Goal: Information Seeking & Learning: Learn about a topic

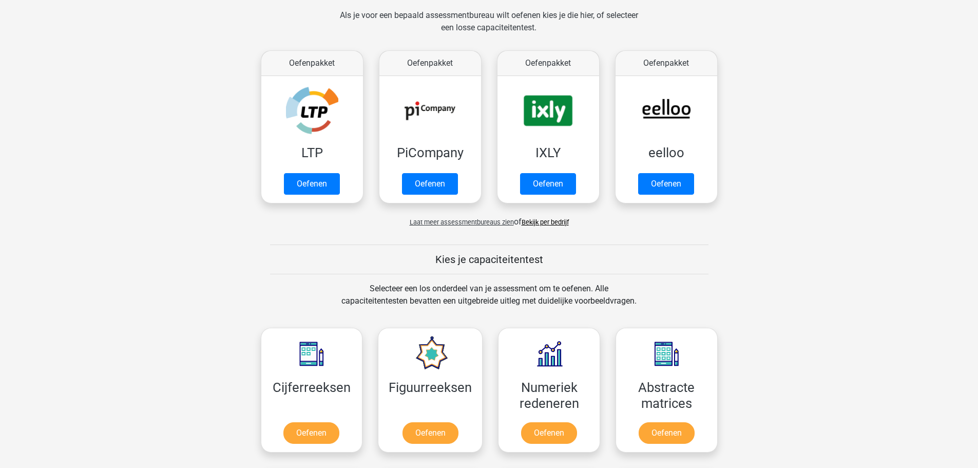
scroll to position [103, 0]
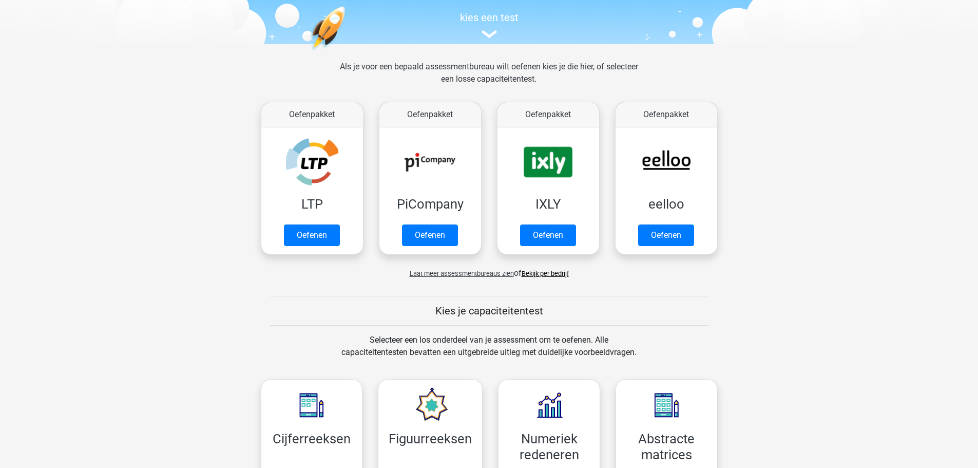
click at [478, 276] on span "Laat meer assessmentbureaus zien" at bounding box center [462, 274] width 104 height 8
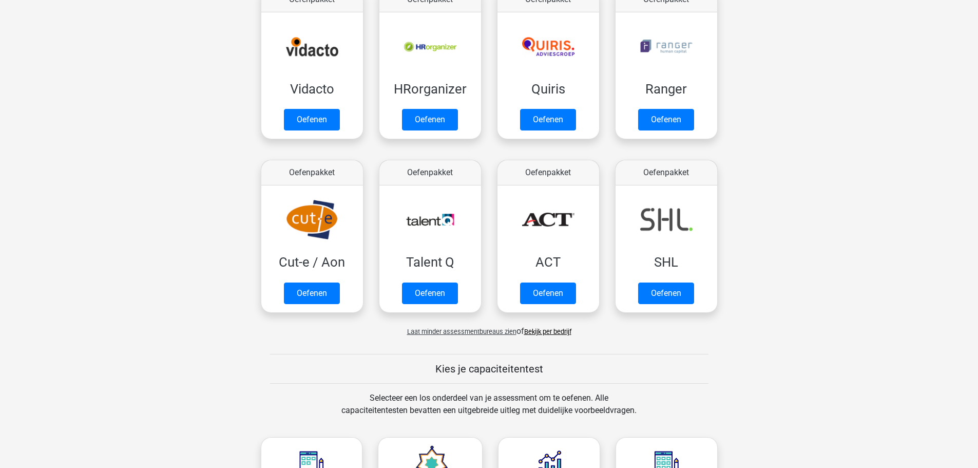
click at [475, 333] on span "Laat minder assessmentbureaus zien" at bounding box center [461, 332] width 109 height 8
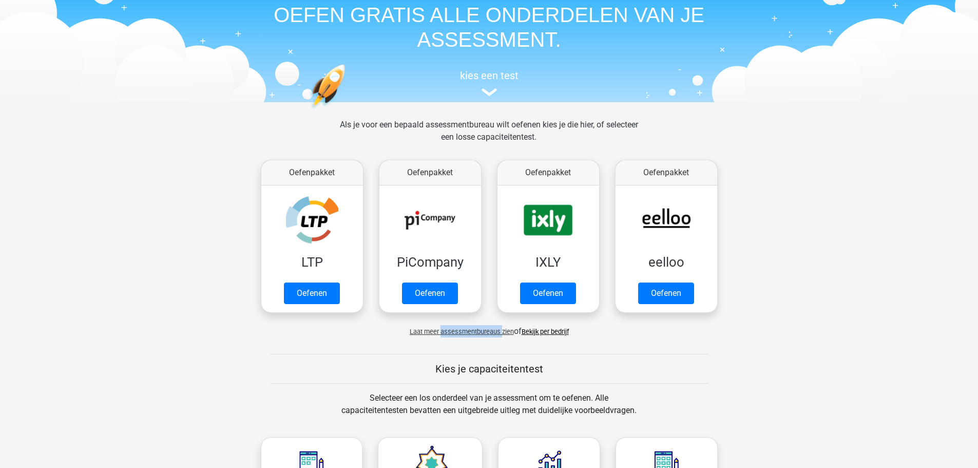
click at [475, 333] on span "Laat meer assessmentbureaus zien" at bounding box center [462, 332] width 104 height 8
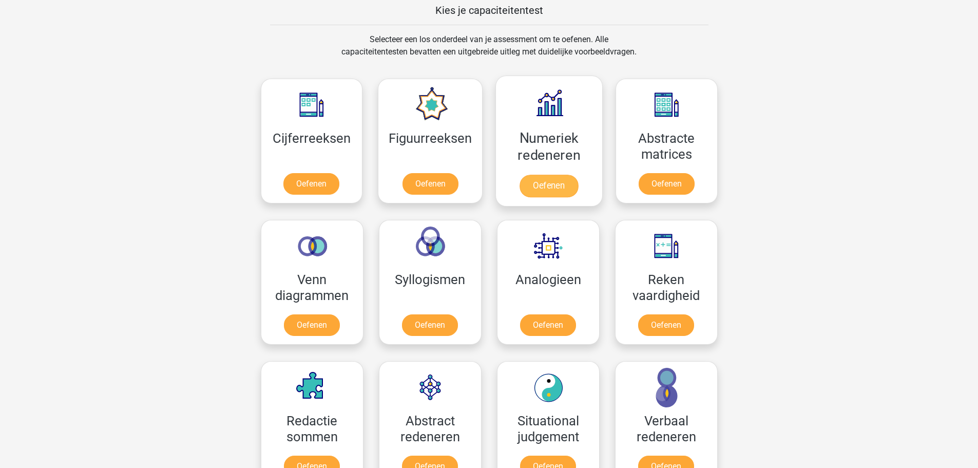
scroll to position [924, 0]
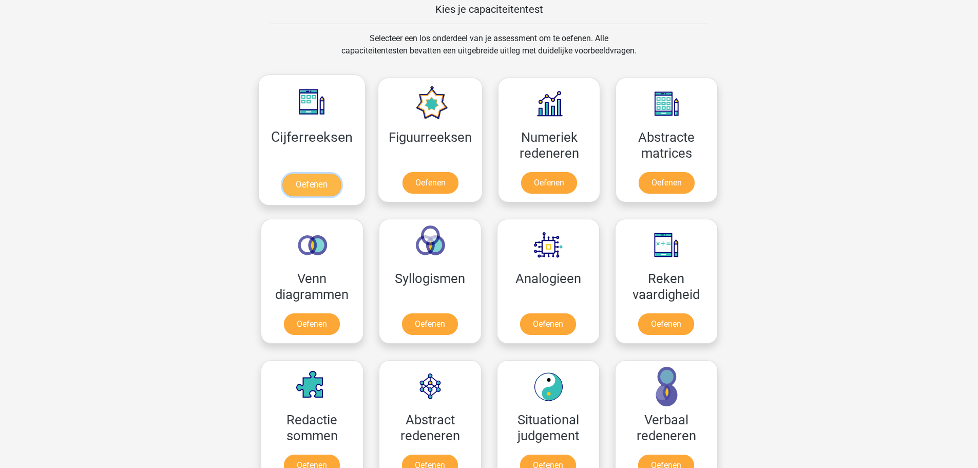
click at [311, 184] on link "Oefenen" at bounding box center [311, 185] width 59 height 23
click at [426, 181] on link "Oefenen" at bounding box center [430, 185] width 59 height 23
click at [559, 331] on link "Oefenen" at bounding box center [548, 326] width 59 height 23
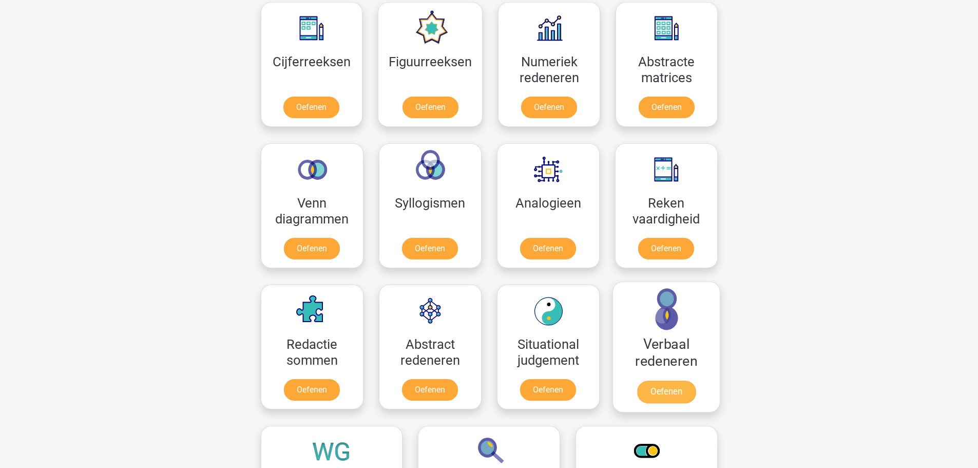
scroll to position [976, 0]
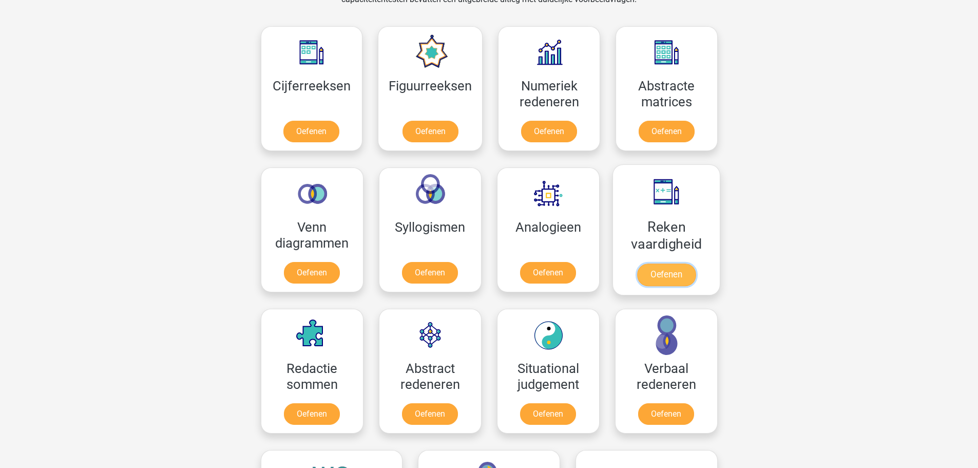
click at [660, 271] on link "Oefenen" at bounding box center [666, 274] width 59 height 23
click at [310, 423] on link "Oefenen" at bounding box center [311, 416] width 59 height 23
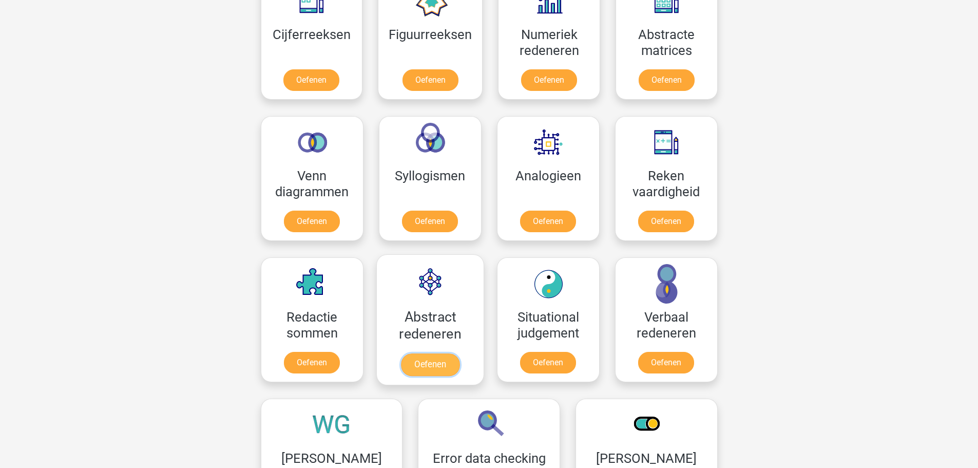
click at [430, 355] on link "Oefenen" at bounding box center [430, 364] width 59 height 23
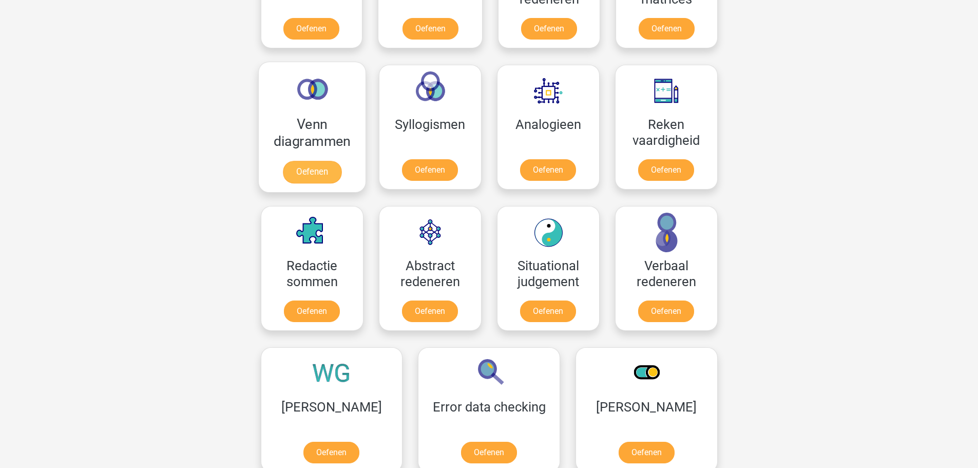
scroll to position [1130, 0]
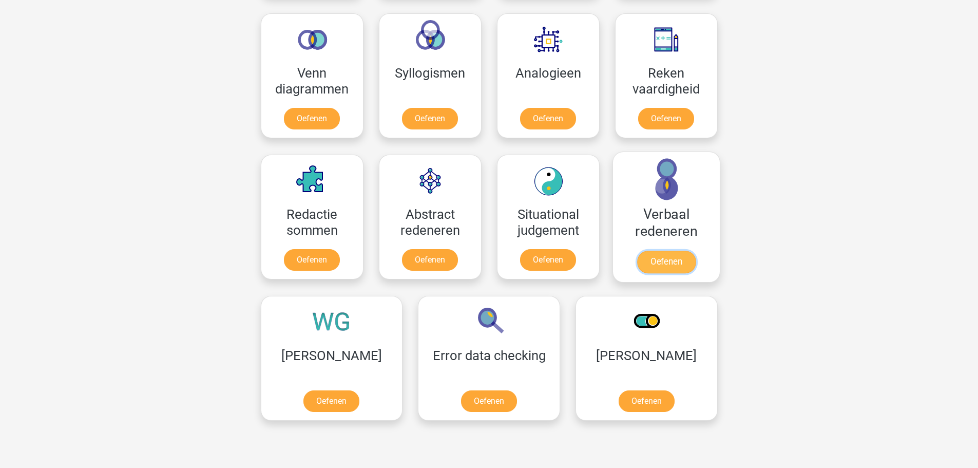
click at [675, 264] on link "Oefenen" at bounding box center [666, 262] width 59 height 23
click at [617, 413] on link "Oefenen" at bounding box center [646, 403] width 59 height 23
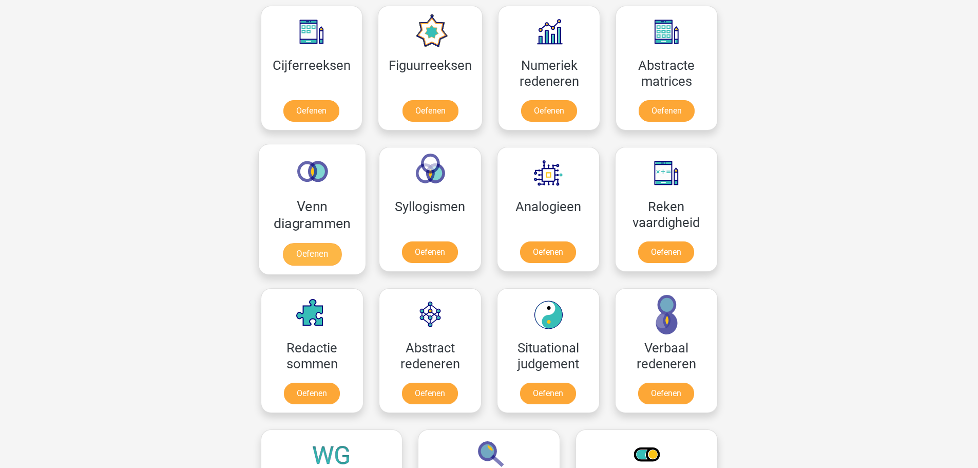
scroll to position [976, 0]
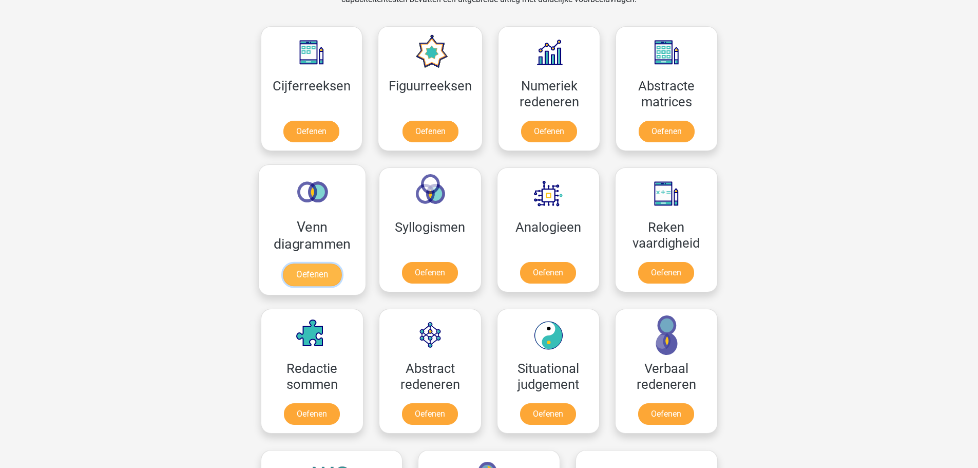
click at [320, 263] on link "Oefenen" at bounding box center [311, 274] width 59 height 23
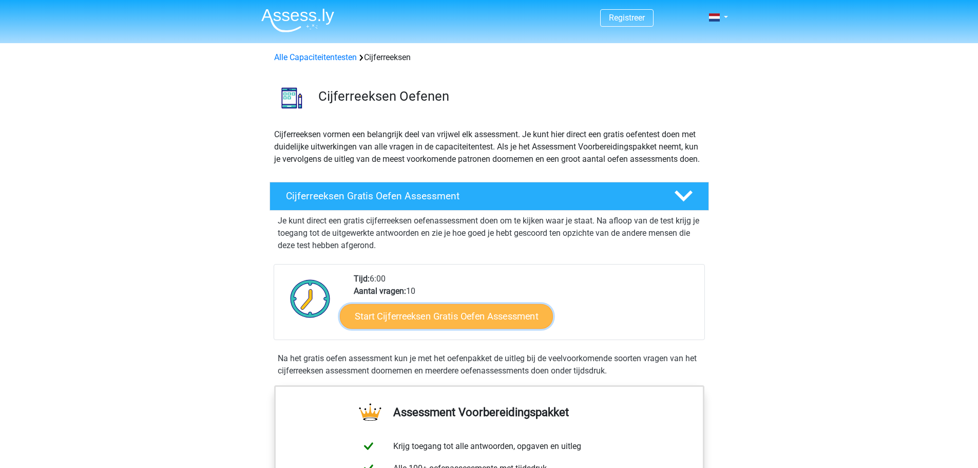
click at [518, 328] on link "Start Cijferreeksen Gratis Oefen Assessment" at bounding box center [446, 315] width 213 height 25
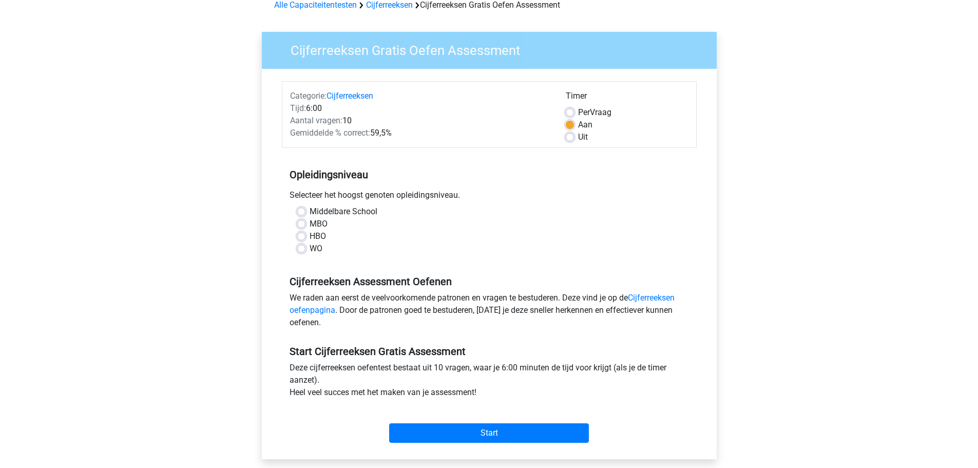
scroll to position [103, 0]
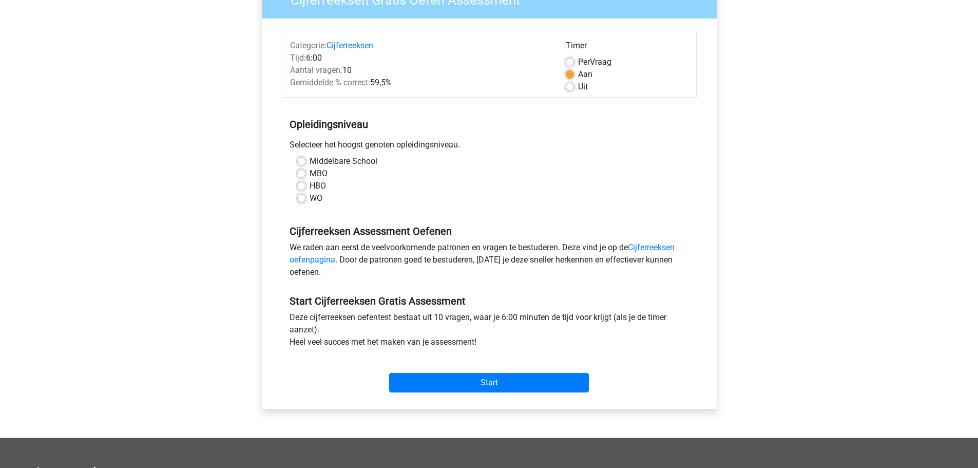
click at [310, 187] on label "HBO" at bounding box center [318, 186] width 16 height 12
click at [303, 187] on input "HBO" at bounding box center [301, 185] width 8 height 10
radio input "true"
click at [457, 382] on input "Start" at bounding box center [489, 383] width 200 height 20
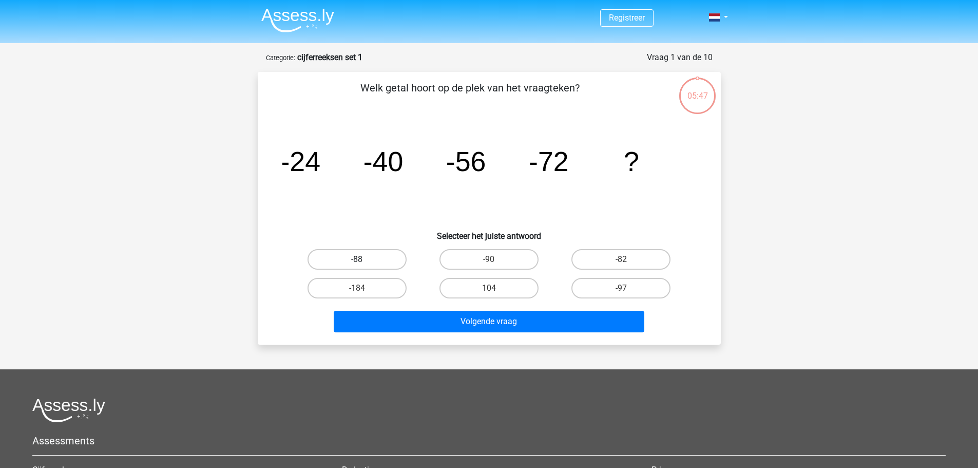
click at [378, 255] on label "-88" at bounding box center [357, 259] width 99 height 21
click at [364, 259] on input "-88" at bounding box center [360, 262] width 7 height 7
radio input "true"
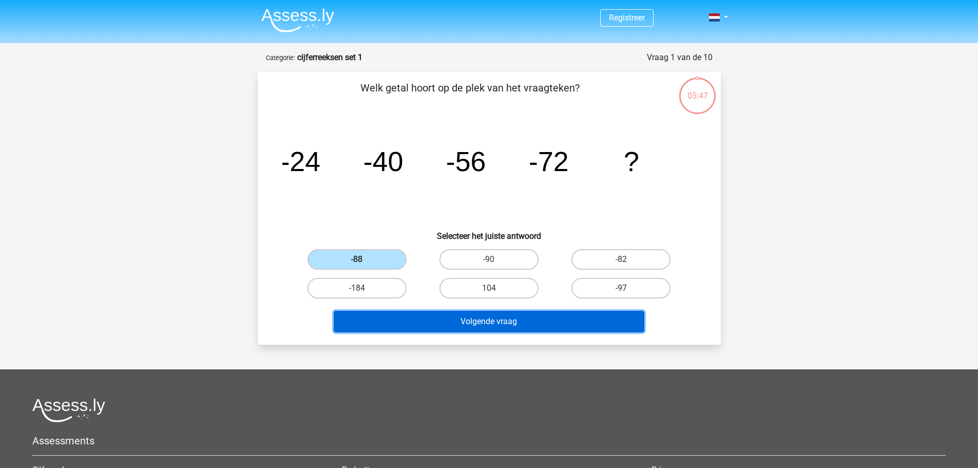
click at [427, 323] on button "Volgende vraag" at bounding box center [489, 322] width 311 height 22
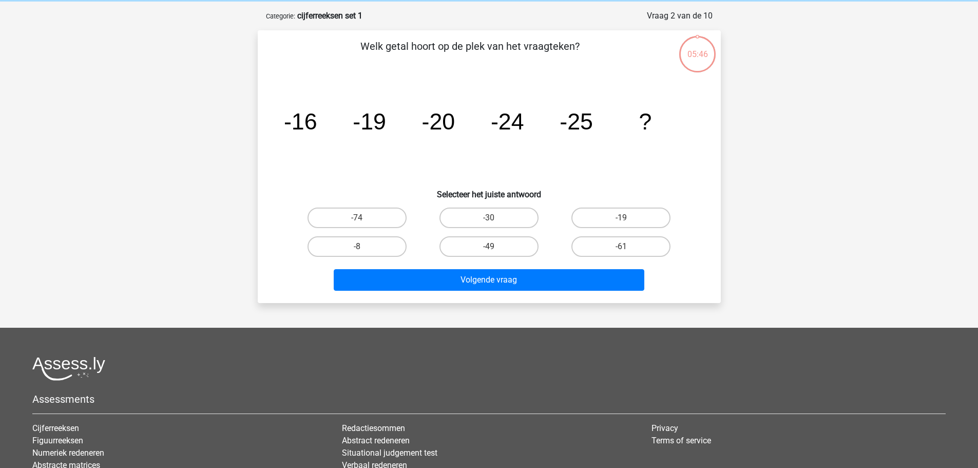
scroll to position [51, 0]
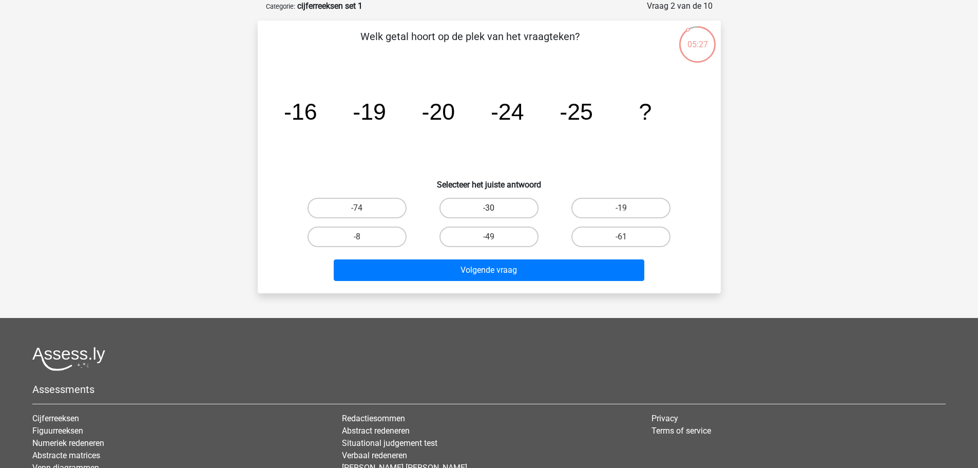
click at [492, 202] on label "-30" at bounding box center [489, 208] width 99 height 21
click at [492, 208] on input "-30" at bounding box center [492, 211] width 7 height 7
radio input "true"
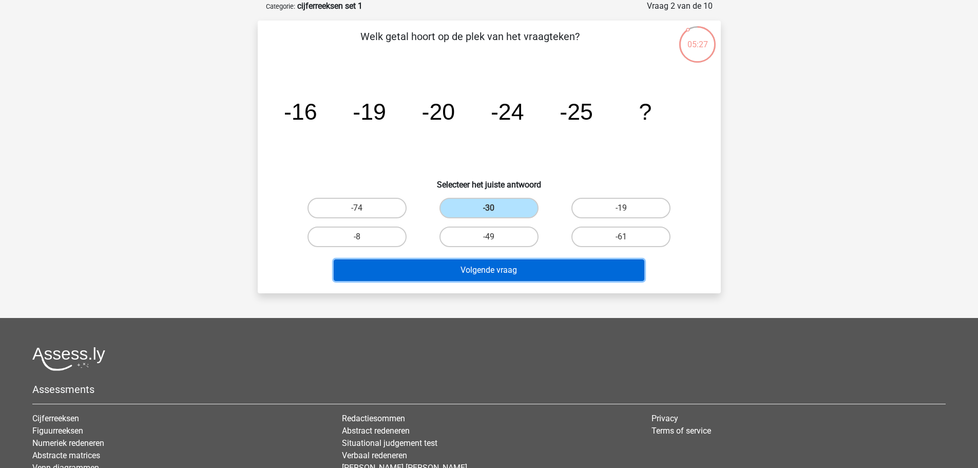
click at [489, 277] on button "Volgende vraag" at bounding box center [489, 270] width 311 height 22
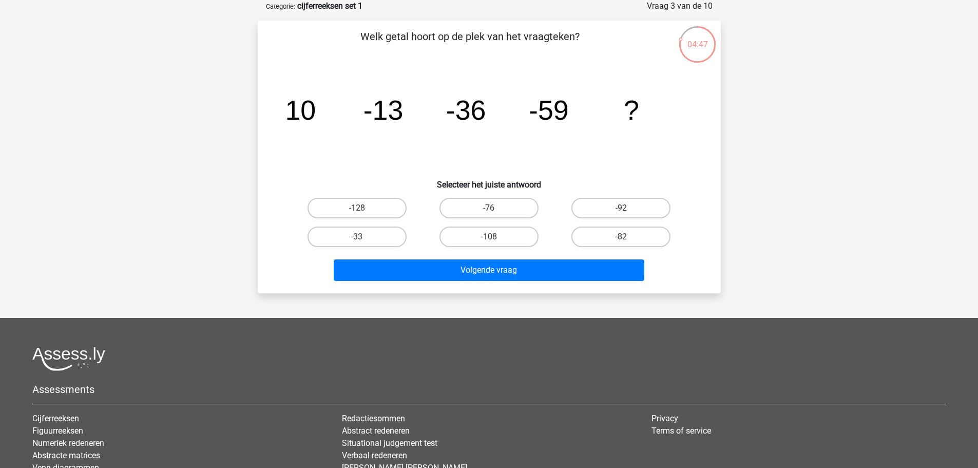
click at [626, 241] on input "-82" at bounding box center [624, 240] width 7 height 7
radio input "true"
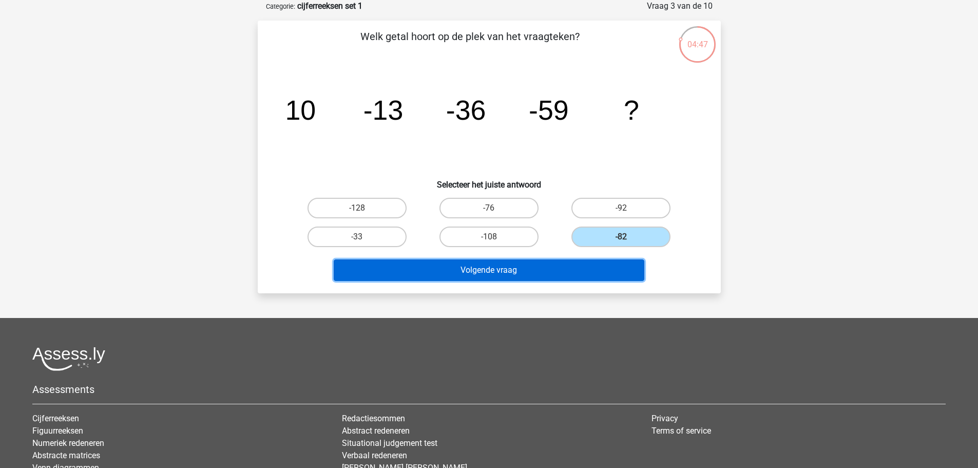
click at [575, 262] on button "Volgende vraag" at bounding box center [489, 270] width 311 height 22
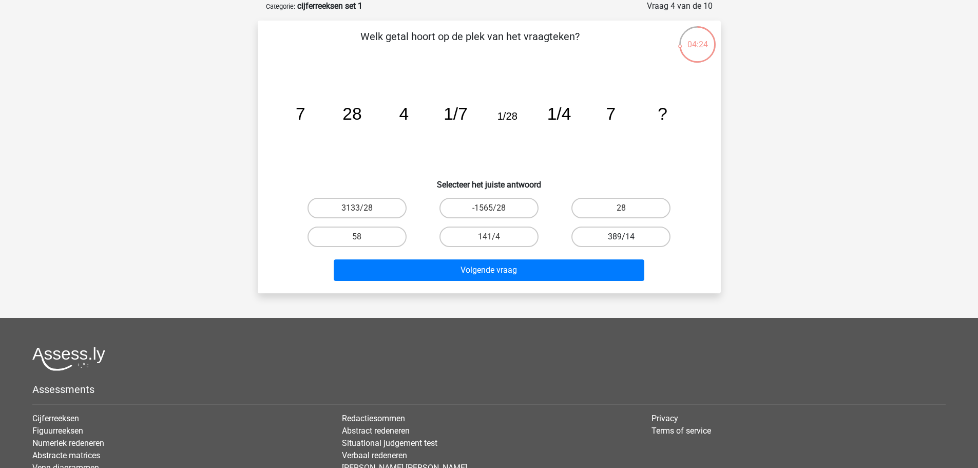
click at [598, 240] on label "389/14" at bounding box center [621, 236] width 99 height 21
click at [621, 240] on input "389/14" at bounding box center [624, 240] width 7 height 7
radio input "true"
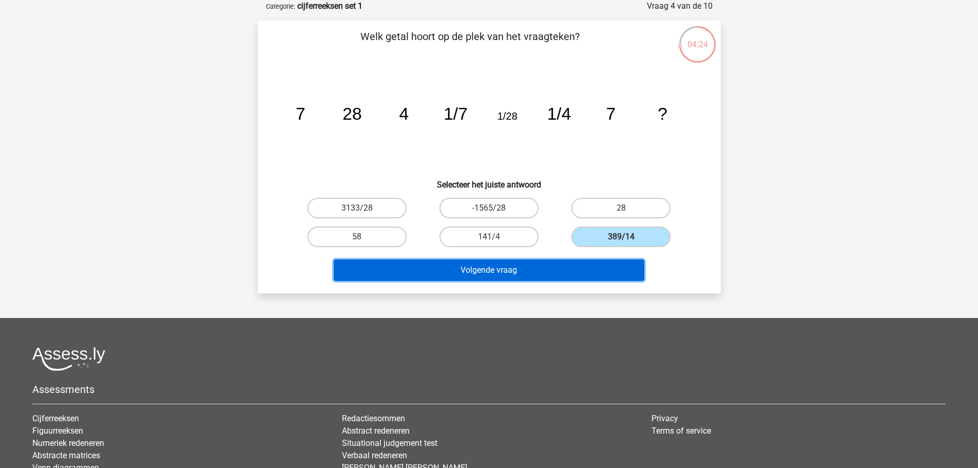
click at [583, 267] on button "Volgende vraag" at bounding box center [489, 270] width 311 height 22
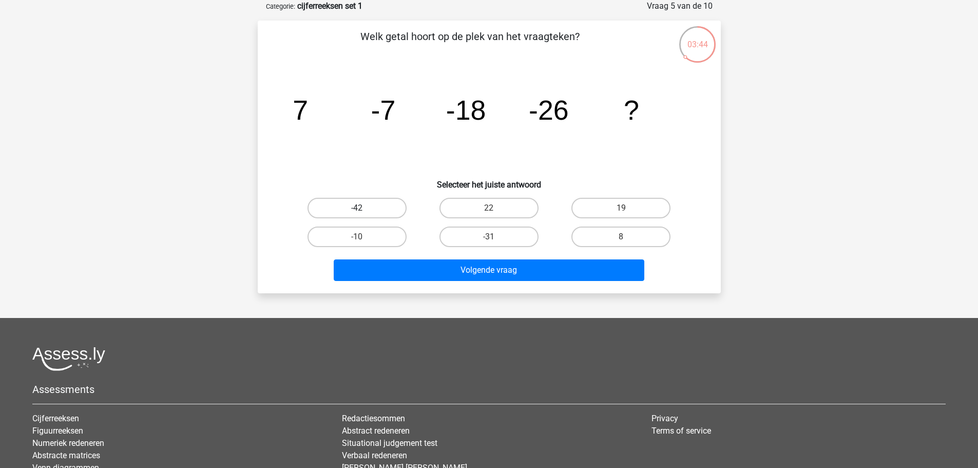
click at [367, 201] on label "-42" at bounding box center [357, 208] width 99 height 21
click at [364, 208] on input "-42" at bounding box center [360, 211] width 7 height 7
radio input "true"
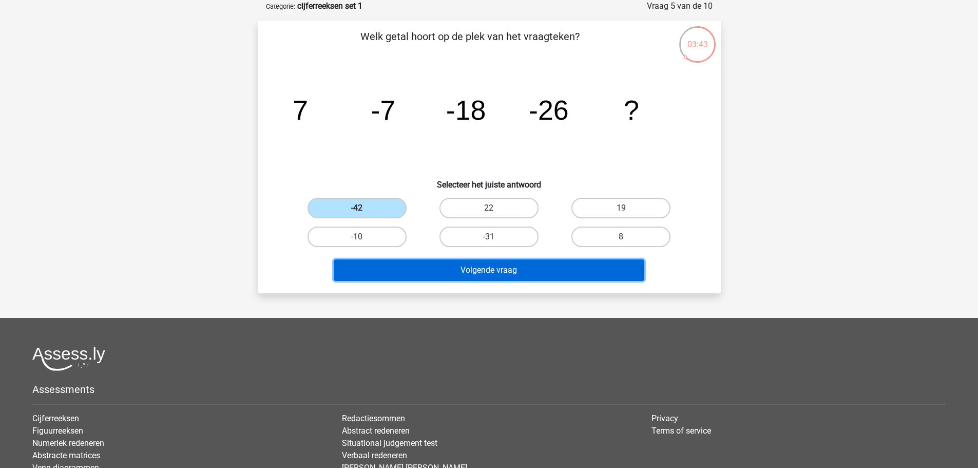
click at [394, 269] on button "Volgende vraag" at bounding box center [489, 270] width 311 height 22
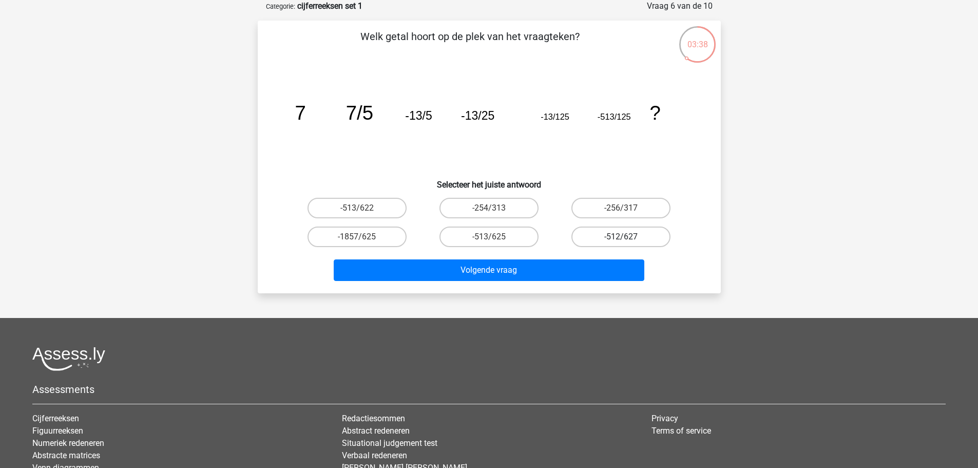
click at [592, 240] on label "-512/627" at bounding box center [621, 236] width 99 height 21
click at [621, 240] on input "-512/627" at bounding box center [624, 240] width 7 height 7
radio input "true"
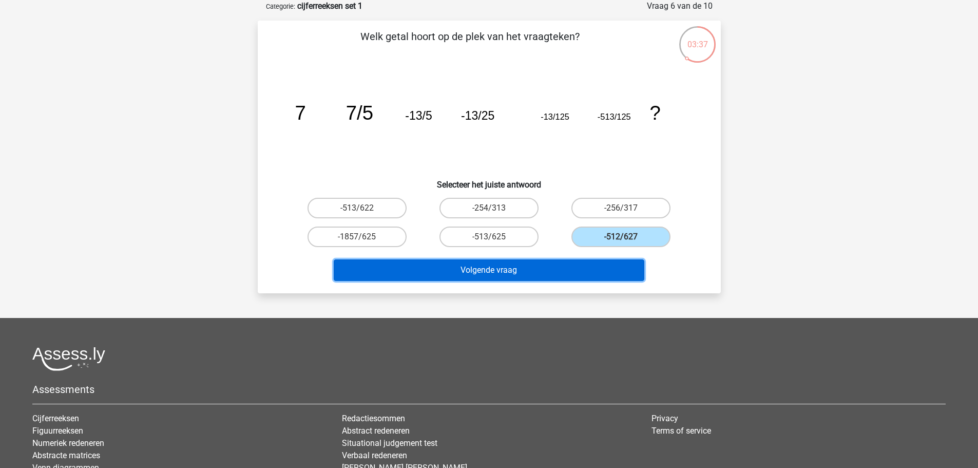
click at [556, 265] on button "Volgende vraag" at bounding box center [489, 270] width 311 height 22
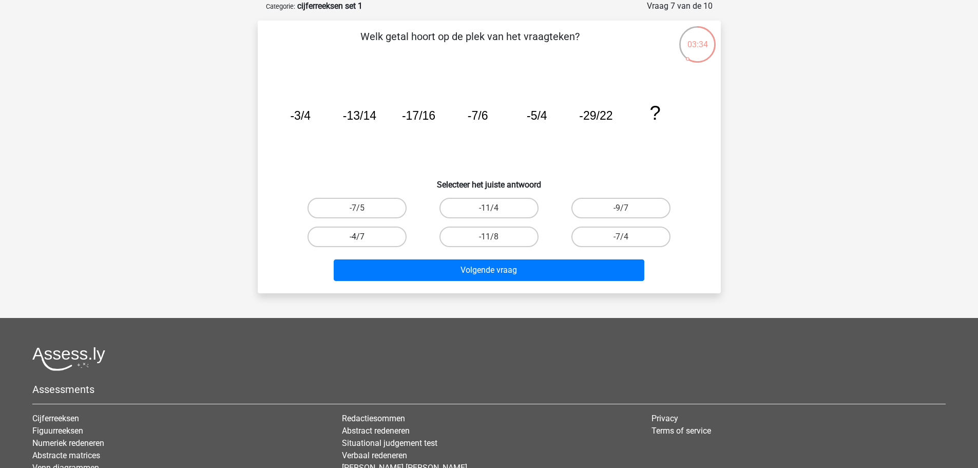
click at [374, 242] on label "-4/7" at bounding box center [357, 236] width 99 height 21
click at [364, 242] on input "-4/7" at bounding box center [360, 240] width 7 height 7
radio input "true"
click at [406, 294] on div "Registreer Nederlands English" at bounding box center [489, 269] width 978 height 640
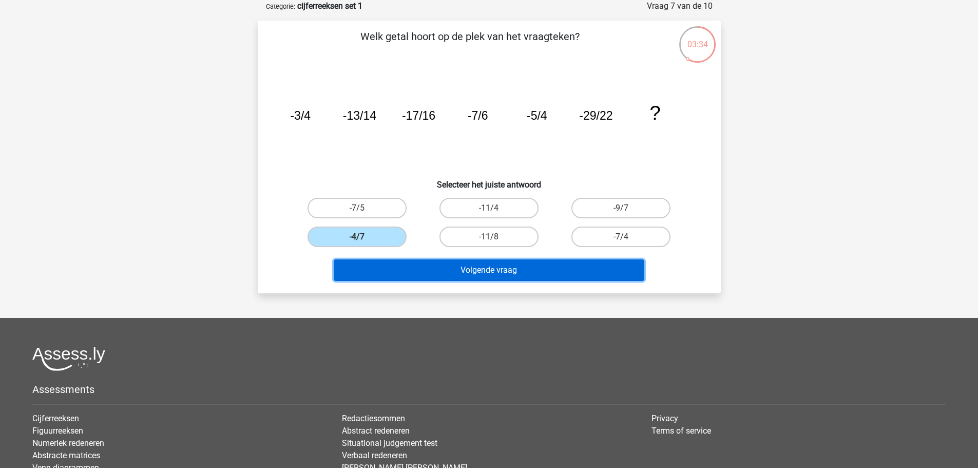
click at [403, 274] on button "Volgende vraag" at bounding box center [489, 270] width 311 height 22
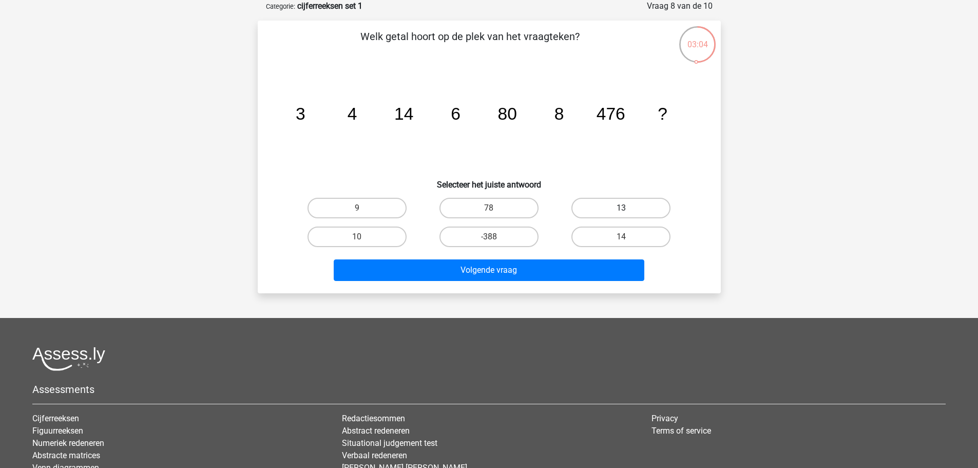
click at [641, 210] on label "13" at bounding box center [621, 208] width 99 height 21
click at [628, 210] on input "13" at bounding box center [624, 211] width 7 height 7
radio input "true"
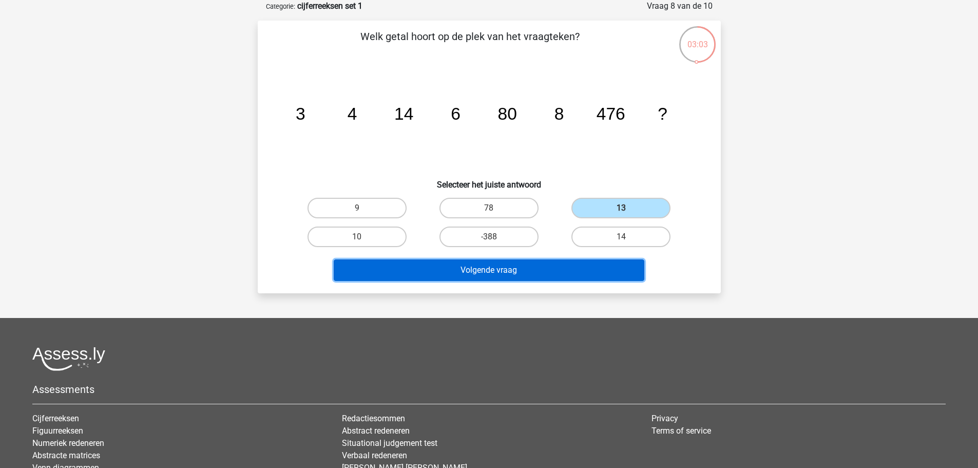
click at [610, 266] on button "Volgende vraag" at bounding box center [489, 270] width 311 height 22
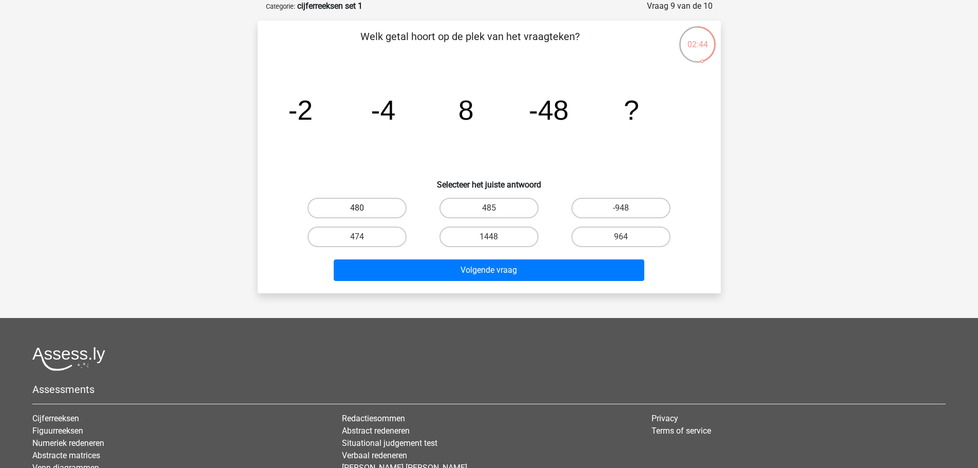
click at [384, 211] on label "480" at bounding box center [357, 208] width 99 height 21
click at [364, 211] on input "480" at bounding box center [360, 211] width 7 height 7
radio input "true"
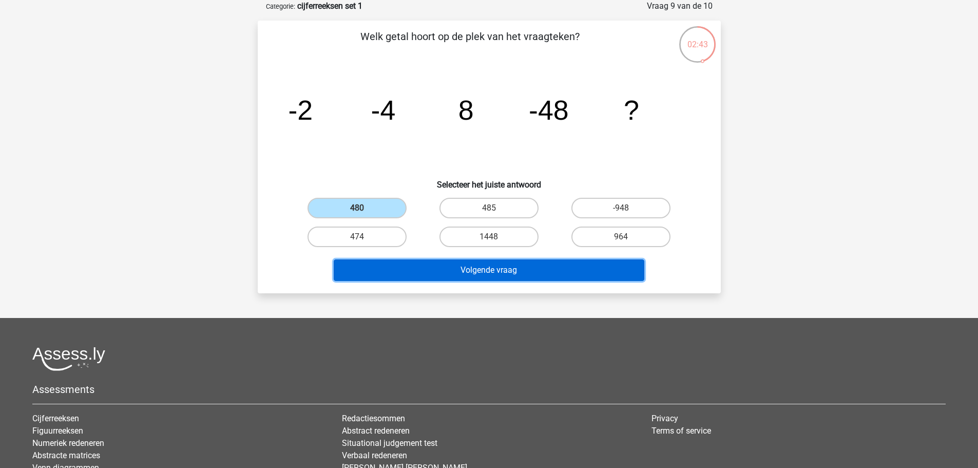
click at [413, 265] on button "Volgende vraag" at bounding box center [489, 270] width 311 height 22
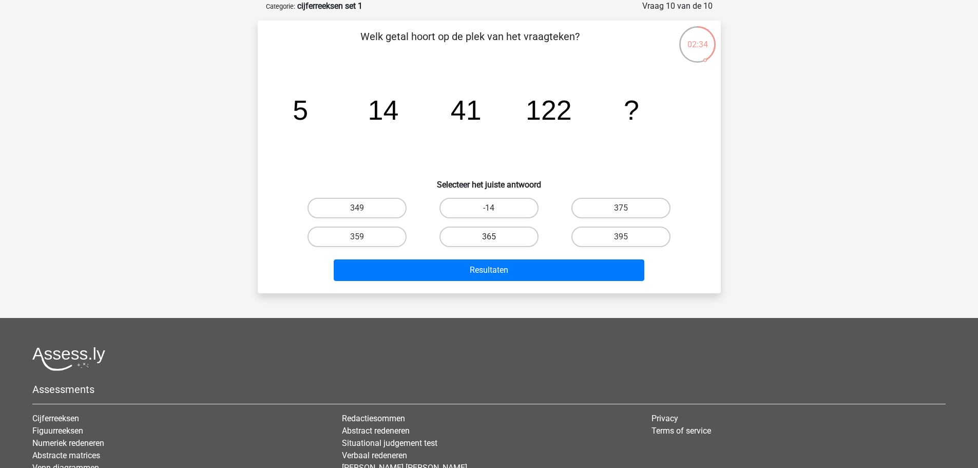
drag, startPoint x: 480, startPoint y: 235, endPoint x: 480, endPoint y: 242, distance: 6.7
click at [480, 235] on label "365" at bounding box center [489, 236] width 99 height 21
click at [489, 237] on input "365" at bounding box center [492, 240] width 7 height 7
radio input "true"
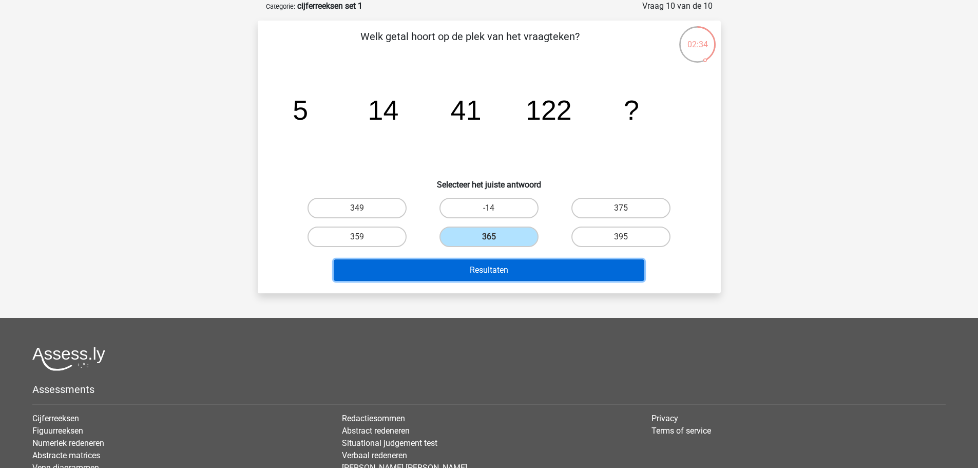
click at [478, 263] on button "Resultaten" at bounding box center [489, 270] width 311 height 22
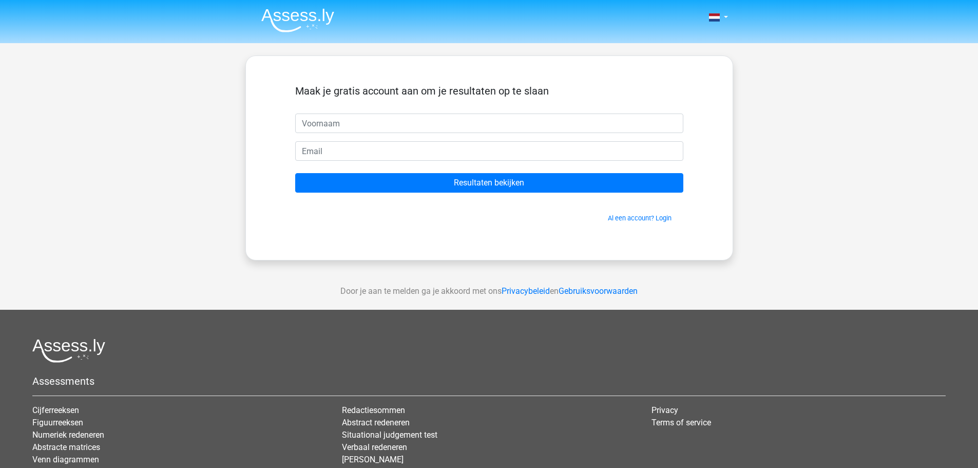
click at [591, 255] on div "Maak je gratis account aan om je resultaten op te slaan Resultaten bekijken Al …" at bounding box center [489, 157] width 488 height 205
click at [412, 134] on form "Maak je gratis account aan om je resultaten op te slaan Resultaten bekijken Al …" at bounding box center [489, 154] width 388 height 138
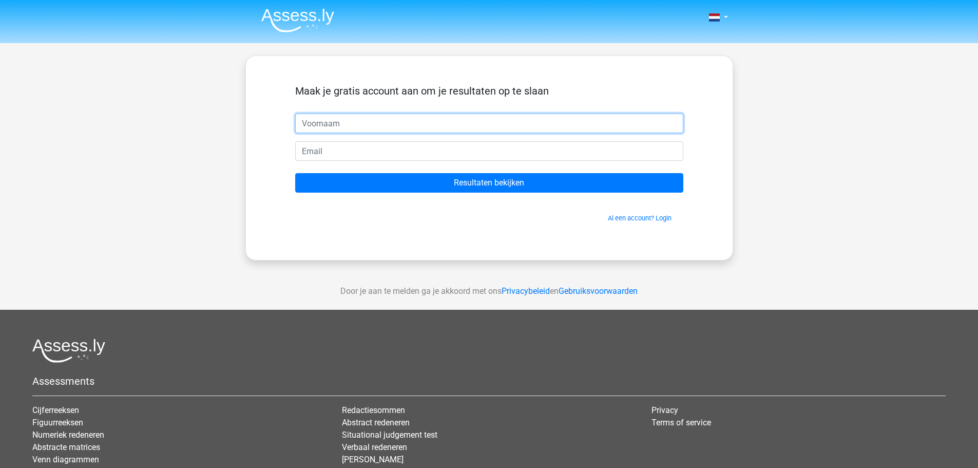
click at [409, 123] on input "text" at bounding box center [489, 123] width 388 height 20
type input "[PERSON_NAME]"
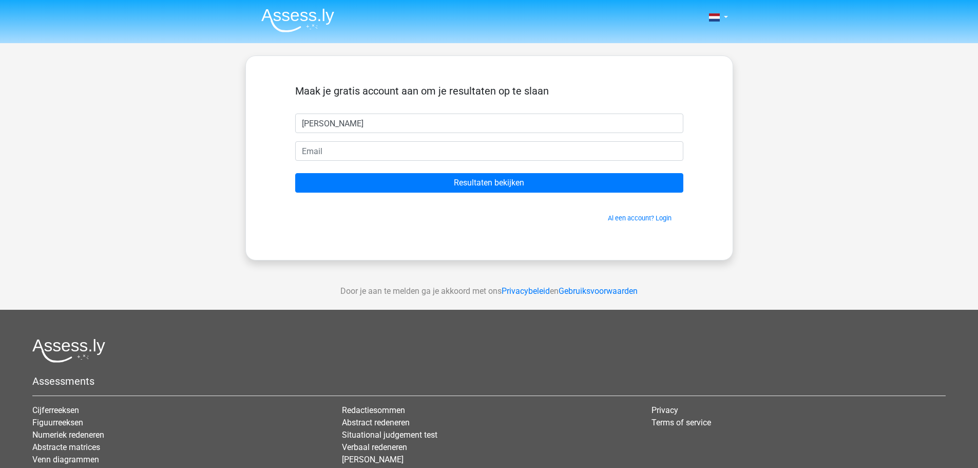
type input "[EMAIL_ADDRESS][DOMAIN_NAME]"
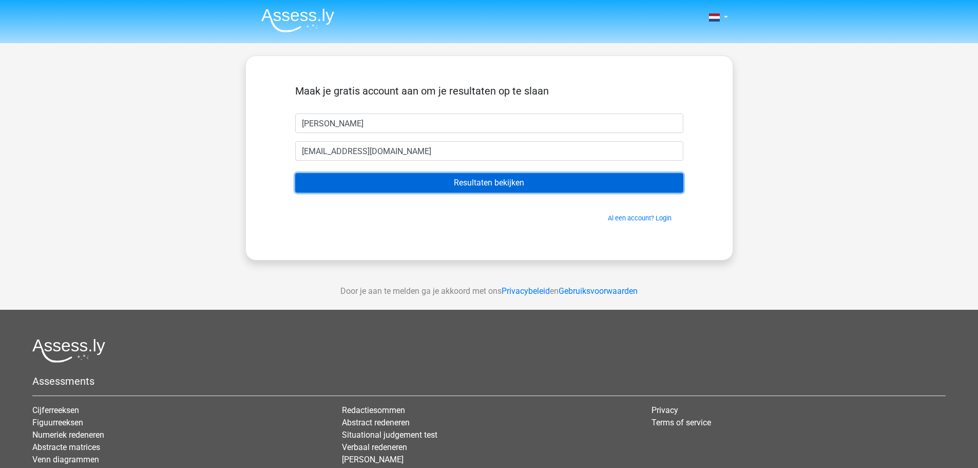
click at [484, 177] on input "Resultaten bekijken" at bounding box center [489, 183] width 388 height 20
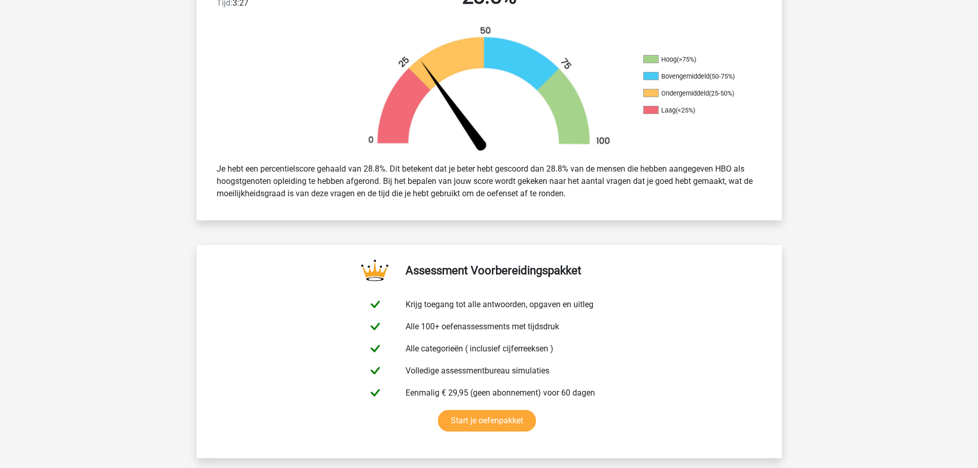
scroll to position [308, 0]
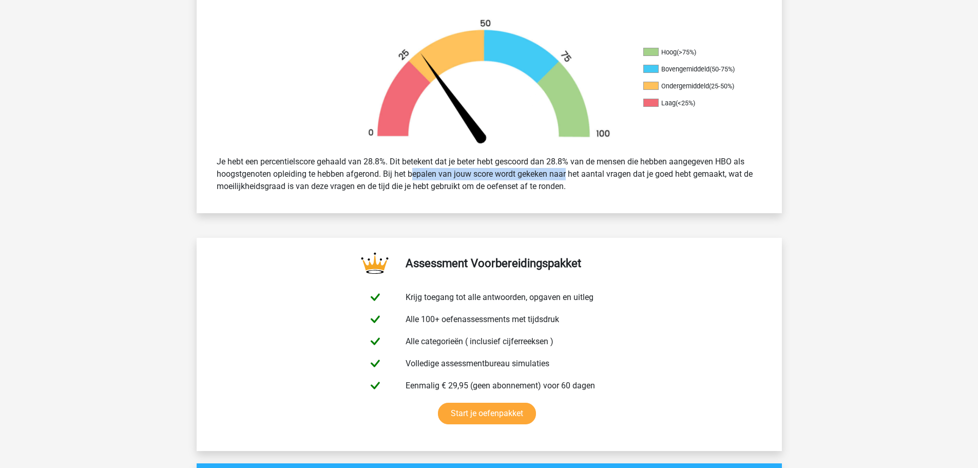
drag, startPoint x: 390, startPoint y: 168, endPoint x: 532, endPoint y: 176, distance: 141.9
click at [532, 176] on div "Je hebt een percentielscore gehaald van 28.8%. Dit betekent dat je beter hebt g…" at bounding box center [489, 173] width 561 height 45
click at [511, 181] on div "Je hebt een percentielscore gehaald van 28.8%. Dit betekent dat je beter hebt g…" at bounding box center [489, 173] width 561 height 45
drag, startPoint x: 536, startPoint y: 177, endPoint x: 642, endPoint y: 179, distance: 106.3
click at [642, 179] on div "Je hebt een percentielscore gehaald van 28.8%. Dit betekent dat je beter hebt g…" at bounding box center [489, 173] width 561 height 45
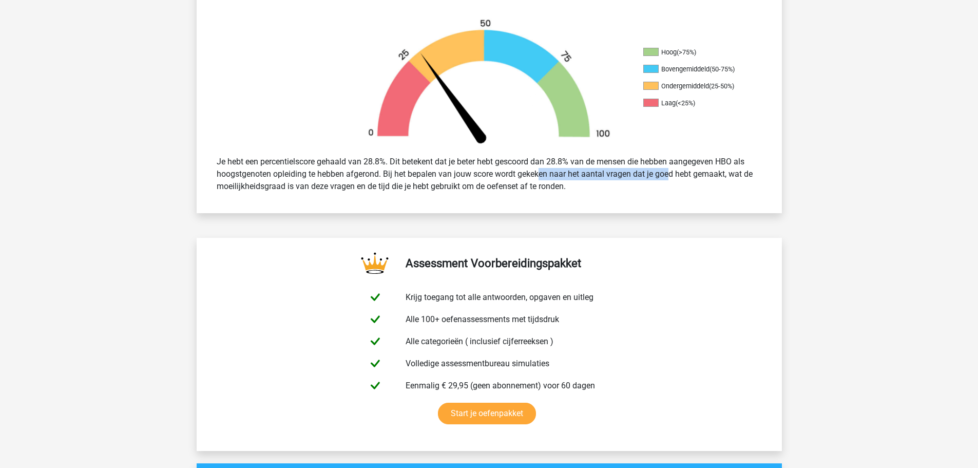
click at [642, 179] on div "Je hebt een percentielscore gehaald van 28.8%. Dit betekent dat je beter hebt g…" at bounding box center [489, 173] width 561 height 45
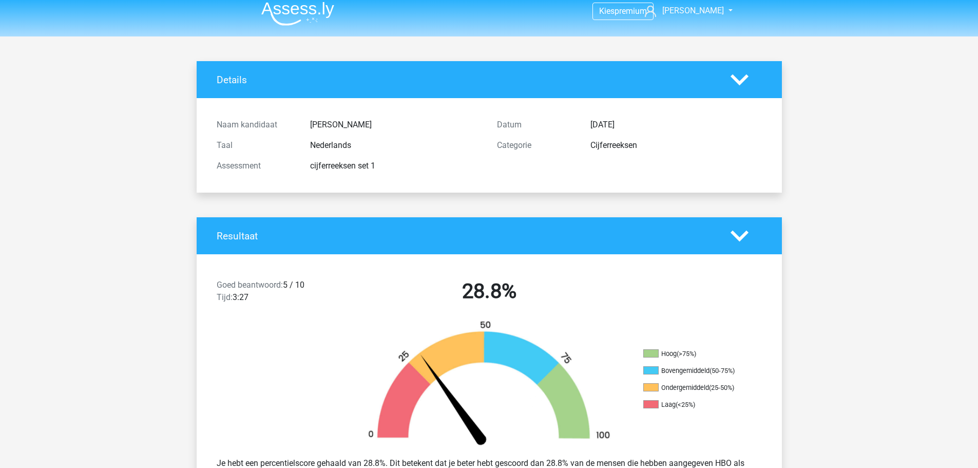
scroll to position [0, 0]
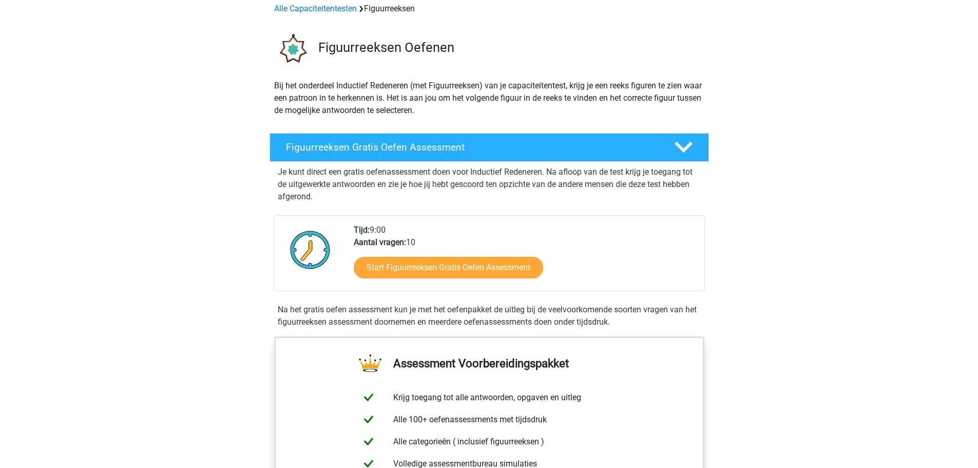
scroll to position [51, 0]
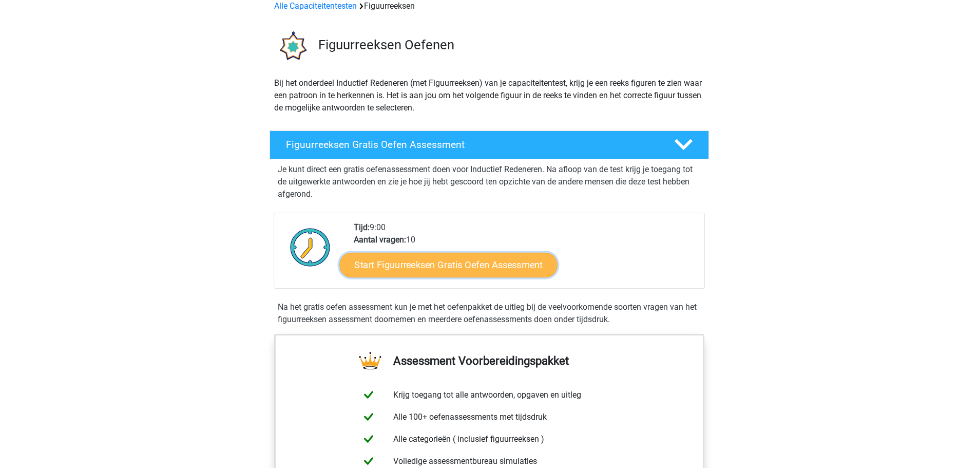
click at [438, 261] on link "Start Figuurreeksen Gratis Oefen Assessment" at bounding box center [448, 264] width 218 height 25
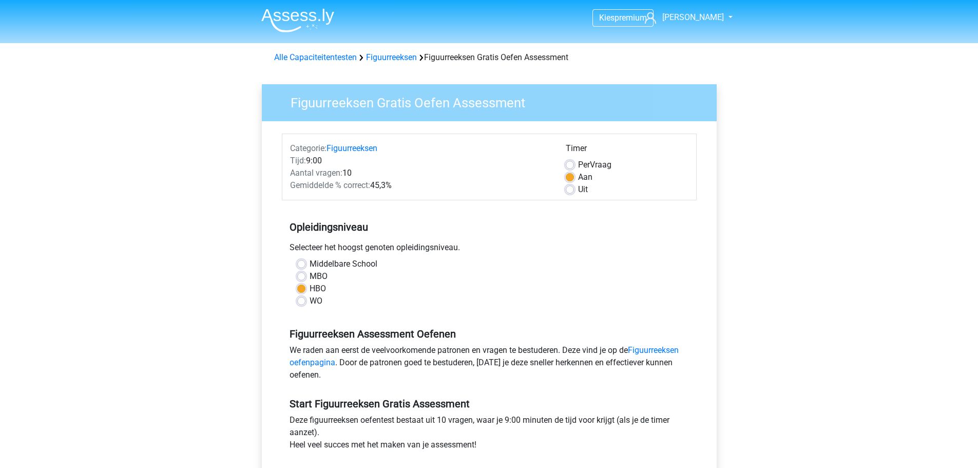
drag, startPoint x: 383, startPoint y: 185, endPoint x: 465, endPoint y: 192, distance: 83.0
click at [465, 192] on div "Categorie: Figuurreeksen Tijd: 9:00 Aantal vragen: 10 Gemiddelde % correct: 45,…" at bounding box center [420, 168] width 276 height 53
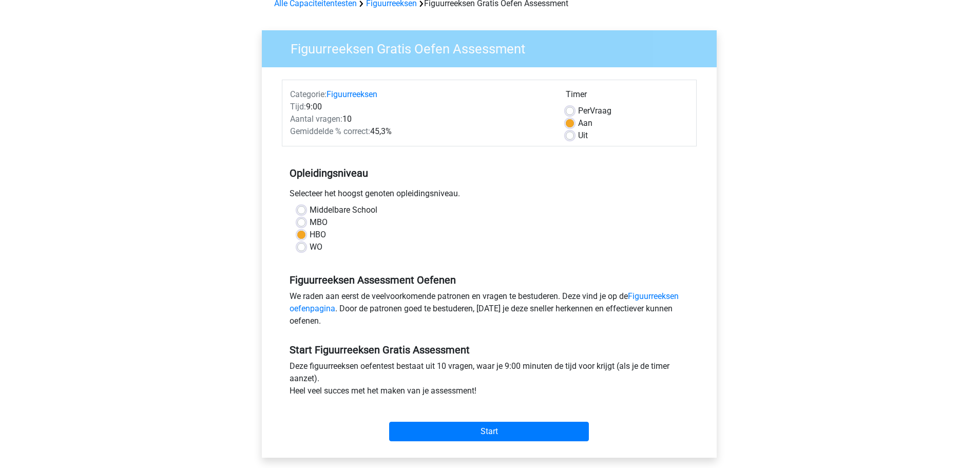
scroll to position [103, 0]
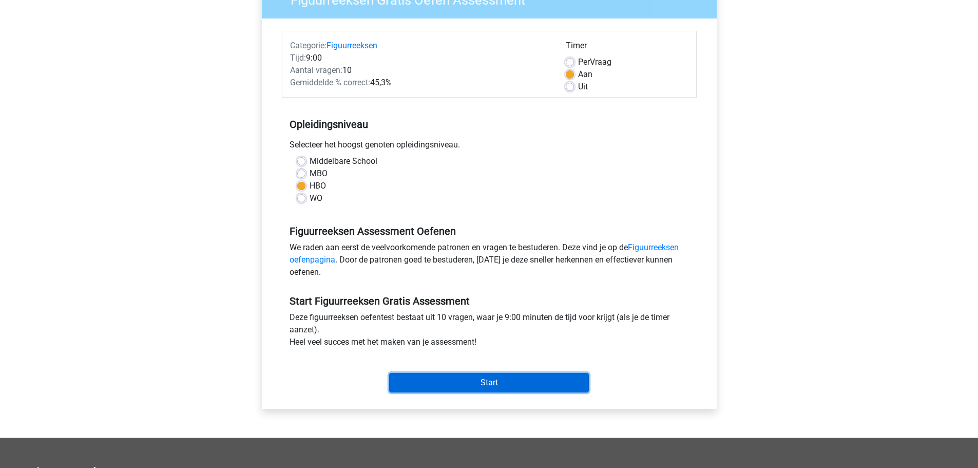
click at [478, 383] on input "Start" at bounding box center [489, 383] width 200 height 20
drag, startPoint x: 512, startPoint y: 154, endPoint x: 503, endPoint y: 153, distance: 8.8
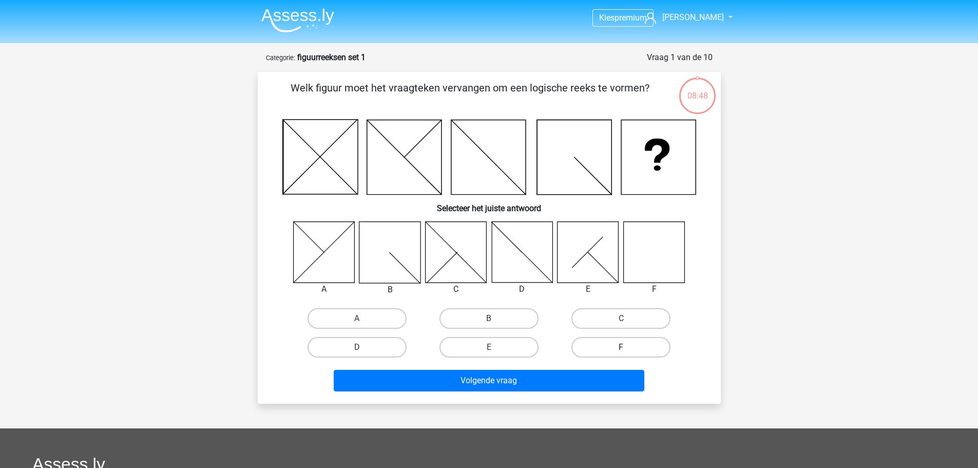
click at [616, 344] on label "F" at bounding box center [621, 347] width 99 height 21
click at [621, 347] on input "F" at bounding box center [624, 350] width 7 height 7
radio input "true"
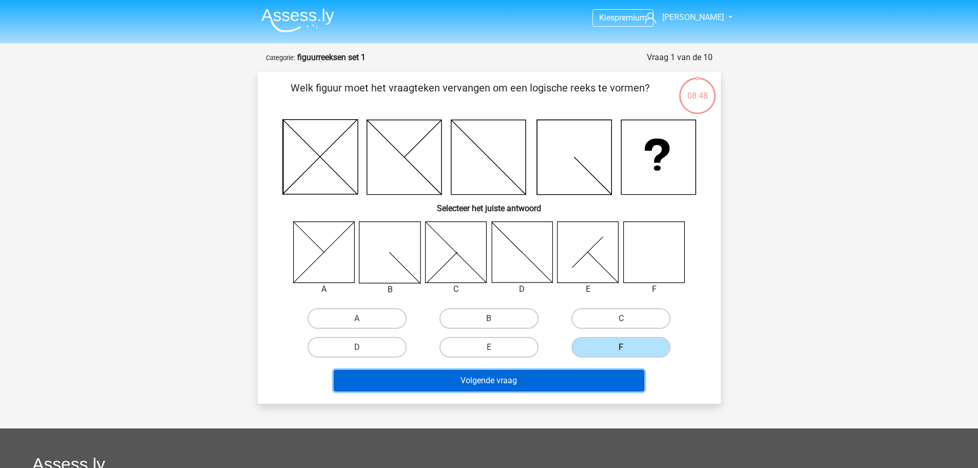
click at [591, 378] on button "Volgende vraag" at bounding box center [489, 381] width 311 height 22
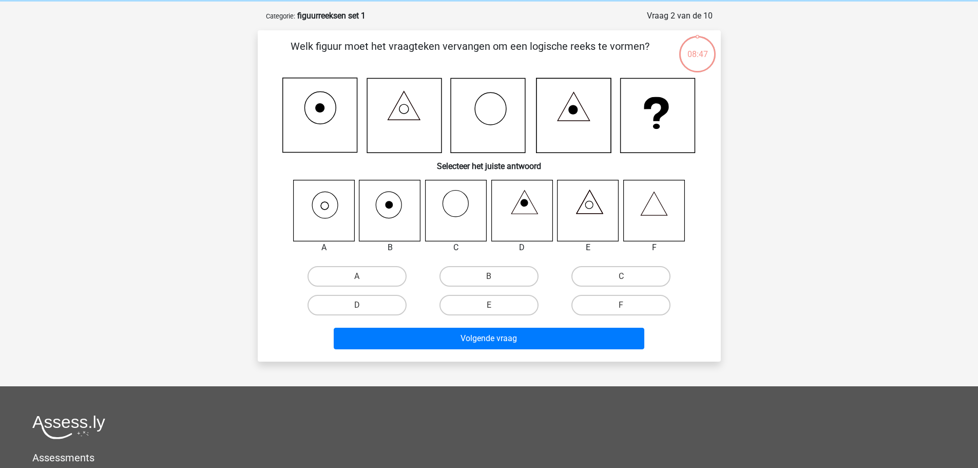
scroll to position [51, 0]
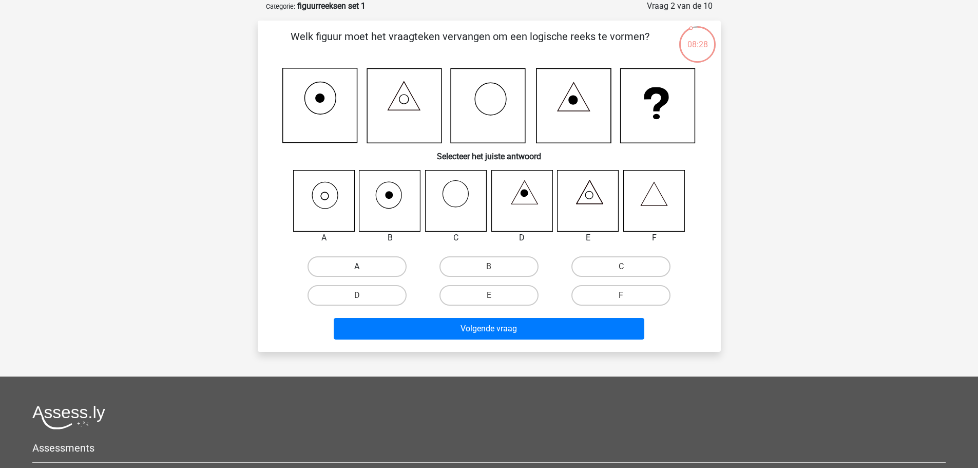
click at [377, 273] on label "A" at bounding box center [357, 266] width 99 height 21
click at [364, 273] on input "A" at bounding box center [360, 270] width 7 height 7
radio input "true"
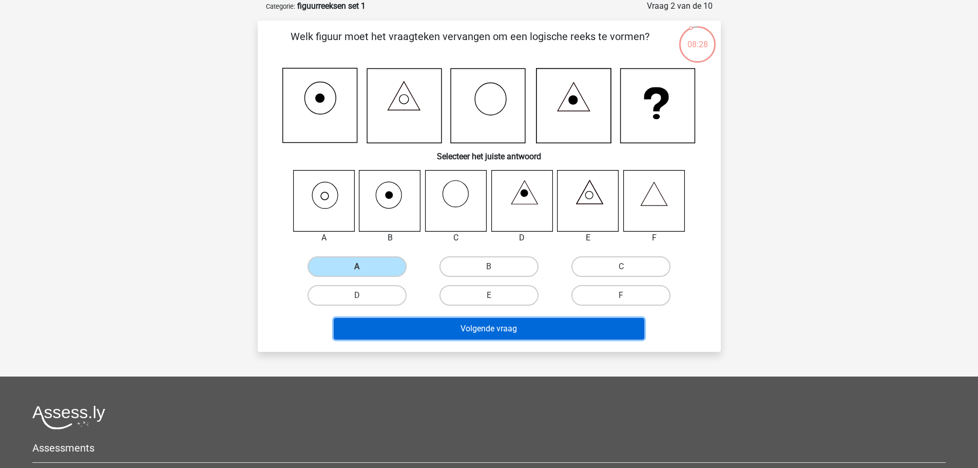
click at [387, 320] on button "Volgende vraag" at bounding box center [489, 329] width 311 height 22
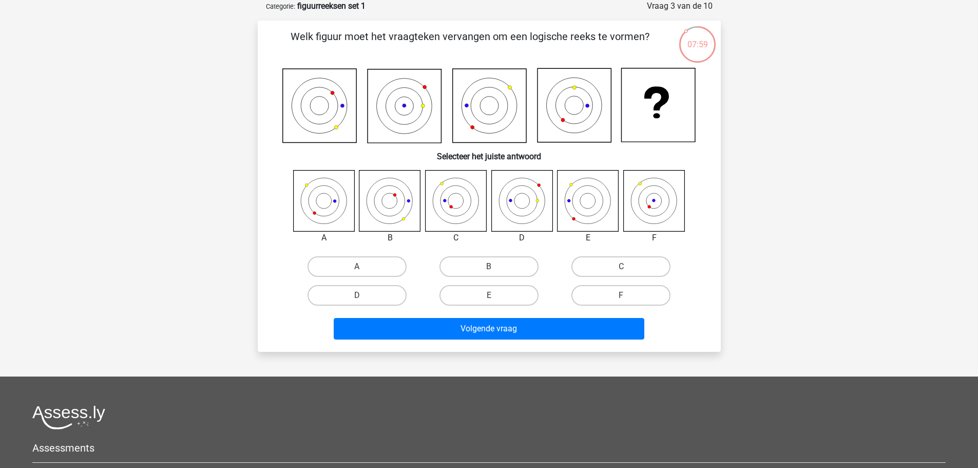
click at [527, 215] on icon at bounding box center [521, 200] width 61 height 61
click at [382, 296] on label "D" at bounding box center [357, 295] width 99 height 21
click at [364, 296] on input "D" at bounding box center [360, 298] width 7 height 7
radio input "true"
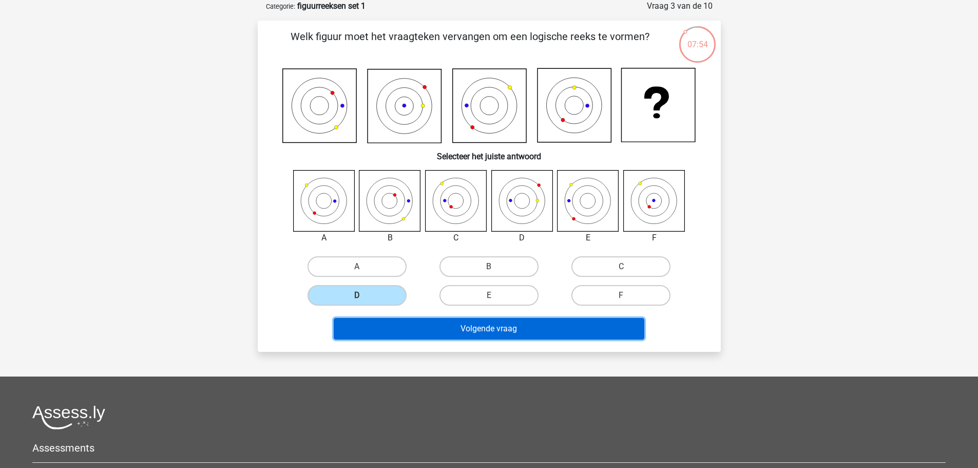
click at [426, 325] on button "Volgende vraag" at bounding box center [489, 329] width 311 height 22
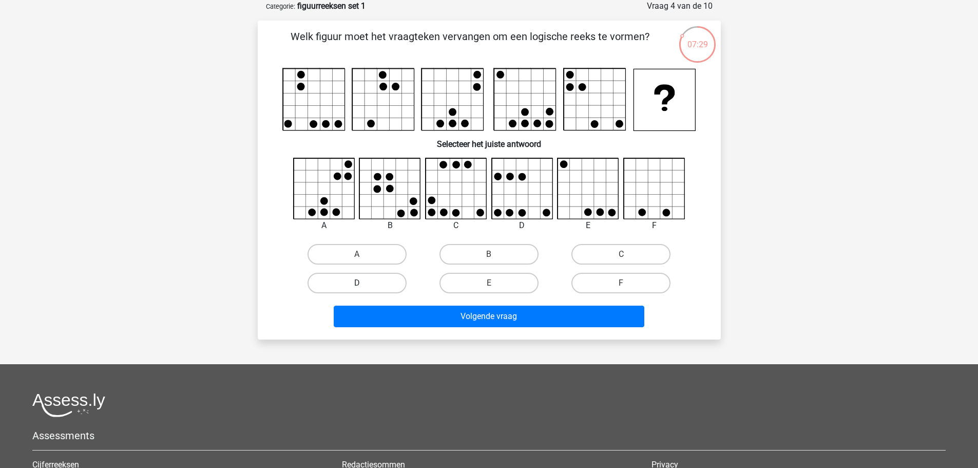
click at [383, 283] on label "D" at bounding box center [357, 283] width 99 height 21
click at [364, 283] on input "D" at bounding box center [360, 286] width 7 height 7
radio input "true"
click at [599, 250] on label "C" at bounding box center [621, 254] width 99 height 21
click at [621, 254] on input "C" at bounding box center [624, 257] width 7 height 7
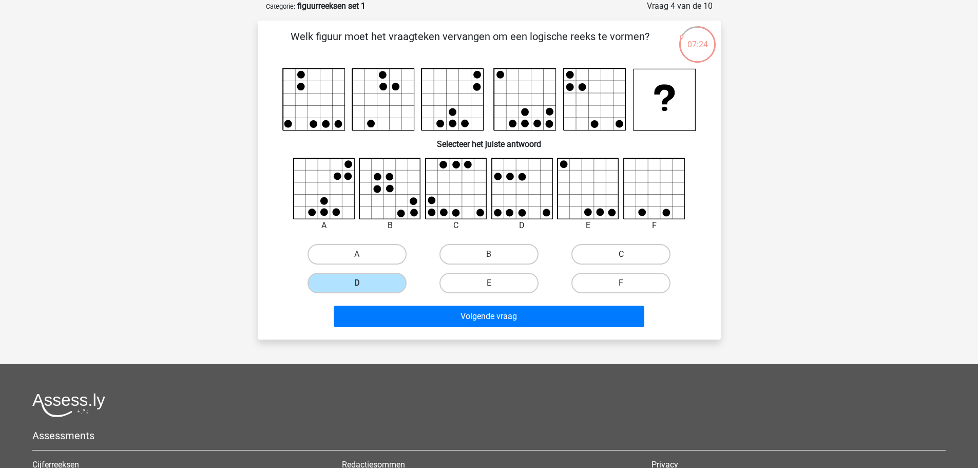
radio input "true"
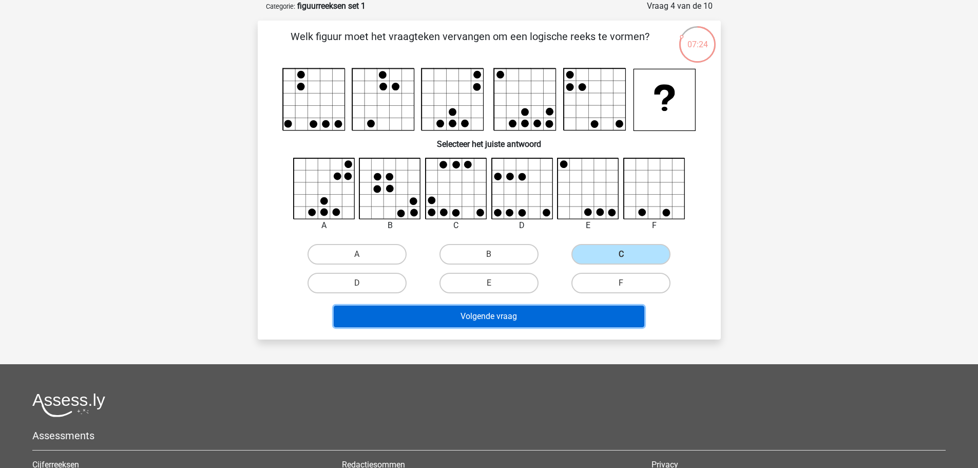
click at [577, 316] on button "Volgende vraag" at bounding box center [489, 317] width 311 height 22
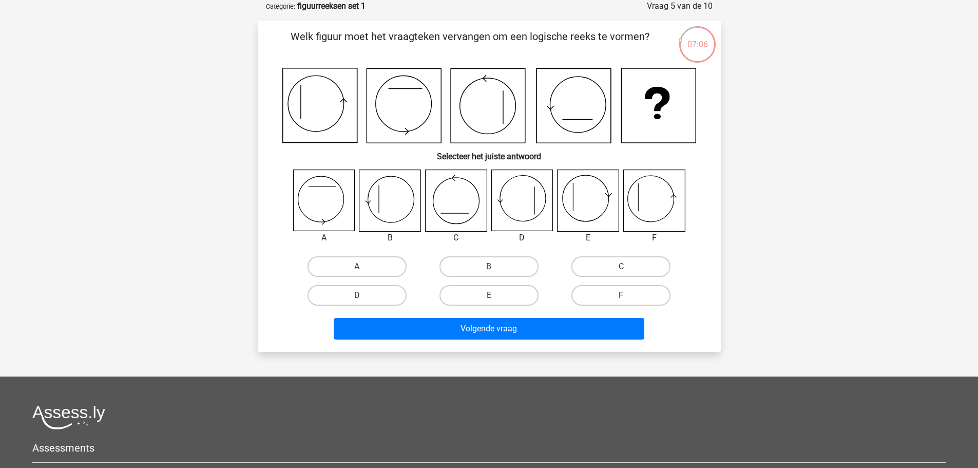
click at [619, 295] on label "F" at bounding box center [621, 295] width 99 height 21
click at [621, 295] on input "F" at bounding box center [624, 298] width 7 height 7
radio input "true"
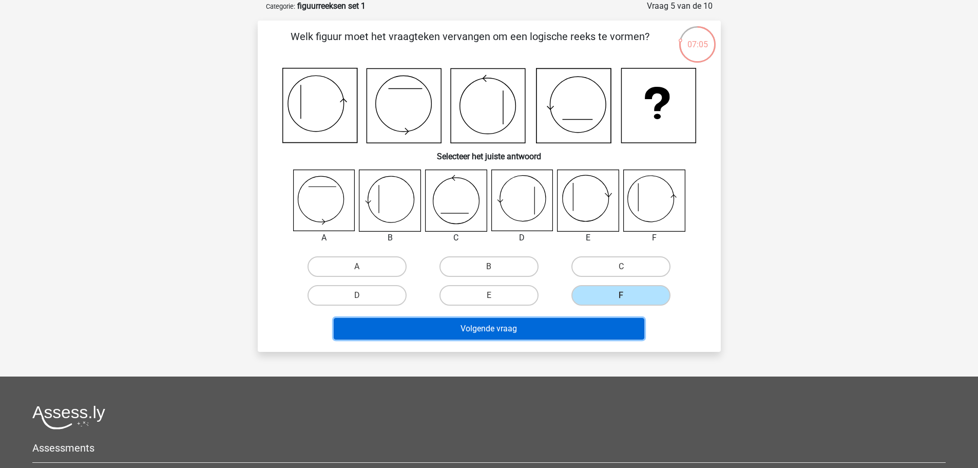
click at [608, 326] on button "Volgende vraag" at bounding box center [489, 329] width 311 height 22
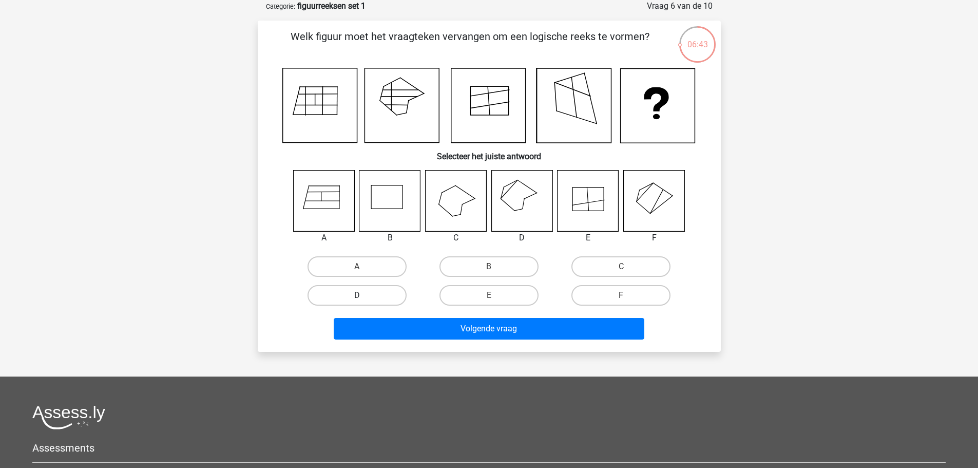
click at [381, 296] on label "D" at bounding box center [357, 295] width 99 height 21
click at [364, 296] on input "D" at bounding box center [360, 298] width 7 height 7
radio input "true"
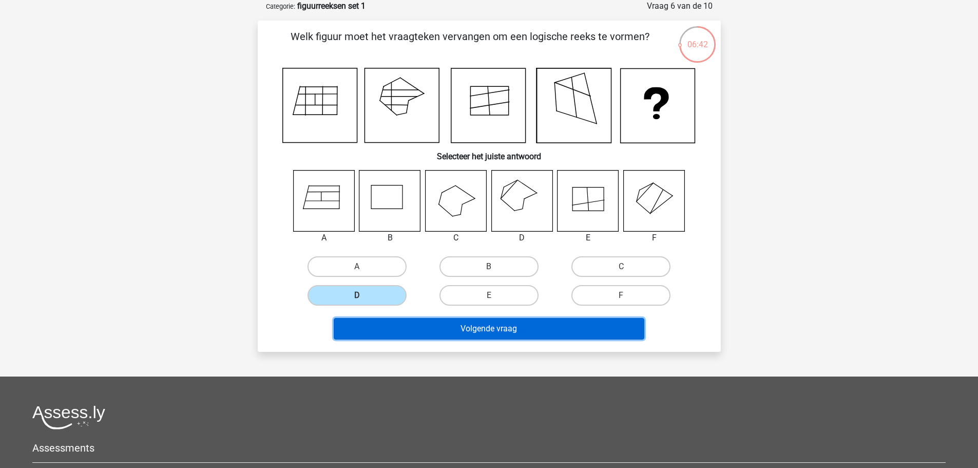
click at [436, 331] on button "Volgende vraag" at bounding box center [489, 329] width 311 height 22
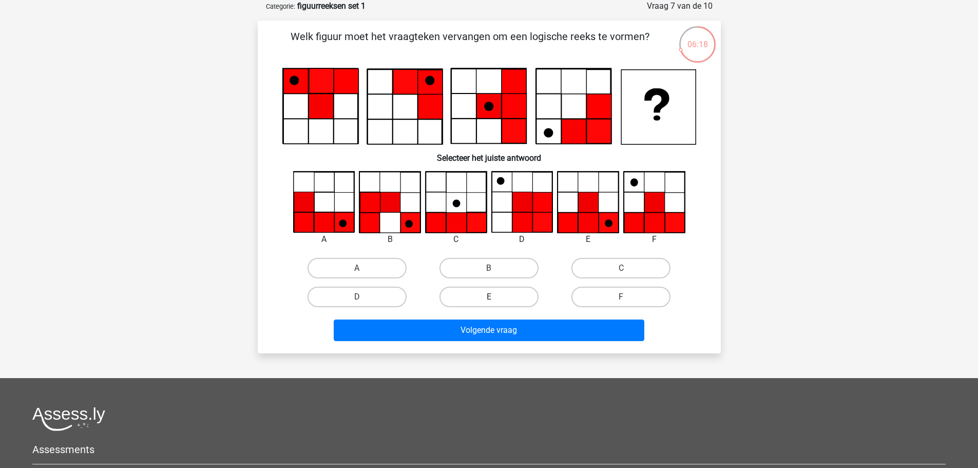
click at [478, 298] on label "E" at bounding box center [489, 297] width 99 height 21
click at [489, 298] on input "E" at bounding box center [492, 300] width 7 height 7
radio input "true"
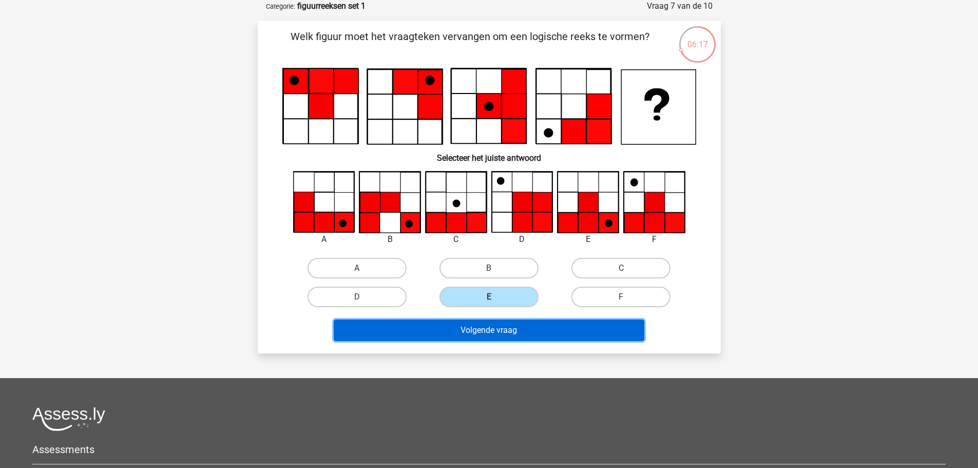
click at [479, 325] on button "Volgende vraag" at bounding box center [489, 330] width 311 height 22
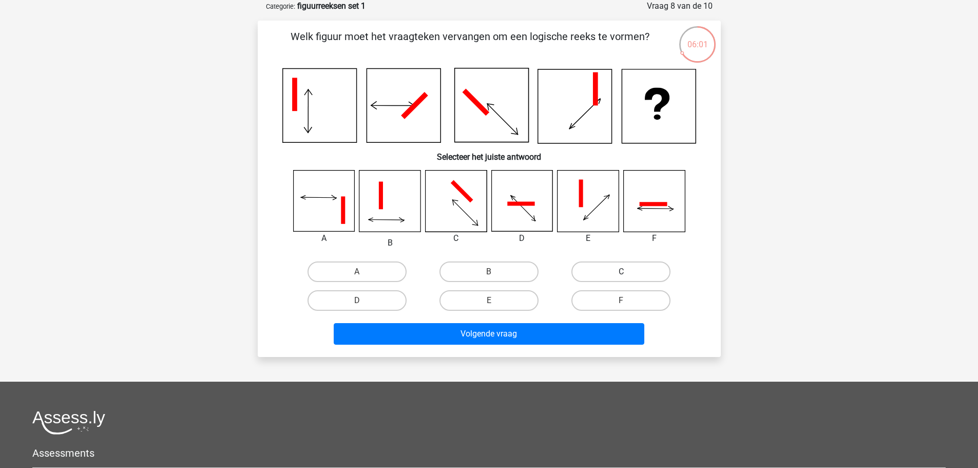
click at [640, 272] on label "C" at bounding box center [621, 271] width 99 height 21
click at [628, 272] on input "C" at bounding box center [624, 275] width 7 height 7
radio input "true"
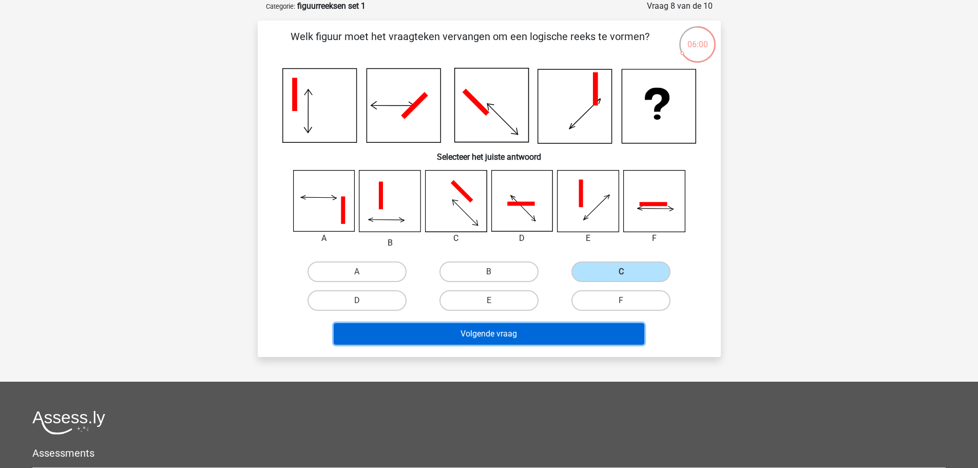
click at [611, 345] on button "Volgende vraag" at bounding box center [489, 334] width 311 height 22
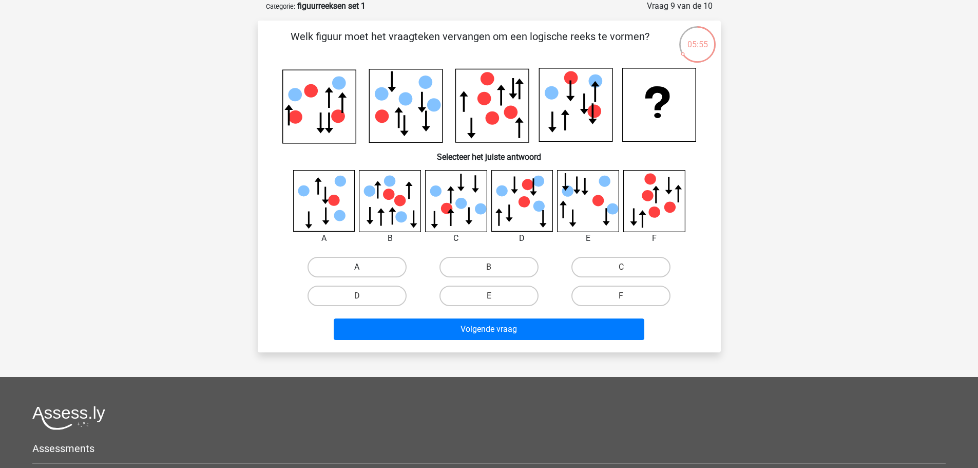
click at [380, 269] on label "A" at bounding box center [357, 267] width 99 height 21
click at [364, 269] on input "A" at bounding box center [360, 270] width 7 height 7
radio input "true"
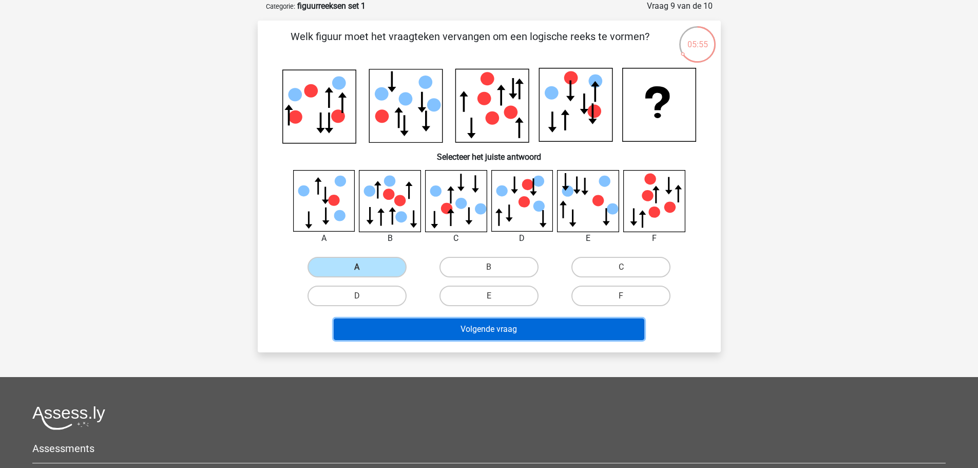
click at [401, 336] on button "Volgende vraag" at bounding box center [489, 329] width 311 height 22
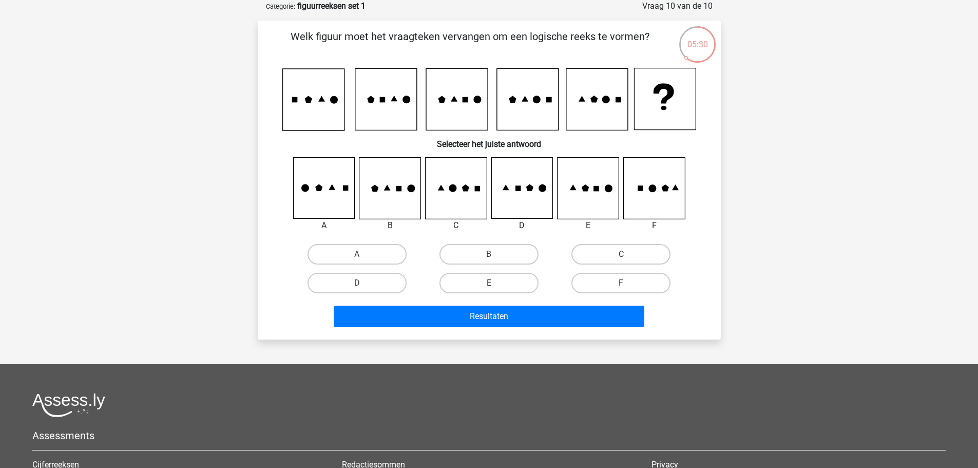
click at [500, 288] on label "E" at bounding box center [489, 283] width 99 height 21
click at [496, 288] on input "E" at bounding box center [492, 286] width 7 height 7
radio input "true"
click at [502, 327] on div "Resultaten" at bounding box center [489, 319] width 396 height 26
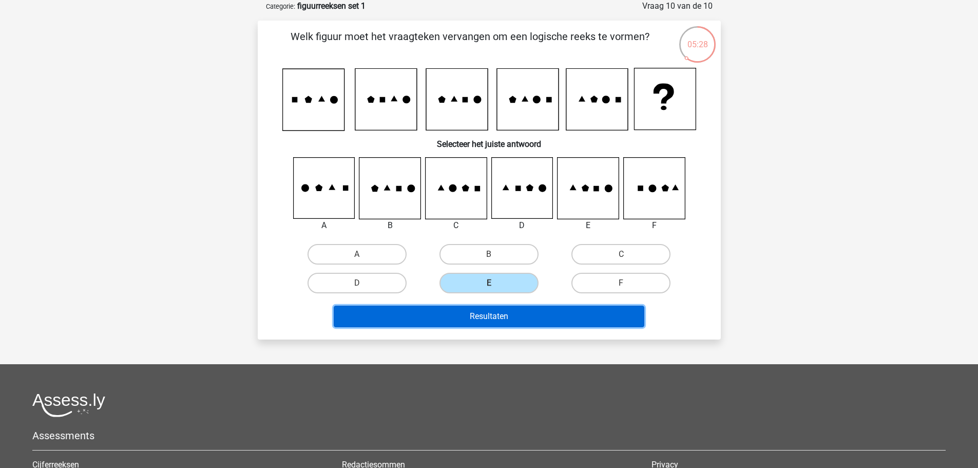
click at [488, 325] on button "Resultaten" at bounding box center [489, 317] width 311 height 22
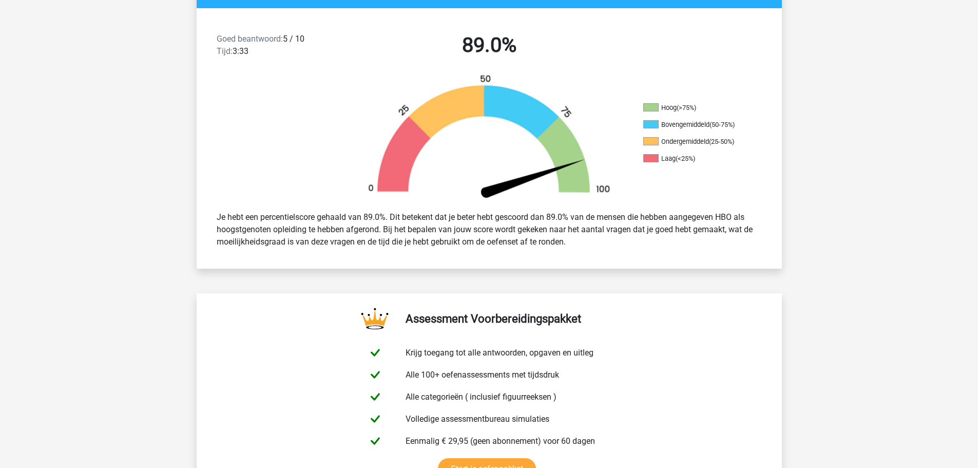
scroll to position [257, 0]
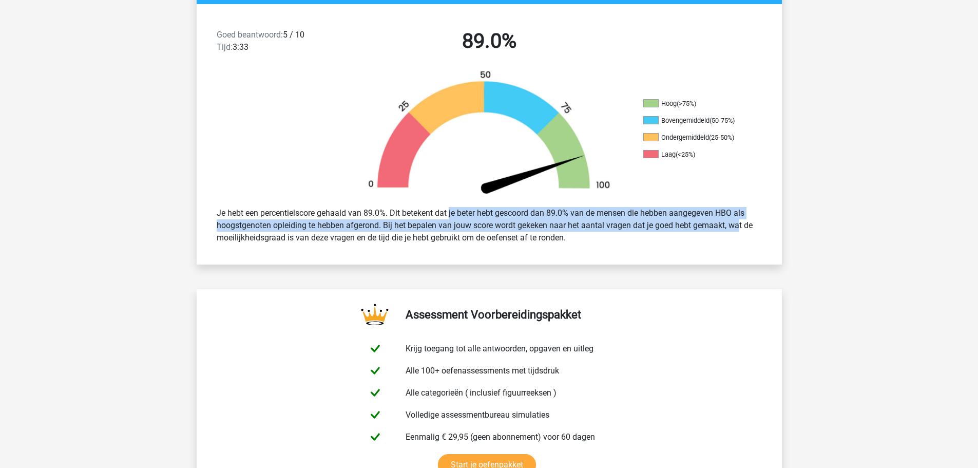
drag, startPoint x: 575, startPoint y: 218, endPoint x: 705, endPoint y: 221, distance: 129.4
click at [705, 221] on div "Je hebt een percentielscore gehaald van 89.0%. Dit betekent dat je beter hebt g…" at bounding box center [489, 225] width 561 height 45
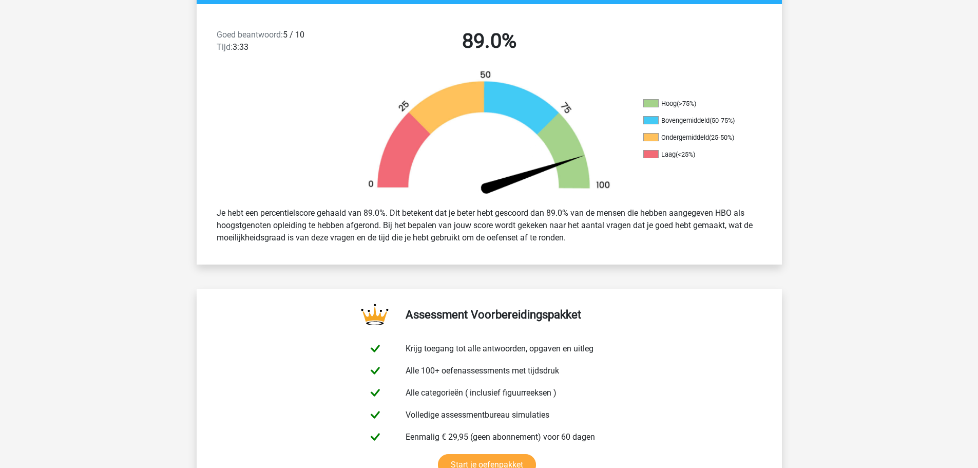
drag, startPoint x: 593, startPoint y: 169, endPoint x: 583, endPoint y: 162, distance: 11.8
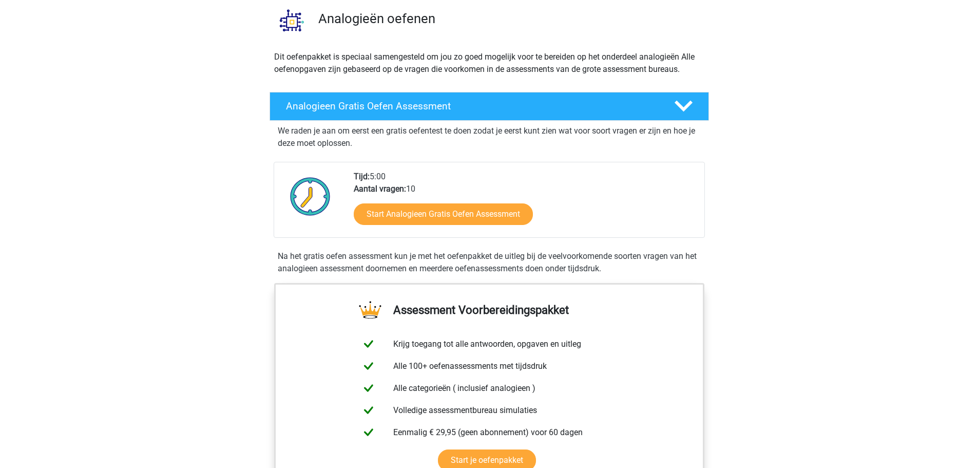
scroll to position [103, 0]
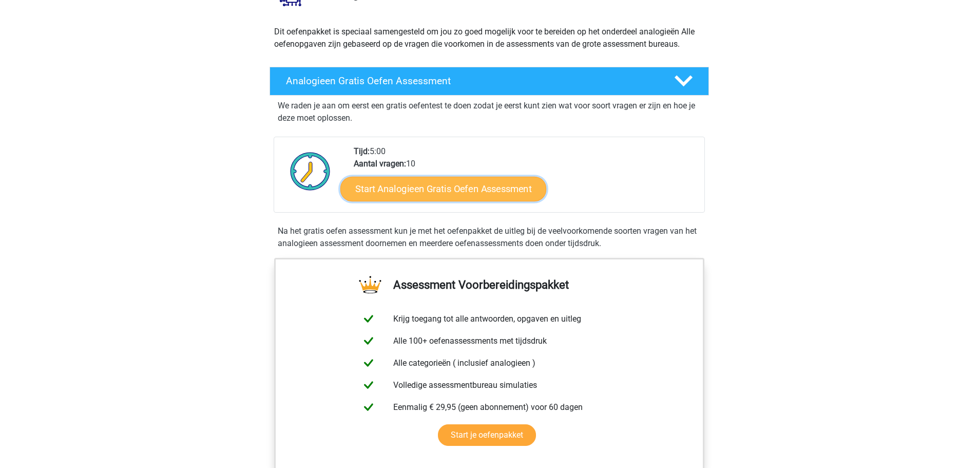
click at [482, 194] on link "Start Analogieen Gratis Oefen Assessment" at bounding box center [443, 188] width 206 height 25
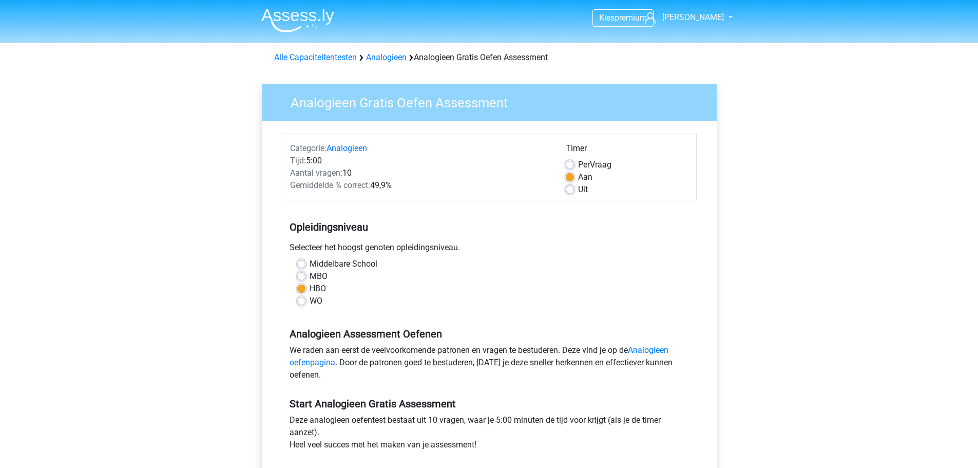
drag, startPoint x: 386, startPoint y: 187, endPoint x: 410, endPoint y: 189, distance: 24.7
click at [410, 189] on div "Gemiddelde % correct: 49,9%" at bounding box center [420, 185] width 276 height 12
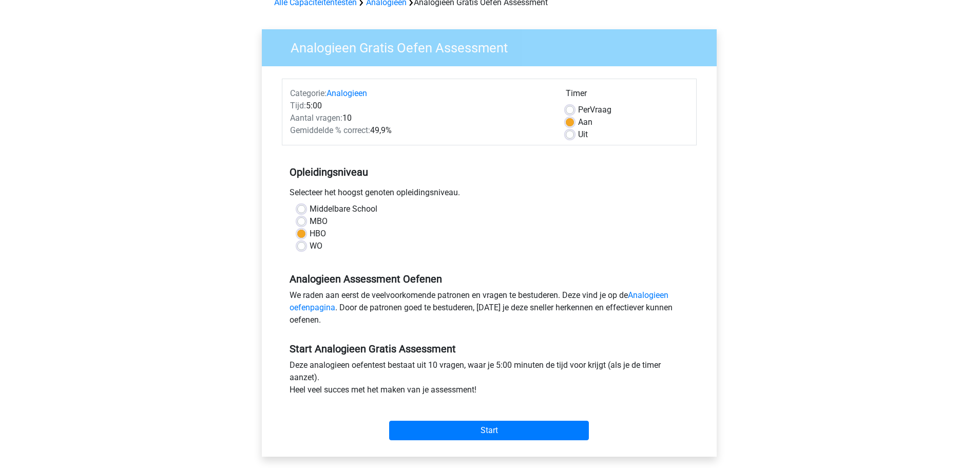
scroll to position [103, 0]
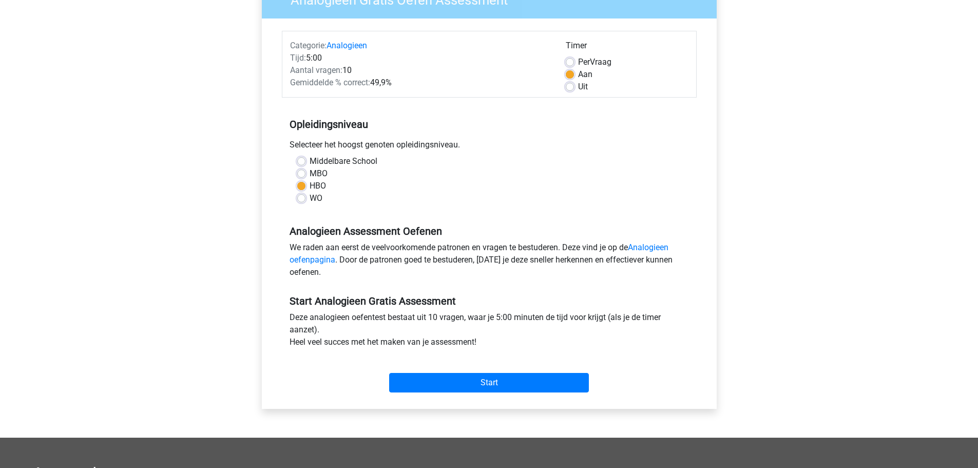
click at [310, 174] on label "MBO" at bounding box center [319, 173] width 18 height 12
click at [298, 174] on input "MBO" at bounding box center [301, 172] width 8 height 10
radio input "true"
click at [302, 191] on div "HBO" at bounding box center [489, 186] width 384 height 12
click at [310, 189] on label "HBO" at bounding box center [318, 186] width 16 height 12
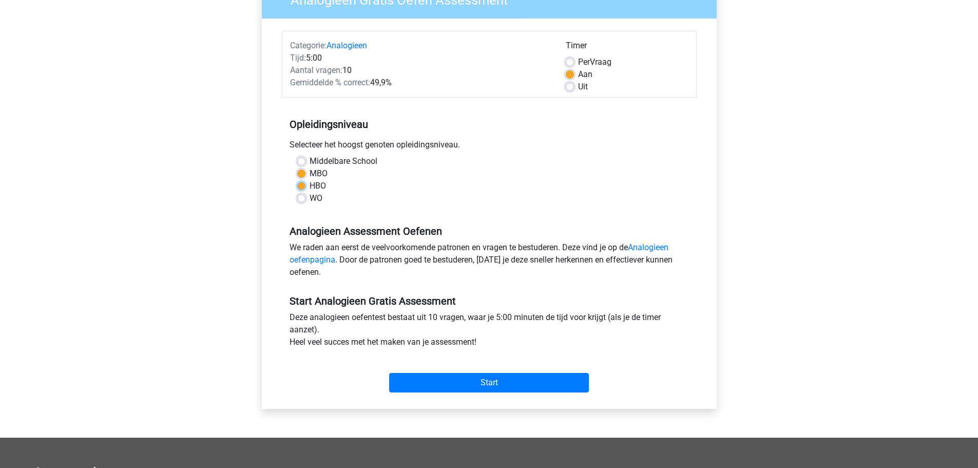
click at [302, 189] on input "HBO" at bounding box center [301, 185] width 8 height 10
radio input "true"
click at [457, 380] on input "Start" at bounding box center [489, 383] width 200 height 20
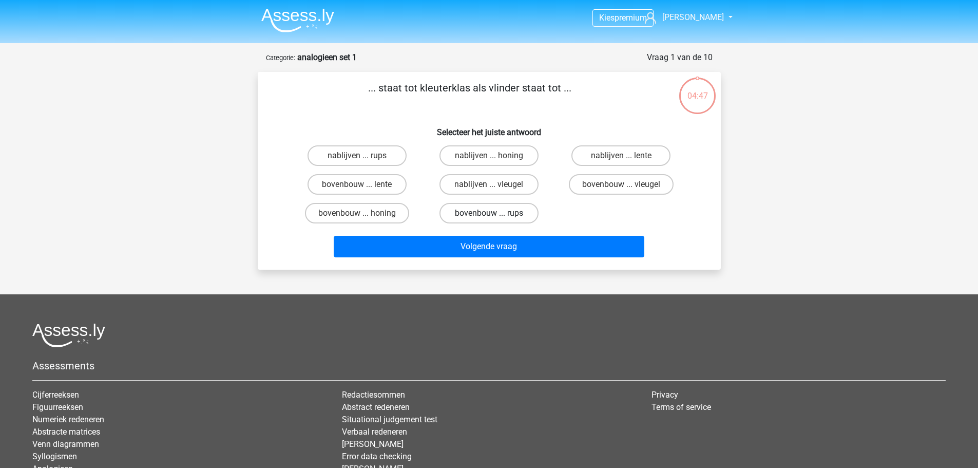
click at [477, 215] on label "bovenbouw ... rups" at bounding box center [489, 213] width 99 height 21
click at [489, 215] on input "bovenbouw ... rups" at bounding box center [492, 216] width 7 height 7
radio input "true"
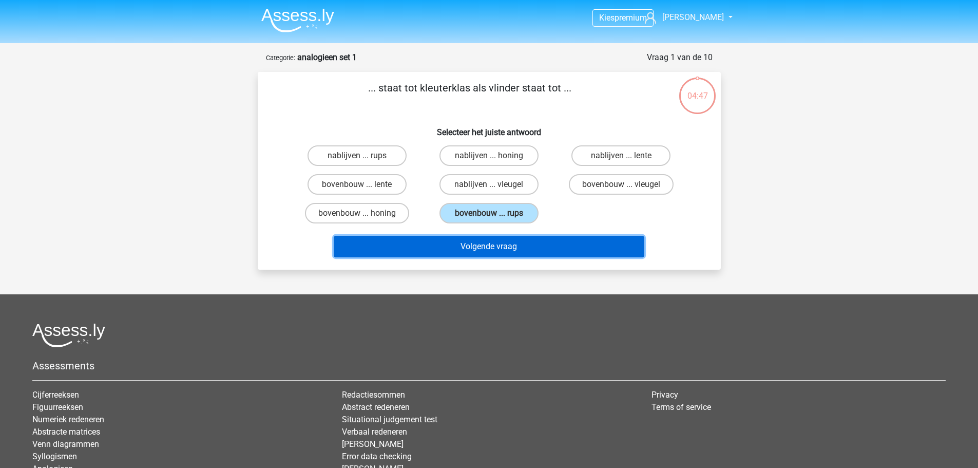
click at [484, 248] on button "Volgende vraag" at bounding box center [489, 247] width 311 height 22
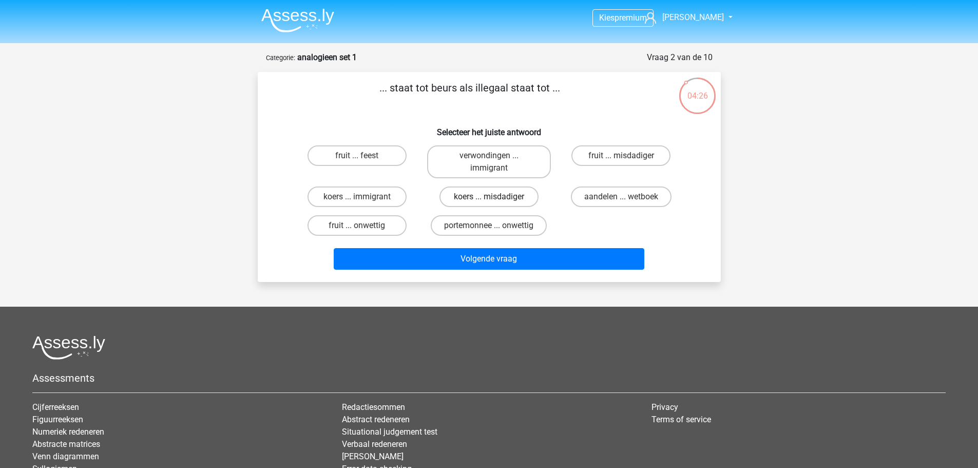
click at [514, 199] on label "koers ... misdadiger" at bounding box center [489, 196] width 99 height 21
click at [496, 199] on input "koers ... misdadiger" at bounding box center [492, 200] width 7 height 7
radio input "true"
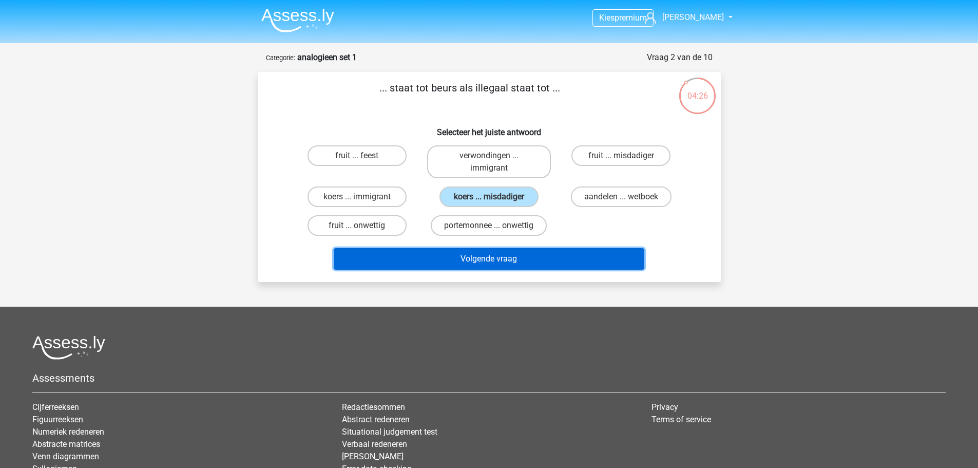
click at [516, 255] on button "Volgende vraag" at bounding box center [489, 259] width 311 height 22
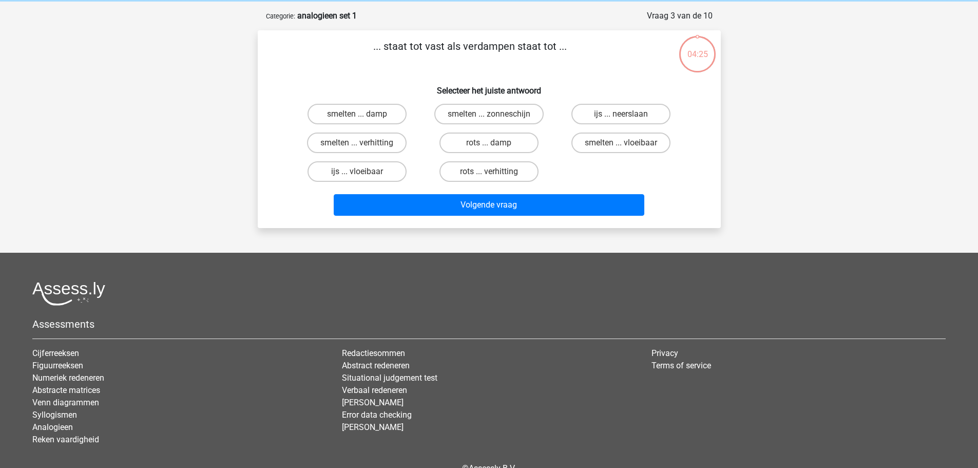
scroll to position [51, 0]
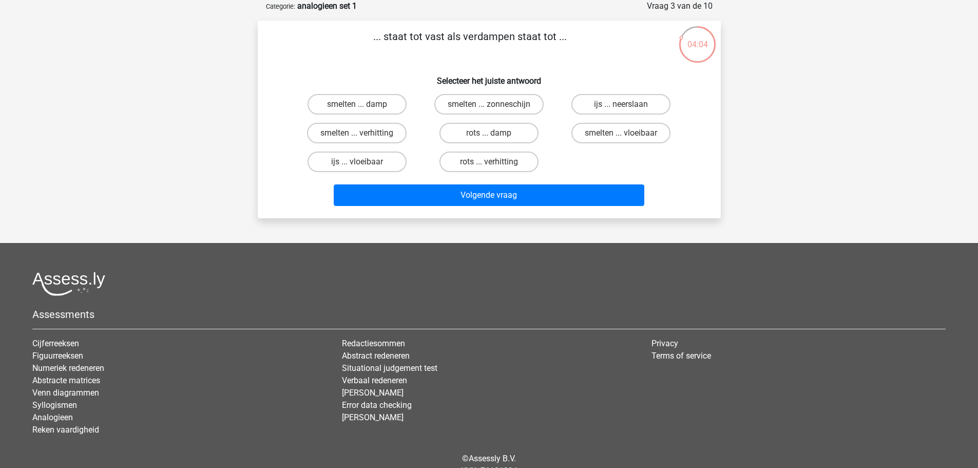
click at [625, 136] on input "smelten ... vloeibaar" at bounding box center [624, 136] width 7 height 7
radio input "true"
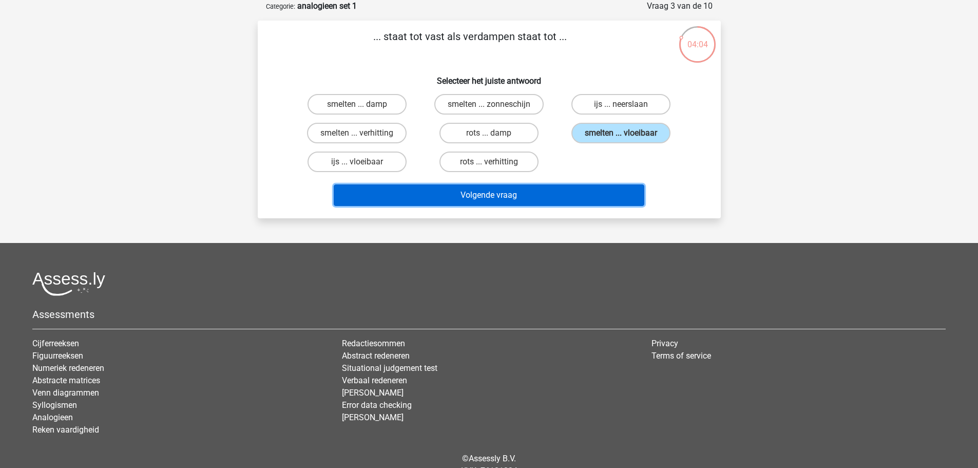
click at [601, 188] on button "Volgende vraag" at bounding box center [489, 195] width 311 height 22
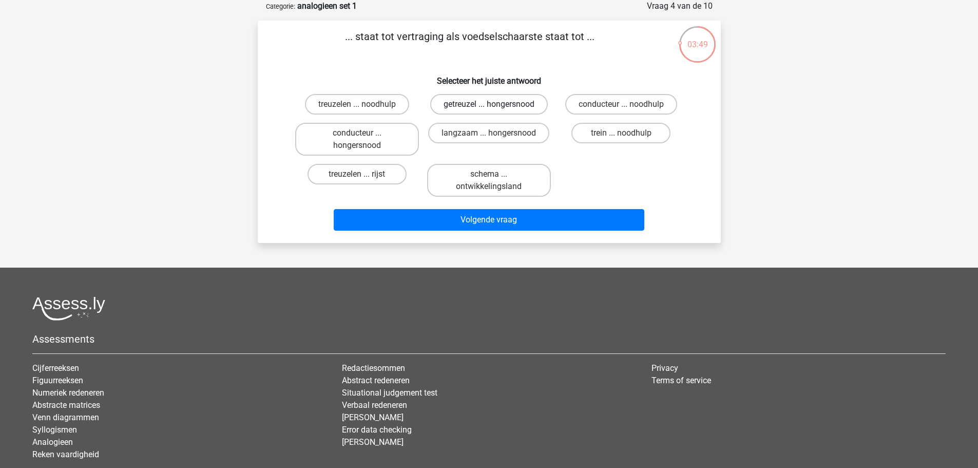
scroll to position [0, 0]
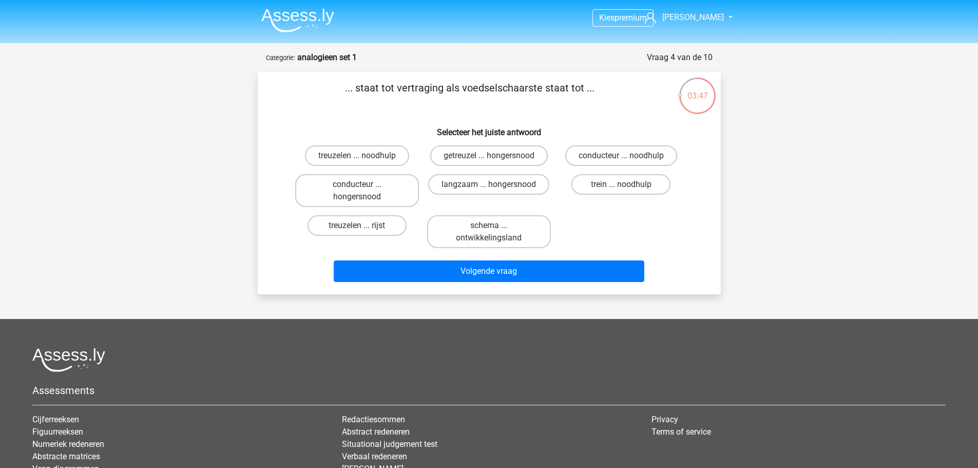
click at [433, 89] on p "... staat tot vertraging als voedselschaarste staat tot ..." at bounding box center [470, 95] width 392 height 31
drag, startPoint x: 405, startPoint y: 89, endPoint x: 431, endPoint y: 90, distance: 26.2
click at [431, 90] on p "... staat tot vertraging als voedselschaarste staat tot ..." at bounding box center [470, 95] width 392 height 31
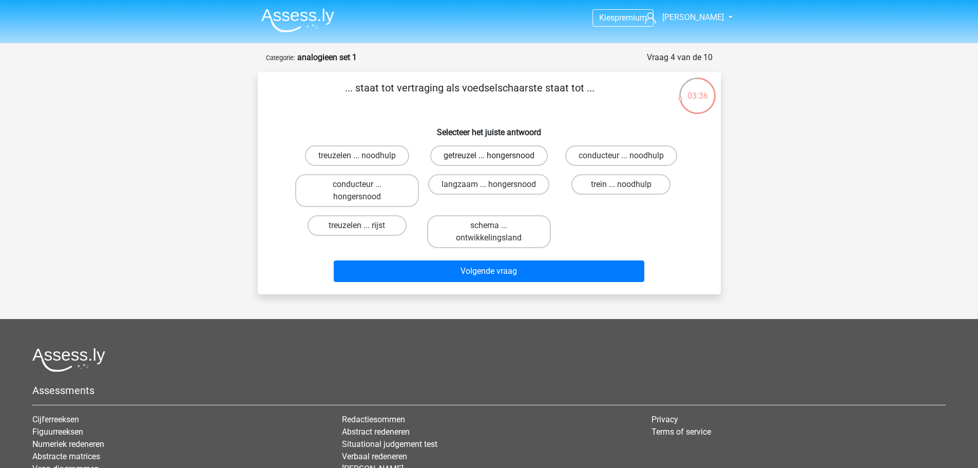
click at [485, 154] on label "getreuzel ... hongersnood" at bounding box center [489, 155] width 118 height 21
click at [489, 156] on input "getreuzel ... hongersnood" at bounding box center [492, 159] width 7 height 7
radio input "true"
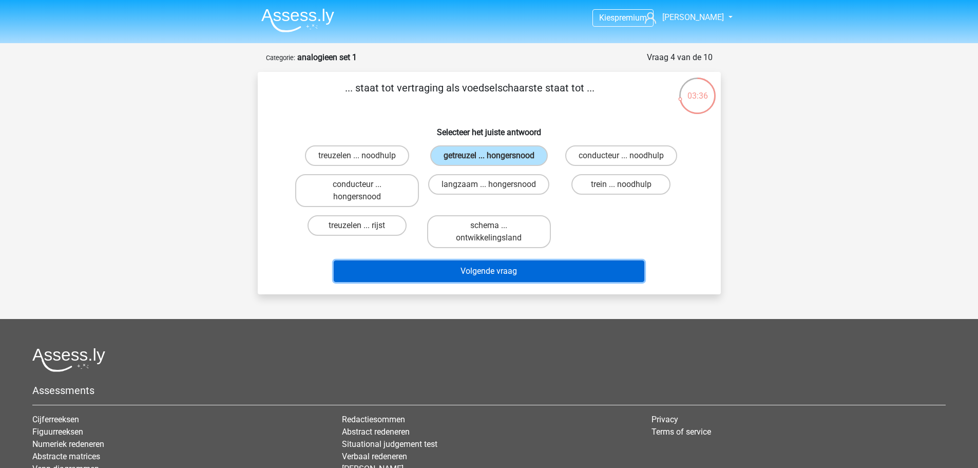
click at [477, 271] on button "Volgende vraag" at bounding box center [489, 271] width 311 height 22
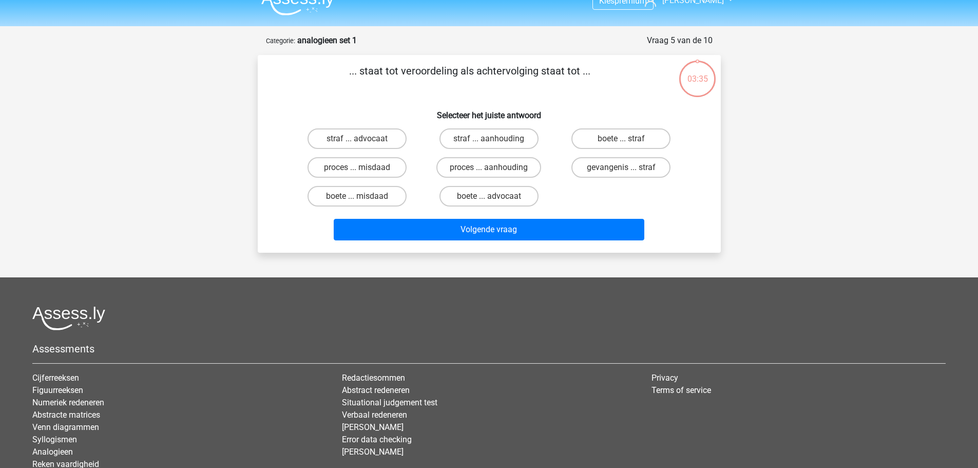
scroll to position [51, 0]
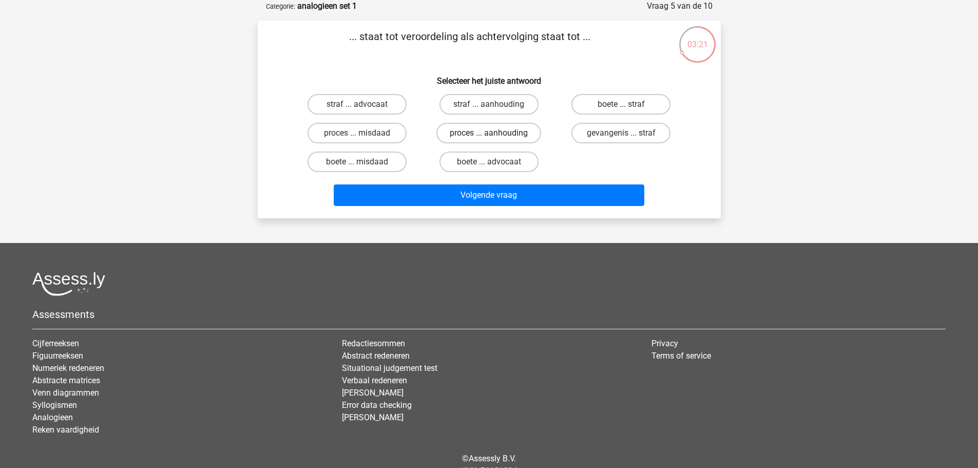
click at [517, 131] on label "proces ... aanhouding" at bounding box center [488, 133] width 105 height 21
click at [496, 133] on input "proces ... aanhouding" at bounding box center [492, 136] width 7 height 7
radio input "true"
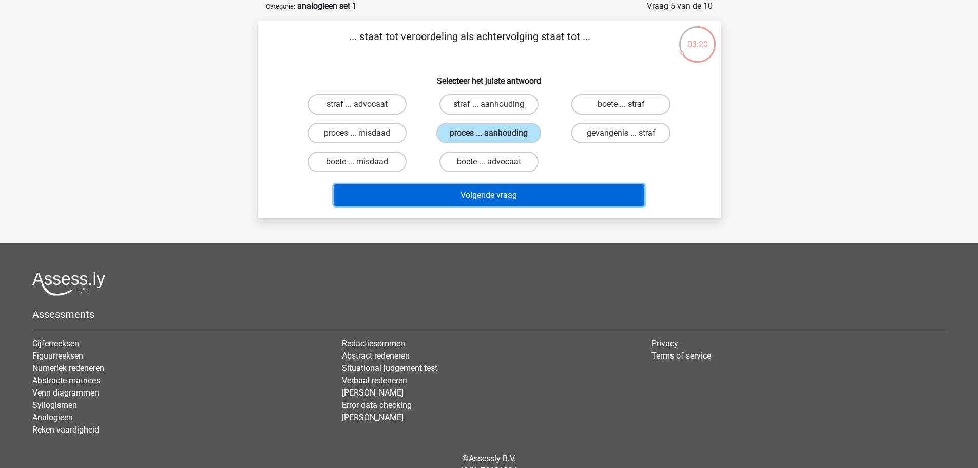
click at [513, 193] on button "Volgende vraag" at bounding box center [489, 195] width 311 height 22
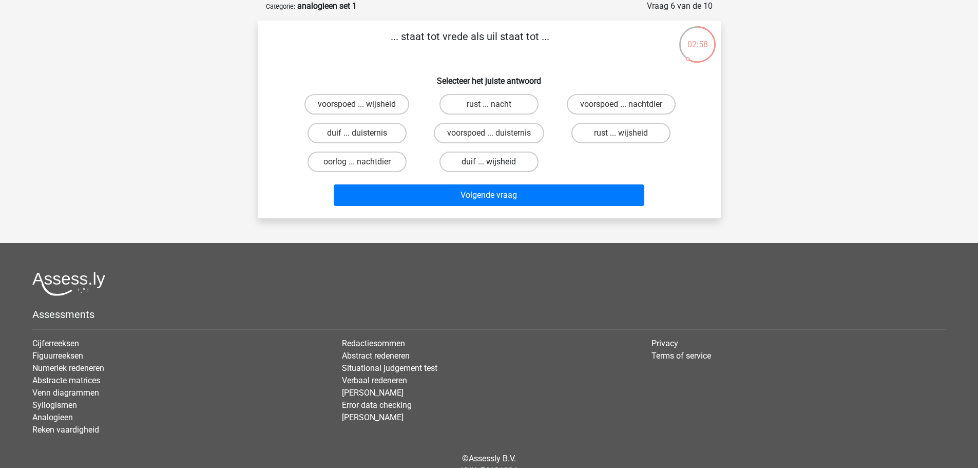
click at [479, 165] on label "duif ... wijsheid" at bounding box center [489, 161] width 99 height 21
click at [489, 165] on input "duif ... wijsheid" at bounding box center [492, 165] width 7 height 7
radio input "true"
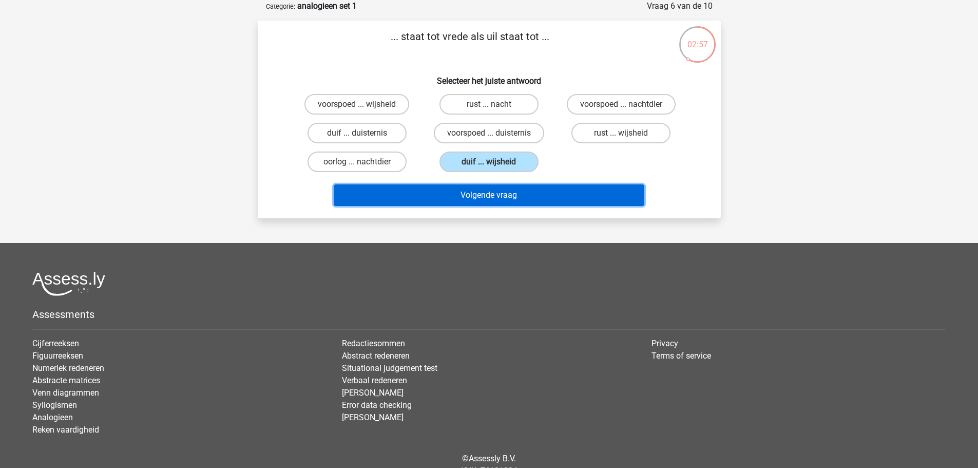
click at [483, 200] on button "Volgende vraag" at bounding box center [489, 195] width 311 height 22
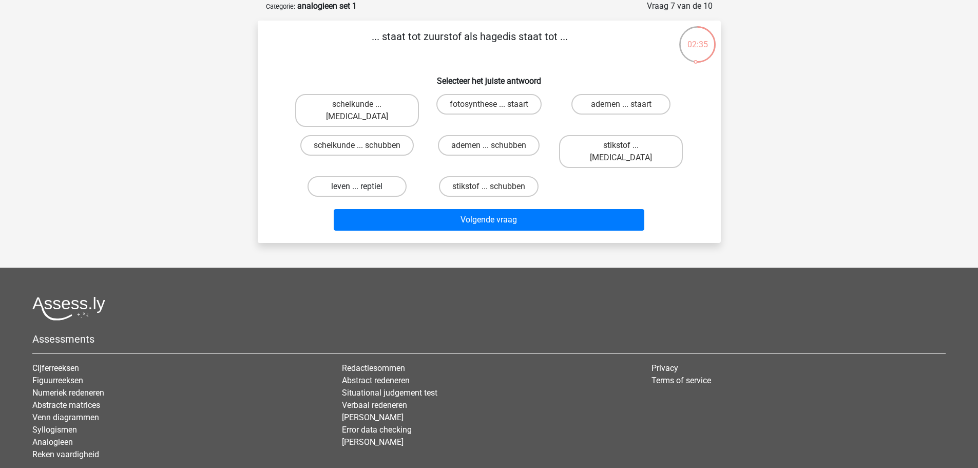
click at [365, 176] on label "leven ... reptiel" at bounding box center [357, 186] width 99 height 21
click at [364, 186] on input "leven ... reptiel" at bounding box center [360, 189] width 7 height 7
radio input "true"
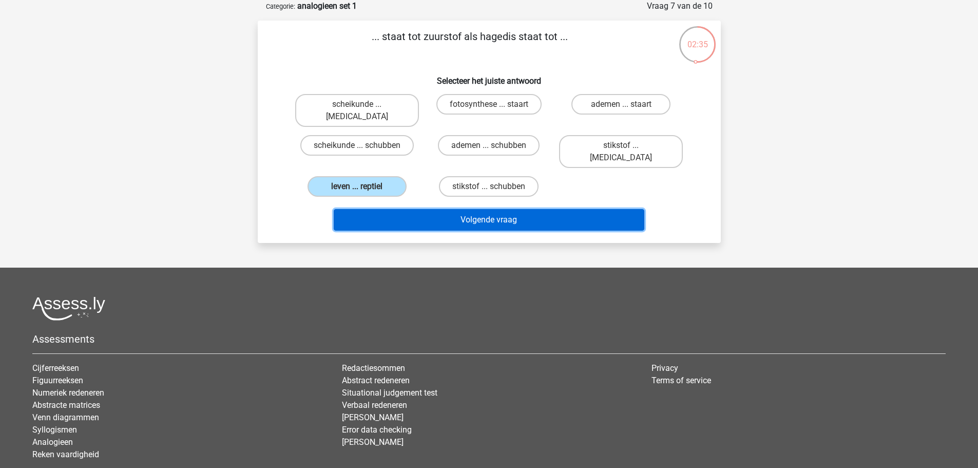
click at [430, 209] on button "Volgende vraag" at bounding box center [489, 220] width 311 height 22
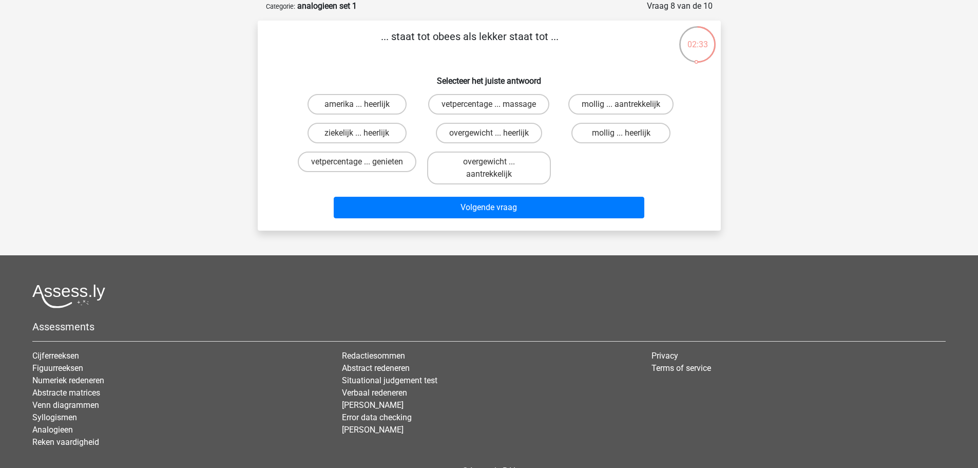
drag, startPoint x: 456, startPoint y: 38, endPoint x: 468, endPoint y: 38, distance: 12.3
click at [468, 38] on p "... staat tot obees als lekker staat tot ..." at bounding box center [470, 44] width 392 height 31
click at [445, 36] on p "... staat tot obees als lekker staat tot ..." at bounding box center [470, 44] width 392 height 31
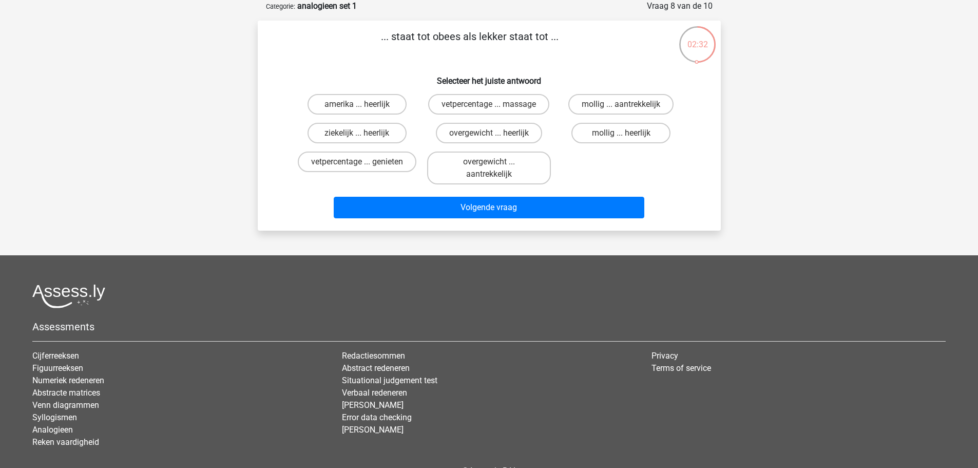
click at [438, 41] on p "... staat tot obees als lekker staat tot ..." at bounding box center [470, 44] width 392 height 31
click at [603, 104] on label "mollig ... aantrekkelijk" at bounding box center [620, 104] width 105 height 21
click at [621, 104] on input "mollig ... aantrekkelijk" at bounding box center [624, 107] width 7 height 7
radio input "true"
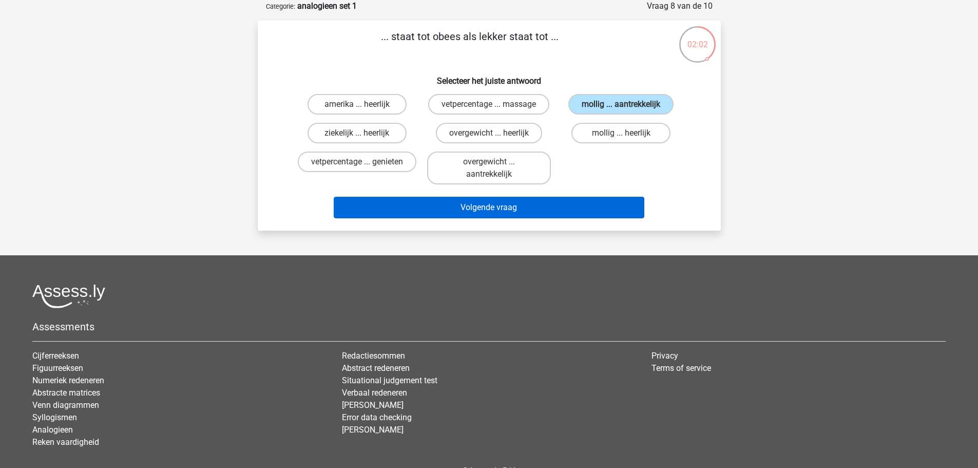
drag, startPoint x: 590, startPoint y: 187, endPoint x: 586, endPoint y: 202, distance: 15.2
click at [586, 202] on div "... staat tot obees als lekker staat tot ... Selecteer het juiste antwoord amer…" at bounding box center [489, 126] width 455 height 194
click at [586, 205] on button "Volgende vraag" at bounding box center [489, 208] width 311 height 22
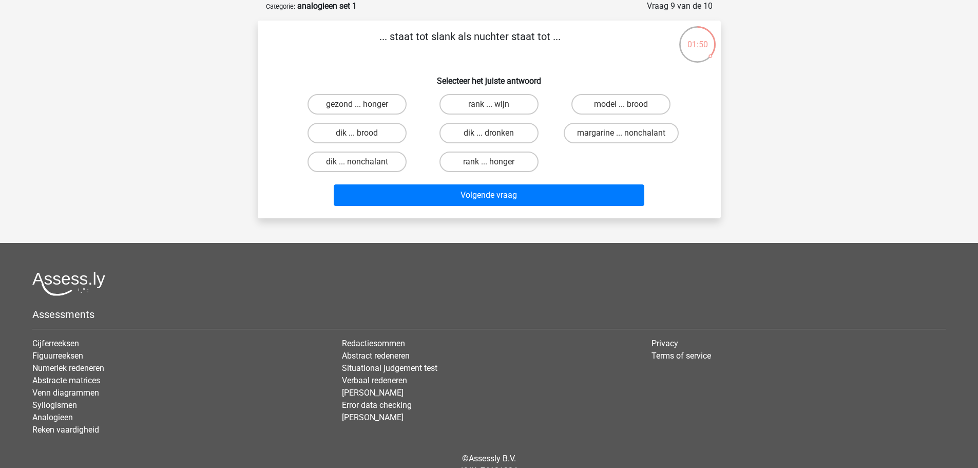
click at [489, 138] on input "dik ... dronken" at bounding box center [492, 136] width 7 height 7
radio input "true"
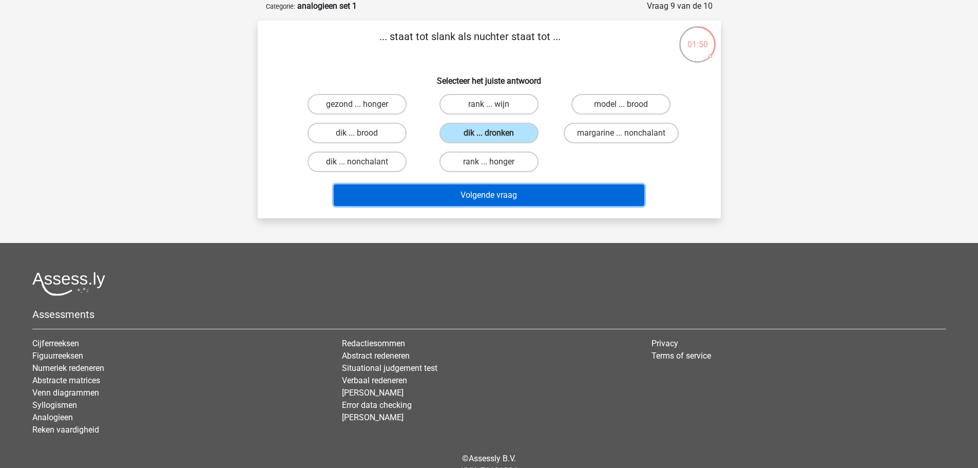
click at [501, 199] on button "Volgende vraag" at bounding box center [489, 195] width 311 height 22
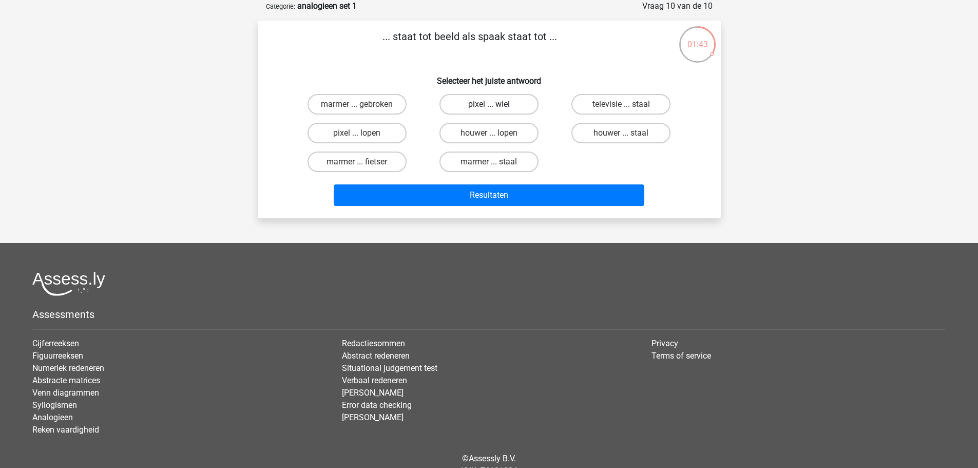
click at [468, 101] on label "pixel ... wiel" at bounding box center [489, 104] width 99 height 21
click at [489, 104] on input "pixel ... wiel" at bounding box center [492, 107] width 7 height 7
radio input "true"
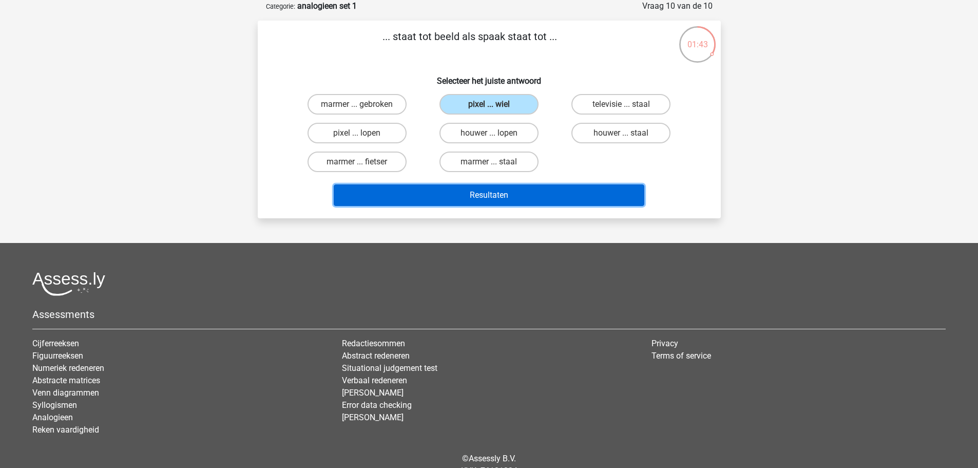
click at [481, 196] on button "Resultaten" at bounding box center [489, 195] width 311 height 22
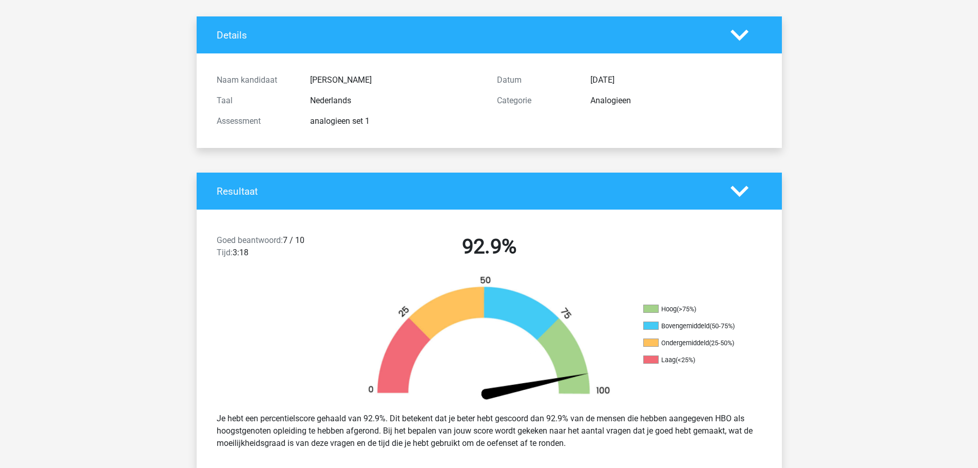
scroll to position [205, 0]
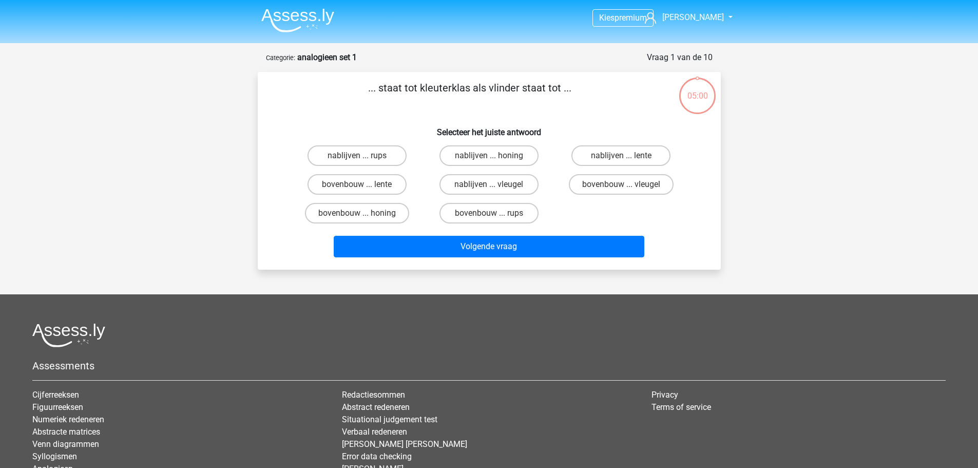
scroll to position [51, 0]
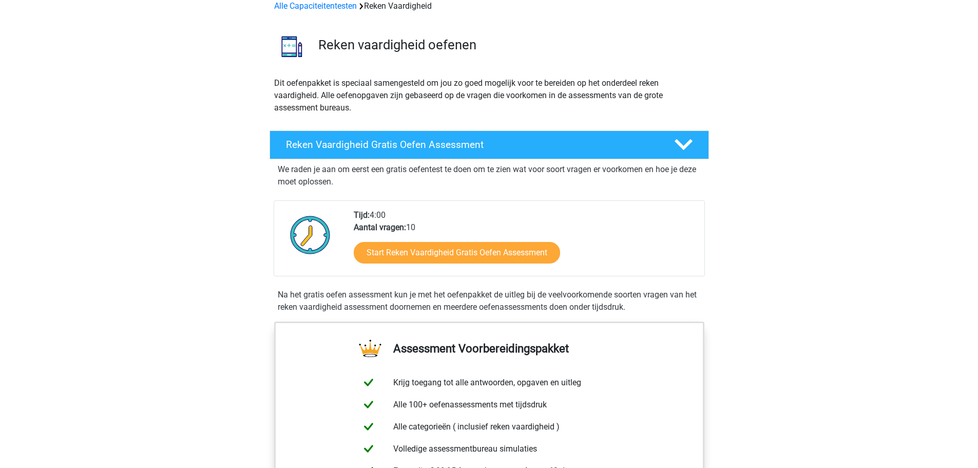
scroll to position [257, 0]
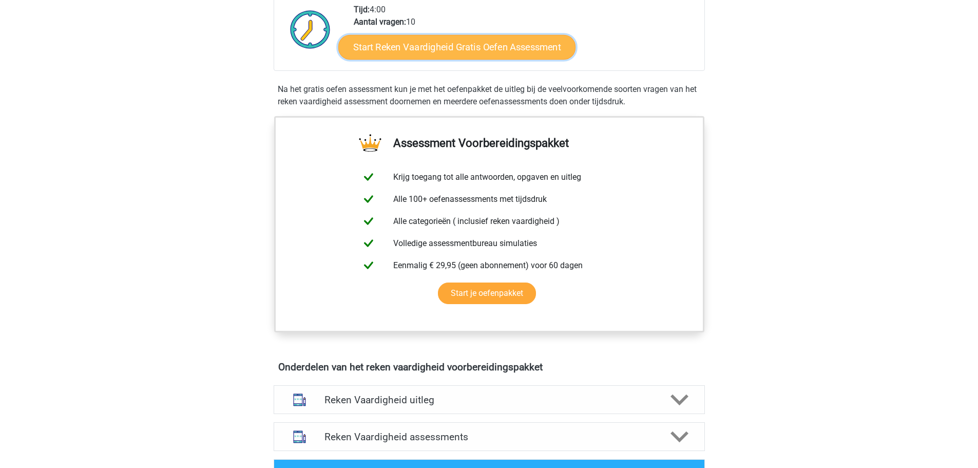
click at [448, 52] on link "Start Reken Vaardigheid Gratis Oefen Assessment" at bounding box center [456, 46] width 237 height 25
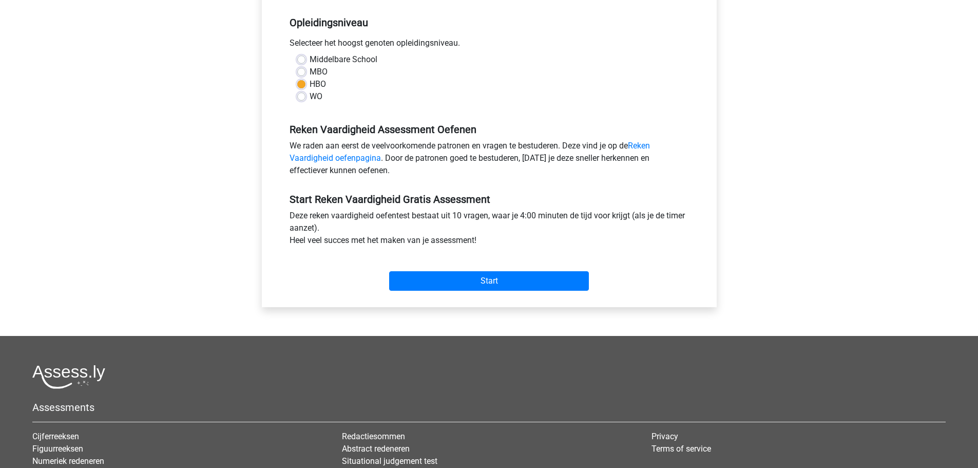
scroll to position [205, 0]
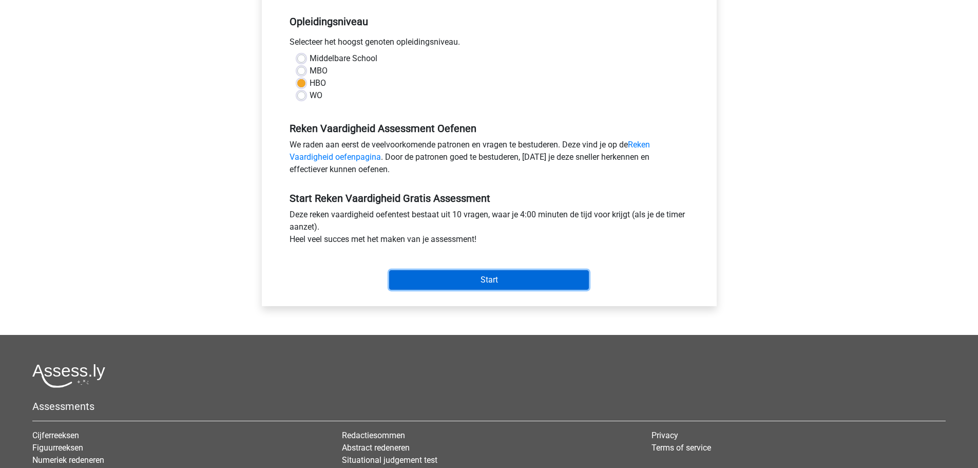
click at [468, 277] on input "Start" at bounding box center [489, 280] width 200 height 20
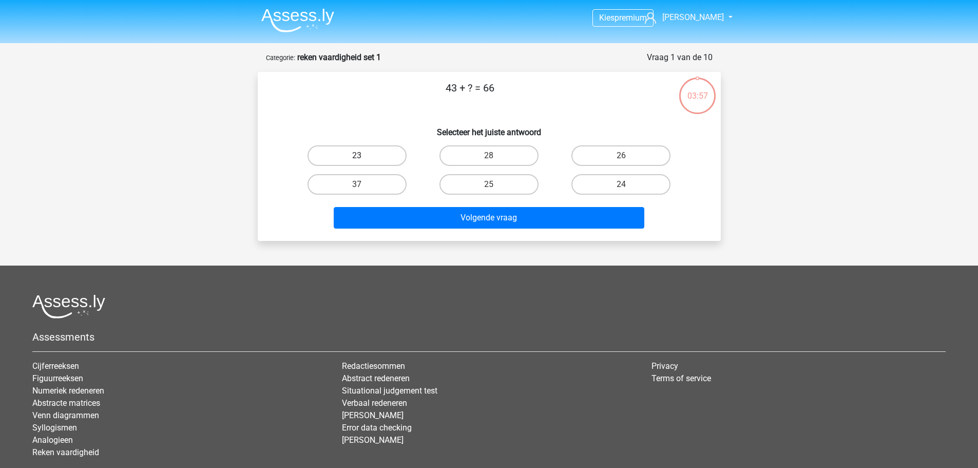
click at [350, 162] on label "23" at bounding box center [357, 155] width 99 height 21
click at [357, 162] on input "23" at bounding box center [360, 159] width 7 height 7
radio input "true"
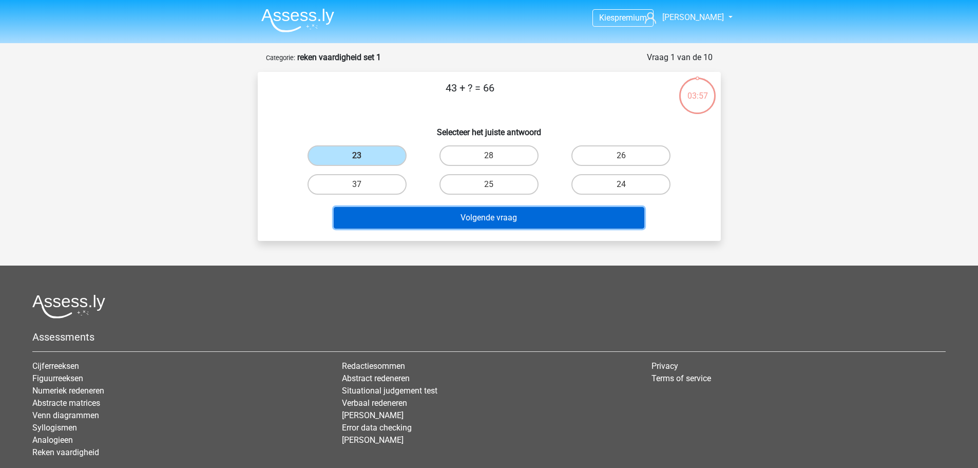
click at [395, 220] on button "Volgende vraag" at bounding box center [489, 218] width 311 height 22
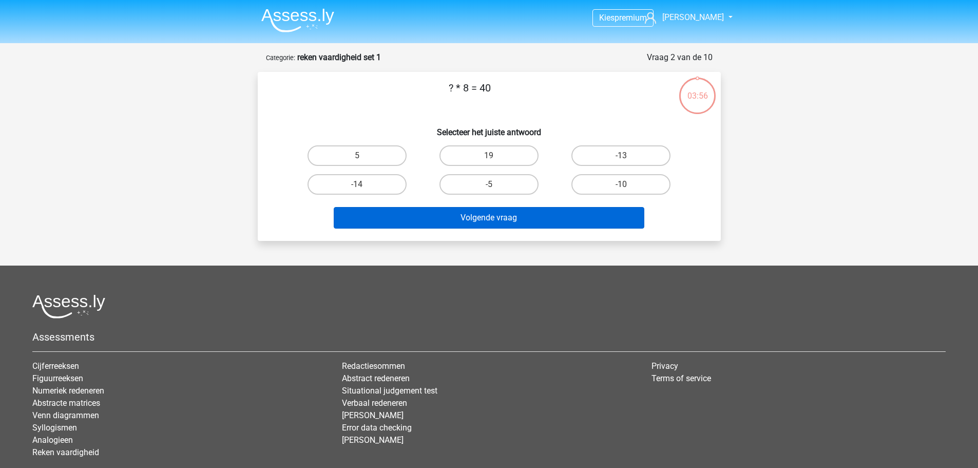
scroll to position [51, 0]
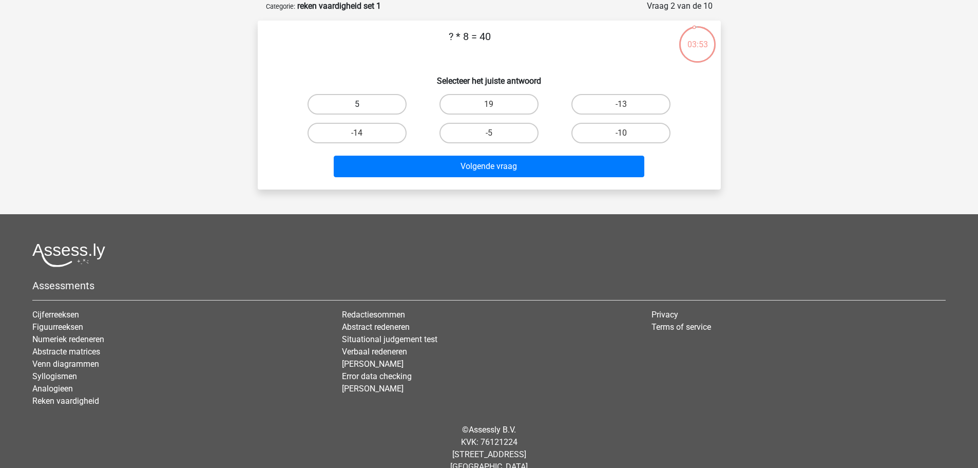
click at [369, 105] on label "5" at bounding box center [357, 104] width 99 height 21
click at [364, 105] on input "5" at bounding box center [360, 107] width 7 height 7
radio input "true"
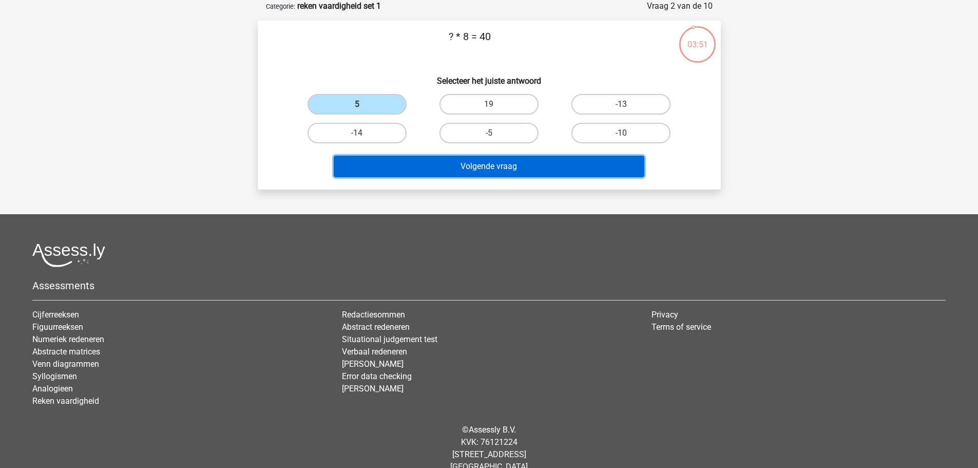
click at [392, 168] on button "Volgende vraag" at bounding box center [489, 167] width 311 height 22
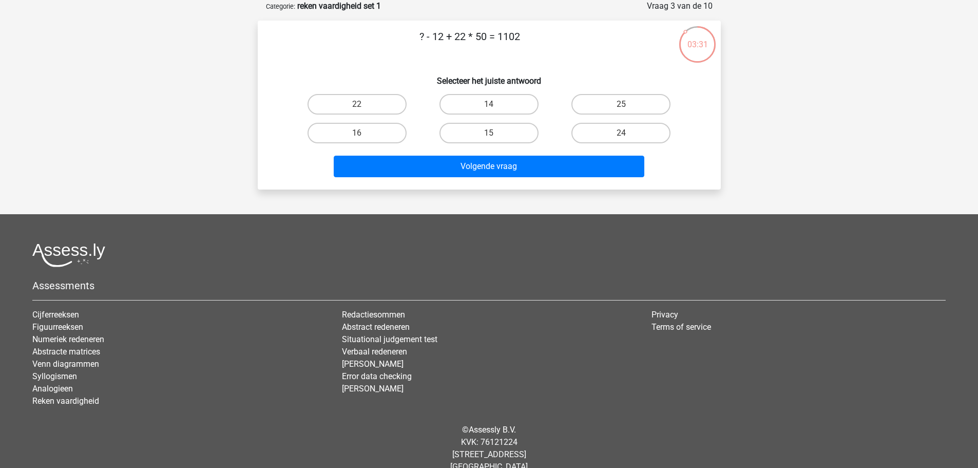
click at [491, 106] on input "14" at bounding box center [492, 107] width 7 height 7
radio input "true"
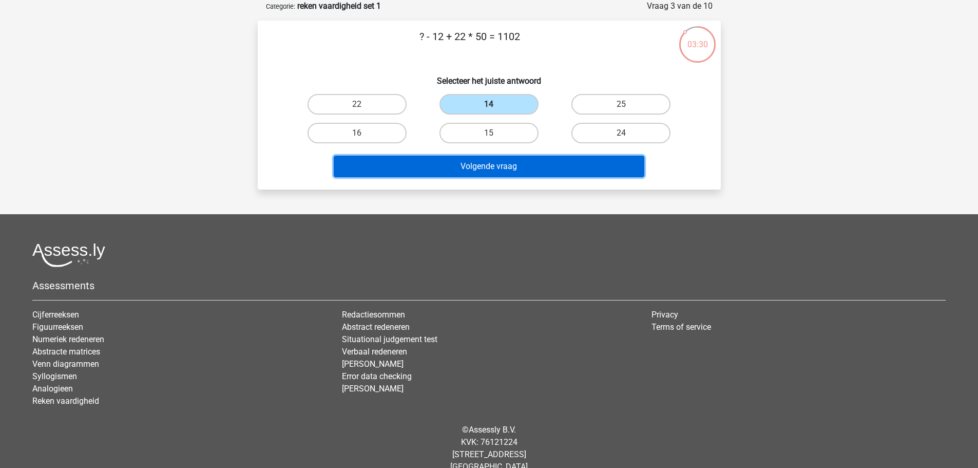
click at [488, 159] on button "Volgende vraag" at bounding box center [489, 167] width 311 height 22
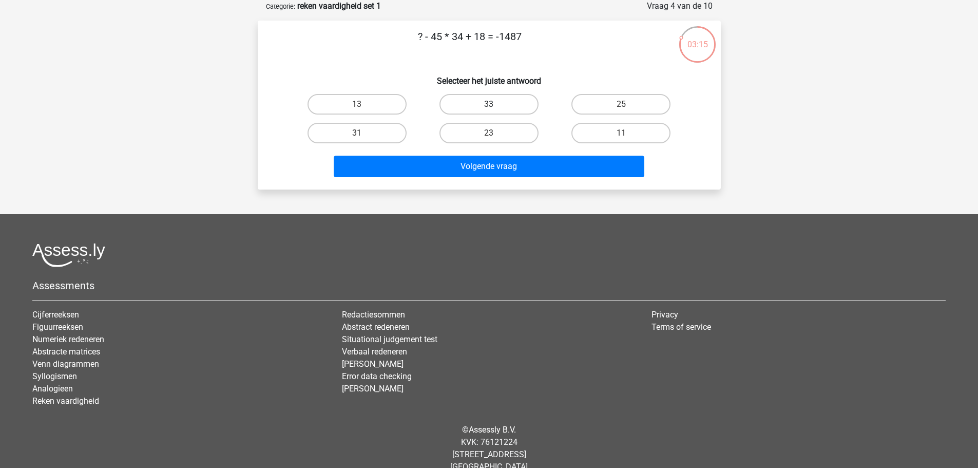
click at [480, 101] on label "33" at bounding box center [489, 104] width 99 height 21
click at [489, 104] on input "33" at bounding box center [492, 107] width 7 height 7
radio input "true"
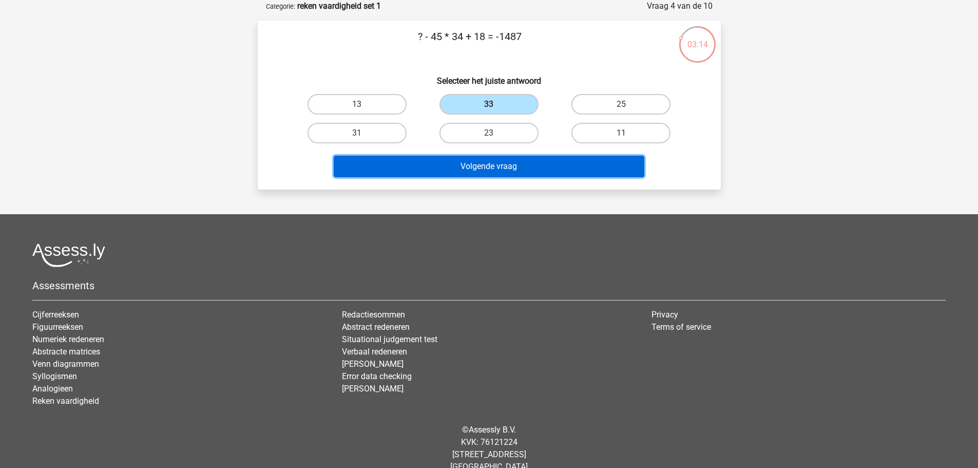
click at [480, 163] on button "Volgende vraag" at bounding box center [489, 167] width 311 height 22
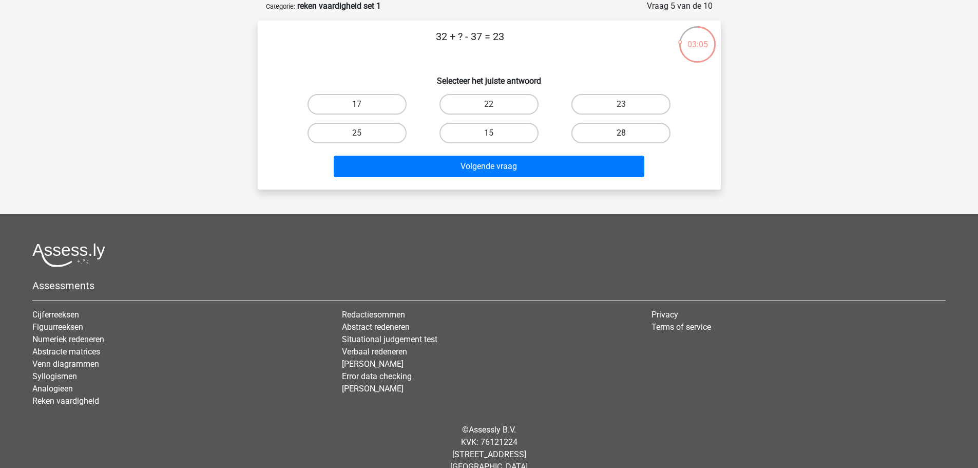
click at [606, 137] on label "28" at bounding box center [621, 133] width 99 height 21
click at [621, 137] on input "28" at bounding box center [624, 136] width 7 height 7
radio input "true"
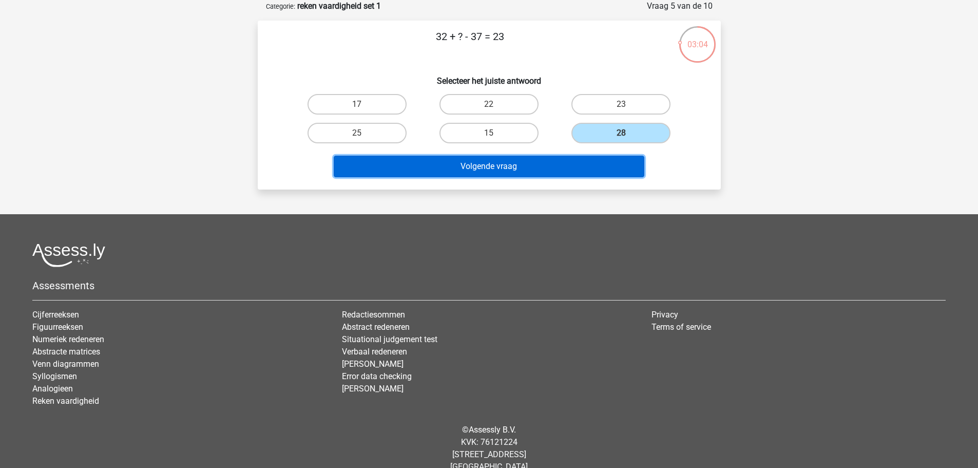
click at [593, 164] on button "Volgende vraag" at bounding box center [489, 167] width 311 height 22
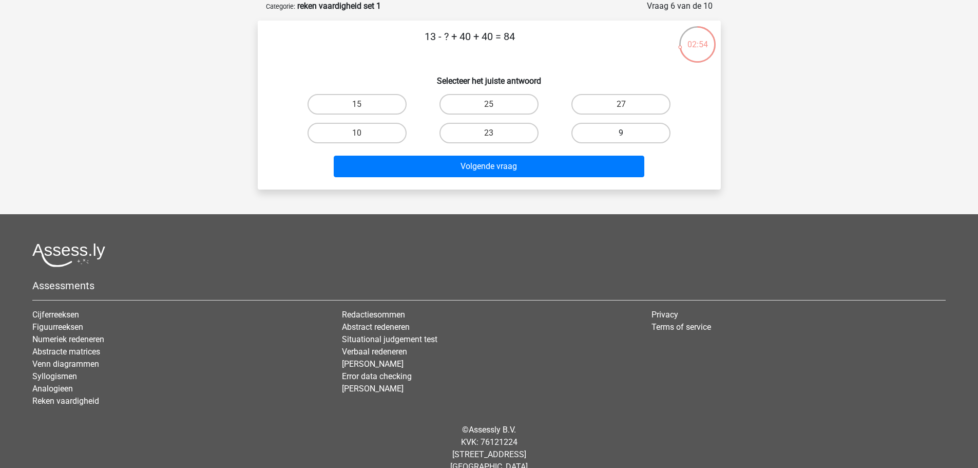
click at [595, 129] on label "9" at bounding box center [621, 133] width 99 height 21
click at [621, 133] on input "9" at bounding box center [624, 136] width 7 height 7
radio input "true"
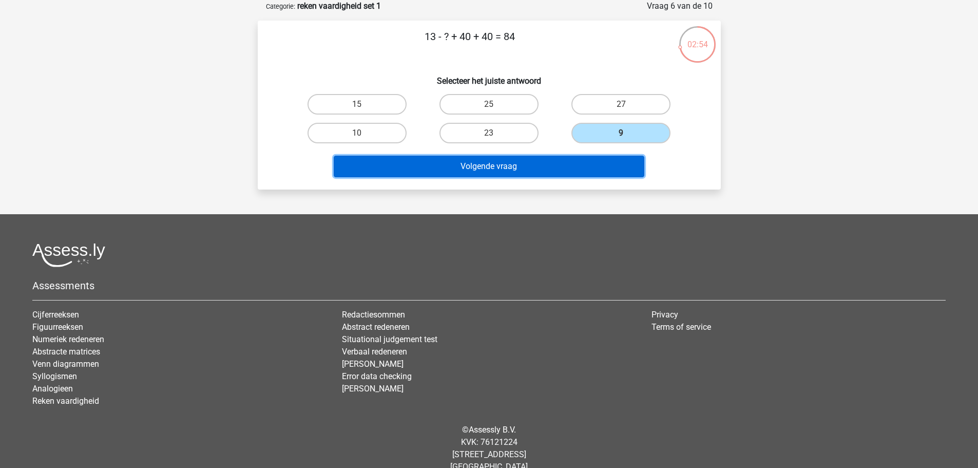
click at [559, 162] on button "Volgende vraag" at bounding box center [489, 167] width 311 height 22
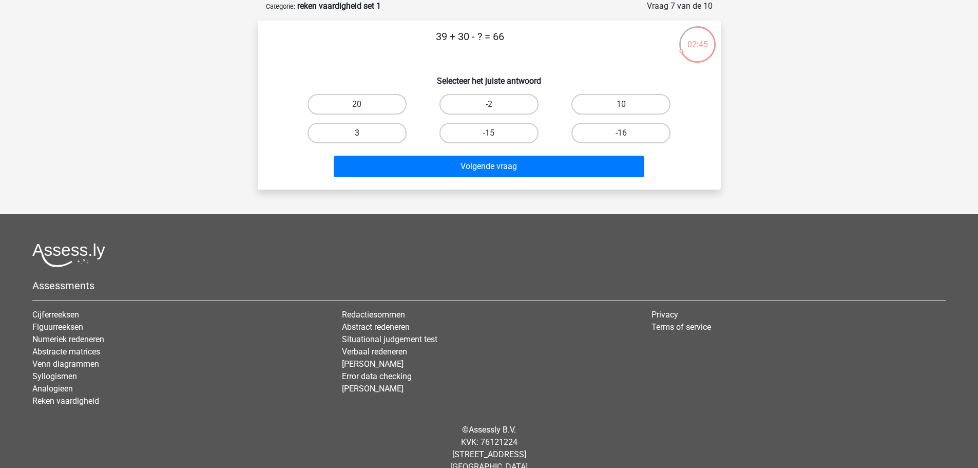
click at [381, 134] on label "3" at bounding box center [357, 133] width 99 height 21
click at [364, 134] on input "3" at bounding box center [360, 136] width 7 height 7
radio input "true"
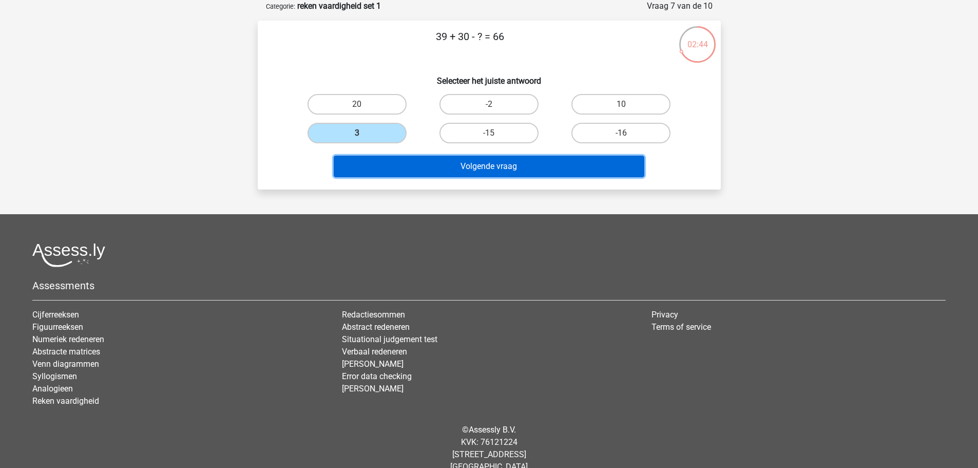
click at [417, 165] on button "Volgende vraag" at bounding box center [489, 167] width 311 height 22
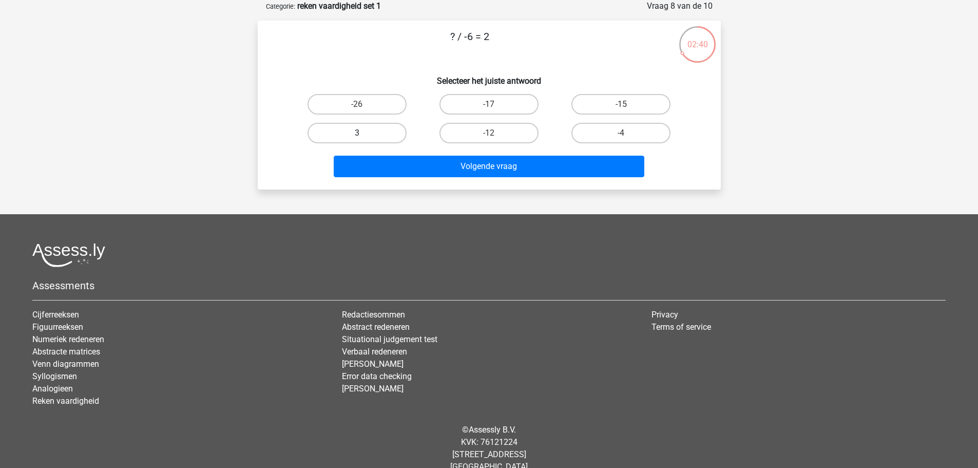
click at [367, 134] on label "3" at bounding box center [357, 133] width 99 height 21
click at [364, 134] on input "3" at bounding box center [360, 136] width 7 height 7
radio input "true"
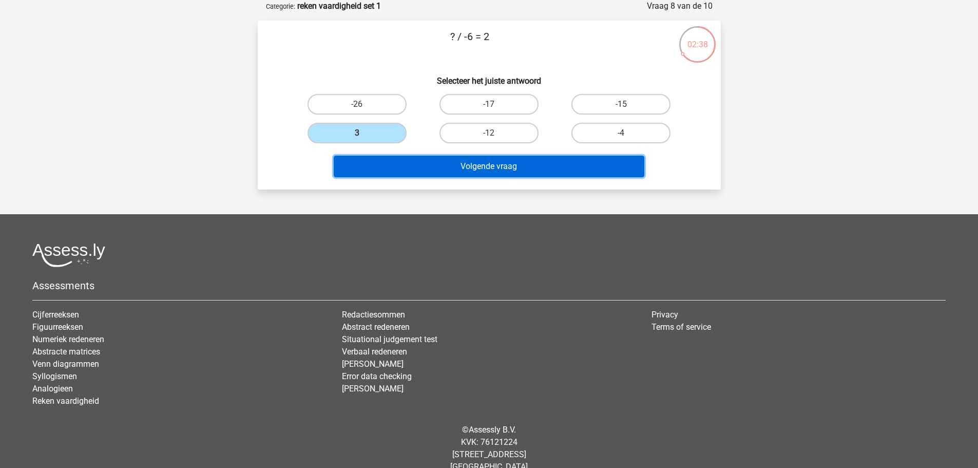
click at [418, 169] on button "Volgende vraag" at bounding box center [489, 167] width 311 height 22
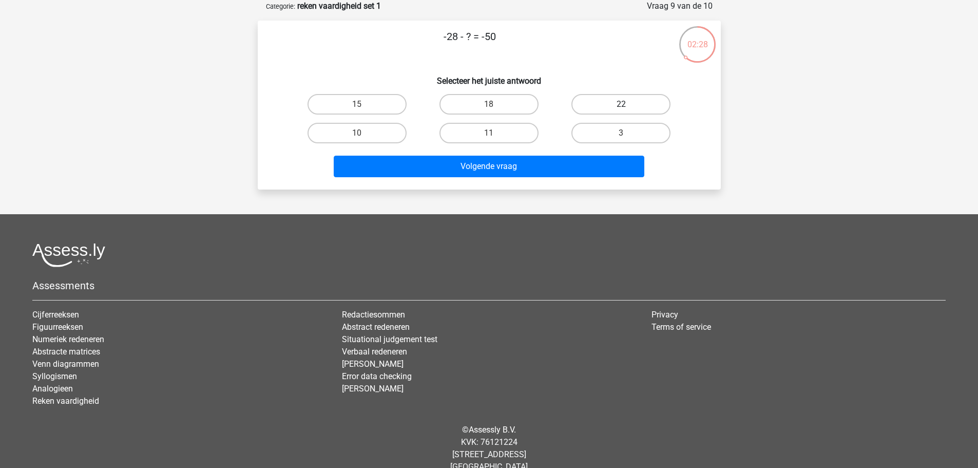
click at [603, 105] on label "22" at bounding box center [621, 104] width 99 height 21
click at [621, 105] on input "22" at bounding box center [624, 107] width 7 height 7
radio input "true"
click at [582, 151] on div "Volgende vraag" at bounding box center [489, 164] width 430 height 34
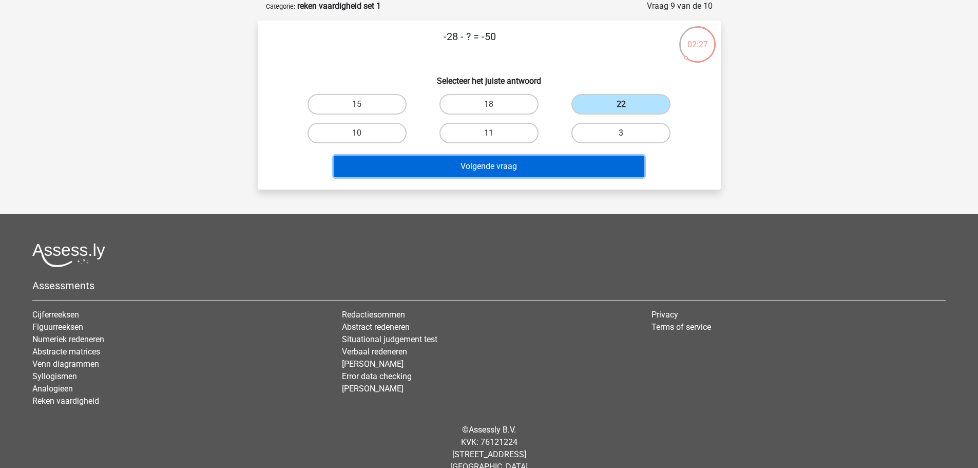
click at [575, 158] on button "Volgende vraag" at bounding box center [489, 167] width 311 height 22
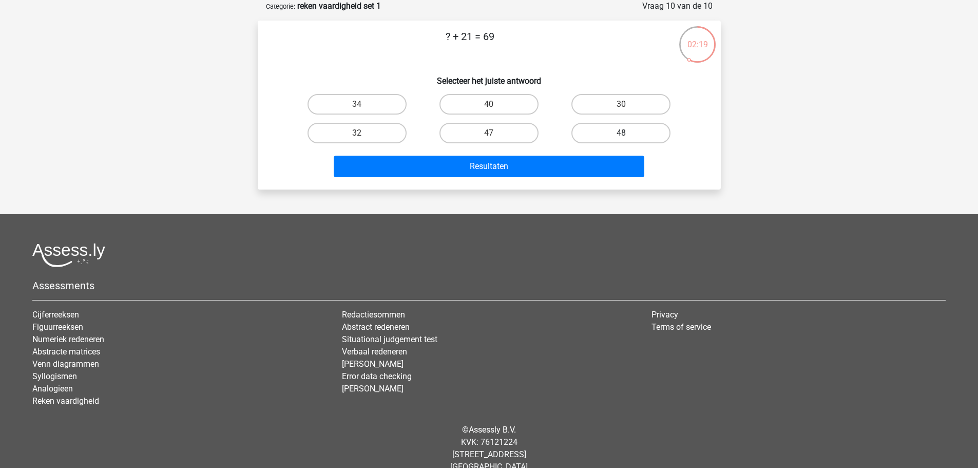
click at [585, 128] on label "48" at bounding box center [621, 133] width 99 height 21
click at [621, 133] on input "48" at bounding box center [624, 136] width 7 height 7
radio input "true"
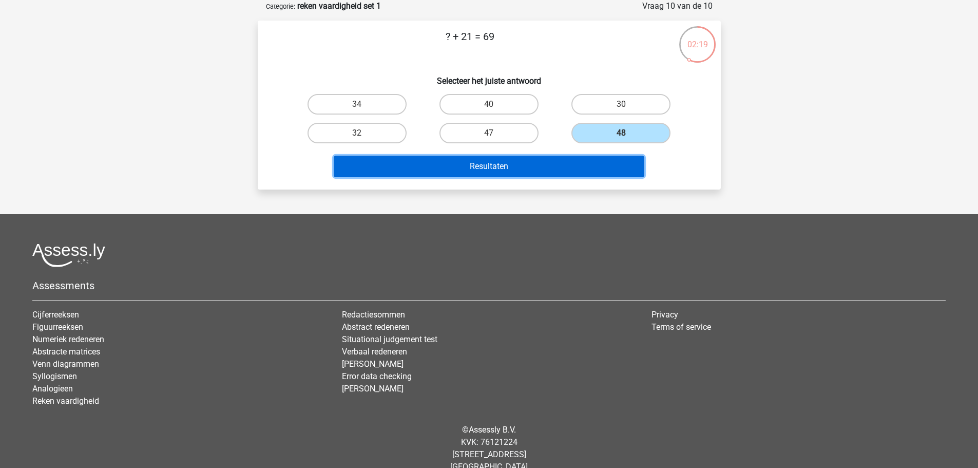
click at [588, 165] on button "Resultaten" at bounding box center [489, 167] width 311 height 22
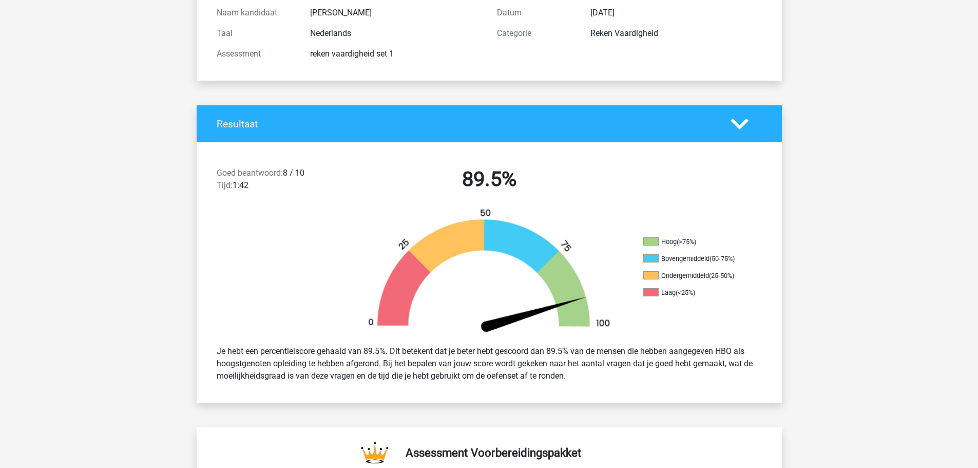
scroll to position [154, 0]
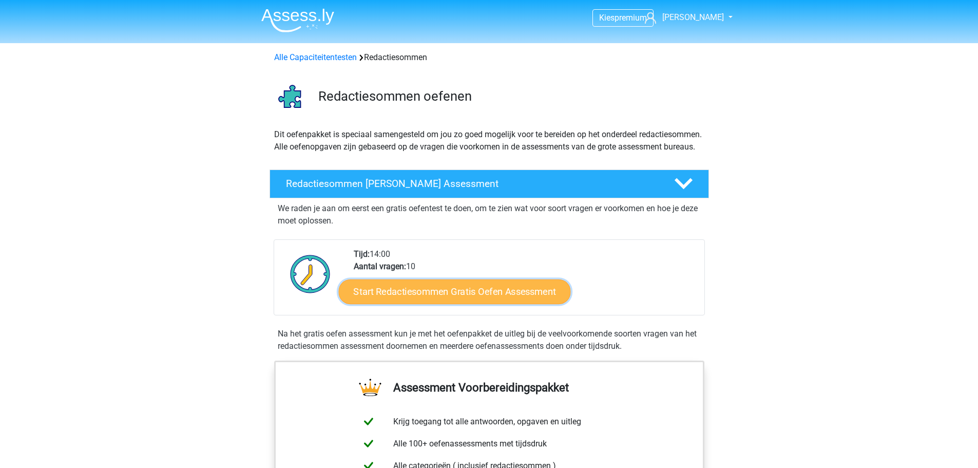
click at [442, 303] on link "Start Redactiesommen Gratis Oefen Assessment" at bounding box center [454, 291] width 232 height 25
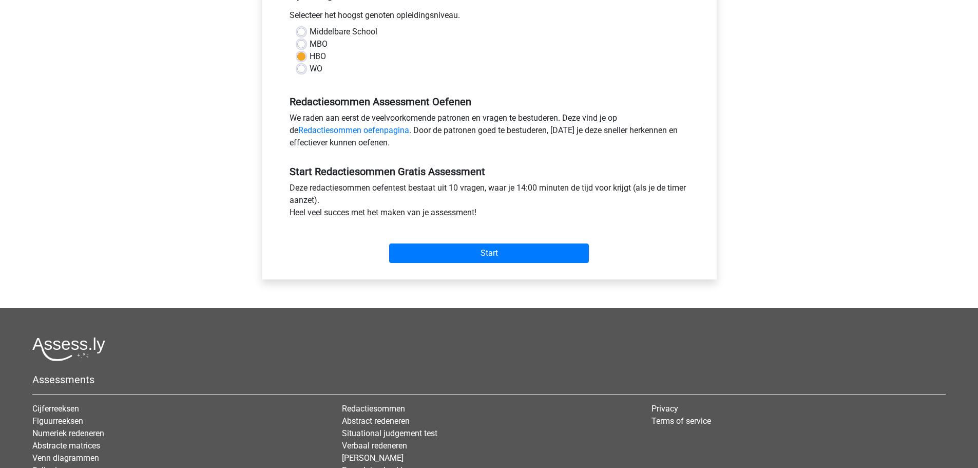
scroll to position [308, 0]
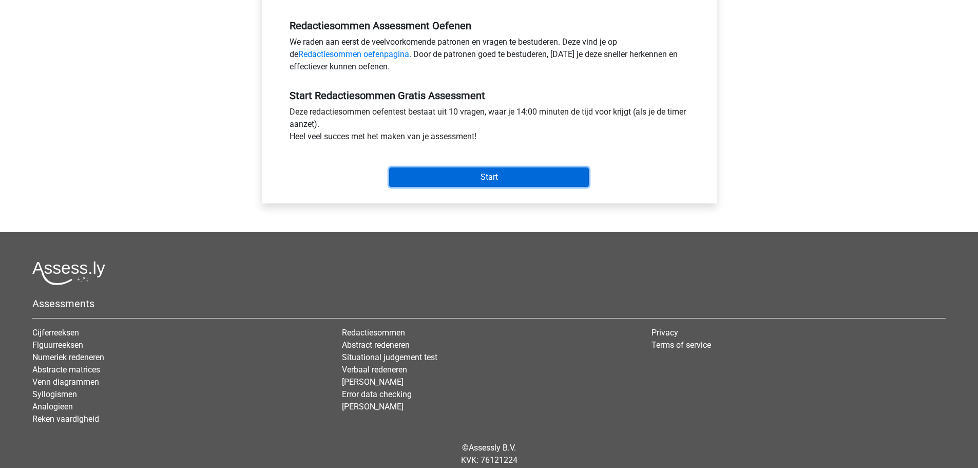
click at [454, 183] on input "Start" at bounding box center [489, 177] width 200 height 20
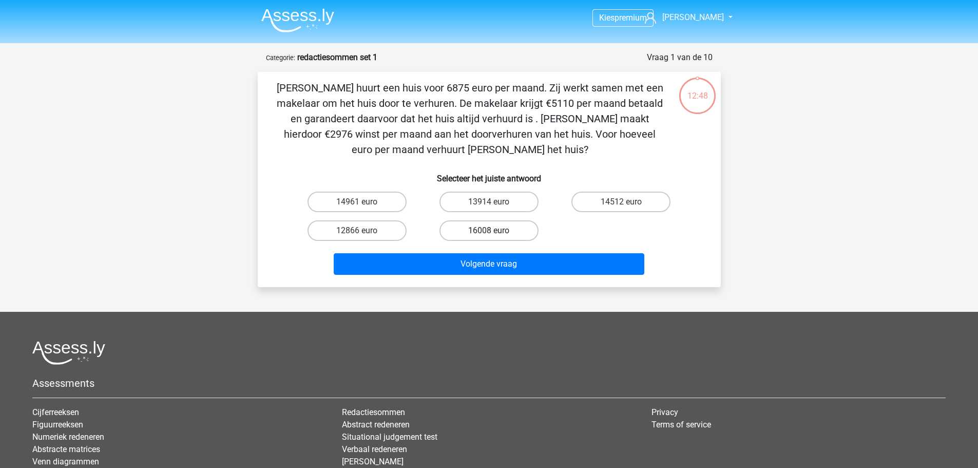
click at [498, 229] on label "16008 euro" at bounding box center [489, 230] width 99 height 21
click at [496, 231] on input "16008 euro" at bounding box center [492, 234] width 7 height 7
radio input "true"
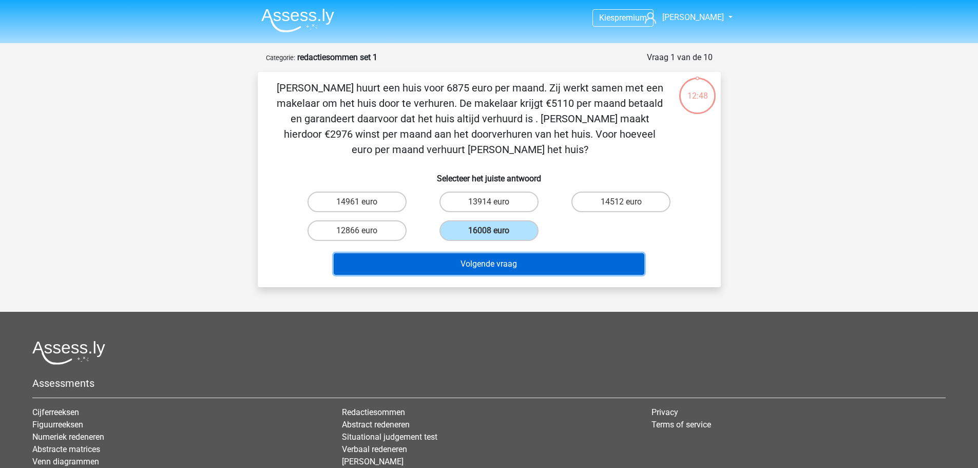
click at [508, 269] on button "Volgende vraag" at bounding box center [489, 264] width 311 height 22
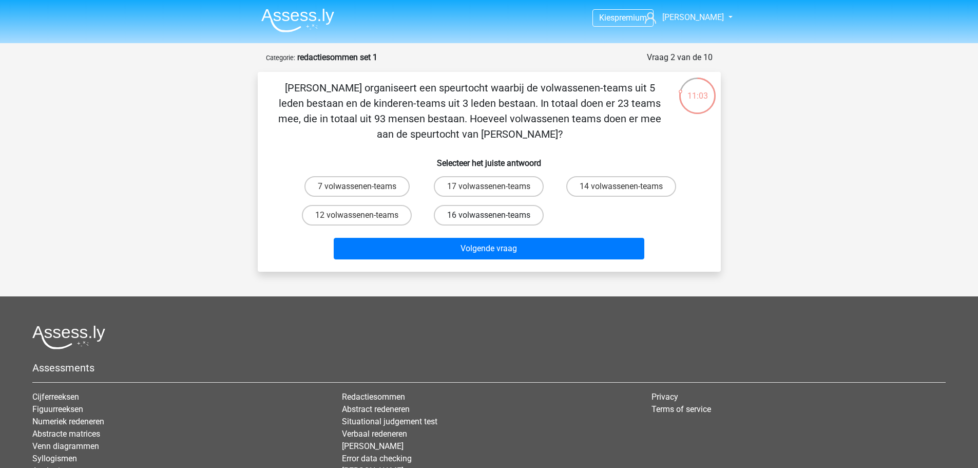
click at [472, 222] on label "16 volwassenen-teams" at bounding box center [489, 215] width 110 height 21
click at [489, 222] on input "16 volwassenen-teams" at bounding box center [492, 218] width 7 height 7
radio input "true"
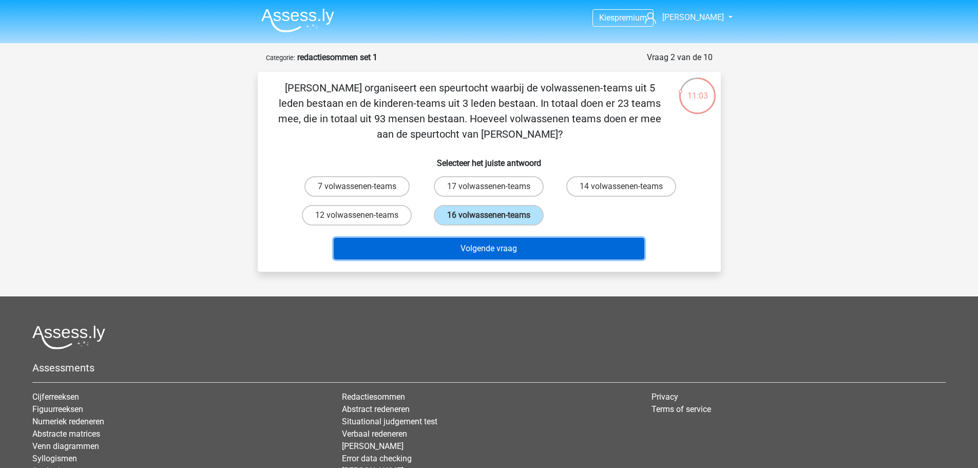
click at [466, 246] on button "Volgende vraag" at bounding box center [489, 249] width 311 height 22
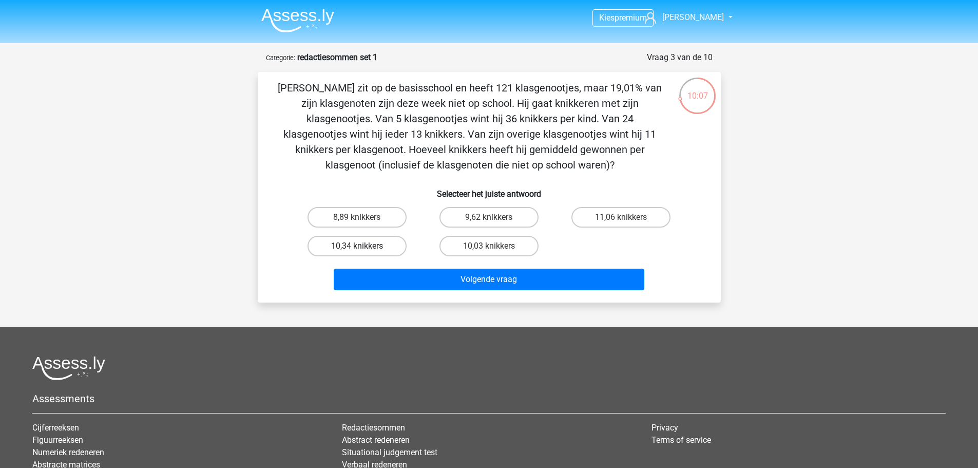
click at [389, 242] on label "10,34 knikkers" at bounding box center [357, 246] width 99 height 21
click at [364, 246] on input "10,34 knikkers" at bounding box center [360, 249] width 7 height 7
radio input "true"
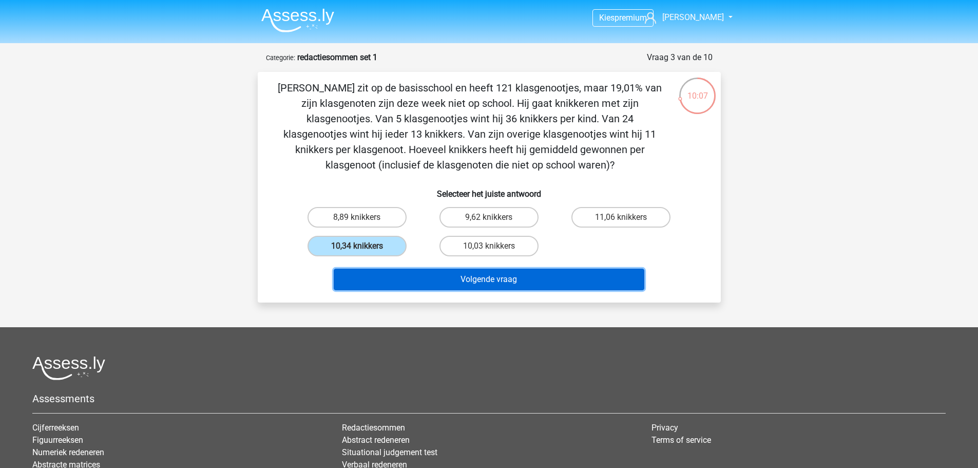
click at [421, 273] on button "Volgende vraag" at bounding box center [489, 280] width 311 height 22
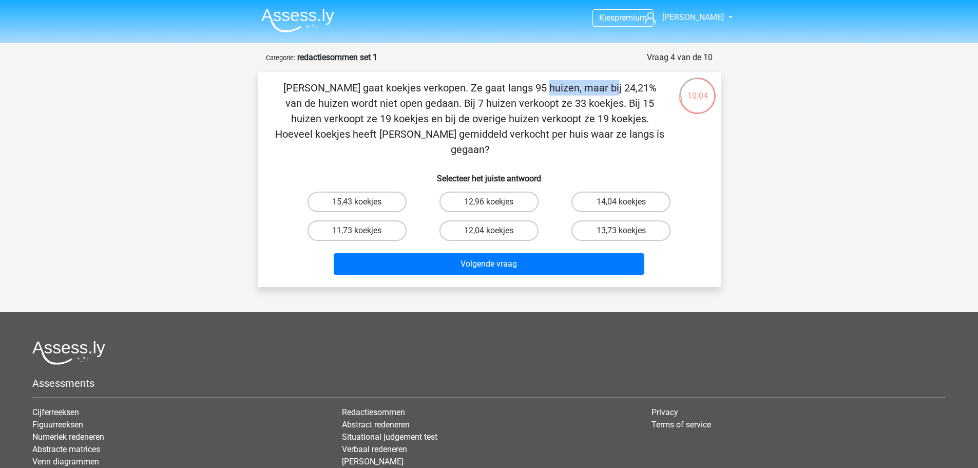
drag, startPoint x: 335, startPoint y: 88, endPoint x: 402, endPoint y: 89, distance: 66.3
click at [397, 88] on p "Anne gaat koekjes verkopen. Ze gaat langs 95 huizen, maar bij 24,21% van de hui…" at bounding box center [470, 118] width 392 height 77
click at [402, 90] on p "Anne gaat koekjes verkopen. Ze gaat langs 95 huizen, maar bij 24,21% van de hui…" at bounding box center [470, 118] width 392 height 77
drag, startPoint x: 440, startPoint y: 87, endPoint x: 527, endPoint y: 89, distance: 86.8
click at [510, 89] on p "Anne gaat koekjes verkopen. Ze gaat langs 95 huizen, maar bij 24,21% van de hui…" at bounding box center [470, 118] width 392 height 77
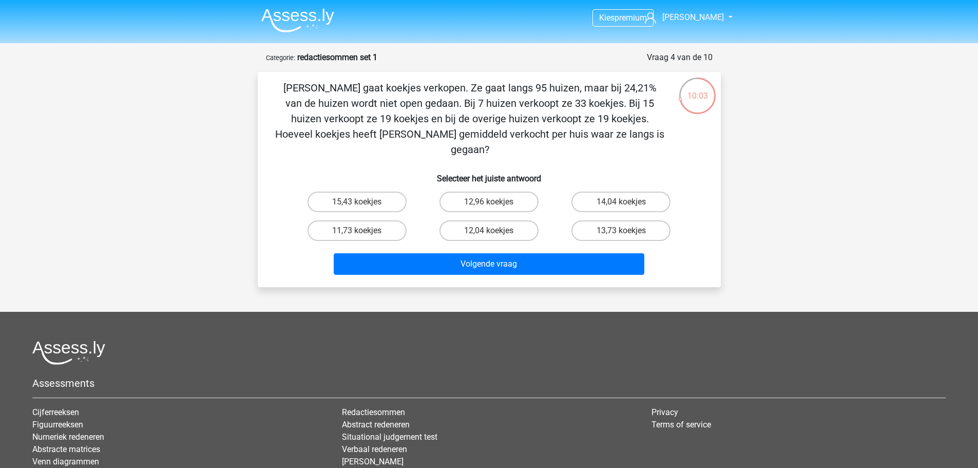
click at [551, 90] on p "Anne gaat koekjes verkopen. Ze gaat langs 95 huizen, maar bij 24,21% van de hui…" at bounding box center [470, 118] width 392 height 77
click at [481, 220] on label "12,04 koekjes" at bounding box center [489, 230] width 99 height 21
click at [489, 231] on input "12,04 koekjes" at bounding box center [492, 234] width 7 height 7
radio input "true"
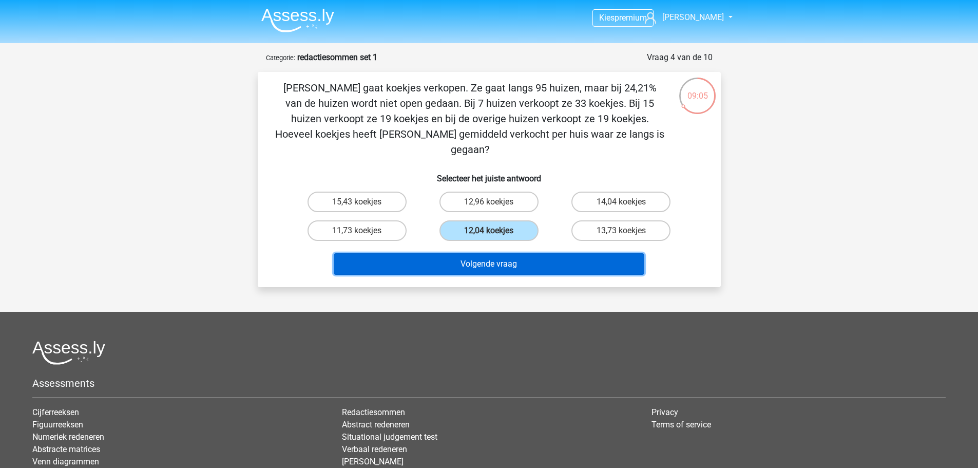
click at [482, 259] on button "Volgende vraag" at bounding box center [489, 264] width 311 height 22
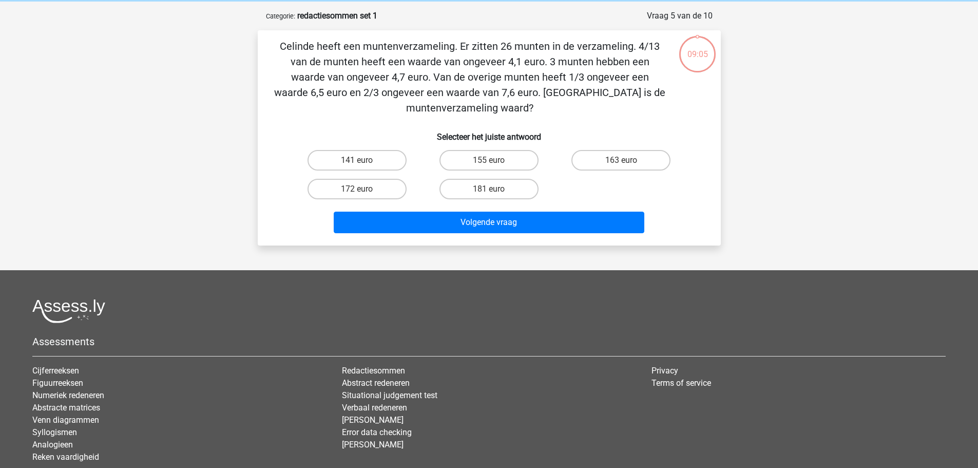
scroll to position [51, 0]
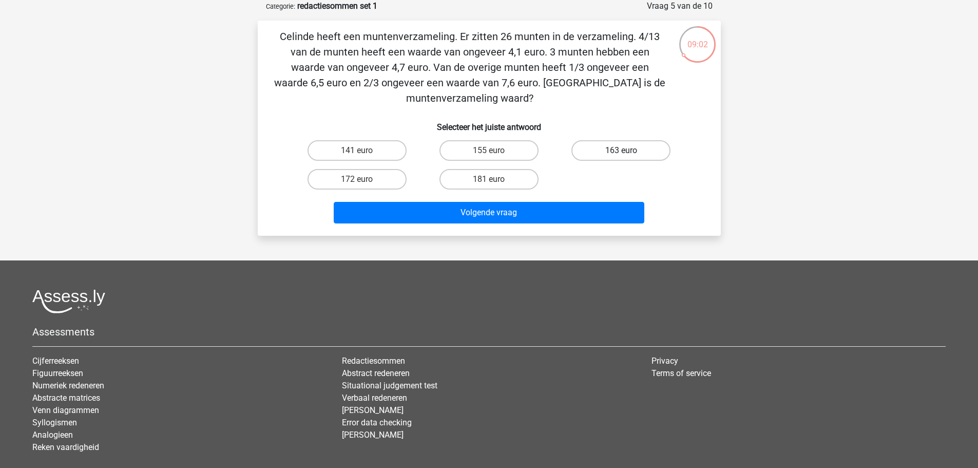
click at [615, 151] on label "163 euro" at bounding box center [621, 150] width 99 height 21
click at [621, 151] on input "163 euro" at bounding box center [624, 153] width 7 height 7
radio input "true"
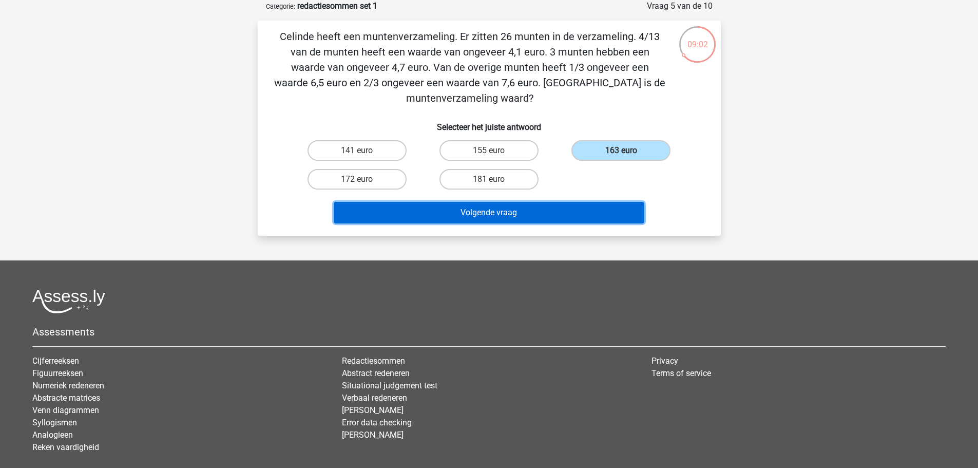
click at [579, 208] on button "Volgende vraag" at bounding box center [489, 213] width 311 height 22
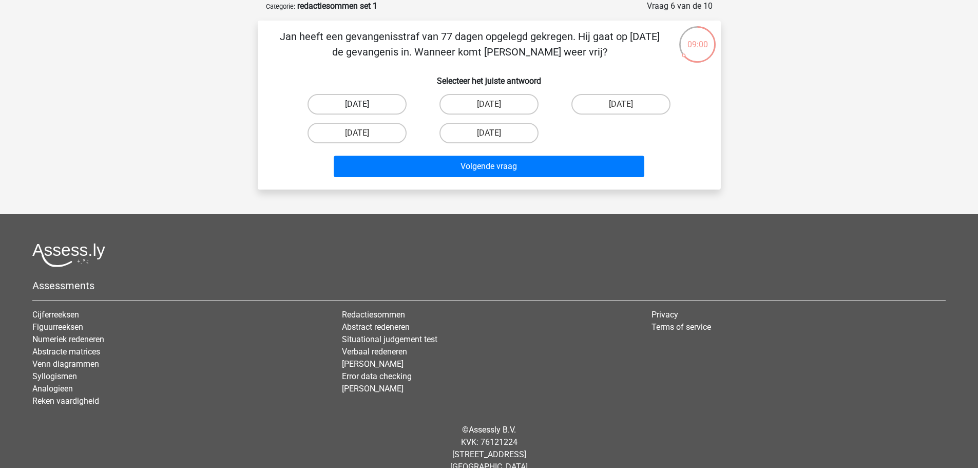
click at [376, 105] on label "12 augustus" at bounding box center [357, 104] width 99 height 21
click at [364, 105] on input "12 augustus" at bounding box center [360, 107] width 7 height 7
radio input "true"
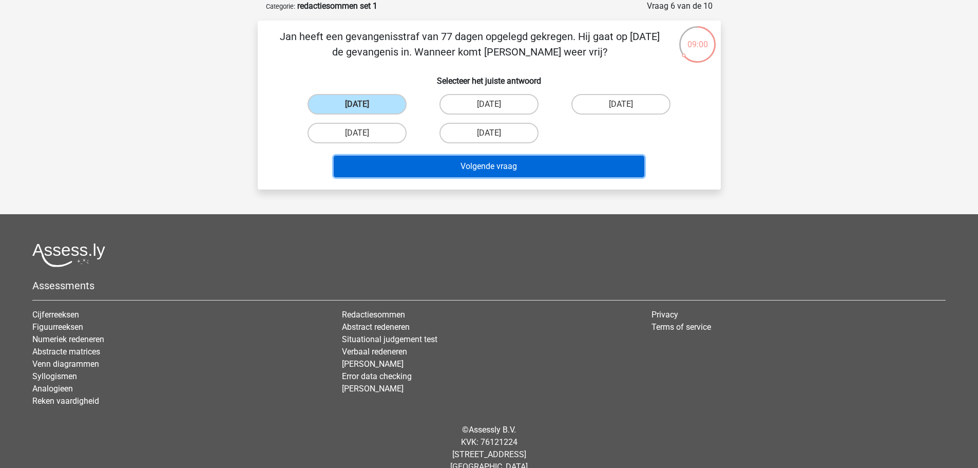
click at [390, 172] on button "Volgende vraag" at bounding box center [489, 167] width 311 height 22
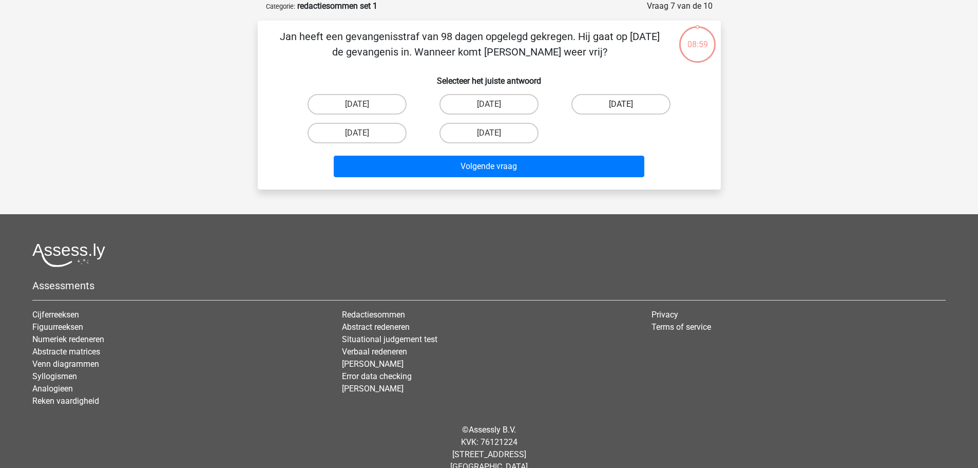
click at [620, 105] on label "14 augustus" at bounding box center [621, 104] width 99 height 21
click at [621, 105] on input "14 augustus" at bounding box center [624, 107] width 7 height 7
radio input "true"
click at [609, 145] on div "19 augustus 20 augustus 14 augustus 16 augustus 22 augustus" at bounding box center [489, 119] width 396 height 58
click at [607, 155] on div "Volgende vraag" at bounding box center [489, 164] width 430 height 34
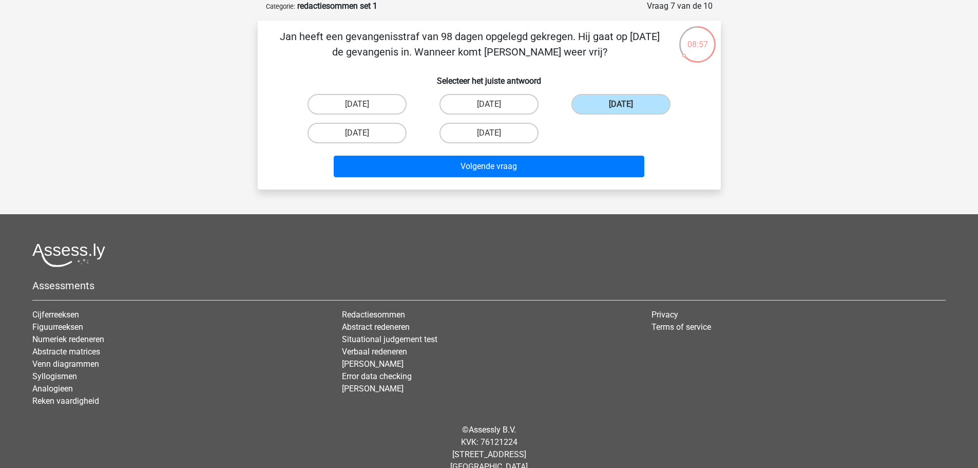
click at [595, 182] on div "Jan heeft een gevangenisstraf van 98 dagen opgelegd gekregen. Hij gaat op 16 me…" at bounding box center [489, 105] width 463 height 169
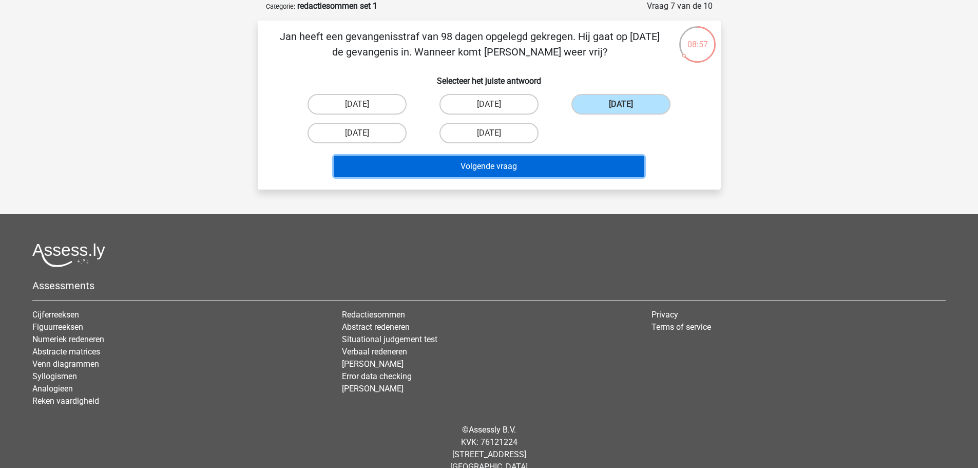
click at [590, 167] on button "Volgende vraag" at bounding box center [489, 167] width 311 height 22
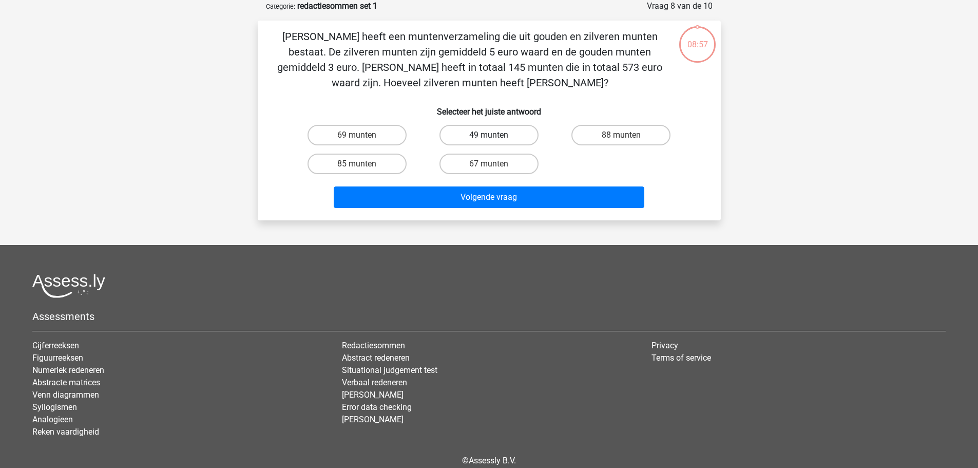
click at [475, 136] on label "49 munten" at bounding box center [489, 135] width 99 height 21
click at [489, 136] on input "49 munten" at bounding box center [492, 138] width 7 height 7
radio input "true"
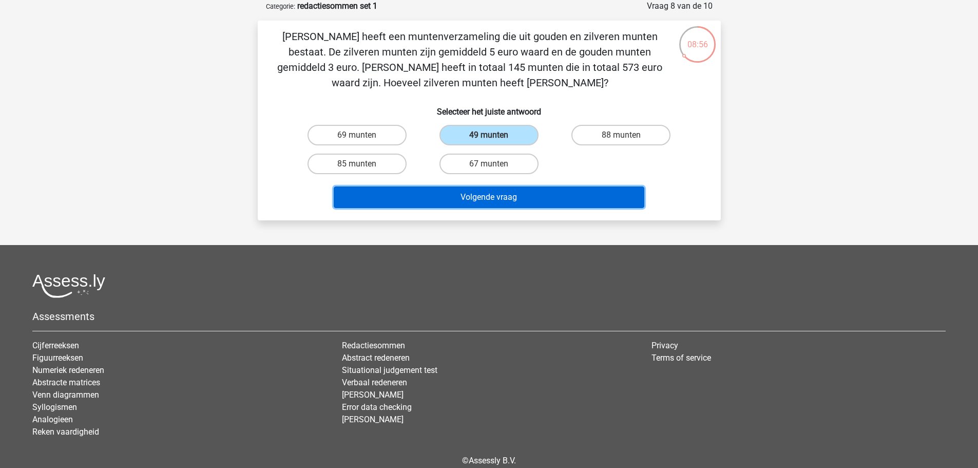
click at [480, 205] on button "Volgende vraag" at bounding box center [489, 197] width 311 height 22
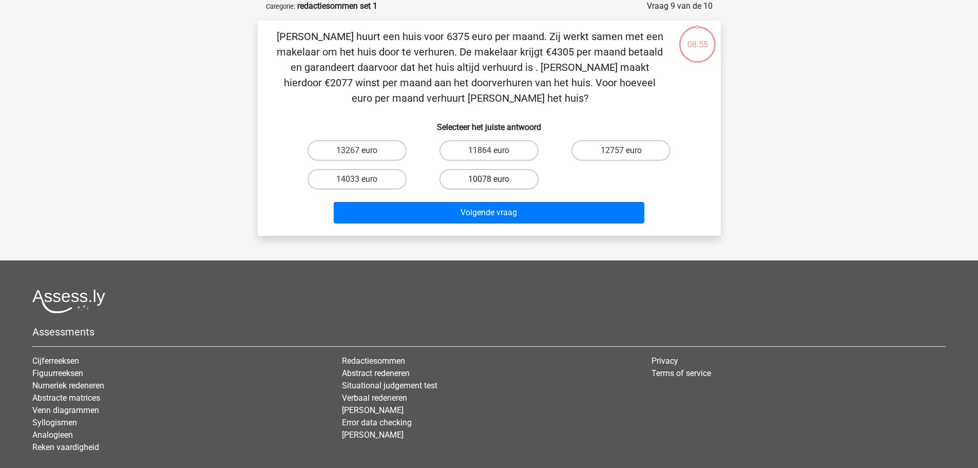
click at [477, 180] on label "10078 euro" at bounding box center [489, 179] width 99 height 21
click at [489, 180] on input "10078 euro" at bounding box center [492, 182] width 7 height 7
radio input "true"
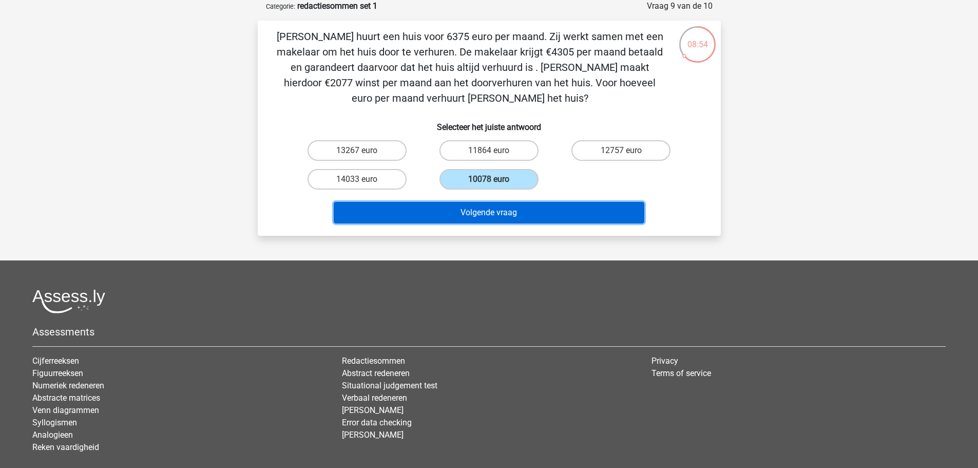
click at [476, 217] on button "Volgende vraag" at bounding box center [489, 213] width 311 height 22
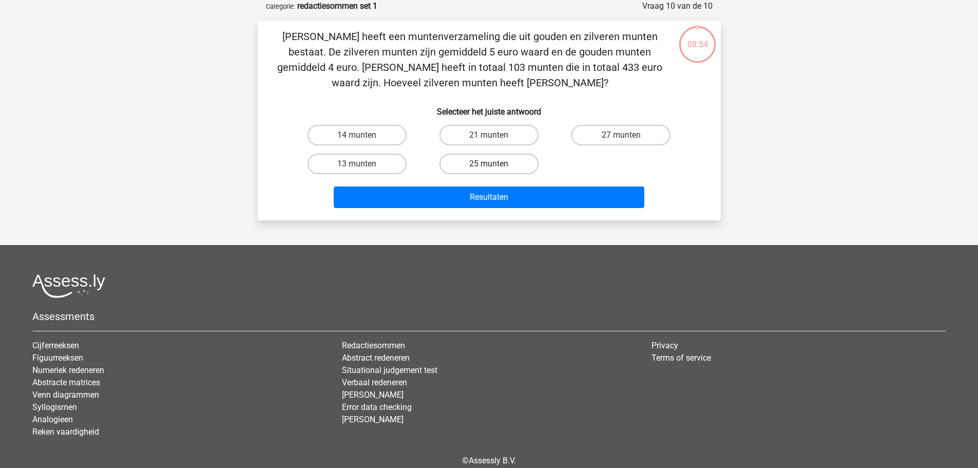
click at [471, 164] on label "25 munten" at bounding box center [489, 164] width 99 height 21
click at [489, 164] on input "25 munten" at bounding box center [492, 167] width 7 height 7
radio input "true"
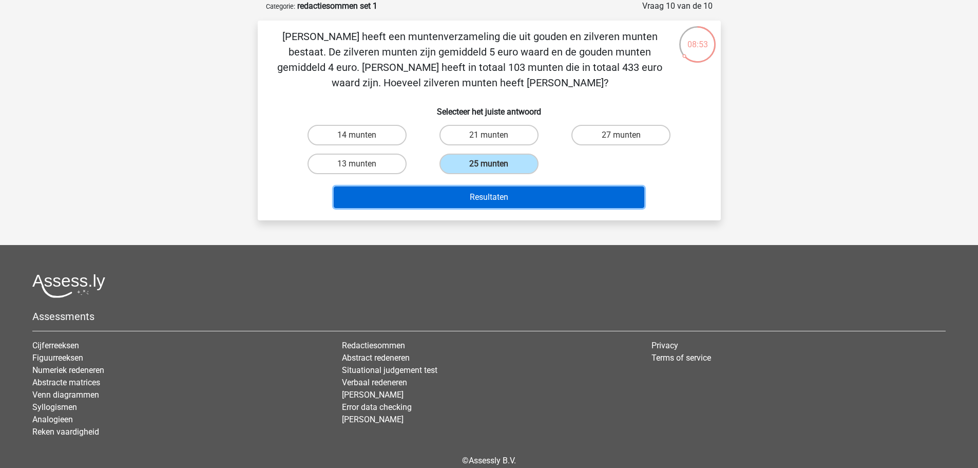
click at [468, 201] on button "Resultaten" at bounding box center [489, 197] width 311 height 22
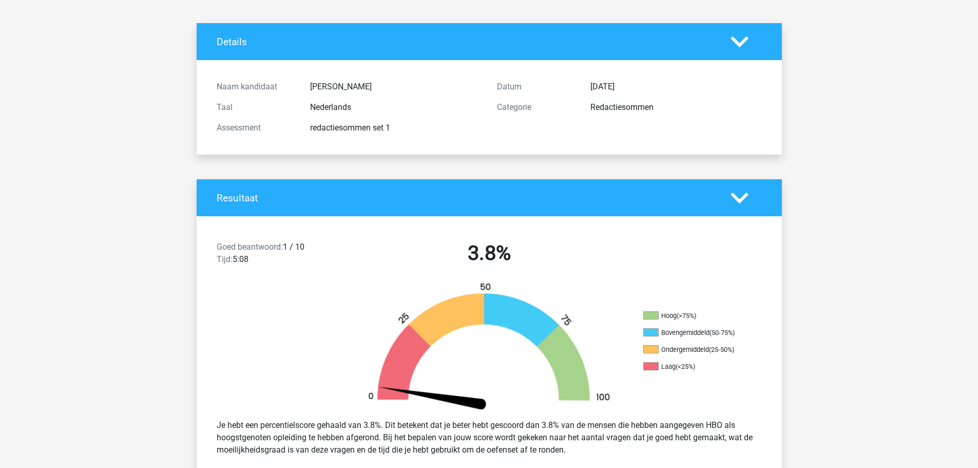
scroll to position [103, 0]
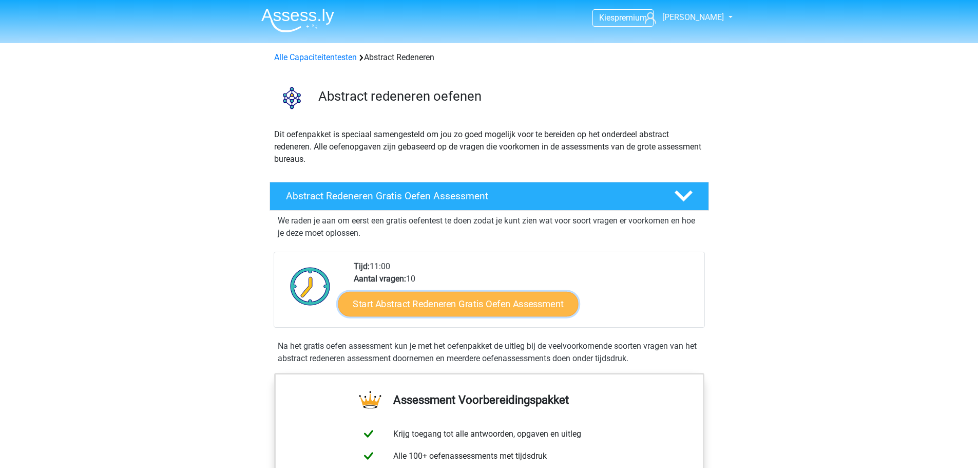
click at [426, 310] on link "Start Abstract Redeneren Gratis Oefen Assessment" at bounding box center [458, 303] width 240 height 25
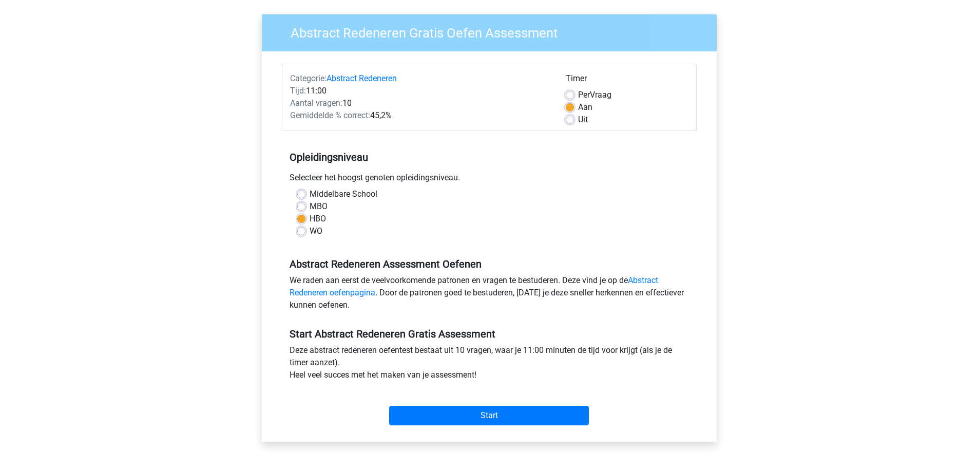
scroll to position [205, 0]
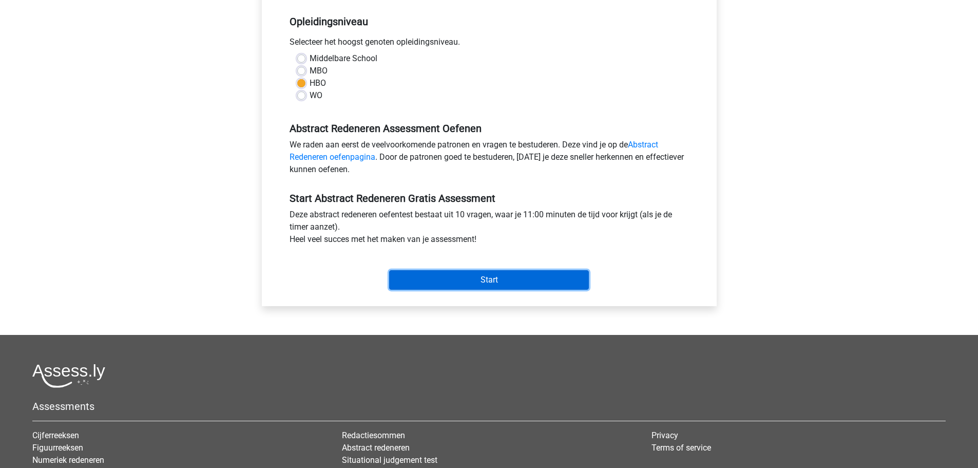
click at [454, 279] on input "Start" at bounding box center [489, 280] width 200 height 20
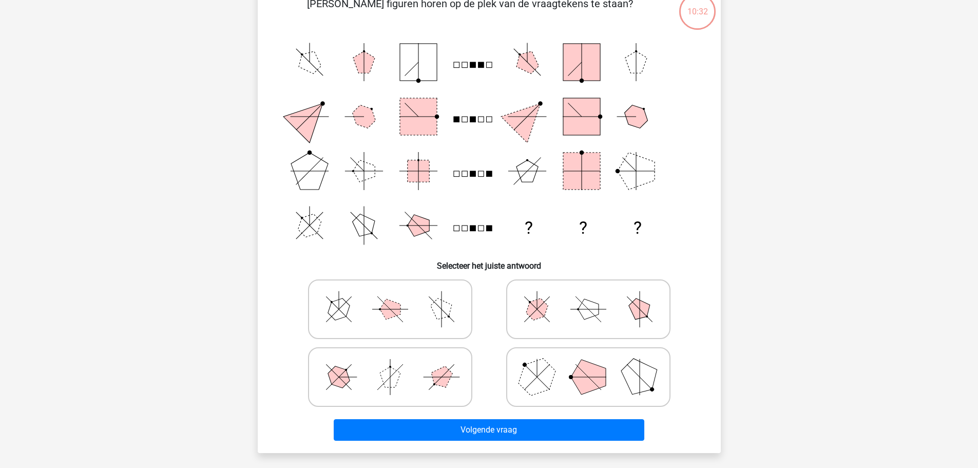
scroll to position [103, 0]
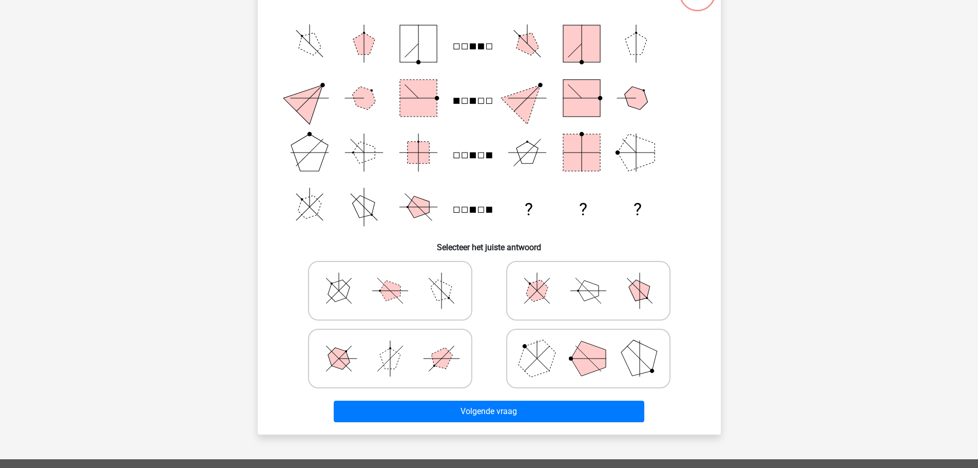
click at [550, 290] on icon at bounding box center [588, 290] width 154 height 51
click at [589, 278] on input "radio" at bounding box center [592, 274] width 7 height 7
radio input "true"
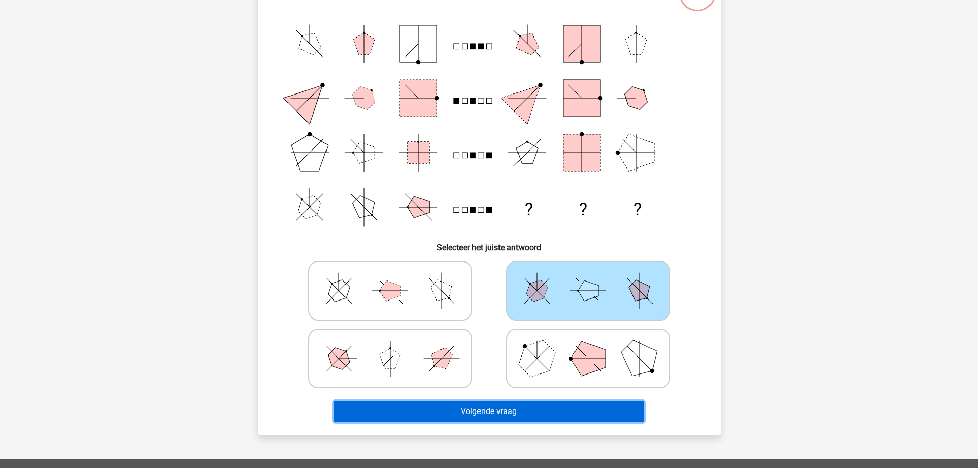
click at [526, 406] on button "Volgende vraag" at bounding box center [489, 412] width 311 height 22
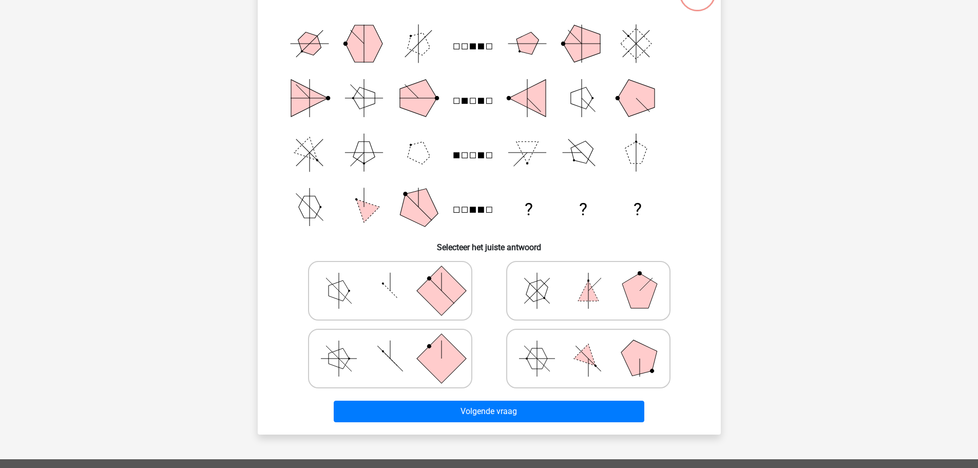
scroll to position [51, 0]
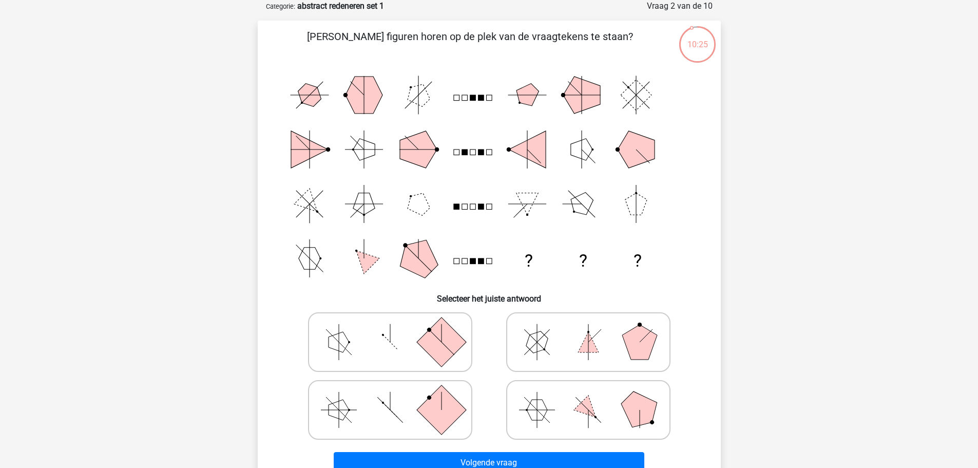
click at [540, 357] on icon at bounding box center [588, 341] width 154 height 51
click at [589, 329] on input "radio" at bounding box center [592, 325] width 7 height 7
radio input "true"
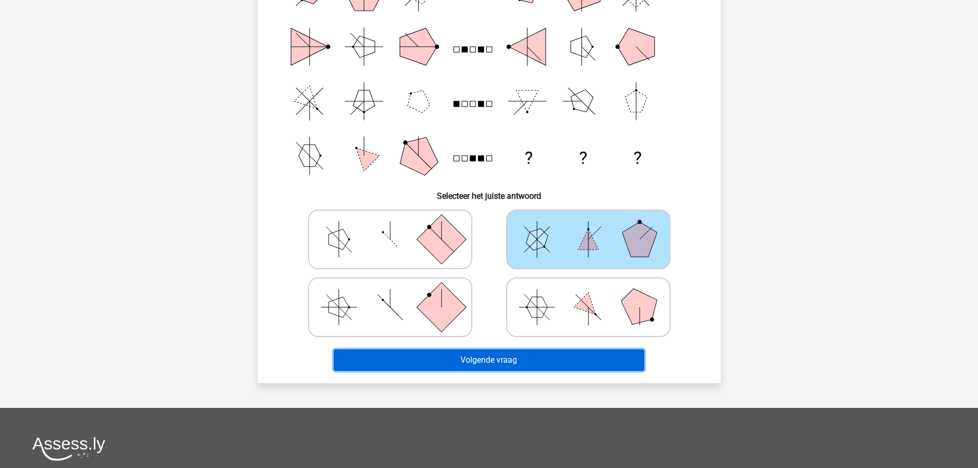
click at [515, 358] on button "Volgende vraag" at bounding box center [489, 360] width 311 height 22
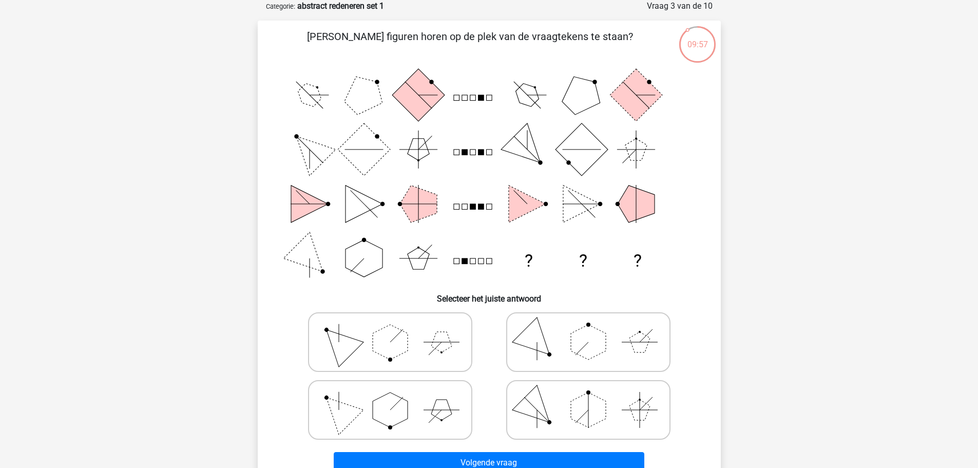
click at [371, 355] on icon at bounding box center [390, 341] width 154 height 51
click at [390, 329] on input "radio" at bounding box center [393, 325] width 7 height 7
radio input "true"
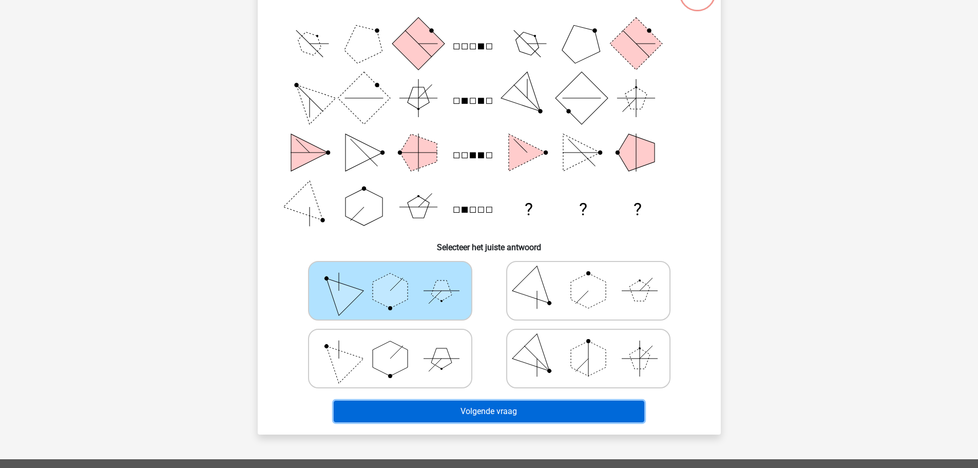
click at [451, 412] on button "Volgende vraag" at bounding box center [489, 412] width 311 height 22
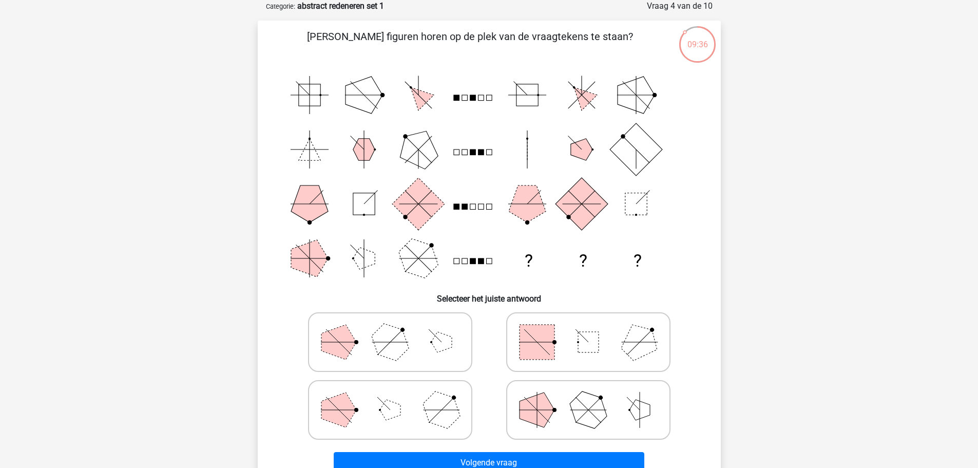
click at [391, 419] on icon at bounding box center [390, 409] width 154 height 51
click at [391, 397] on input "radio" at bounding box center [393, 393] width 7 height 7
radio input "true"
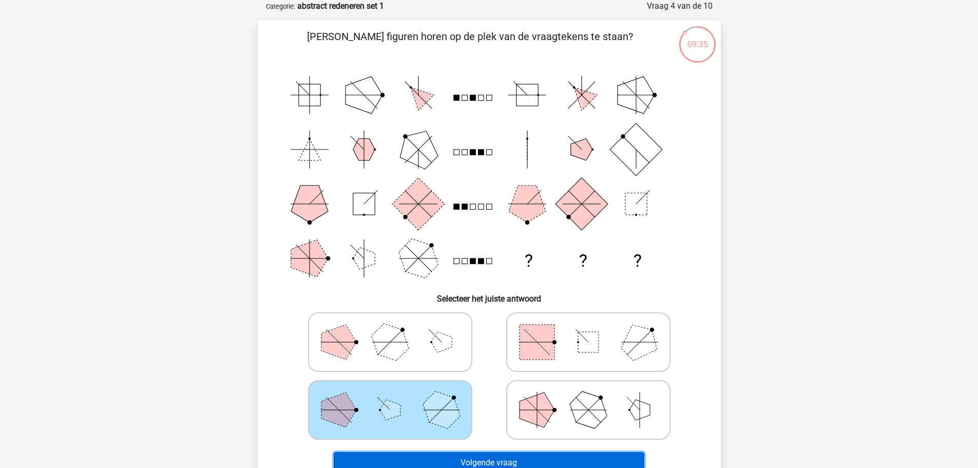
click at [411, 460] on button "Volgende vraag" at bounding box center [489, 463] width 311 height 22
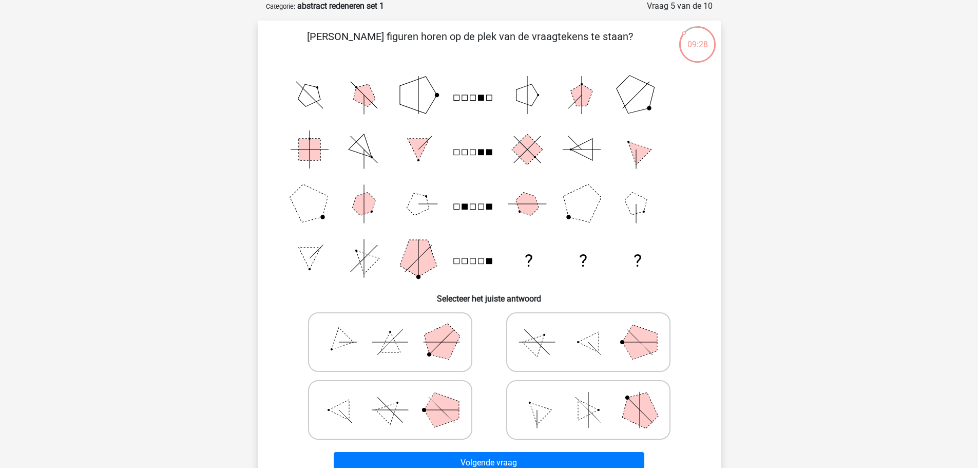
click at [544, 326] on icon at bounding box center [588, 341] width 154 height 51
click at [589, 326] on input "radio" at bounding box center [592, 325] width 7 height 7
radio input "true"
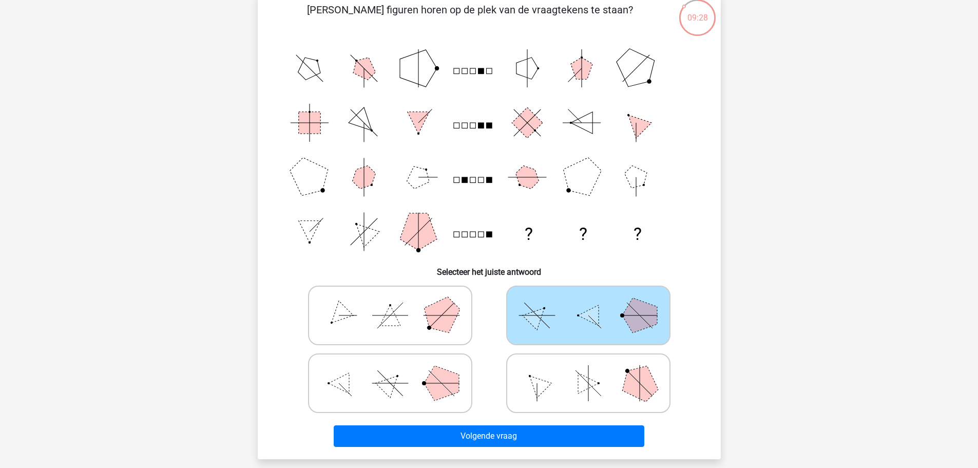
scroll to position [103, 0]
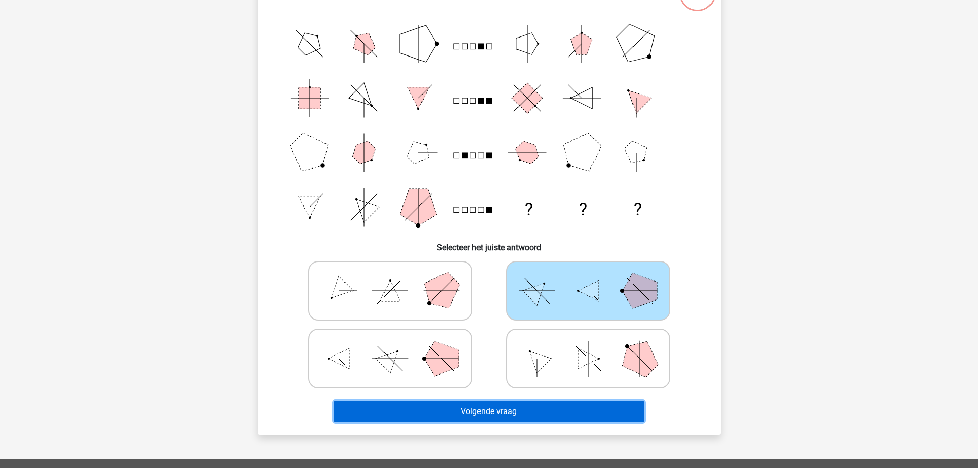
click at [497, 417] on button "Volgende vraag" at bounding box center [489, 412] width 311 height 22
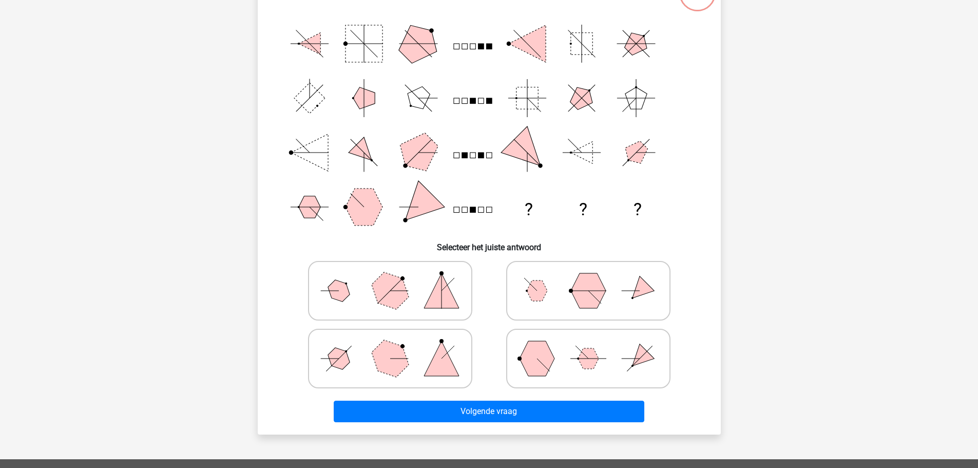
scroll to position [51, 0]
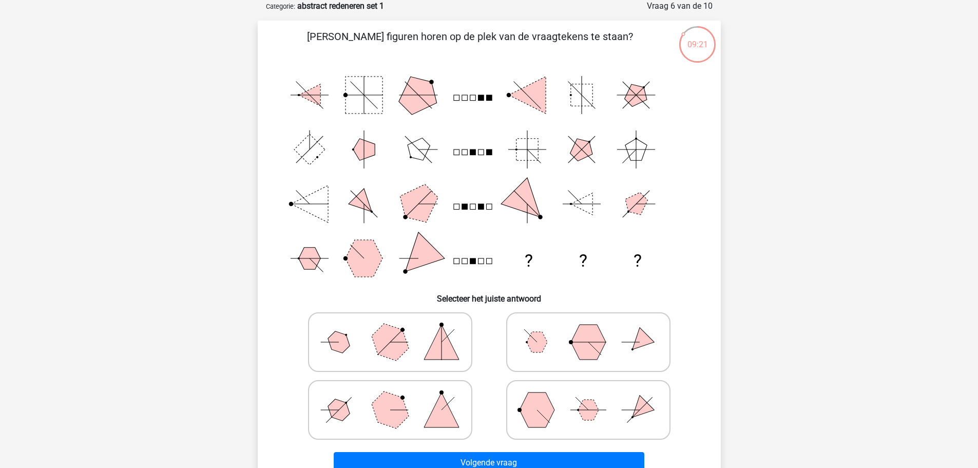
click at [542, 405] on polygon at bounding box center [537, 409] width 35 height 35
click at [589, 397] on input "radio" at bounding box center [592, 393] width 7 height 7
radio input "true"
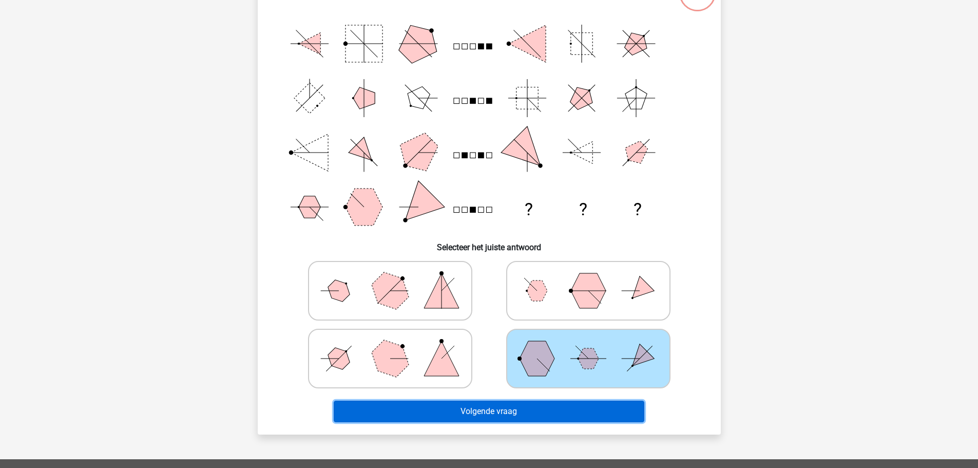
click at [512, 414] on button "Volgende vraag" at bounding box center [489, 412] width 311 height 22
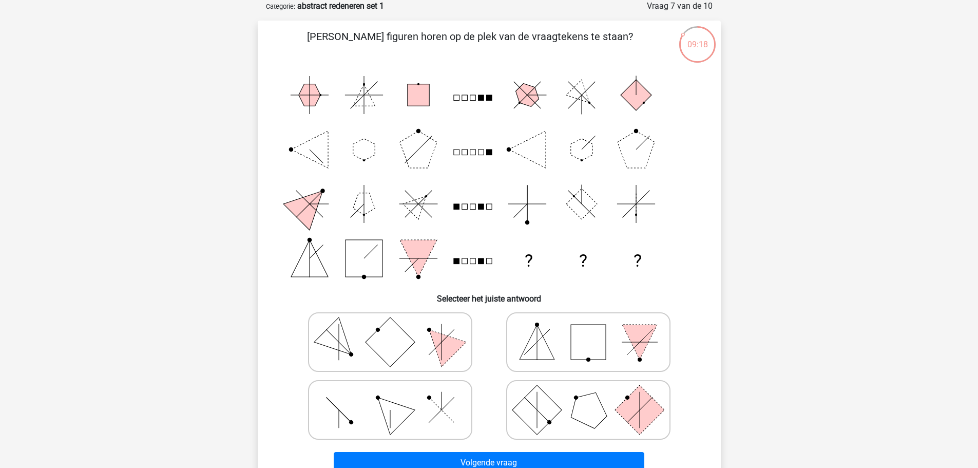
click at [434, 406] on icon at bounding box center [390, 409] width 154 height 51
click at [397, 397] on input "radio" at bounding box center [393, 393] width 7 height 7
radio input "true"
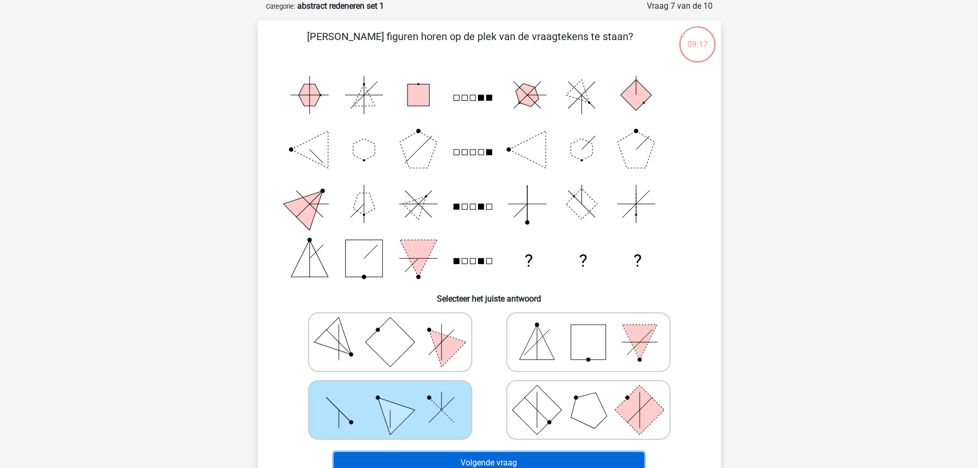
click at [438, 456] on button "Volgende vraag" at bounding box center [489, 463] width 311 height 22
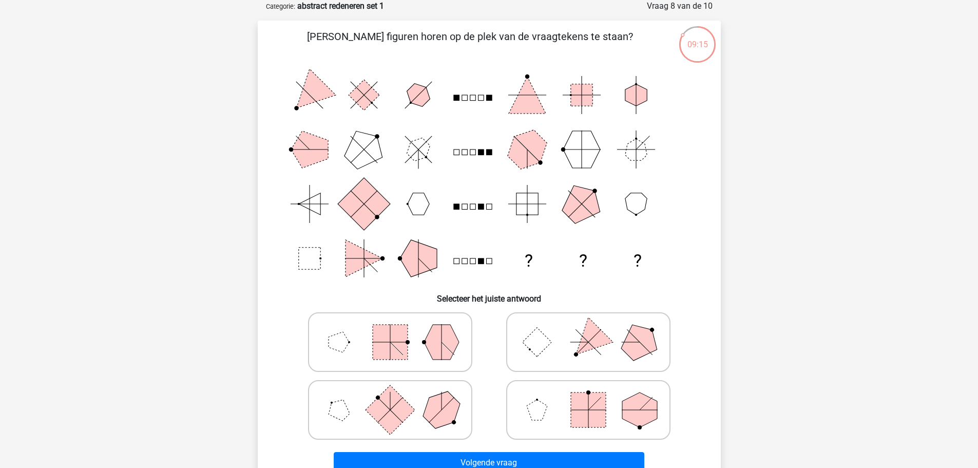
click at [550, 409] on icon at bounding box center [588, 409] width 154 height 51
click at [589, 397] on input "radio" at bounding box center [592, 393] width 7 height 7
radio input "true"
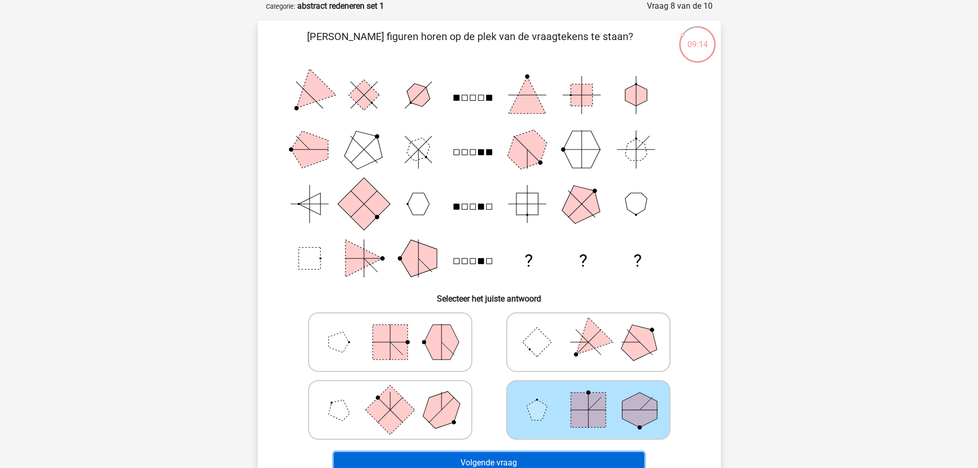
click at [525, 462] on button "Volgende vraag" at bounding box center [489, 463] width 311 height 22
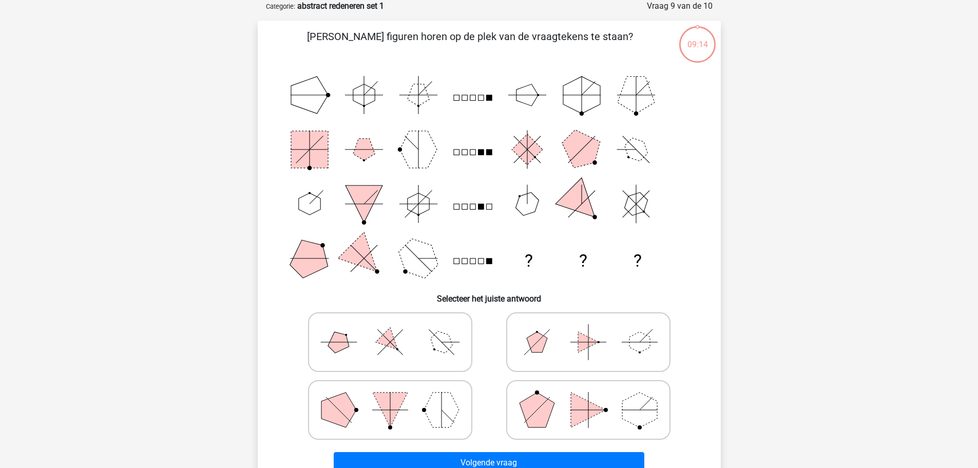
click at [420, 413] on icon at bounding box center [390, 409] width 154 height 51
click at [397, 397] on input "radio" at bounding box center [393, 393] width 7 height 7
radio input "true"
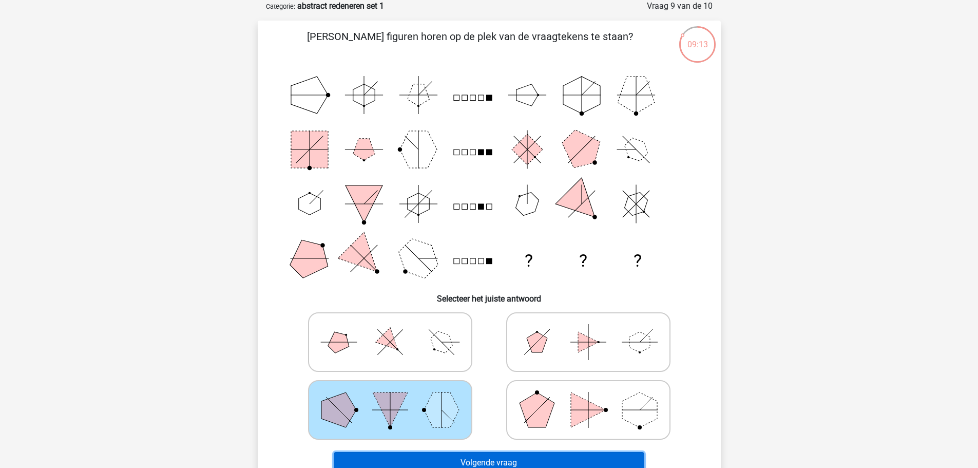
click at [423, 457] on button "Volgende vraag" at bounding box center [489, 463] width 311 height 22
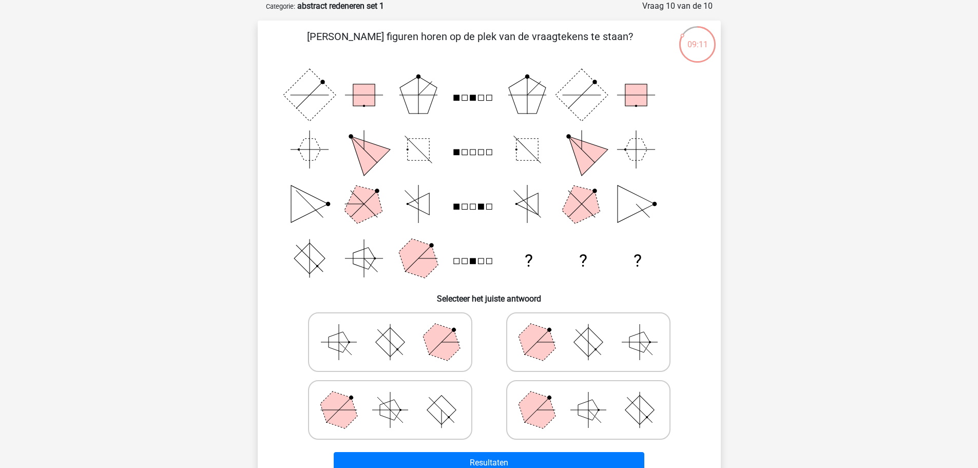
click at [437, 344] on polygon at bounding box center [440, 341] width 49 height 49
click at [397, 329] on input "radio" at bounding box center [393, 325] width 7 height 7
radio input "true"
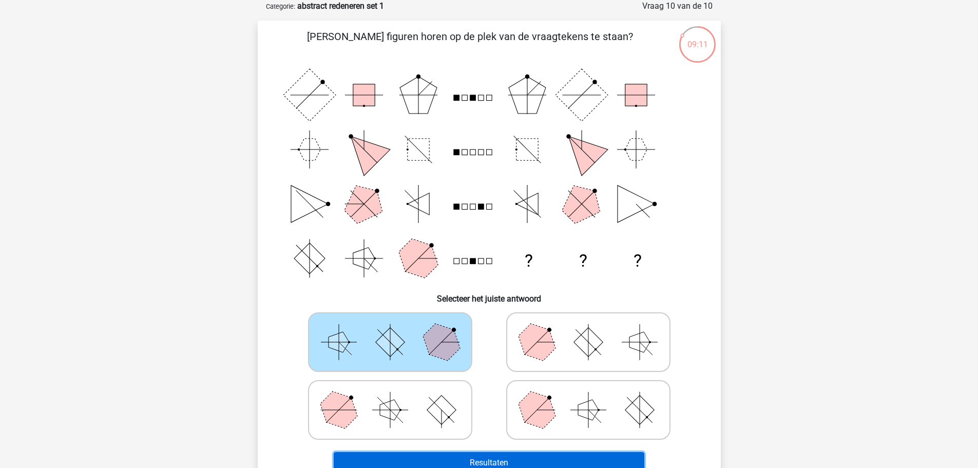
click at [461, 457] on button "Resultaten" at bounding box center [489, 463] width 311 height 22
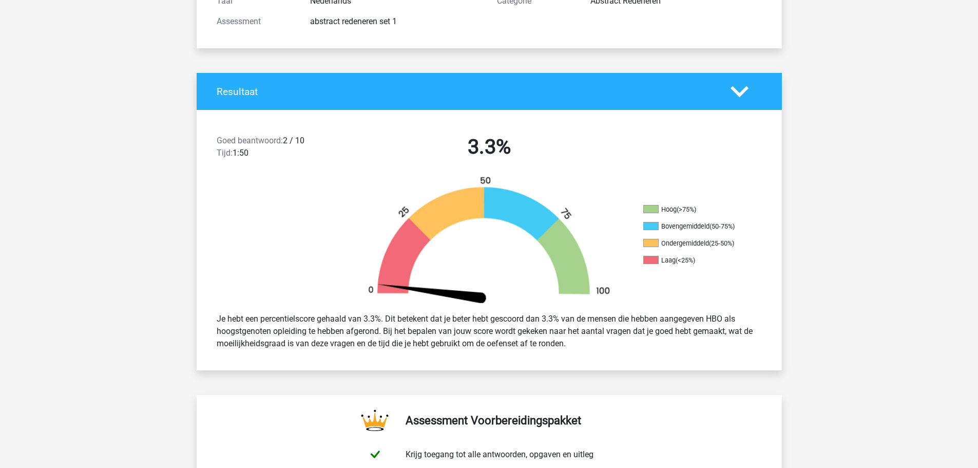
scroll to position [154, 0]
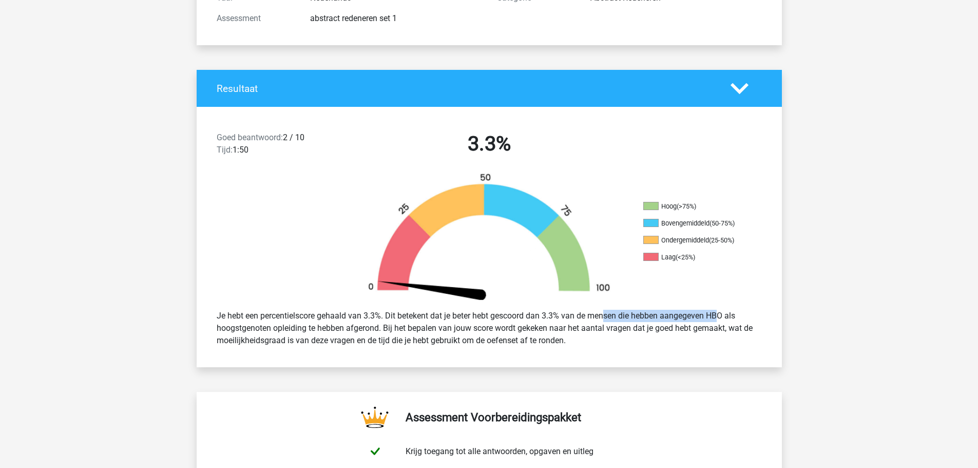
drag, startPoint x: 650, startPoint y: 316, endPoint x: 689, endPoint y: 318, distance: 38.5
click at [689, 318] on div "Je hebt een percentielscore gehaald van 3.3%. Dit betekent dat je beter hebt ge…" at bounding box center [489, 328] width 561 height 45
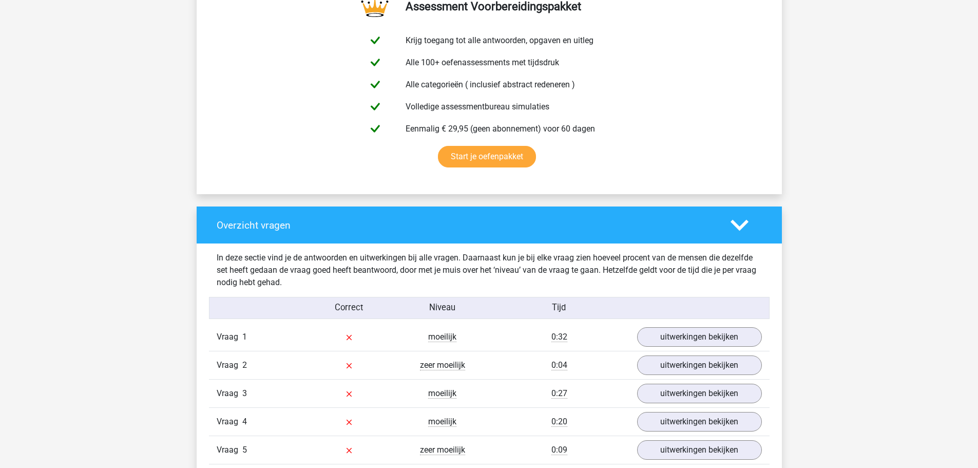
scroll to position [770, 0]
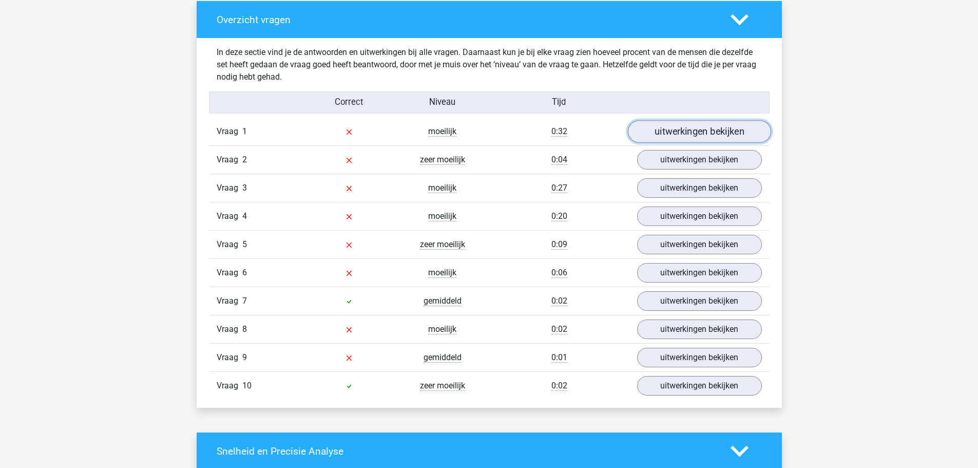
click at [665, 129] on link "uitwerkingen bekijken" at bounding box center [699, 132] width 143 height 23
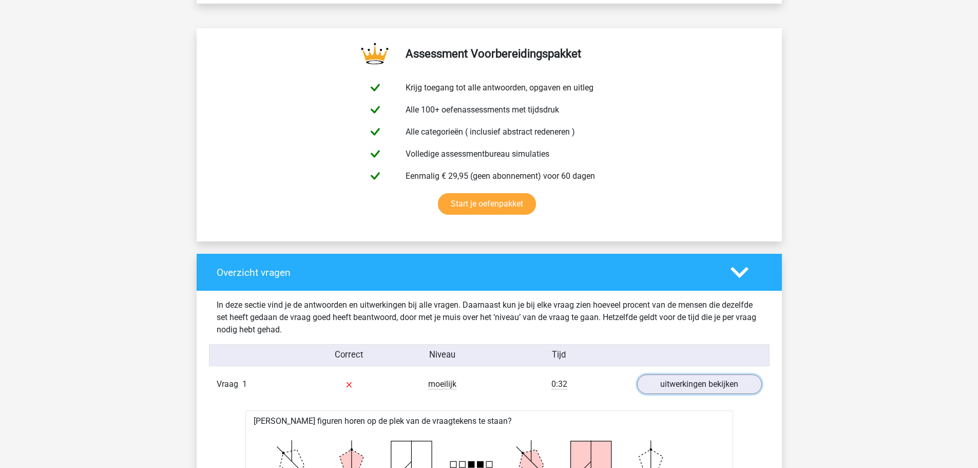
scroll to position [359, 0]
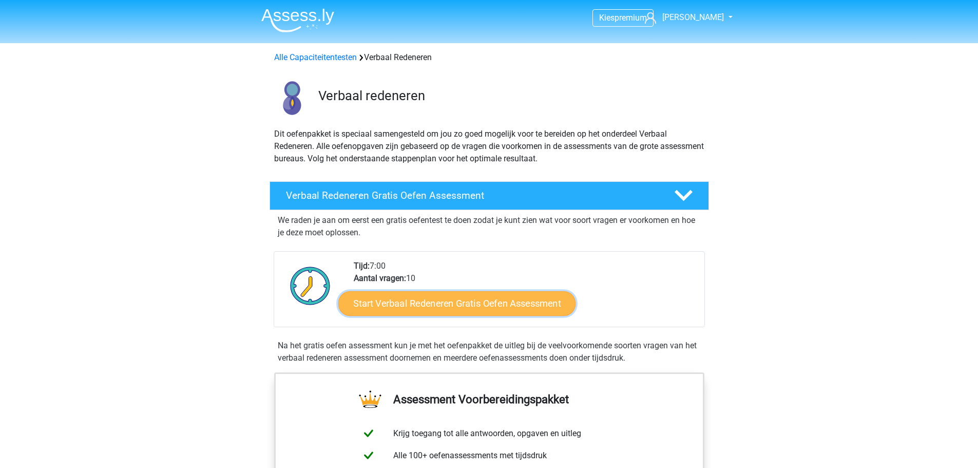
click at [502, 308] on link "Start Verbaal Redeneren Gratis Oefen Assessment" at bounding box center [456, 303] width 237 height 25
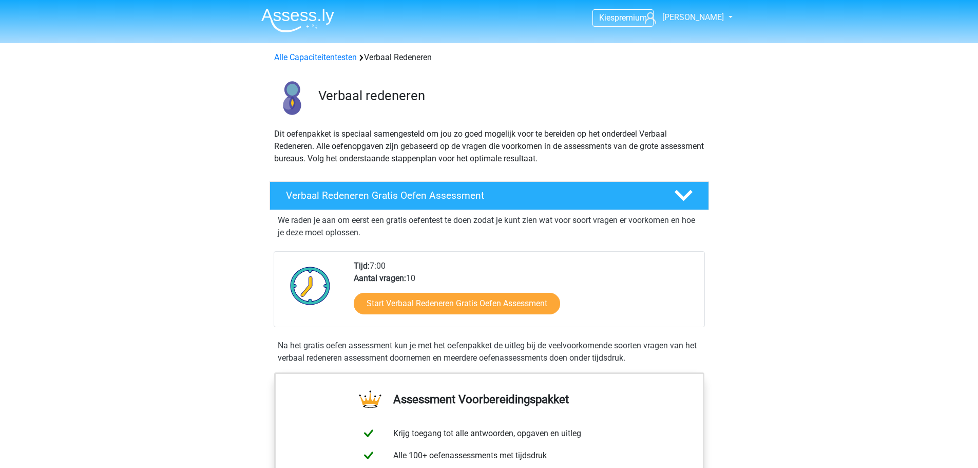
drag, startPoint x: 315, startPoint y: 339, endPoint x: 322, endPoint y: 335, distance: 8.0
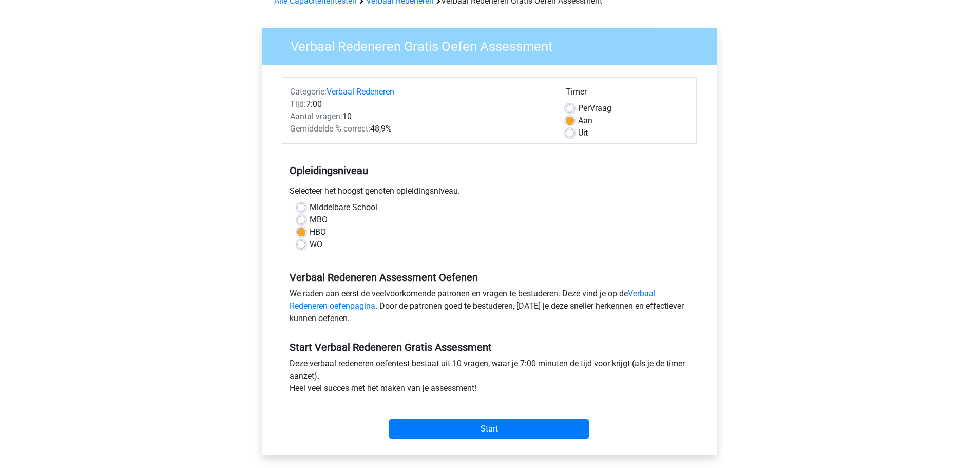
scroll to position [103, 0]
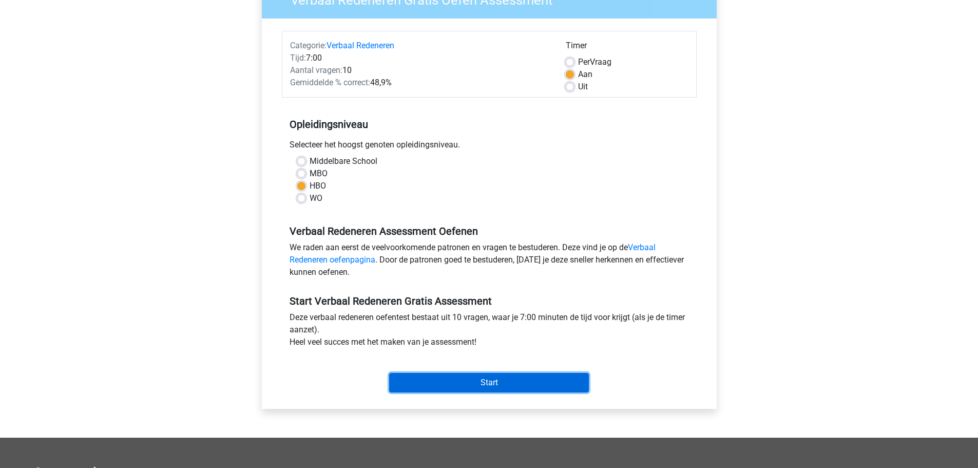
click at [439, 392] on input "Start" at bounding box center [489, 383] width 200 height 20
drag, startPoint x: 337, startPoint y: 155, endPoint x: 337, endPoint y: 181, distance: 25.7
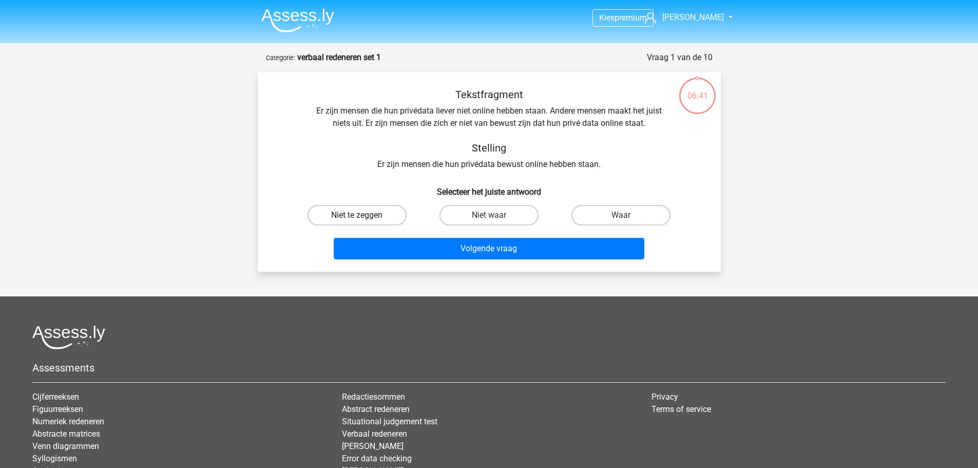
click at [380, 217] on label "Niet te zeggen" at bounding box center [357, 215] width 99 height 21
click at [364, 217] on input "Niet te zeggen" at bounding box center [360, 218] width 7 height 7
radio input "true"
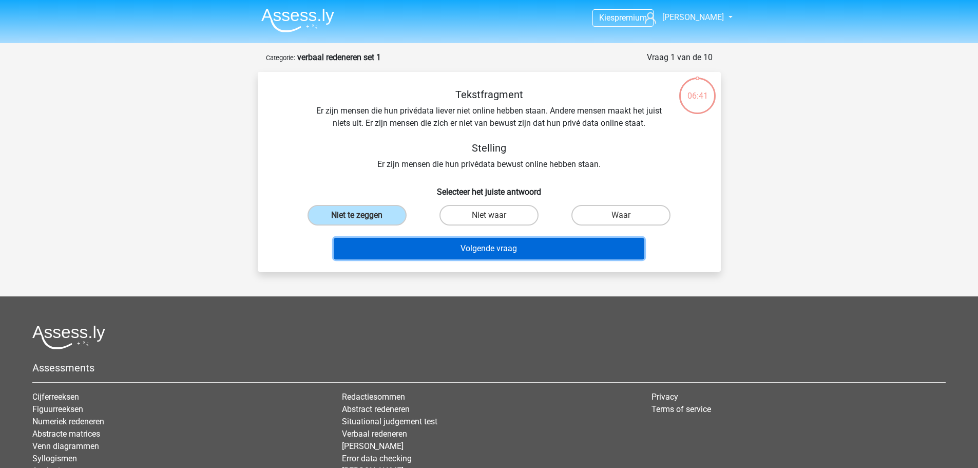
click at [413, 248] on button "Volgende vraag" at bounding box center [489, 249] width 311 height 22
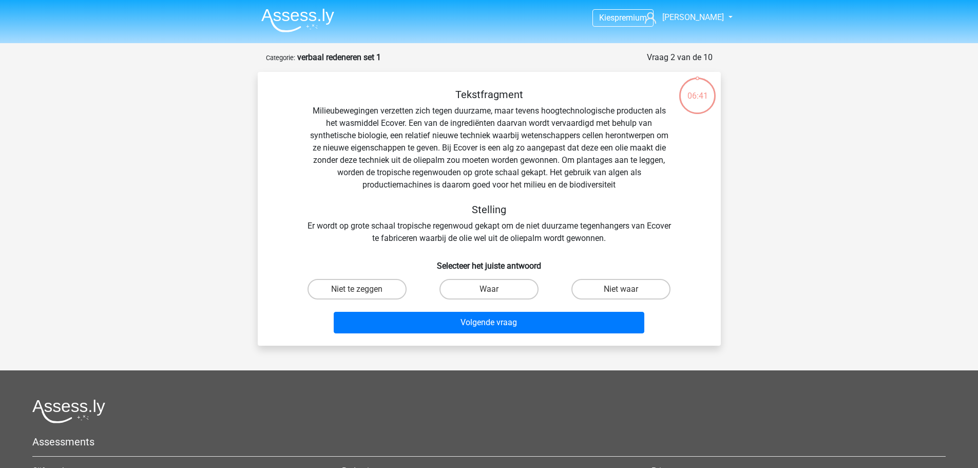
scroll to position [51, 0]
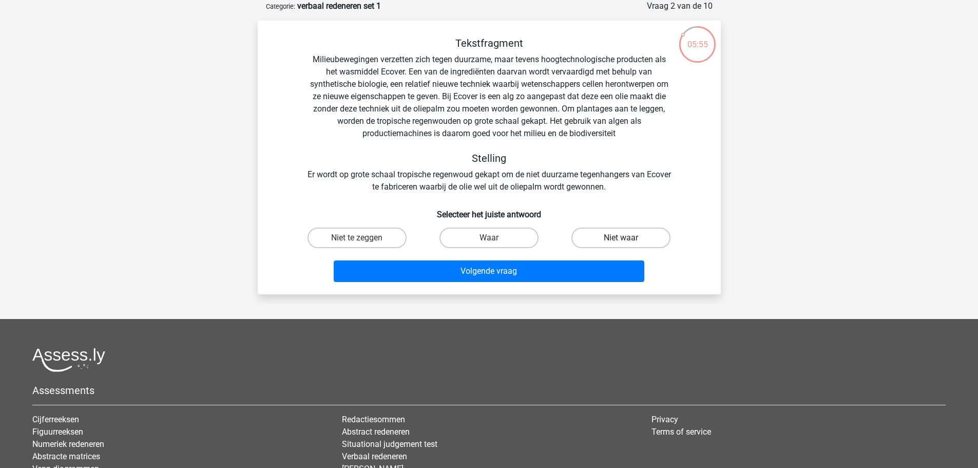
click at [579, 234] on label "Niet waar" at bounding box center [621, 237] width 99 height 21
click at [621, 238] on input "Niet waar" at bounding box center [624, 241] width 7 height 7
radio input "true"
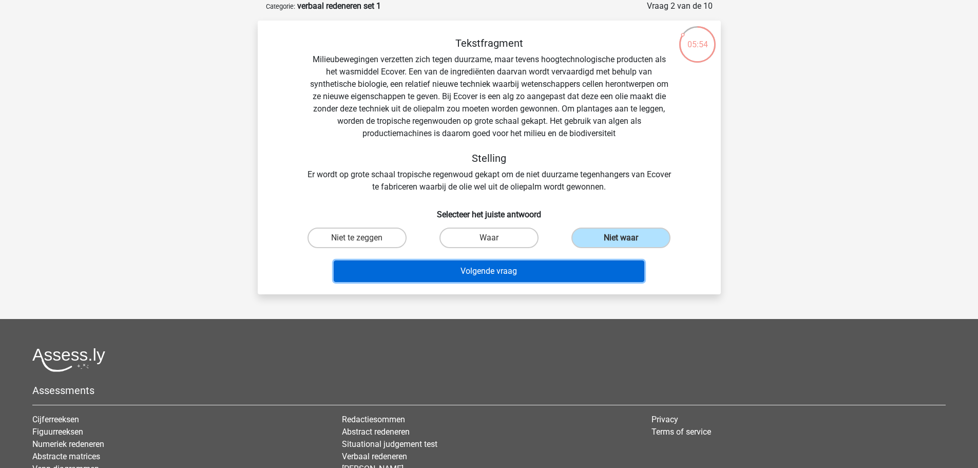
click at [552, 275] on button "Volgende vraag" at bounding box center [489, 271] width 311 height 22
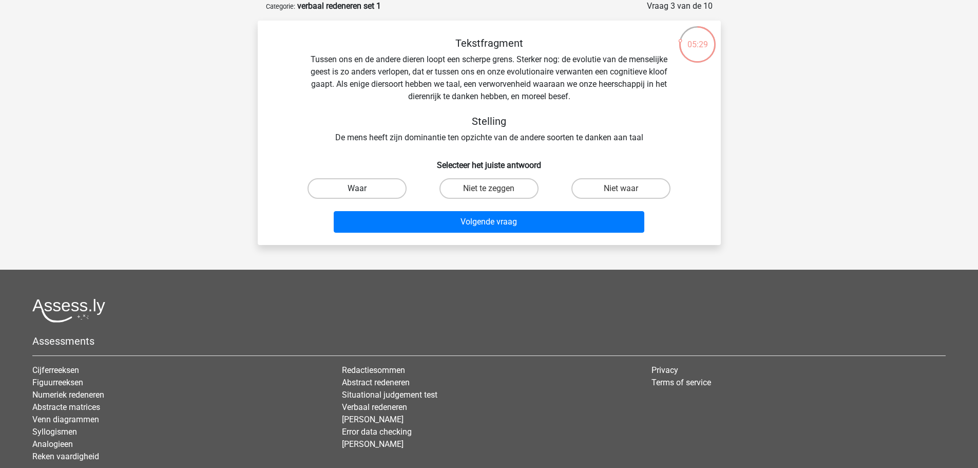
click at [386, 186] on label "Waar" at bounding box center [357, 188] width 99 height 21
click at [364, 188] on input "Waar" at bounding box center [360, 191] width 7 height 7
radio input "true"
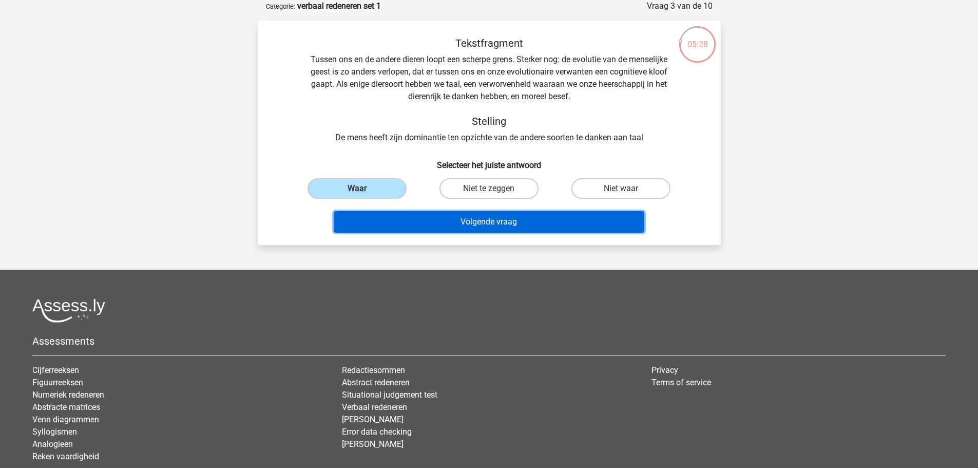
click at [405, 220] on button "Volgende vraag" at bounding box center [489, 222] width 311 height 22
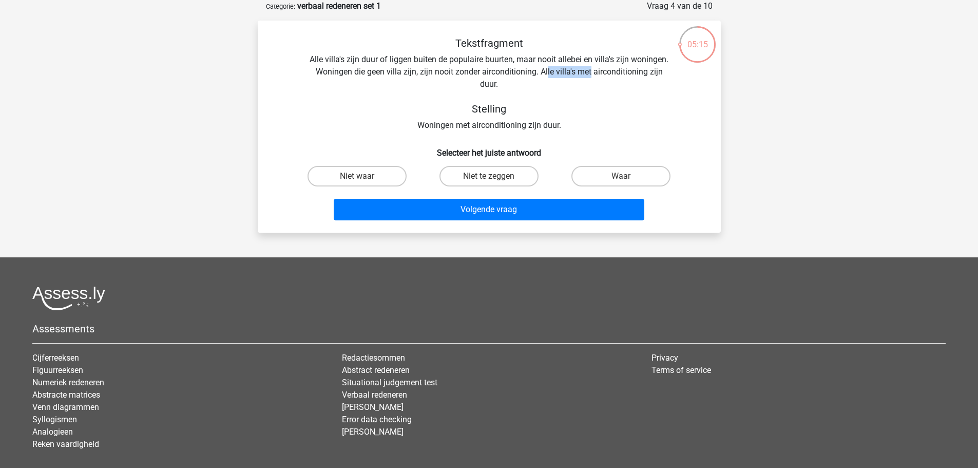
drag, startPoint x: 547, startPoint y: 74, endPoint x: 592, endPoint y: 74, distance: 45.2
click at [592, 74] on div "Tekstfragment Alle villa's zijn duur of liggen buiten de populaire buurten, maa…" at bounding box center [489, 84] width 430 height 94
drag, startPoint x: 549, startPoint y: 72, endPoint x: 594, endPoint y: 74, distance: 44.7
click at [594, 74] on div "Tekstfragment Alle villa's zijn duur of liggen buiten de populaire buurten, maa…" at bounding box center [489, 84] width 430 height 94
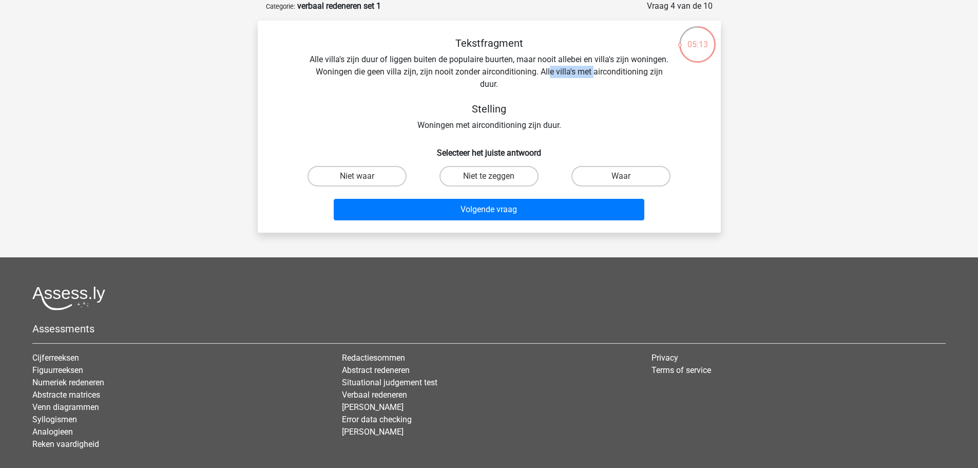
click at [594, 74] on div "Tekstfragment Alle villa's zijn duur of liggen buiten de populaire buurten, maa…" at bounding box center [489, 84] width 430 height 94
click at [457, 177] on label "Niet te zeggen" at bounding box center [489, 176] width 99 height 21
click at [489, 177] on input "Niet te zeggen" at bounding box center [492, 179] width 7 height 7
radio input "true"
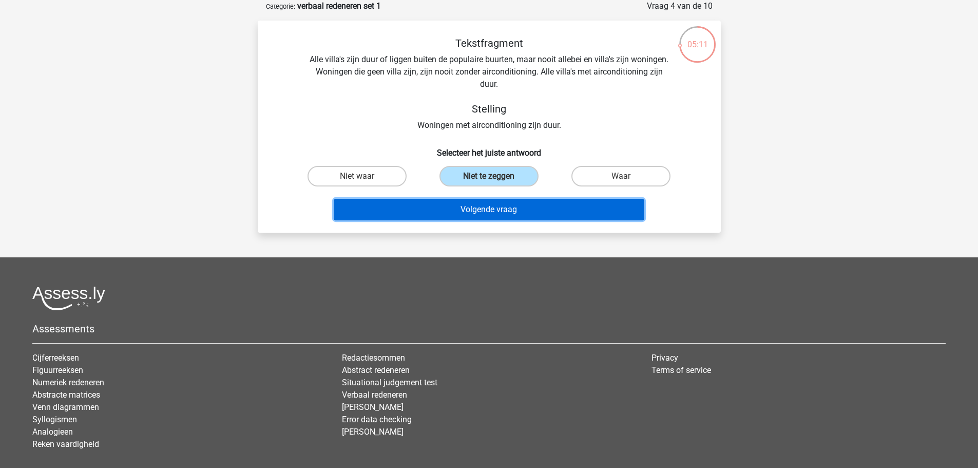
click at [466, 202] on button "Volgende vraag" at bounding box center [489, 210] width 311 height 22
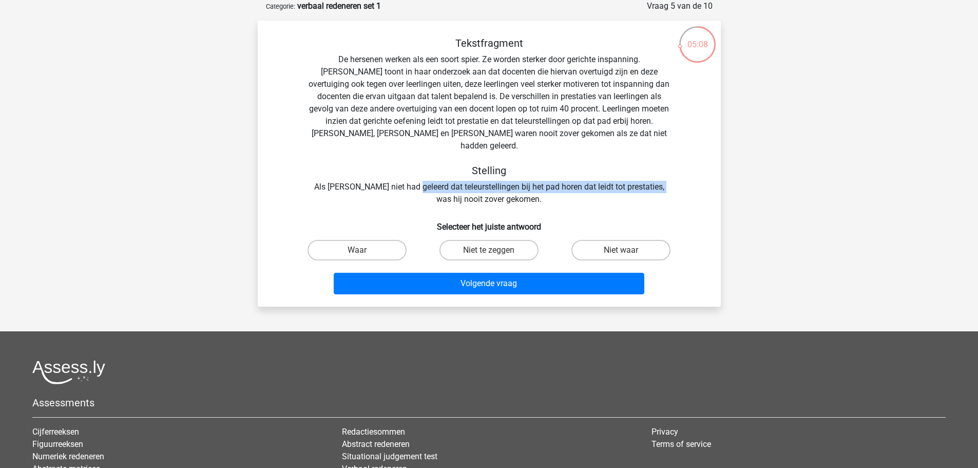
drag, startPoint x: 446, startPoint y: 172, endPoint x: 660, endPoint y: 180, distance: 214.3
click at [660, 180] on div "Tekstfragment De hersenen werken als een soort spier. Ze worden sterker door ge…" at bounding box center [489, 121] width 430 height 168
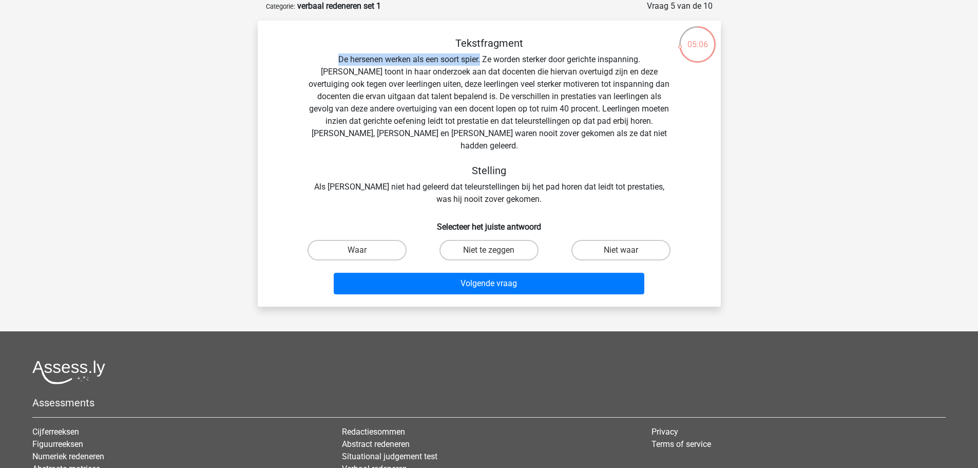
drag, startPoint x: 303, startPoint y: 54, endPoint x: 455, endPoint y: 53, distance: 151.5
click at [455, 53] on div "Tekstfragment De hersenen werken als een soort spier. Ze worden sterker door ge…" at bounding box center [489, 121] width 430 height 168
drag, startPoint x: 579, startPoint y: 56, endPoint x: 615, endPoint y: 54, distance: 36.5
click at [602, 55] on div "Tekstfragment De hersenen werken als een soort spier. Ze worden sterker door ge…" at bounding box center [489, 121] width 430 height 168
click at [615, 54] on div "Tekstfragment De hersenen werken als een soort spier. Ze worden sterker door ge…" at bounding box center [489, 121] width 430 height 168
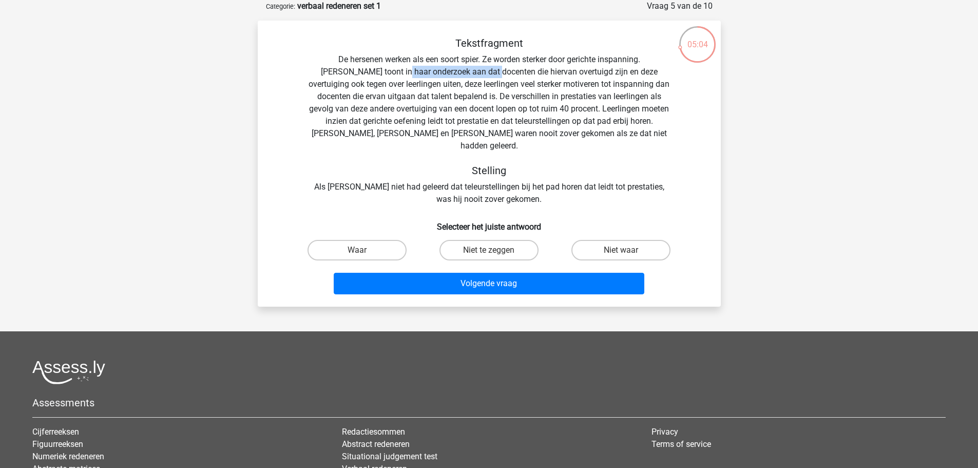
drag, startPoint x: 346, startPoint y: 71, endPoint x: 437, endPoint y: 70, distance: 90.9
click at [437, 70] on div "Tekstfragment De hersenen werken als een soort spier. Ze worden sterker door ge…" at bounding box center [489, 121] width 430 height 168
click at [489, 70] on div "Tekstfragment De hersenen werken als een soort spier. Ze worden sterker door ge…" at bounding box center [489, 121] width 430 height 168
click at [365, 240] on label "Waar" at bounding box center [357, 250] width 99 height 21
click at [364, 250] on input "Waar" at bounding box center [360, 253] width 7 height 7
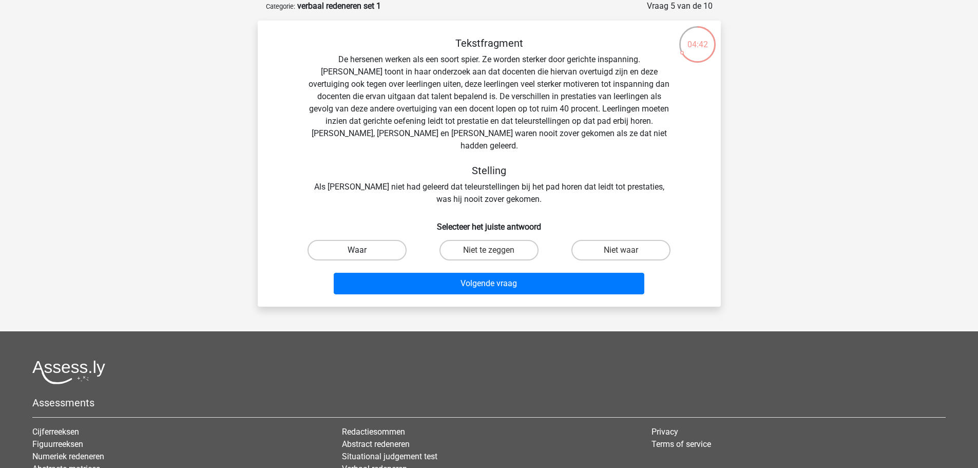
radio input "true"
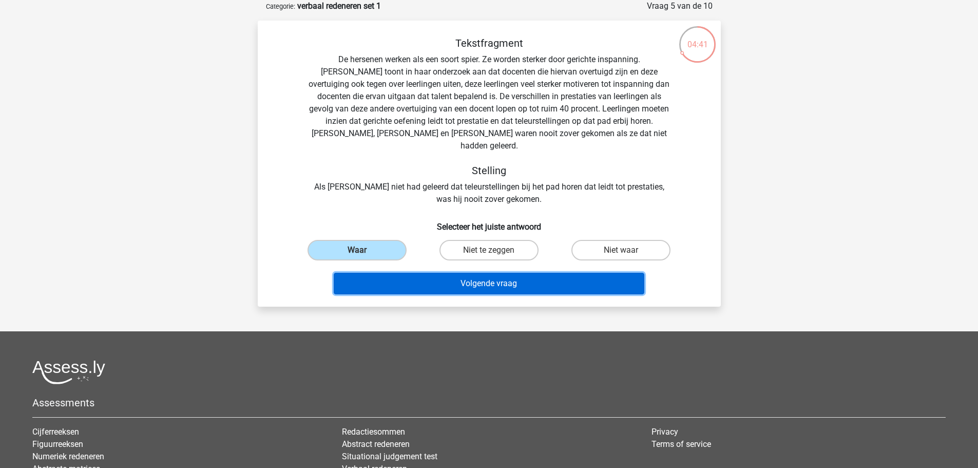
click at [395, 273] on button "Volgende vraag" at bounding box center [489, 284] width 311 height 22
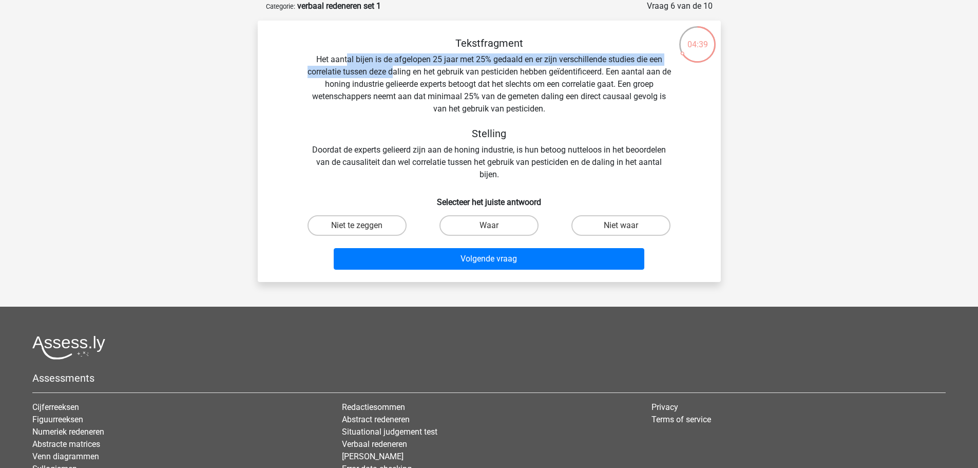
drag, startPoint x: 346, startPoint y: 64, endPoint x: 400, endPoint y: 70, distance: 54.3
click at [400, 70] on div "Tekstfragment Het aantal bijen is de afgelopen 25 jaar met 25% gedaald en er zi…" at bounding box center [489, 109] width 430 height 144
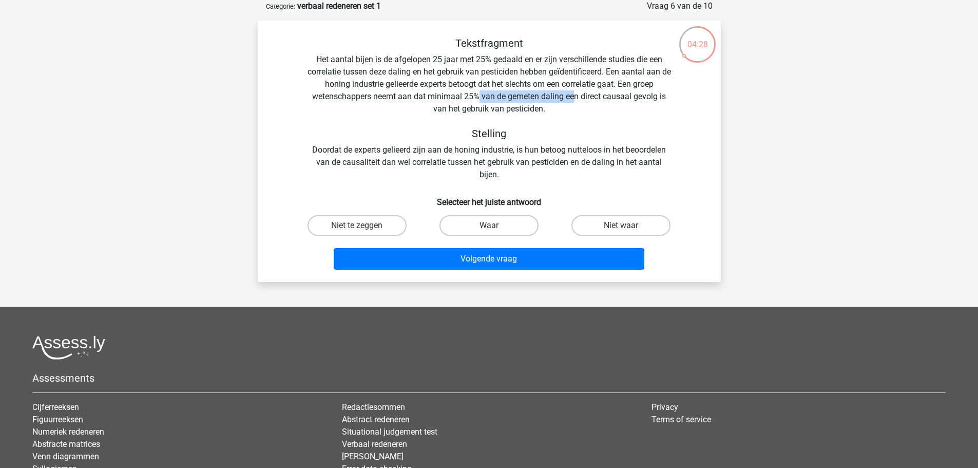
drag, startPoint x: 480, startPoint y: 97, endPoint x: 575, endPoint y: 94, distance: 95.0
click at [575, 94] on div "Tekstfragment Het aantal bijen is de afgelopen 25 jaar met 25% gedaald en er zi…" at bounding box center [489, 109] width 430 height 144
drag, startPoint x: 352, startPoint y: 163, endPoint x: 381, endPoint y: 161, distance: 28.8
click at [381, 161] on div "Tekstfragment Het aantal bijen is de afgelopen 25 jaar met 25% gedaald en er zi…" at bounding box center [489, 109] width 430 height 144
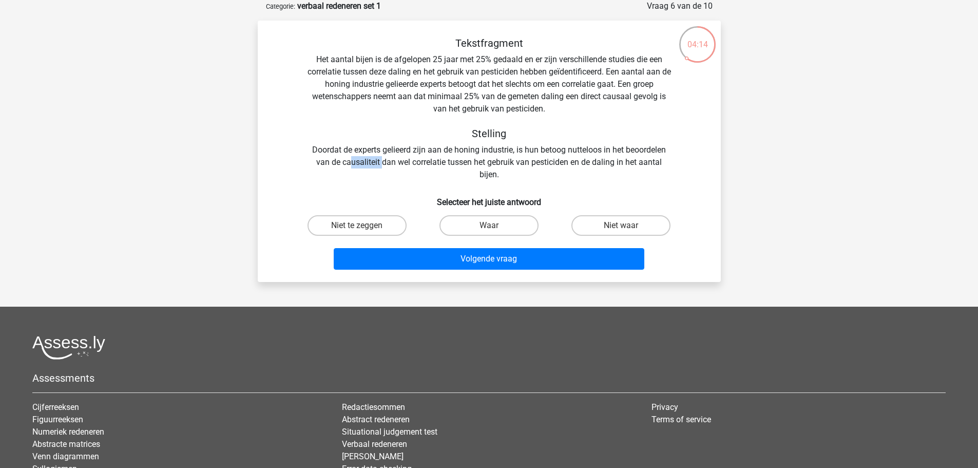
drag, startPoint x: 383, startPoint y: 161, endPoint x: 394, endPoint y: 161, distance: 11.3
click at [384, 161] on div "Tekstfragment Het aantal bijen is de afgelopen 25 jaar met 25% gedaald en er zi…" at bounding box center [489, 109] width 430 height 144
click at [522, 98] on div "Tekstfragment Het aantal bijen is de afgelopen 25 jaar met 25% gedaald en er zi…" at bounding box center [489, 109] width 430 height 144
drag, startPoint x: 344, startPoint y: 86, endPoint x: 504, endPoint y: 87, distance: 160.2
click at [504, 87] on div "Tekstfragment Het aantal bijen is de afgelopen 25 jaar met 25% gedaald en er zi…" at bounding box center [489, 109] width 430 height 144
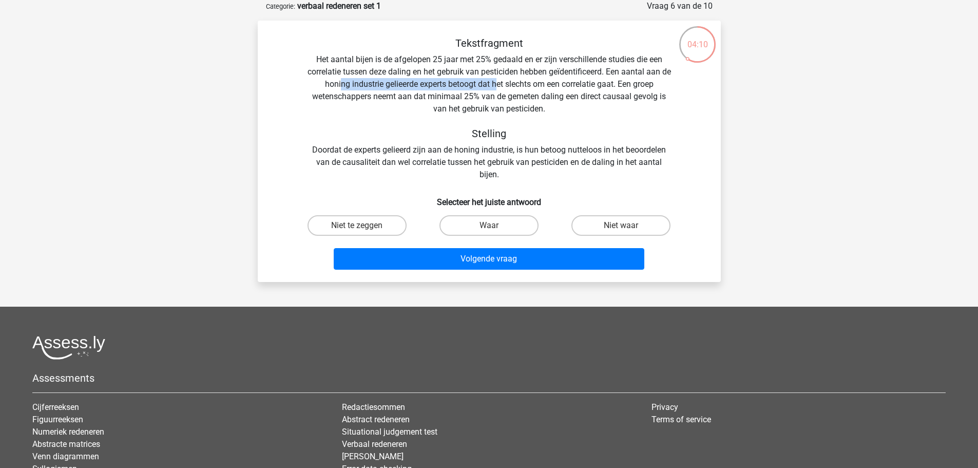
click at [504, 87] on div "Tekstfragment Het aantal bijen is de afgelopen 25 jaar met 25% gedaald en er zi…" at bounding box center [489, 109] width 430 height 144
click at [610, 225] on label "Niet waar" at bounding box center [621, 225] width 99 height 21
click at [621, 225] on input "Niet waar" at bounding box center [624, 228] width 7 height 7
radio input "true"
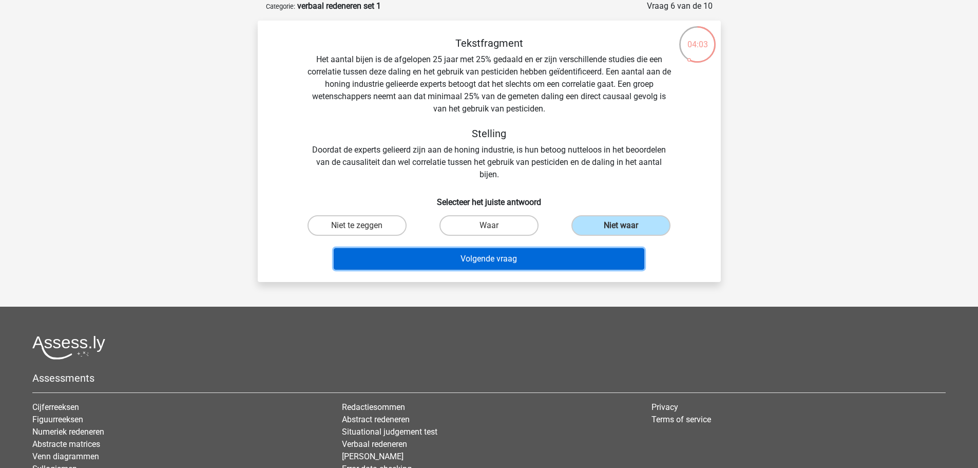
click at [585, 253] on button "Volgende vraag" at bounding box center [489, 259] width 311 height 22
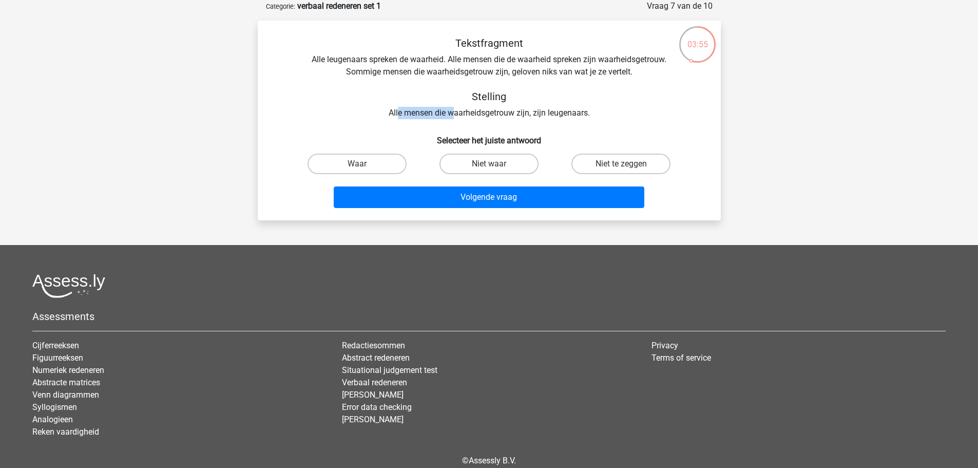
drag, startPoint x: 443, startPoint y: 113, endPoint x: 453, endPoint y: 112, distance: 10.3
click at [453, 112] on div "Tekstfragment Alle leugenaars spreken de waarheid. Alle mensen die de waarheid …" at bounding box center [489, 78] width 430 height 82
click at [598, 164] on label "Niet te zeggen" at bounding box center [621, 164] width 99 height 21
click at [621, 164] on input "Niet te zeggen" at bounding box center [624, 167] width 7 height 7
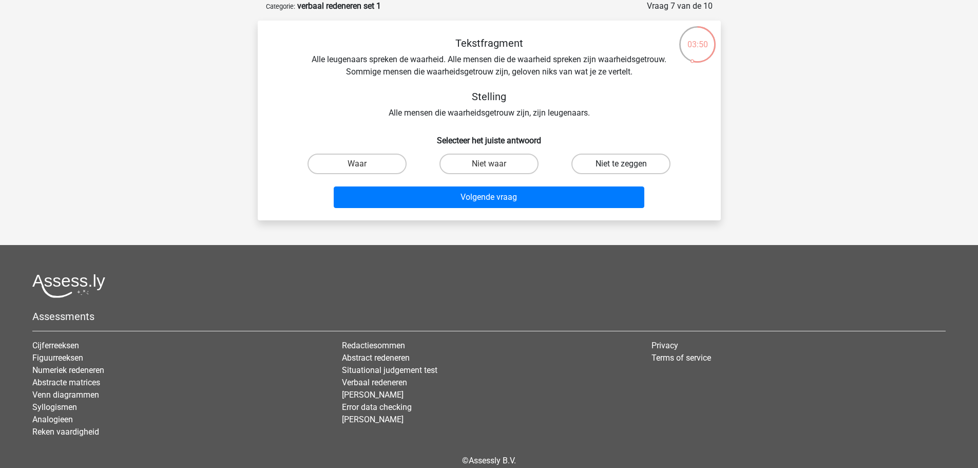
radio input "true"
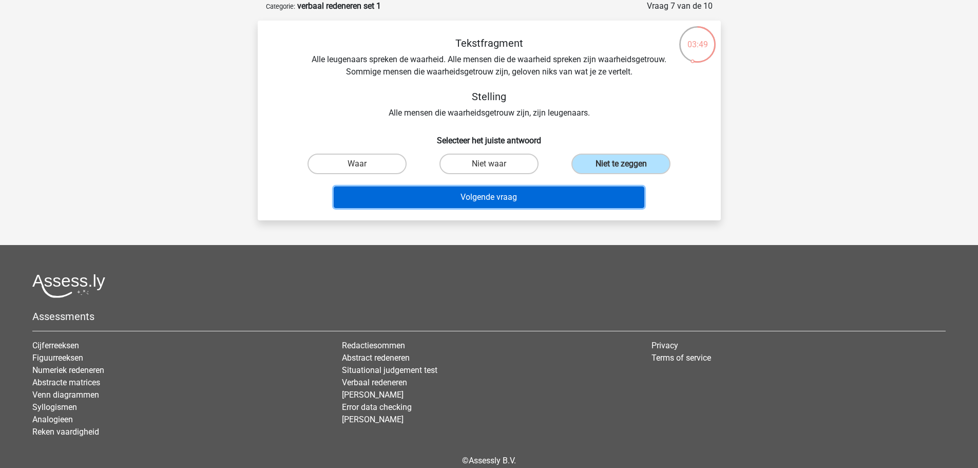
click at [578, 192] on button "Volgende vraag" at bounding box center [489, 197] width 311 height 22
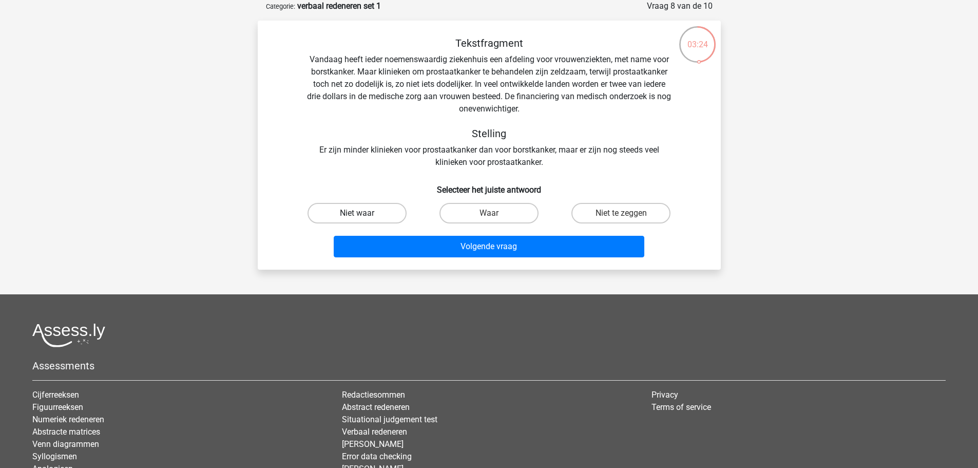
click at [383, 210] on label "Niet waar" at bounding box center [357, 213] width 99 height 21
click at [364, 213] on input "Niet waar" at bounding box center [360, 216] width 7 height 7
radio input "true"
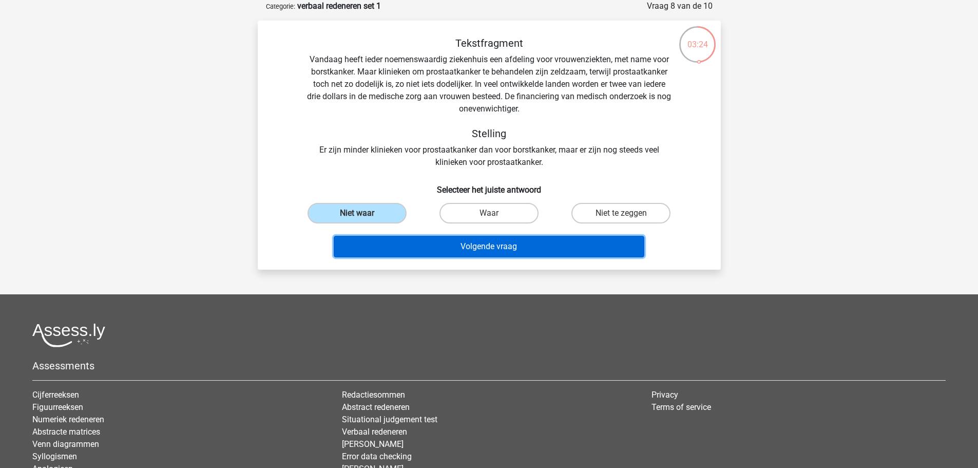
click at [439, 243] on button "Volgende vraag" at bounding box center [489, 247] width 311 height 22
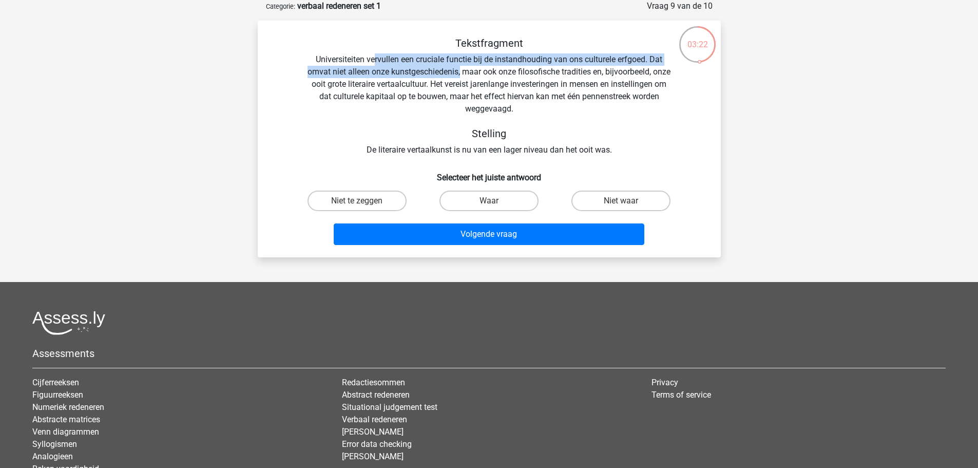
drag, startPoint x: 379, startPoint y: 63, endPoint x: 475, endPoint y: 67, distance: 95.6
click at [472, 67] on div "Tekstfragment Universiteiten vervullen een cruciale functie bij de instandhoudi…" at bounding box center [489, 96] width 430 height 119
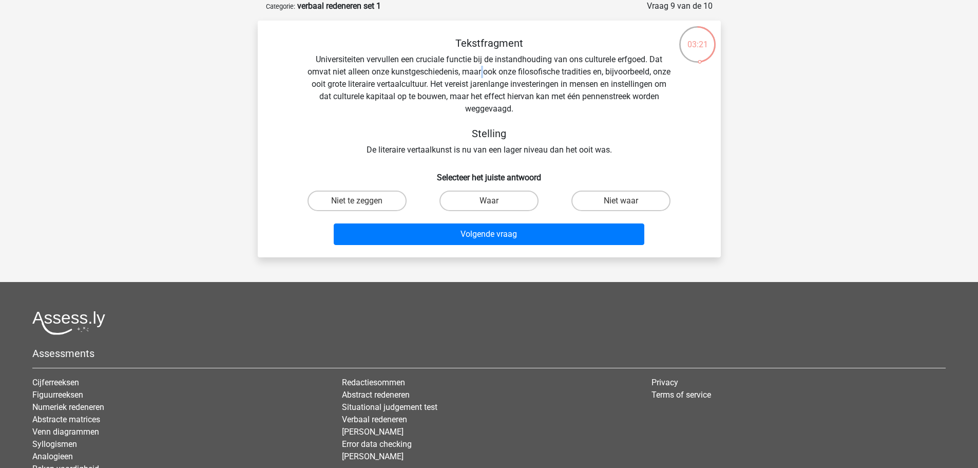
click at [493, 67] on div "Tekstfragment Universiteiten vervullen een cruciale functie bij de instandhoudi…" at bounding box center [489, 96] width 430 height 119
drag, startPoint x: 650, startPoint y: 73, endPoint x: 591, endPoint y: 75, distance: 58.6
click at [647, 73] on div "Tekstfragment Universiteiten vervullen een cruciale functie bij de instandhoudi…" at bounding box center [489, 96] width 430 height 119
click at [350, 76] on div "Tekstfragment Universiteiten vervullen een cruciale functie bij de instandhoudi…" at bounding box center [489, 96] width 430 height 119
drag, startPoint x: 415, startPoint y: 150, endPoint x: 530, endPoint y: 150, distance: 115.5
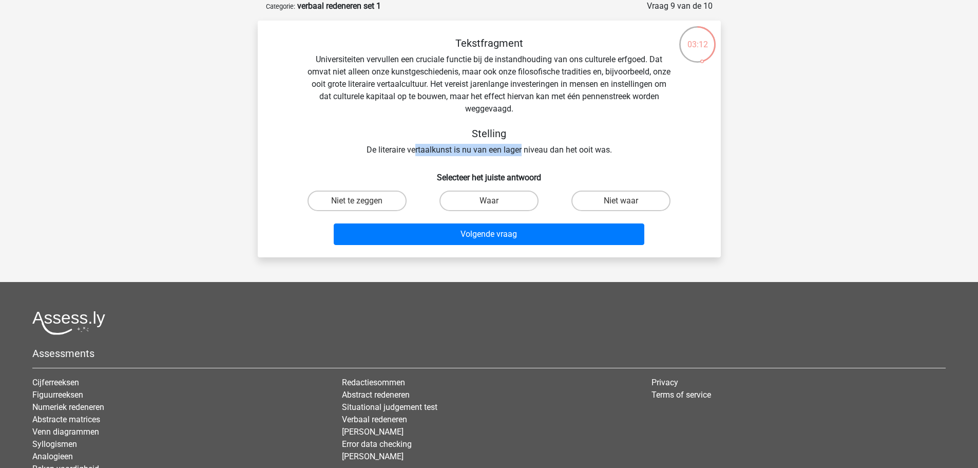
click at [525, 149] on div "Tekstfragment Universiteiten vervullen een cruciale functie bij de instandhoudi…" at bounding box center [489, 96] width 430 height 119
click at [535, 149] on div "Tekstfragment Universiteiten vervullen een cruciale functie bij de instandhoudi…" at bounding box center [489, 96] width 430 height 119
click at [599, 204] on label "Niet waar" at bounding box center [621, 201] width 99 height 21
click at [621, 204] on input "Niet waar" at bounding box center [624, 204] width 7 height 7
radio input "true"
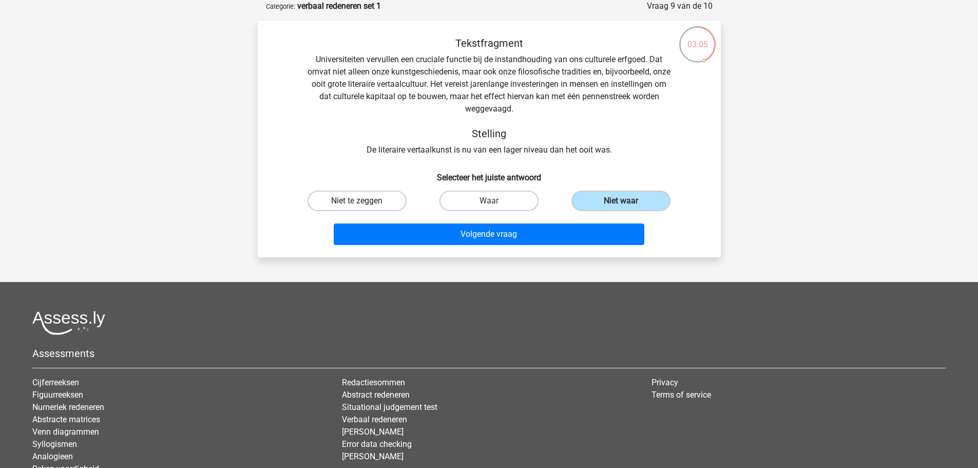
click at [365, 211] on label "Niet te zeggen" at bounding box center [357, 201] width 99 height 21
click at [364, 207] on input "Niet te zeggen" at bounding box center [360, 204] width 7 height 7
radio input "true"
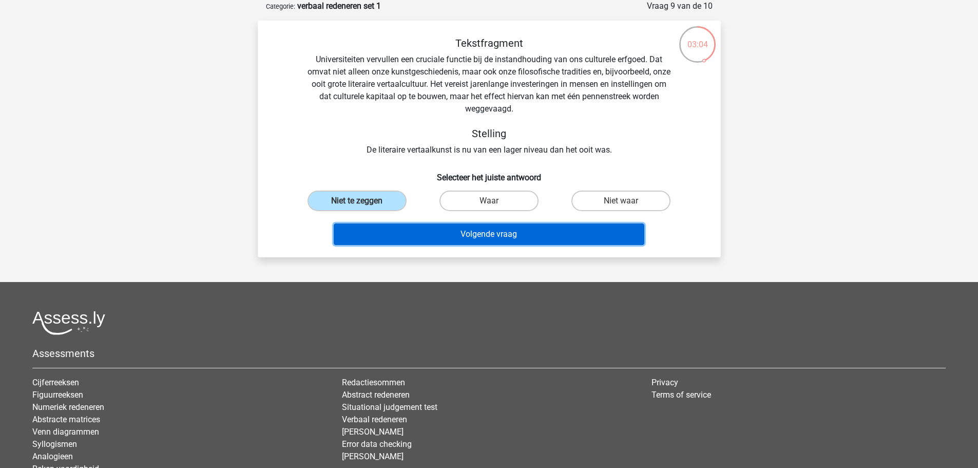
click at [422, 229] on button "Volgende vraag" at bounding box center [489, 234] width 311 height 22
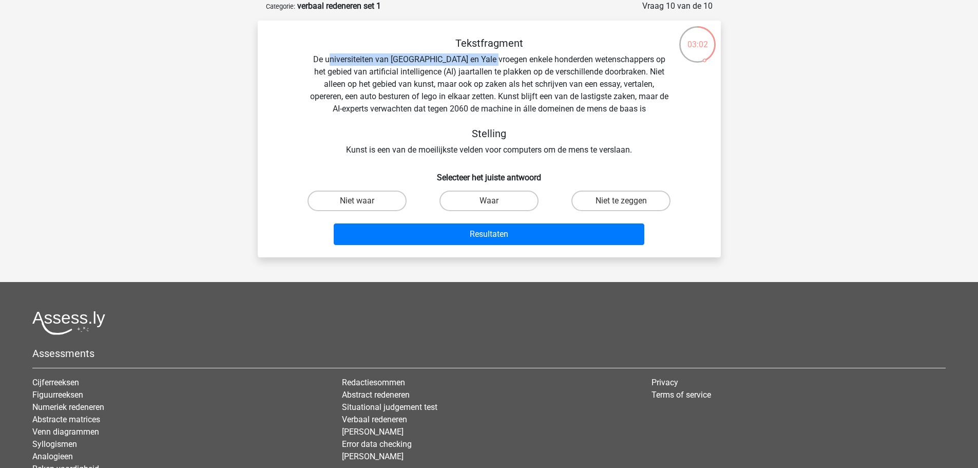
drag, startPoint x: 326, startPoint y: 62, endPoint x: 521, endPoint y: 61, distance: 195.1
click at [512, 60] on div "Tekstfragment De universiteiten van Oxford en Yale vroegen enkele honderden wet…" at bounding box center [489, 96] width 430 height 119
click at [534, 61] on div "Tekstfragment De universiteiten van Oxford en Yale vroegen enkele honderden wet…" at bounding box center [489, 96] width 430 height 119
click at [476, 197] on label "Waar" at bounding box center [489, 201] width 99 height 21
click at [489, 201] on input "Waar" at bounding box center [492, 204] width 7 height 7
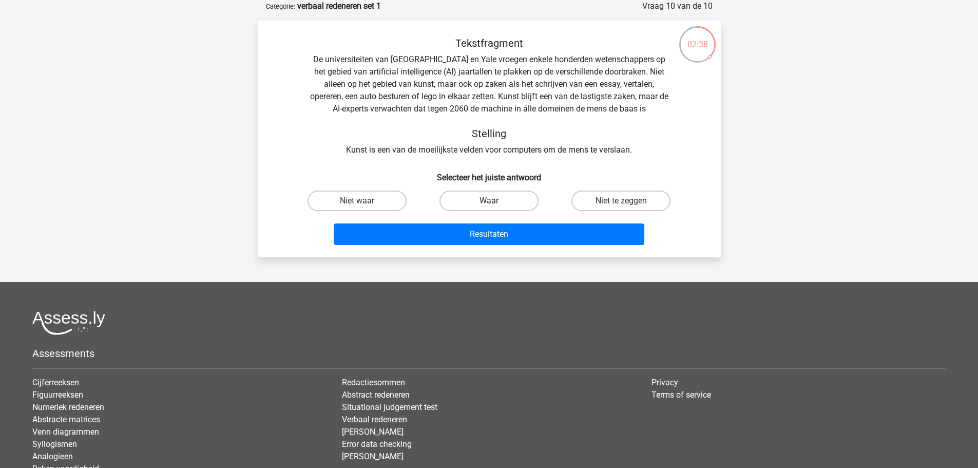
radio input "true"
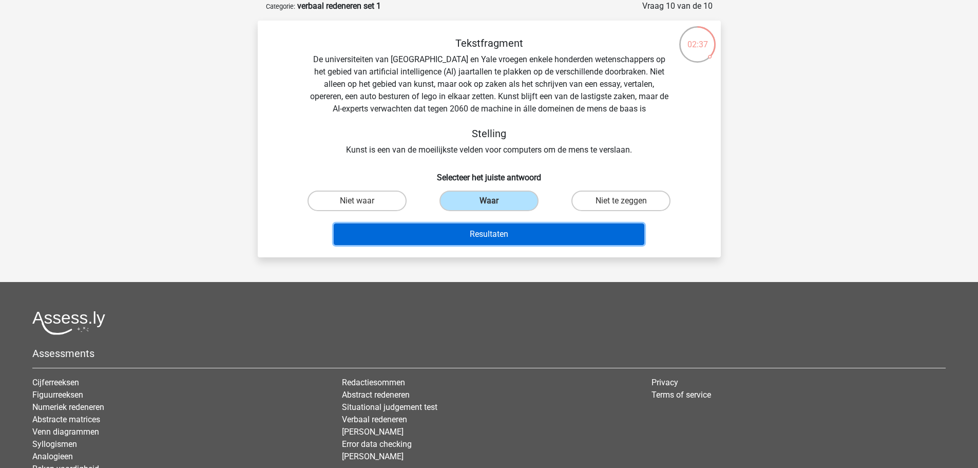
click at [511, 241] on button "Resultaten" at bounding box center [489, 234] width 311 height 22
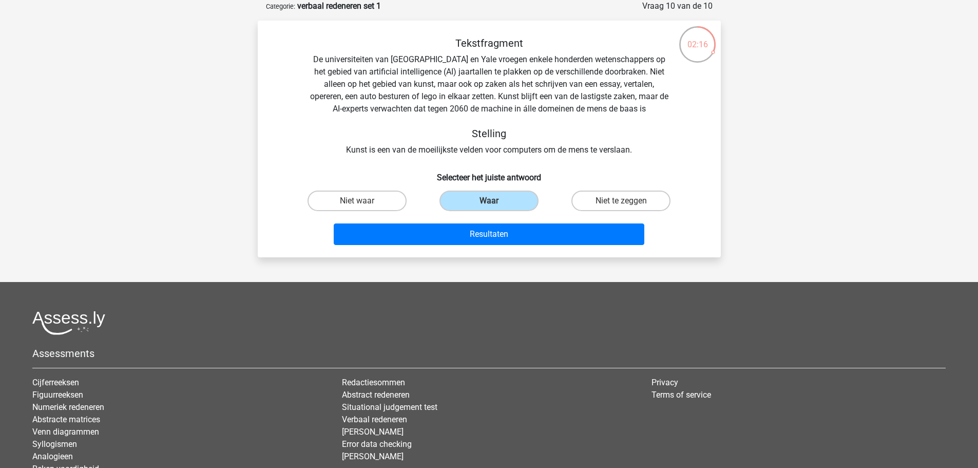
drag, startPoint x: 382, startPoint y: 103, endPoint x: 368, endPoint y: 112, distance: 16.7
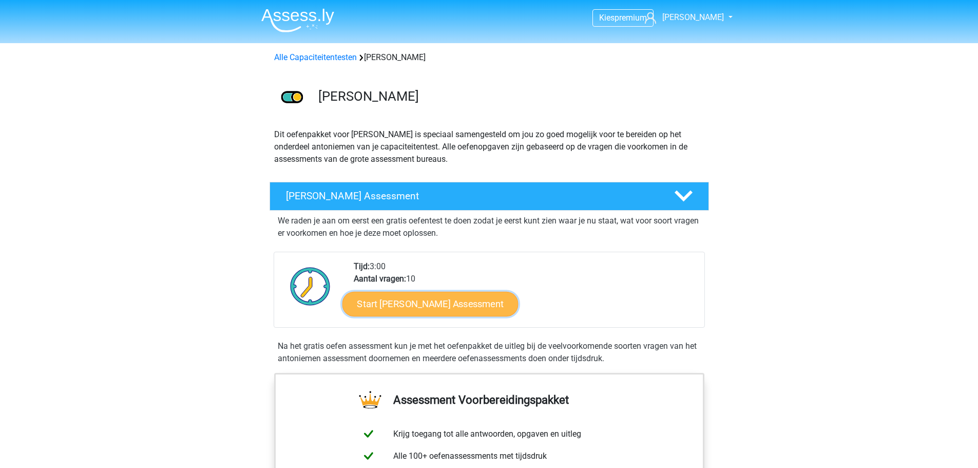
click at [426, 307] on link "Start Antoniemen Gratis Oefen Assessment" at bounding box center [430, 303] width 176 height 25
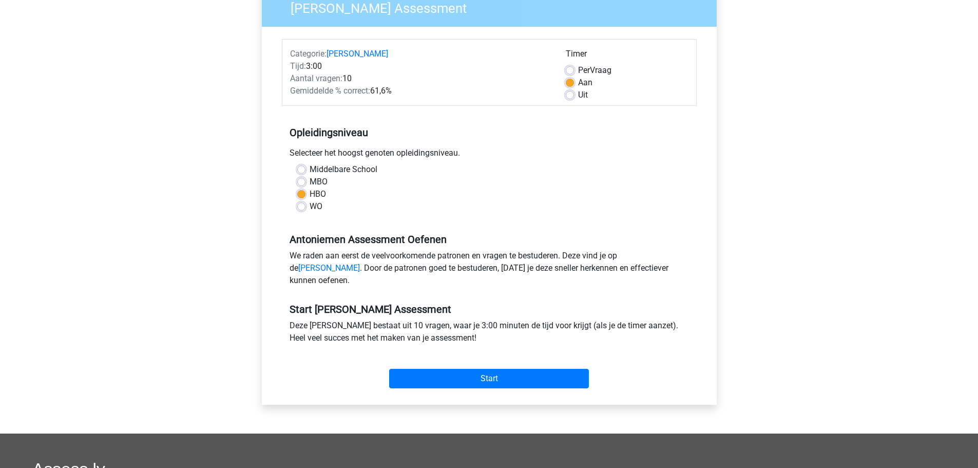
scroll to position [103, 0]
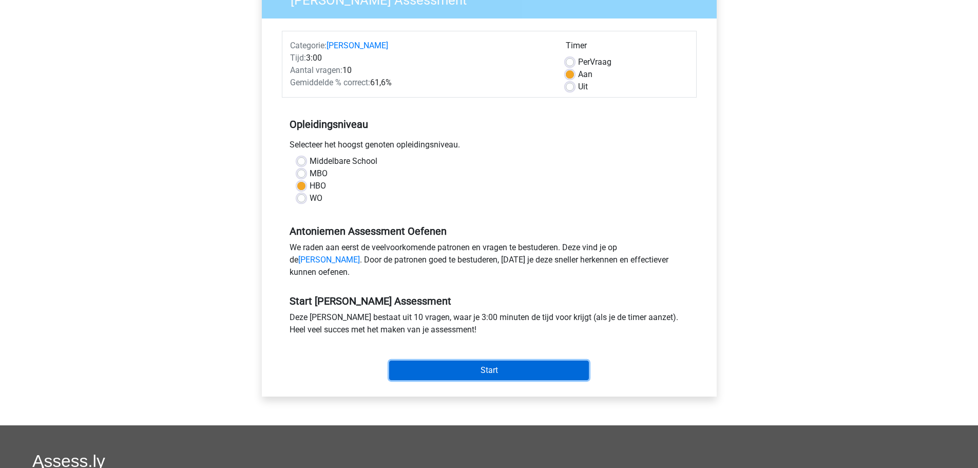
click at [445, 378] on input "Start" at bounding box center [489, 370] width 200 height 20
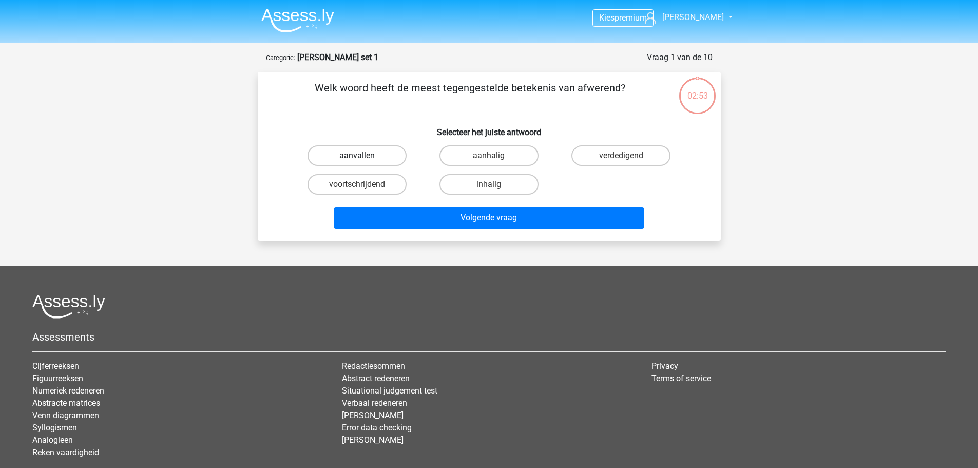
click at [381, 163] on label "aanvallen" at bounding box center [357, 155] width 99 height 21
click at [364, 162] on input "aanvallen" at bounding box center [360, 159] width 7 height 7
radio input "true"
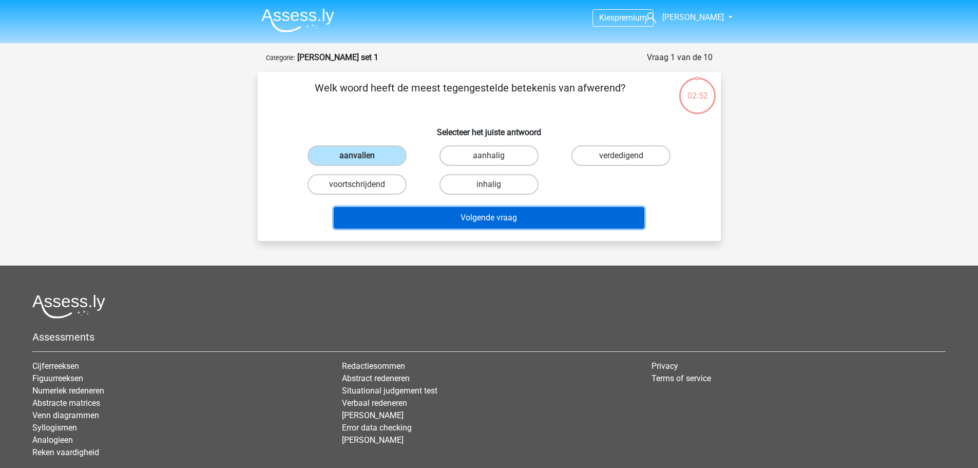
click at [415, 212] on button "Volgende vraag" at bounding box center [489, 218] width 311 height 22
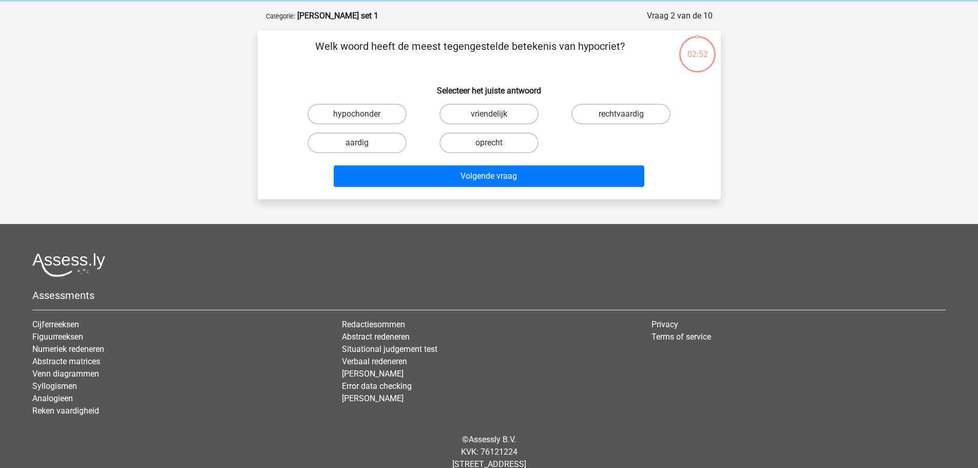
scroll to position [51, 0]
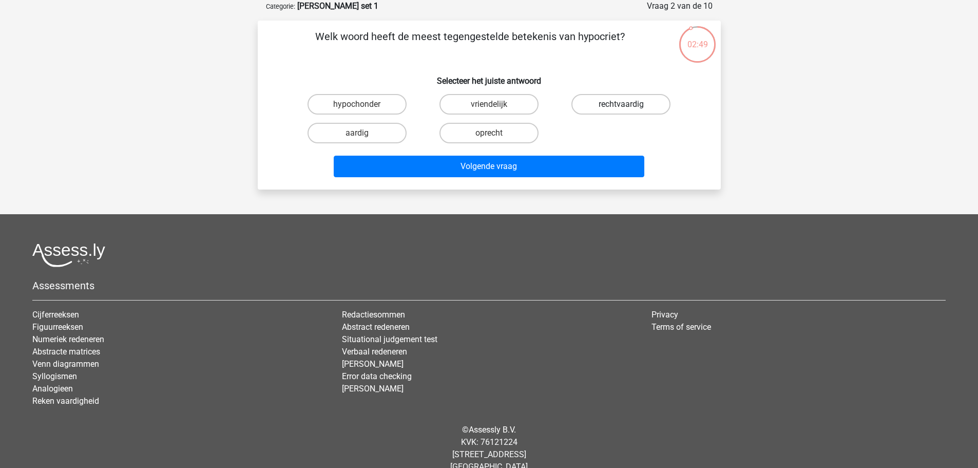
click at [616, 109] on label "rechtvaardig" at bounding box center [621, 104] width 99 height 21
click at [621, 109] on input "rechtvaardig" at bounding box center [624, 107] width 7 height 7
radio input "true"
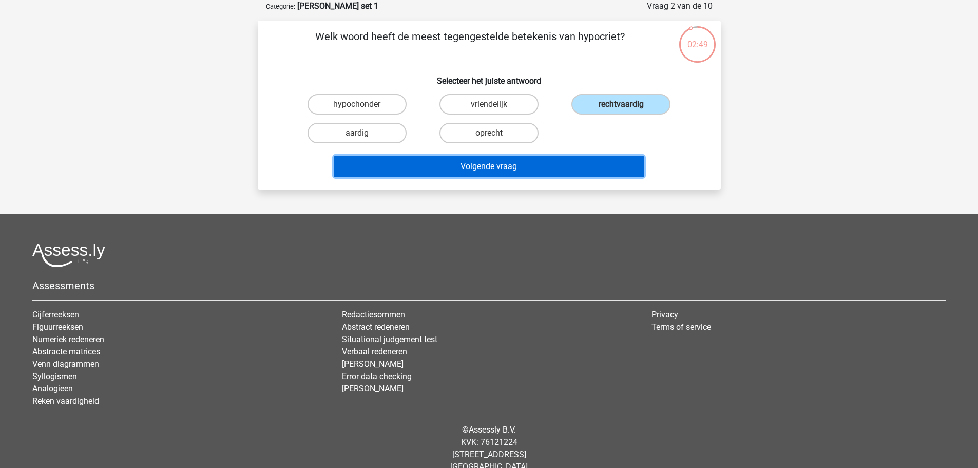
click at [603, 170] on button "Volgende vraag" at bounding box center [489, 167] width 311 height 22
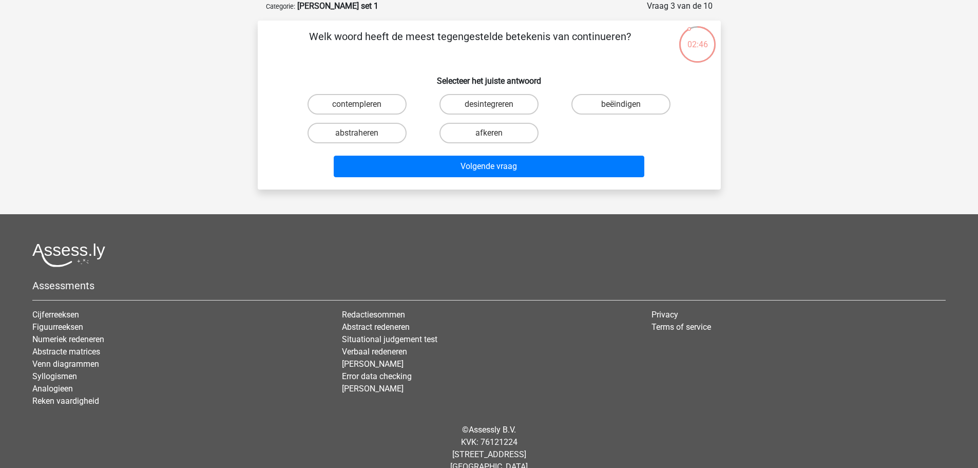
drag, startPoint x: 577, startPoint y: 31, endPoint x: 617, endPoint y: 36, distance: 40.3
click at [617, 36] on p "Welk woord heeft de meest tegengestelde betekenis van continueren?" at bounding box center [470, 44] width 392 height 31
click at [619, 101] on label "beëindigen" at bounding box center [621, 104] width 99 height 21
click at [621, 104] on input "beëindigen" at bounding box center [624, 107] width 7 height 7
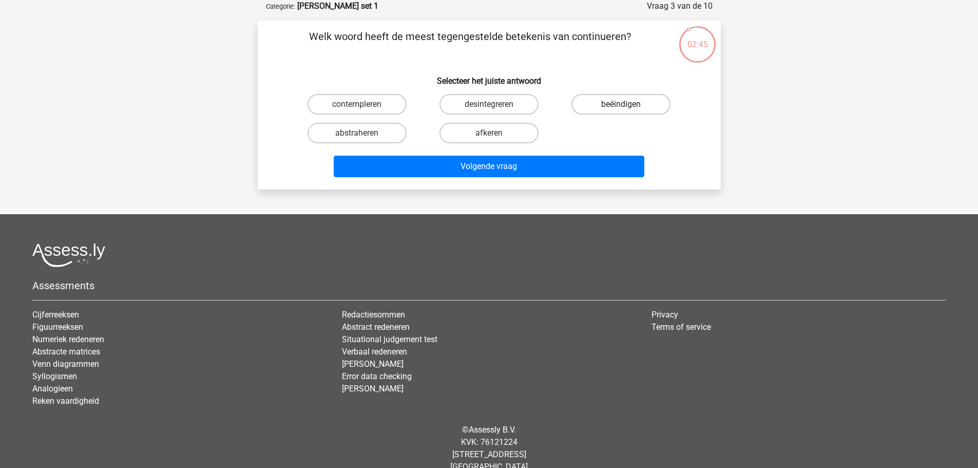
radio input "true"
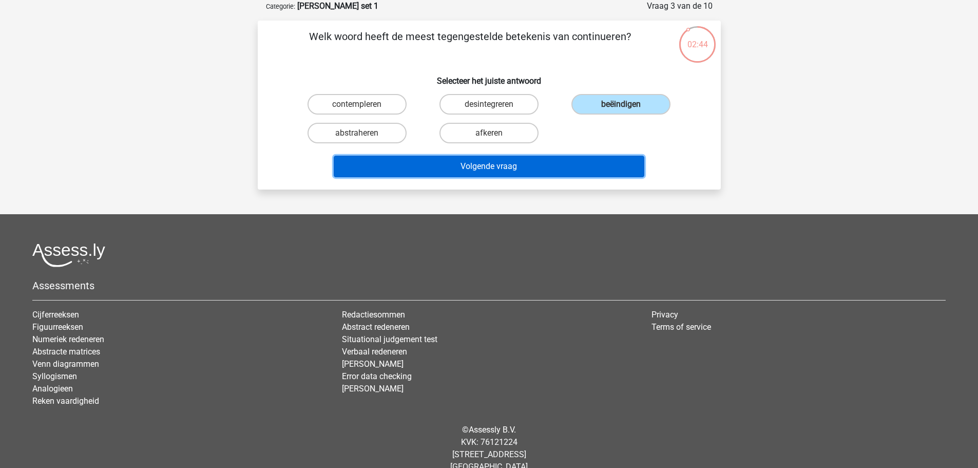
click at [578, 161] on button "Volgende vraag" at bounding box center [489, 167] width 311 height 22
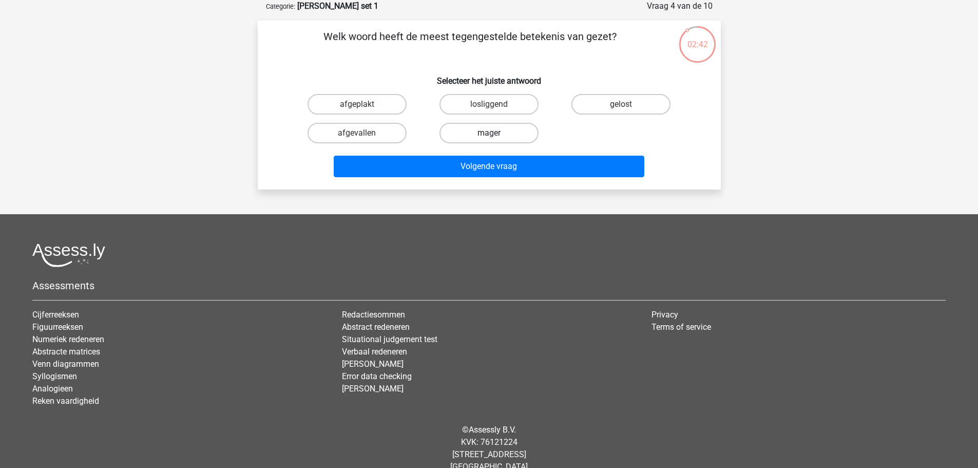
click at [473, 136] on label "mager" at bounding box center [489, 133] width 99 height 21
click at [489, 136] on input "mager" at bounding box center [492, 136] width 7 height 7
radio input "true"
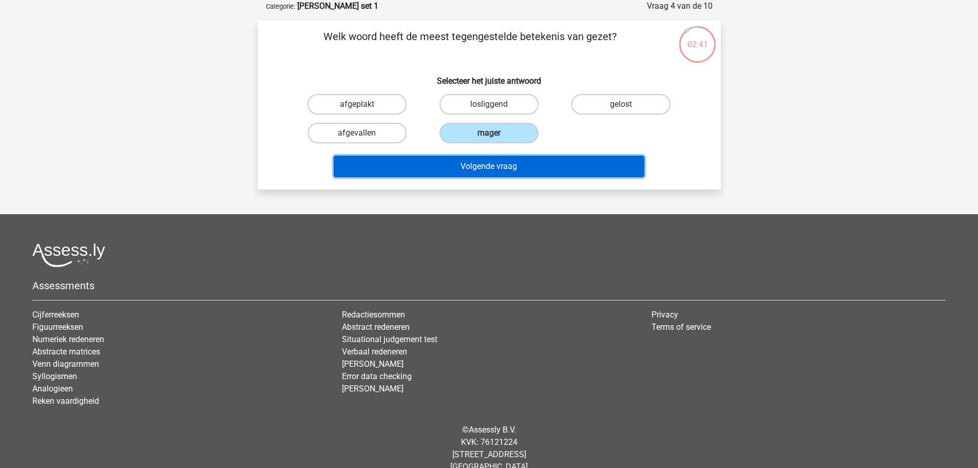
click at [480, 167] on button "Volgende vraag" at bounding box center [489, 167] width 311 height 22
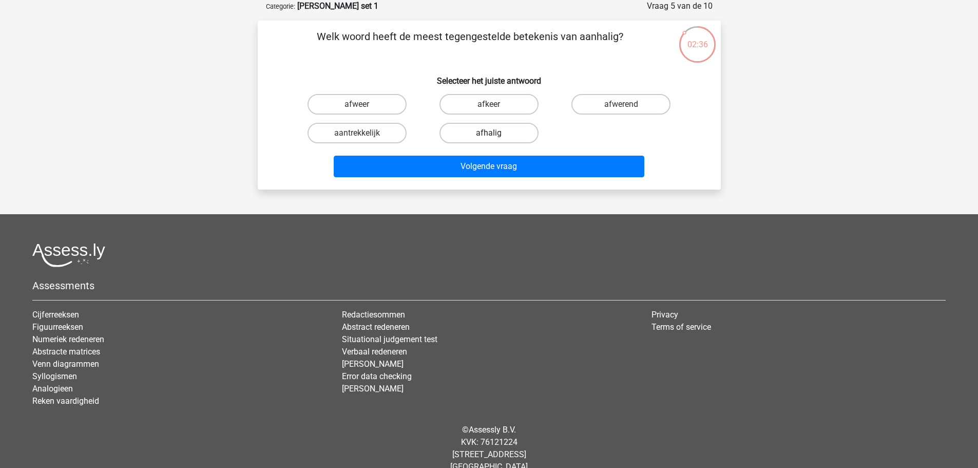
click at [504, 128] on label "afhalig" at bounding box center [489, 133] width 99 height 21
click at [496, 133] on input "afhalig" at bounding box center [492, 136] width 7 height 7
radio input "true"
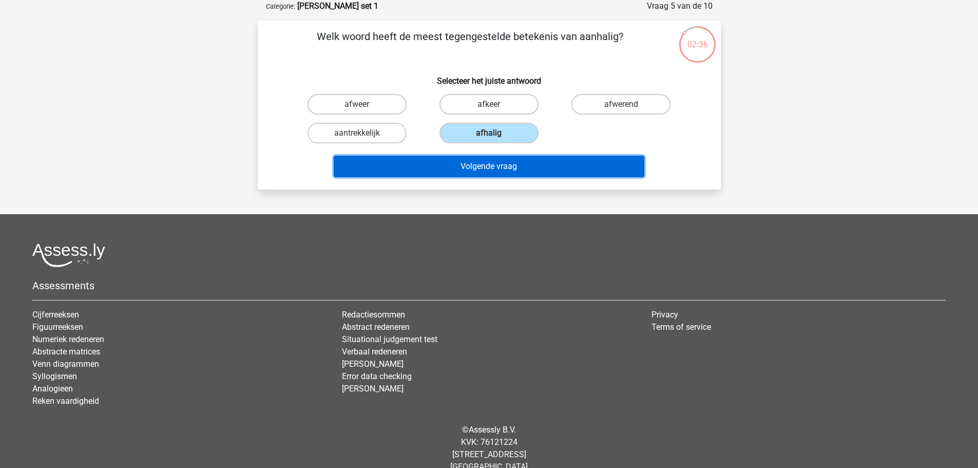
click at [513, 162] on button "Volgende vraag" at bounding box center [489, 167] width 311 height 22
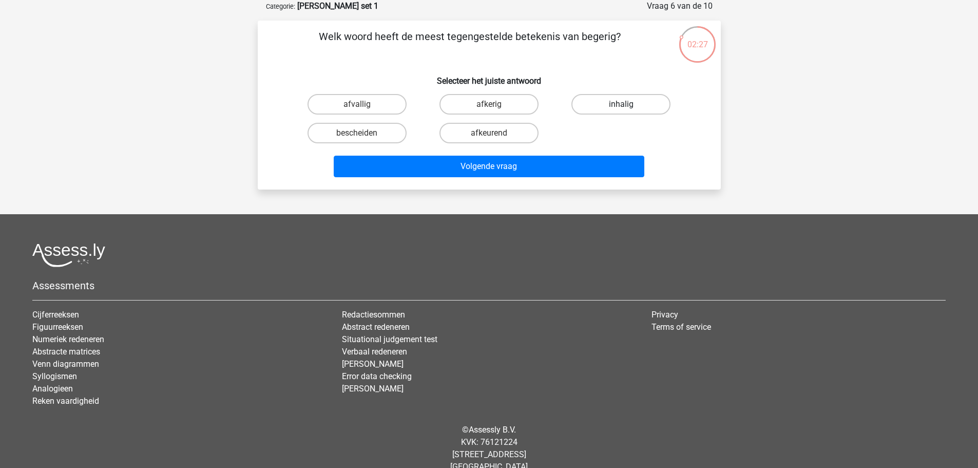
click at [599, 105] on label "inhalig" at bounding box center [621, 104] width 99 height 21
click at [621, 105] on input "inhalig" at bounding box center [624, 107] width 7 height 7
radio input "true"
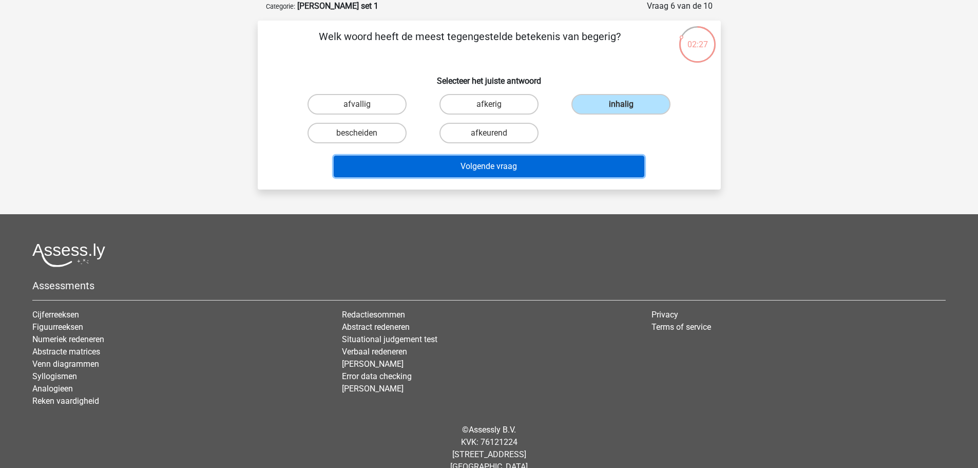
click at [568, 164] on button "Volgende vraag" at bounding box center [489, 167] width 311 height 22
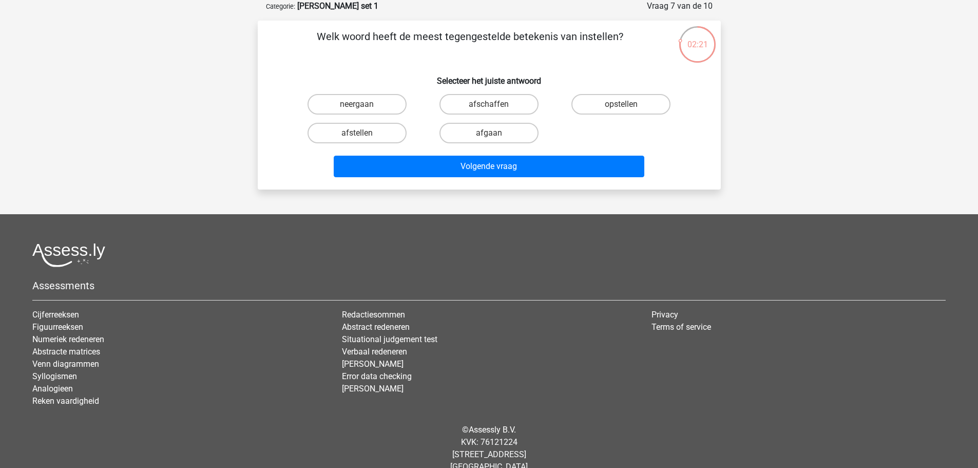
drag, startPoint x: 577, startPoint y: 39, endPoint x: 598, endPoint y: 39, distance: 21.1
click at [598, 39] on p "Welk woord heeft de meest tegengestelde betekenis van instellen?" at bounding box center [470, 44] width 392 height 31
click at [517, 103] on label "afschaffen" at bounding box center [489, 104] width 99 height 21
click at [496, 104] on input "afschaffen" at bounding box center [492, 107] width 7 height 7
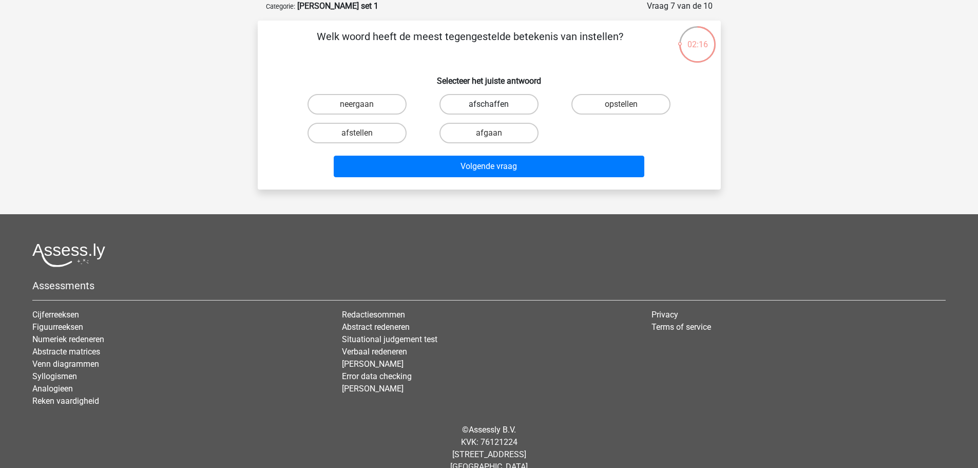
radio input "true"
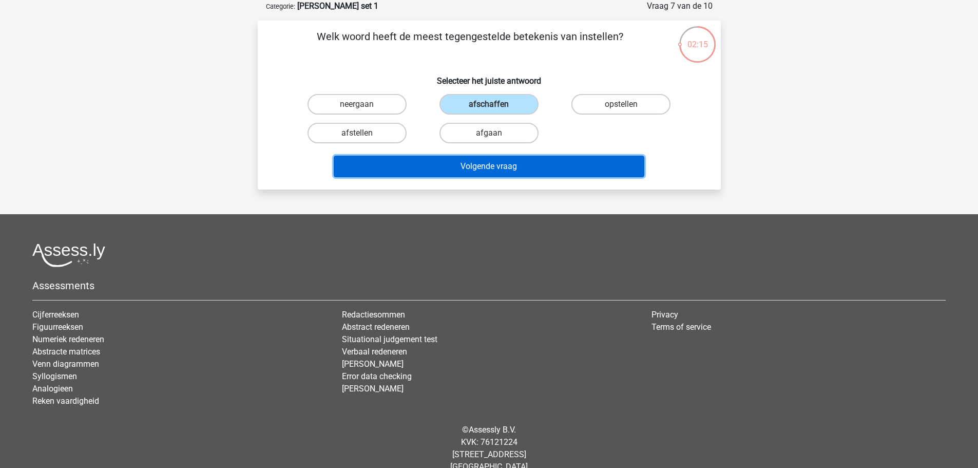
click at [528, 166] on button "Volgende vraag" at bounding box center [489, 167] width 311 height 22
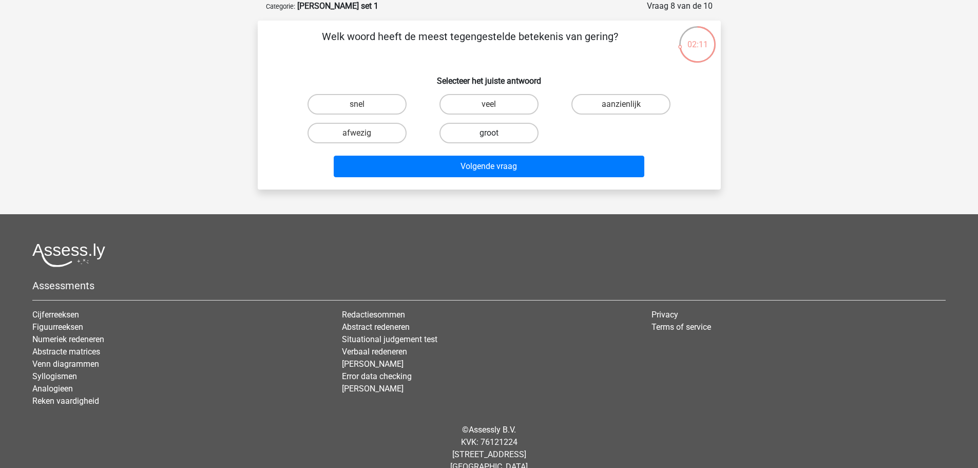
click at [501, 134] on label "groot" at bounding box center [489, 133] width 99 height 21
click at [496, 134] on input "groot" at bounding box center [492, 136] width 7 height 7
radio input "true"
click at [498, 112] on label "veel" at bounding box center [489, 104] width 99 height 21
click at [496, 111] on input "veel" at bounding box center [492, 107] width 7 height 7
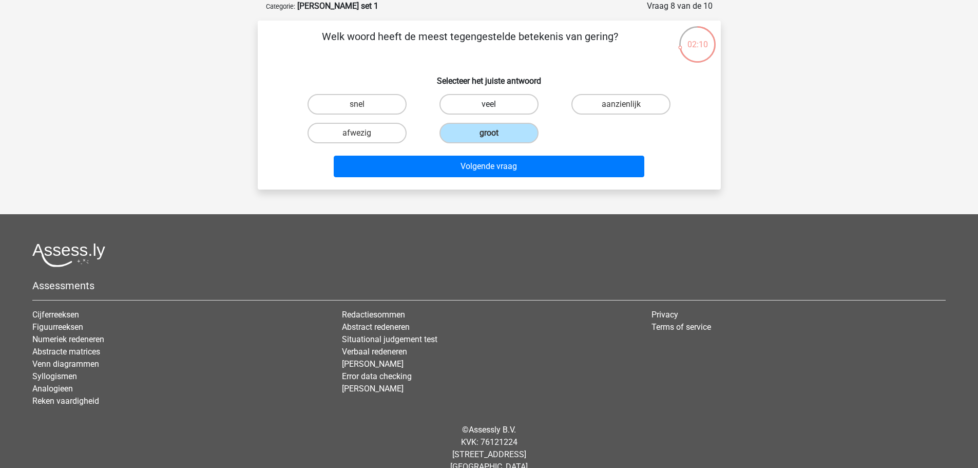
radio input "true"
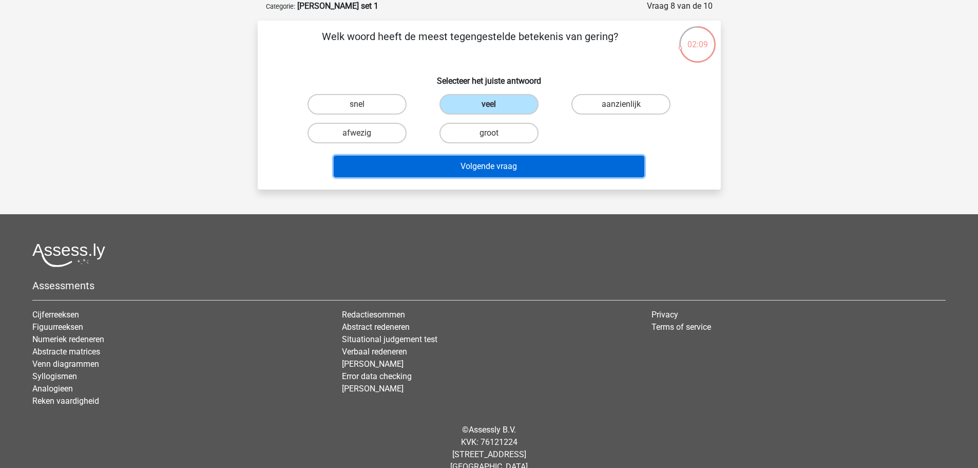
click at [505, 161] on button "Volgende vraag" at bounding box center [489, 167] width 311 height 22
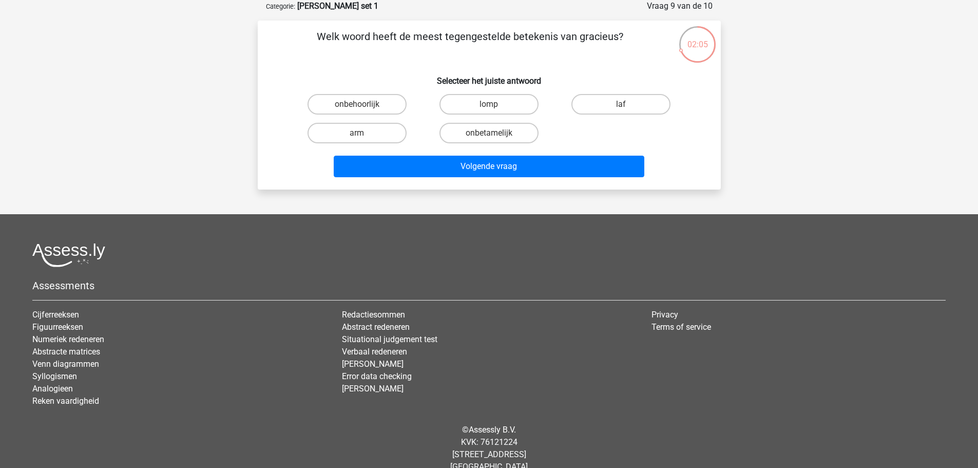
drag, startPoint x: 587, startPoint y: 39, endPoint x: 616, endPoint y: 39, distance: 28.8
click at [616, 39] on p "Welk woord heeft de meest tegengestelde betekenis van gracieus?" at bounding box center [470, 44] width 392 height 31
click at [371, 108] on label "onbehoorlijk" at bounding box center [357, 104] width 99 height 21
click at [364, 108] on input "onbehoorlijk" at bounding box center [360, 107] width 7 height 7
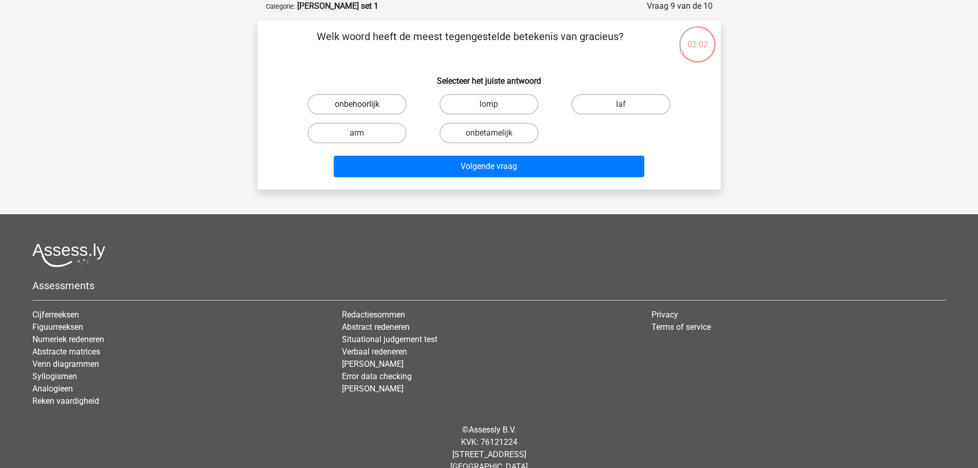
radio input "true"
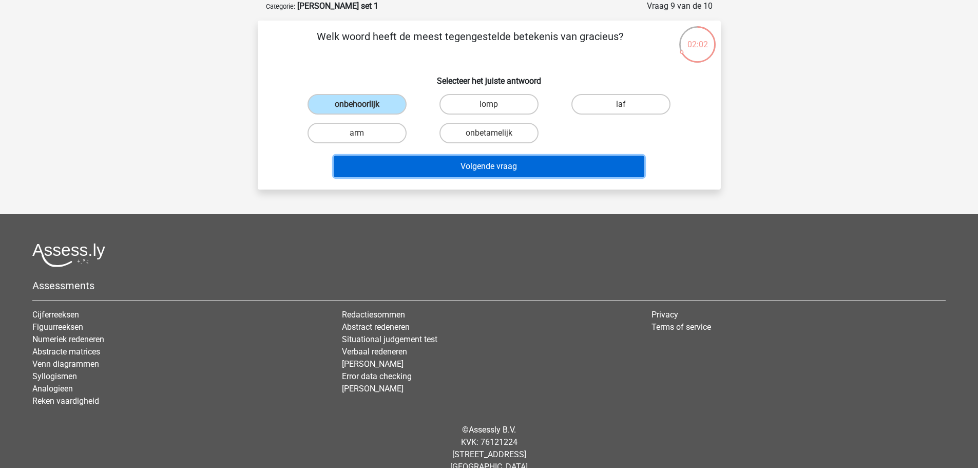
click at [416, 170] on button "Volgende vraag" at bounding box center [489, 167] width 311 height 22
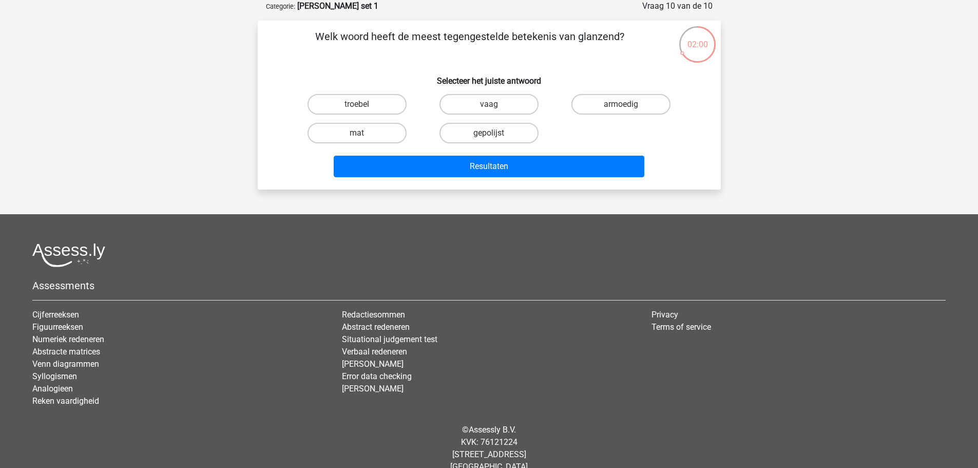
click at [597, 40] on p "Welk woord heeft de meest tegengestelde betekenis van glanzend?" at bounding box center [470, 44] width 392 height 31
click at [483, 139] on label "gepolijst" at bounding box center [489, 133] width 99 height 21
click at [489, 139] on input "gepolijst" at bounding box center [492, 136] width 7 height 7
radio input "true"
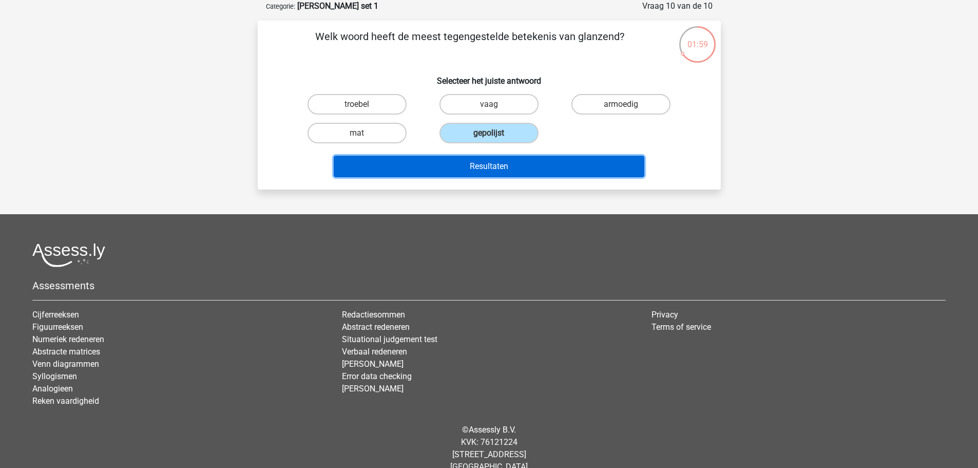
click at [487, 158] on button "Resultaten" at bounding box center [489, 167] width 311 height 22
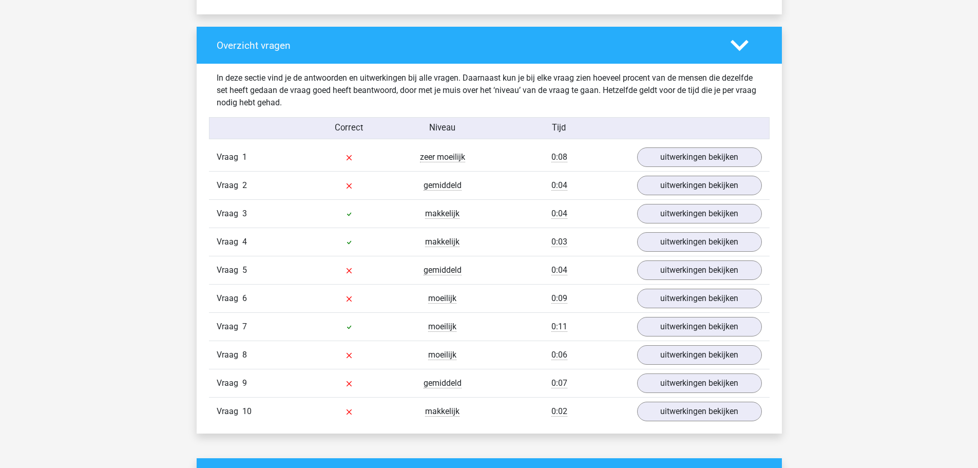
scroll to position [770, 0]
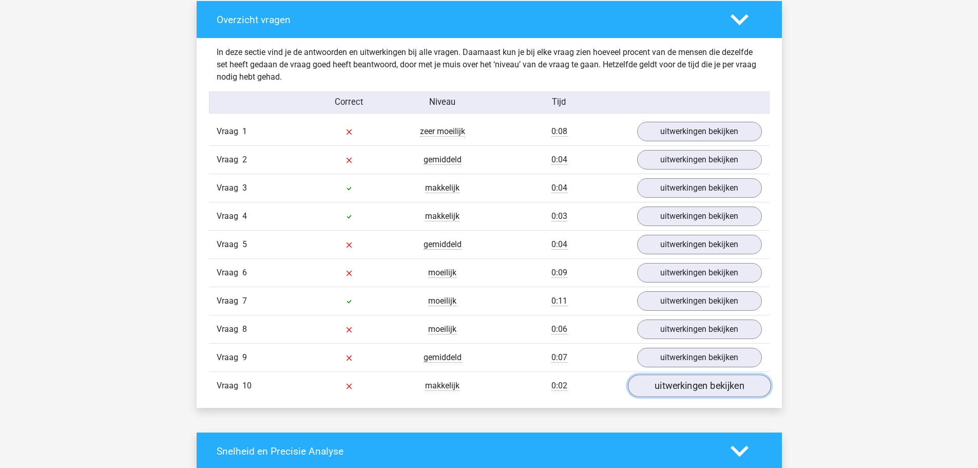
click at [673, 378] on link "uitwerkingen bekijken" at bounding box center [699, 386] width 143 height 23
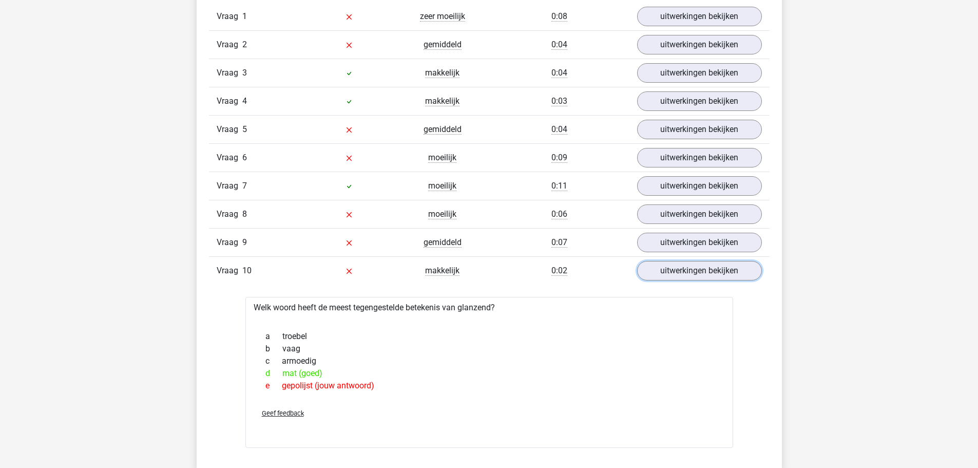
scroll to position [924, 0]
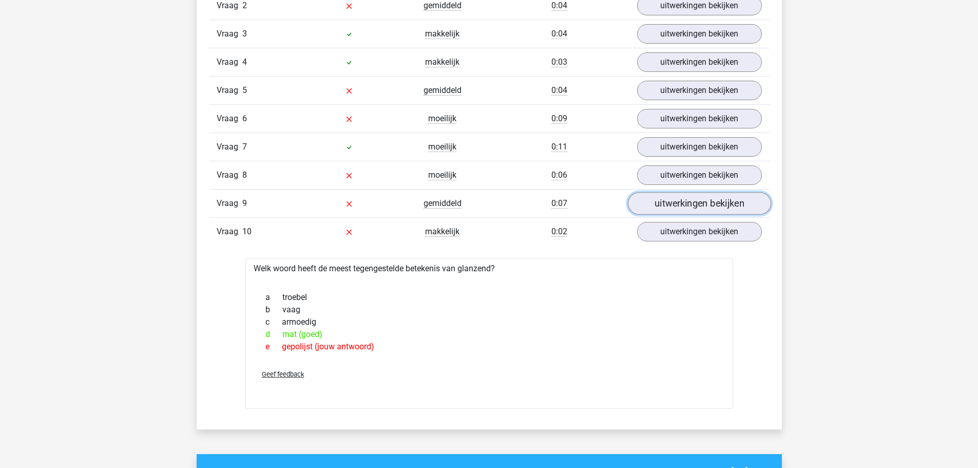
click at [688, 193] on link "uitwerkingen bekijken" at bounding box center [699, 204] width 143 height 23
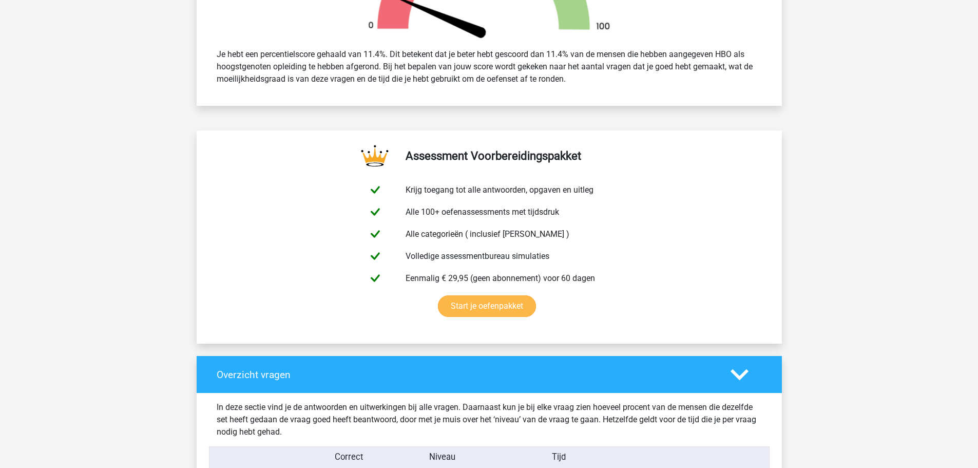
scroll to position [308, 0]
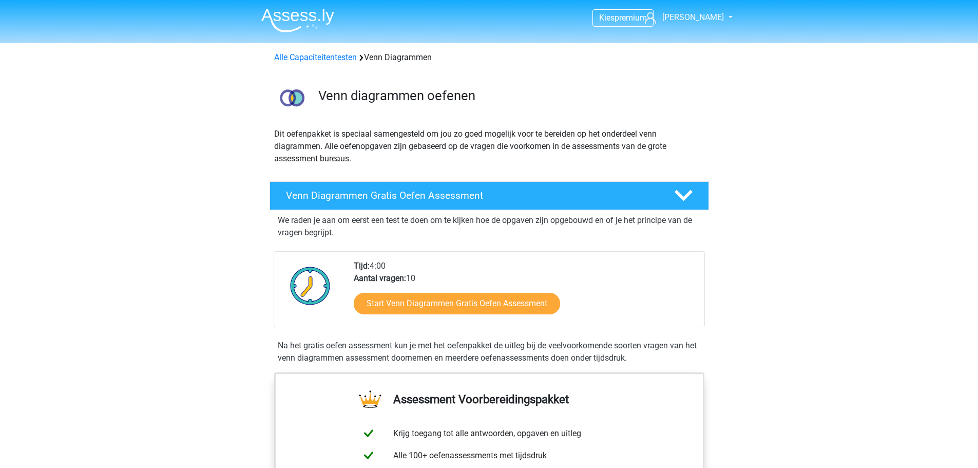
click at [412, 289] on div "Start Venn Diagrammen Gratis Oefen Assessment" at bounding box center [525, 305] width 343 height 42
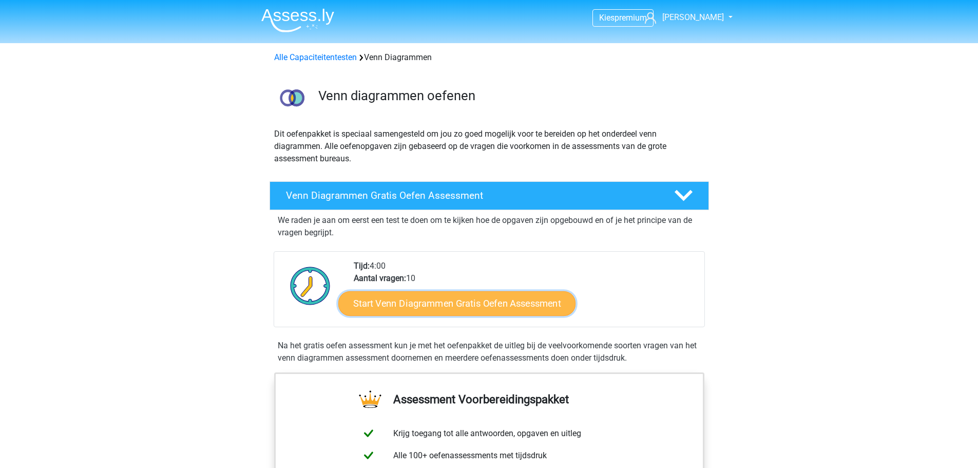
click at [413, 306] on link "Start Venn Diagrammen Gratis Oefen Assessment" at bounding box center [456, 303] width 237 height 25
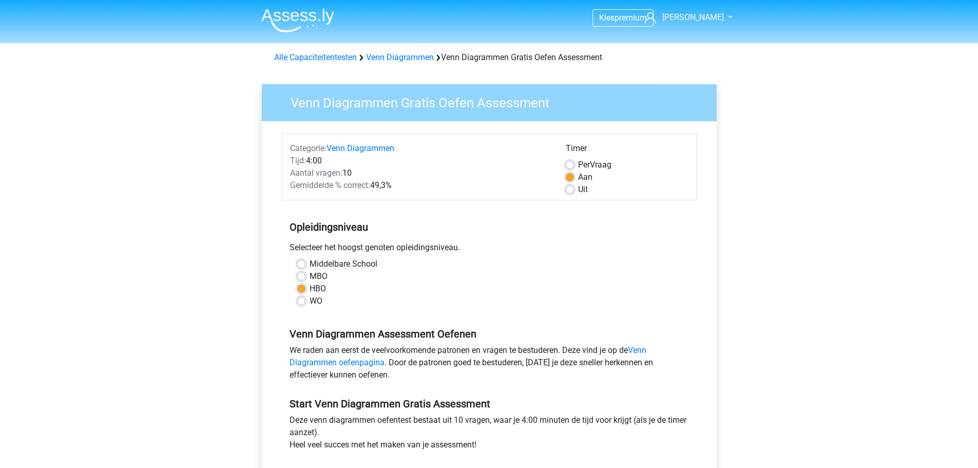
scroll to position [257, 0]
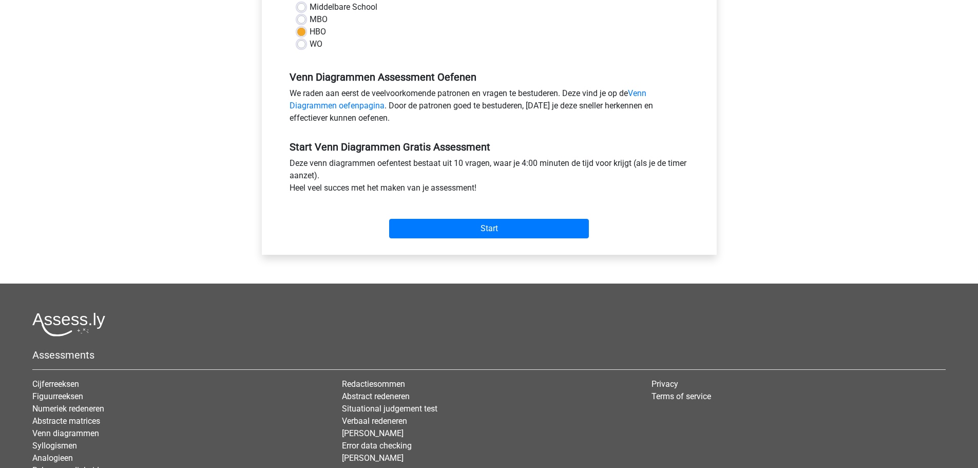
click at [469, 239] on div "Start" at bounding box center [489, 220] width 415 height 44
click at [468, 231] on input "Start" at bounding box center [489, 229] width 200 height 20
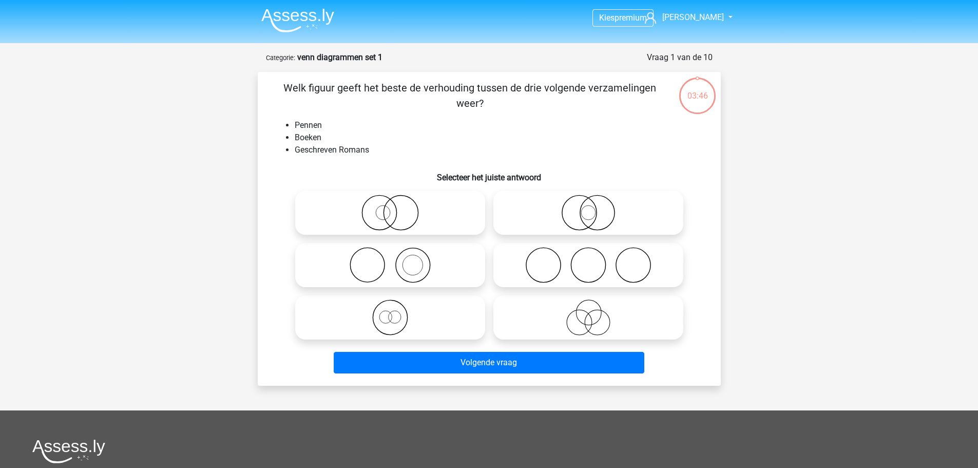
click at [409, 259] on icon at bounding box center [390, 265] width 182 height 36
click at [397, 259] on input "radio" at bounding box center [393, 256] width 7 height 7
radio input "true"
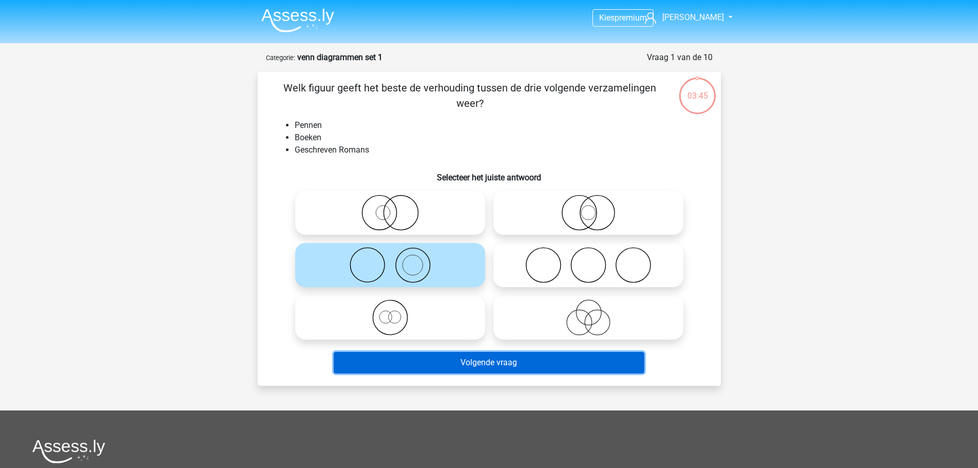
click at [446, 368] on button "Volgende vraag" at bounding box center [489, 363] width 311 height 22
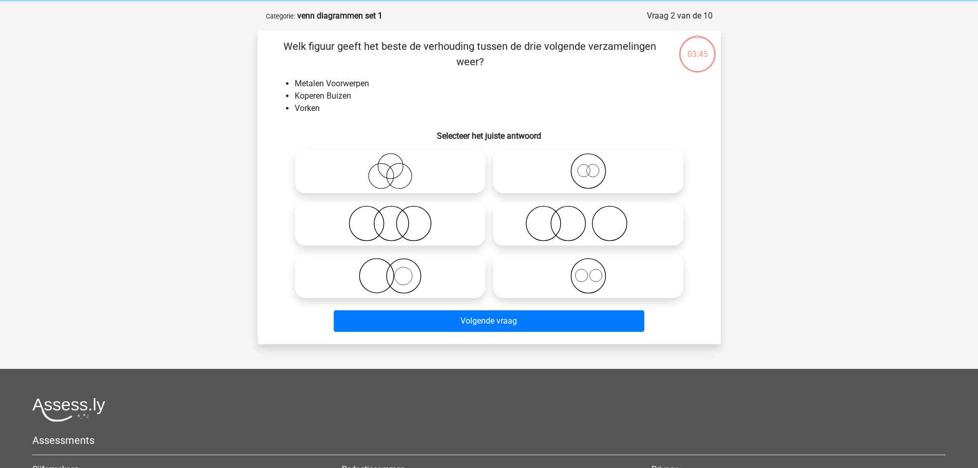
scroll to position [51, 0]
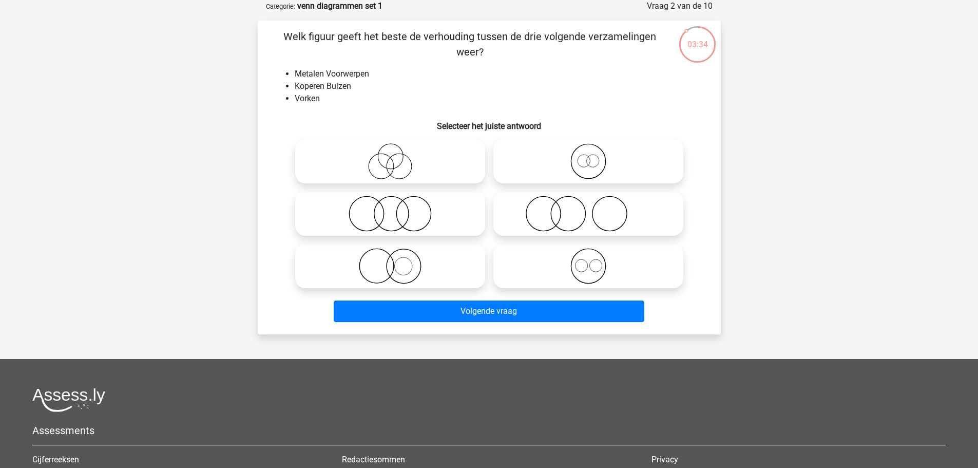
click at [580, 280] on icon at bounding box center [589, 266] width 182 height 36
click at [589, 261] on input "radio" at bounding box center [592, 257] width 7 height 7
radio input "true"
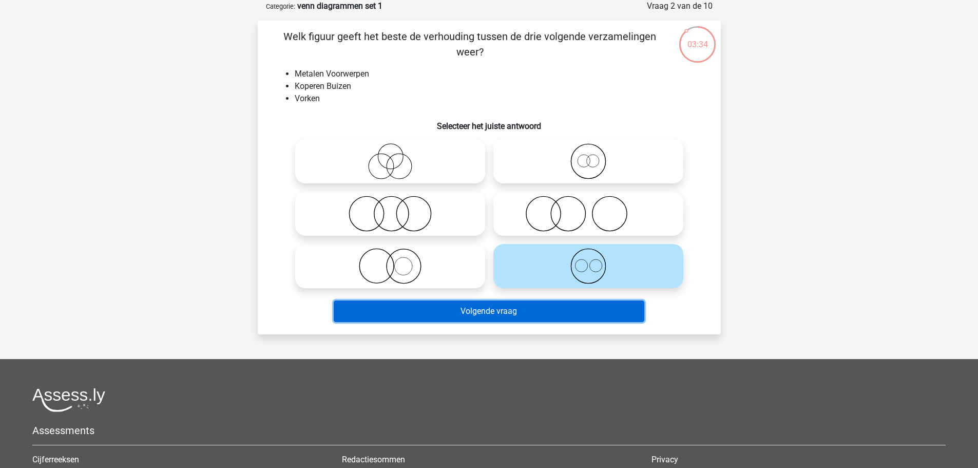
click at [557, 321] on button "Volgende vraag" at bounding box center [489, 311] width 311 height 22
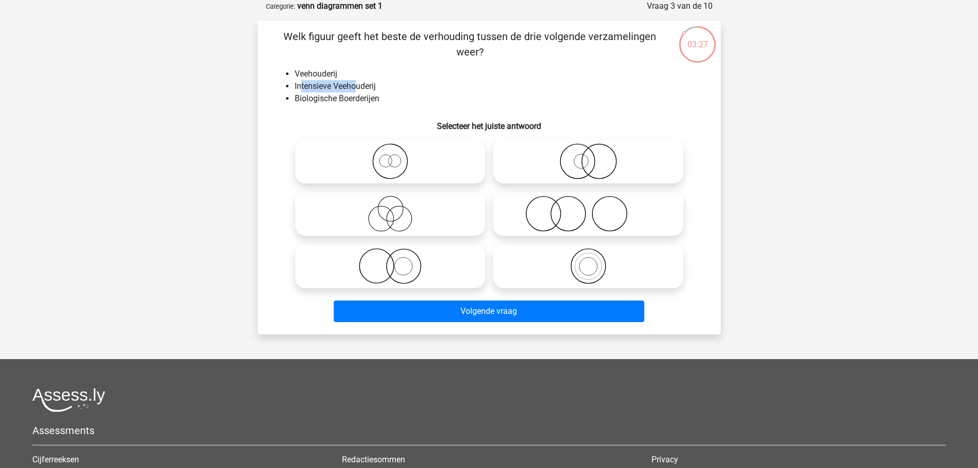
drag, startPoint x: 301, startPoint y: 85, endPoint x: 359, endPoint y: 86, distance: 58.0
click at [359, 86] on li "Intensieve Veehouderij" at bounding box center [500, 86] width 410 height 12
click at [375, 159] on icon at bounding box center [390, 161] width 182 height 36
click at [390, 156] on input "radio" at bounding box center [393, 152] width 7 height 7
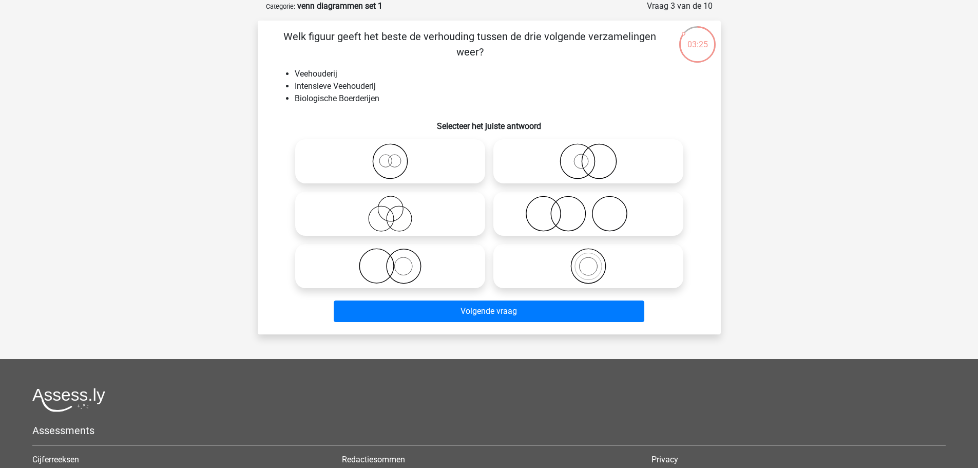
radio input "true"
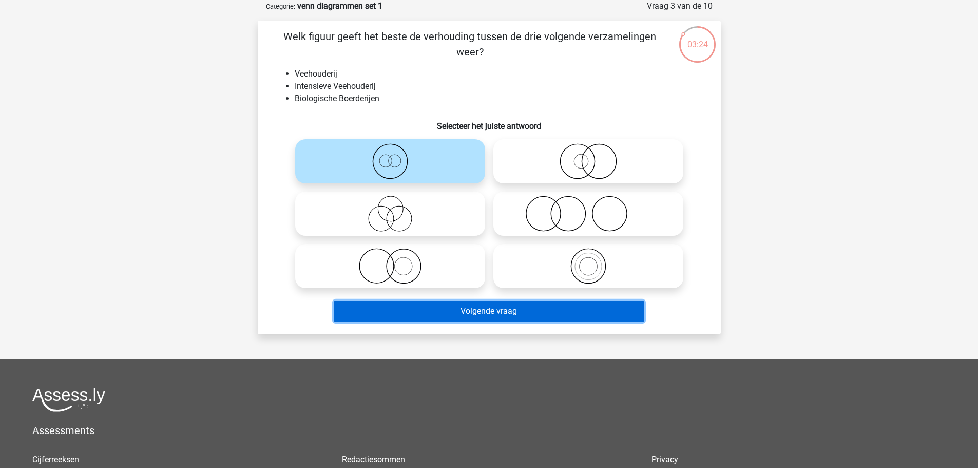
click at [460, 311] on button "Volgende vraag" at bounding box center [489, 311] width 311 height 22
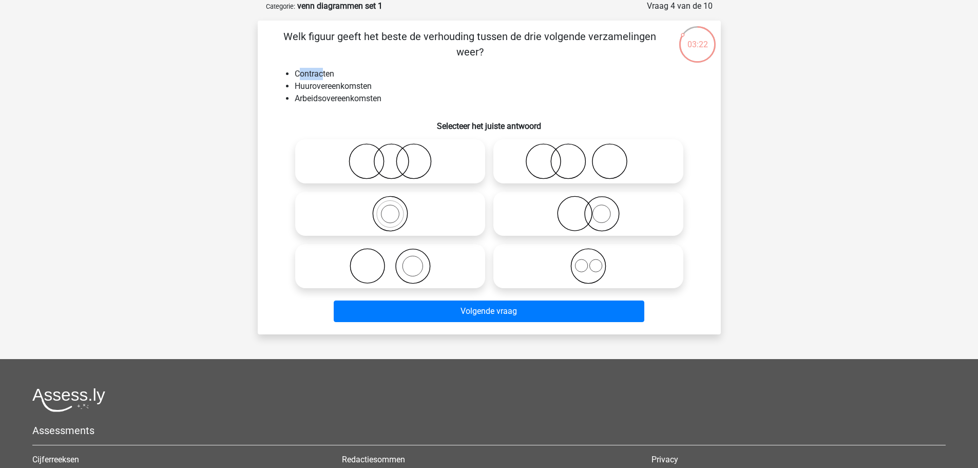
drag, startPoint x: 302, startPoint y: 73, endPoint x: 321, endPoint y: 73, distance: 19.5
click at [321, 73] on li "Contracten" at bounding box center [500, 74] width 410 height 12
drag, startPoint x: 307, startPoint y: 83, endPoint x: 331, endPoint y: 84, distance: 24.2
click at [331, 84] on li "Huurovereenkomsten" at bounding box center [500, 86] width 410 height 12
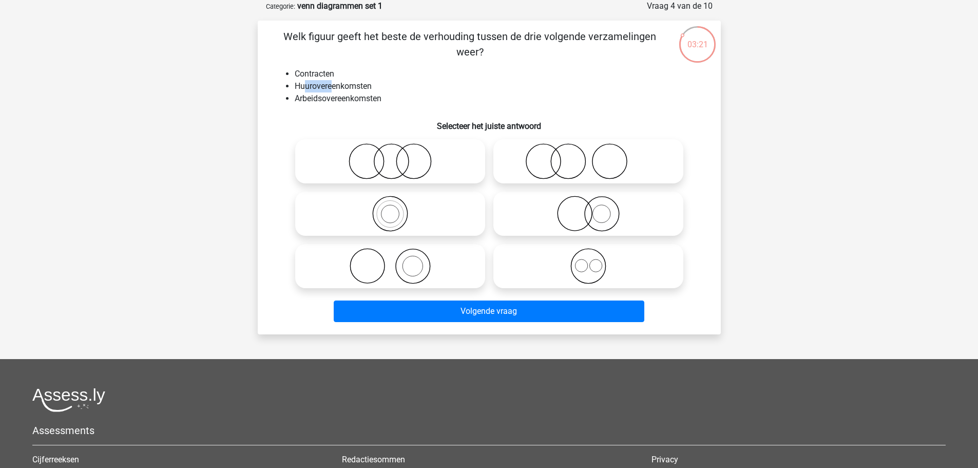
click at [331, 84] on li "Huurovereenkomsten" at bounding box center [500, 86] width 410 height 12
drag, startPoint x: 294, startPoint y: 75, endPoint x: 347, endPoint y: 75, distance: 52.4
click at [347, 75] on li "Contracten" at bounding box center [500, 74] width 410 height 12
drag, startPoint x: 298, startPoint y: 73, endPoint x: 344, endPoint y: 76, distance: 45.8
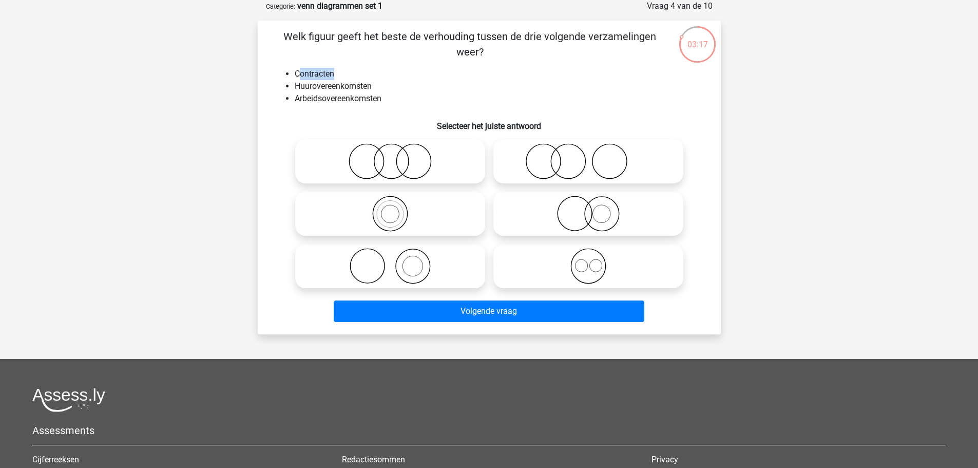
click at [344, 76] on li "Contracten" at bounding box center [500, 74] width 410 height 12
drag, startPoint x: 296, startPoint y: 99, endPoint x: 391, endPoint y: 102, distance: 94.6
click at [391, 102] on li "Arbeidsovereenkomsten" at bounding box center [500, 98] width 410 height 12
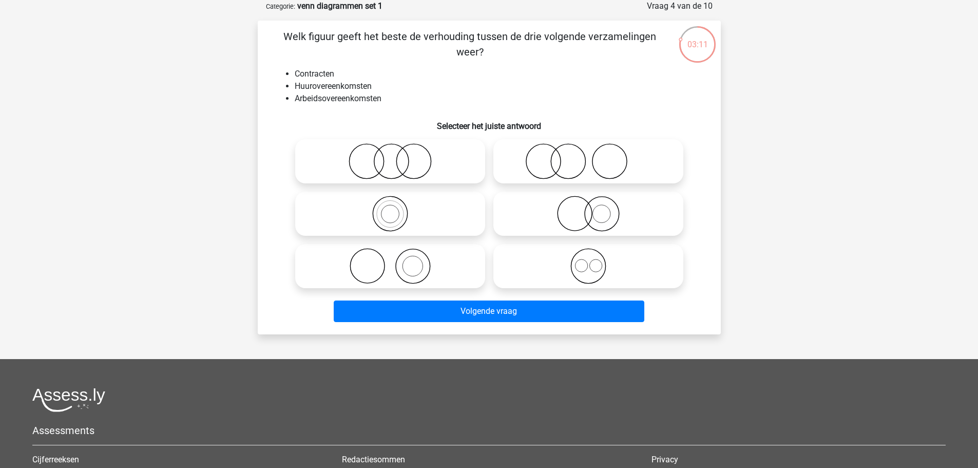
click at [326, 96] on li "Arbeidsovereenkomsten" at bounding box center [500, 98] width 410 height 12
click at [312, 72] on li "Contracten" at bounding box center [500, 74] width 410 height 12
click at [351, 154] on circle at bounding box center [366, 161] width 34 height 34
click at [390, 154] on input "radio" at bounding box center [393, 152] width 7 height 7
radio input "true"
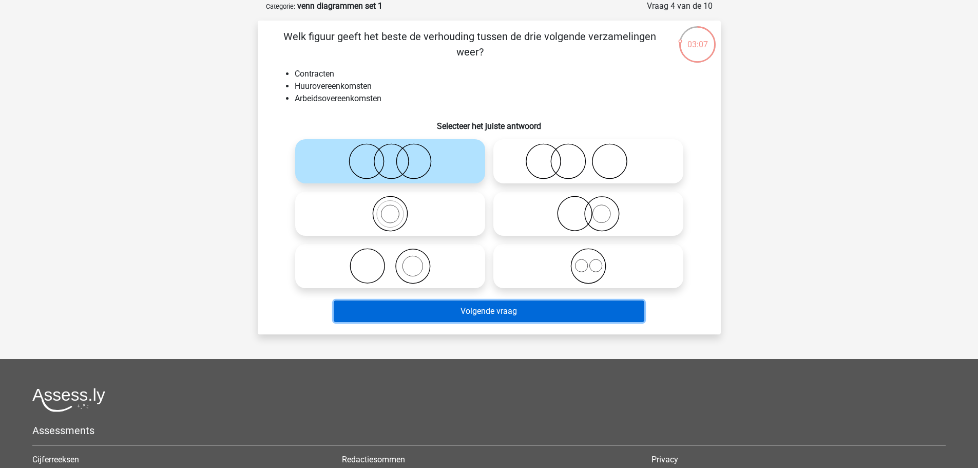
click at [466, 313] on button "Volgende vraag" at bounding box center [489, 311] width 311 height 22
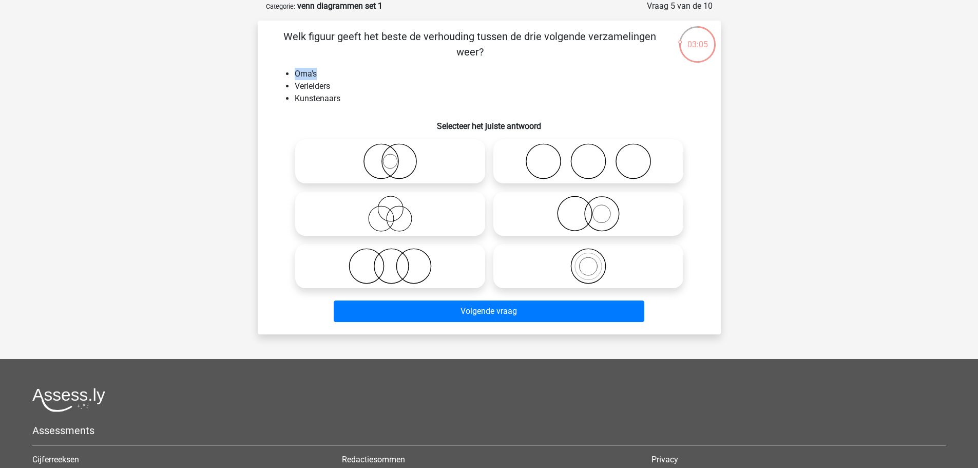
drag, startPoint x: 296, startPoint y: 75, endPoint x: 316, endPoint y: 77, distance: 20.6
click at [316, 77] on li "Oma's" at bounding box center [500, 74] width 410 height 12
drag, startPoint x: 309, startPoint y: 92, endPoint x: 335, endPoint y: 92, distance: 26.2
click at [335, 92] on ul "Oma's Verleiders Kunstenaars" at bounding box center [489, 86] width 430 height 37
click at [335, 92] on li "Kunstenaars" at bounding box center [500, 98] width 410 height 12
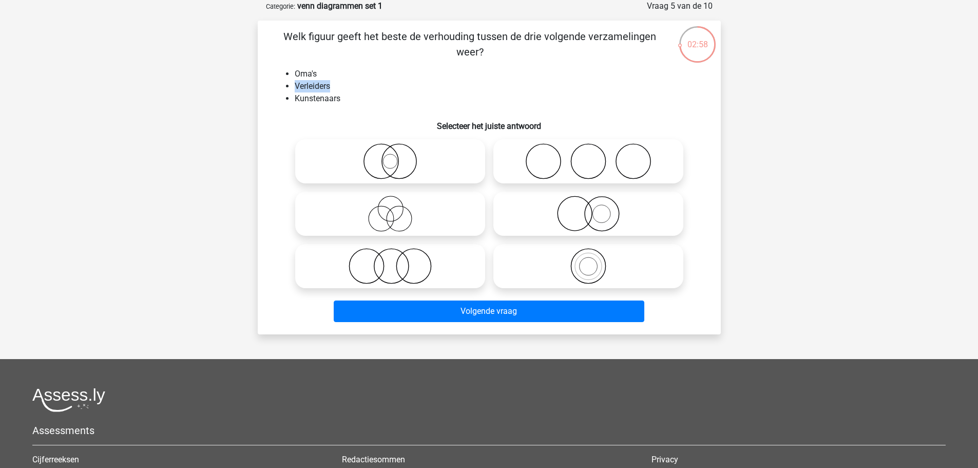
drag, startPoint x: 297, startPoint y: 83, endPoint x: 334, endPoint y: 86, distance: 37.6
click at [334, 86] on li "Verleiders" at bounding box center [500, 86] width 410 height 12
drag, startPoint x: 296, startPoint y: 97, endPoint x: 328, endPoint y: 99, distance: 31.9
click at [328, 99] on li "Kunstenaars" at bounding box center [500, 98] width 410 height 12
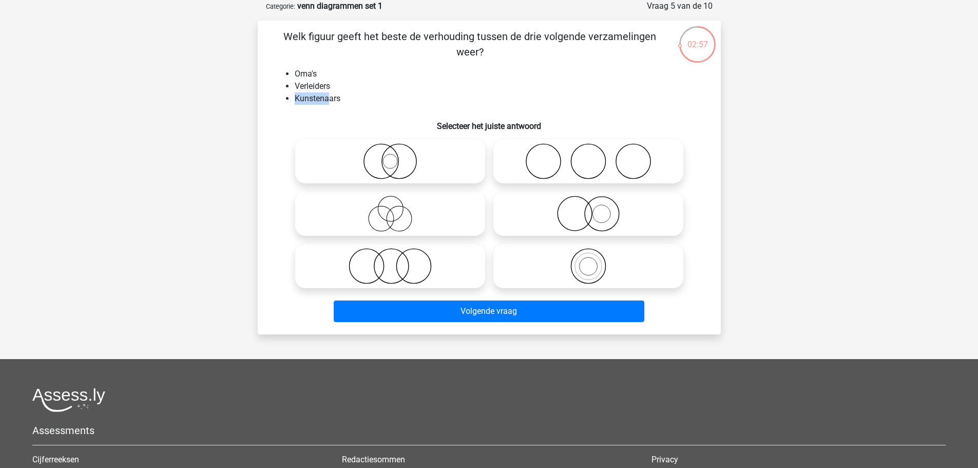
click at [328, 99] on li "Kunstenaars" at bounding box center [500, 98] width 410 height 12
click at [571, 173] on icon at bounding box center [589, 161] width 182 height 36
click at [589, 156] on input "radio" at bounding box center [592, 152] width 7 height 7
radio input "true"
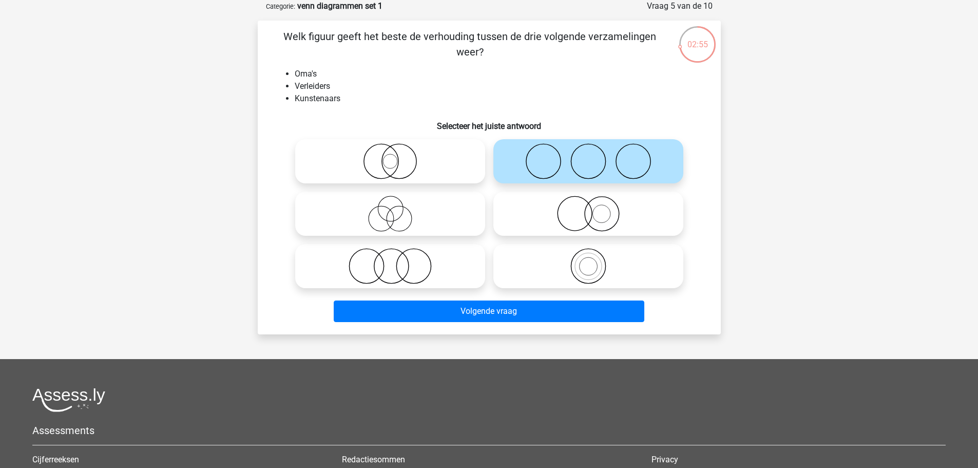
click at [309, 86] on li "Verleiders" at bounding box center [500, 86] width 410 height 12
click at [307, 104] on li "Kunstenaars" at bounding box center [500, 98] width 410 height 12
click at [306, 91] on li "Verleiders" at bounding box center [500, 86] width 410 height 12
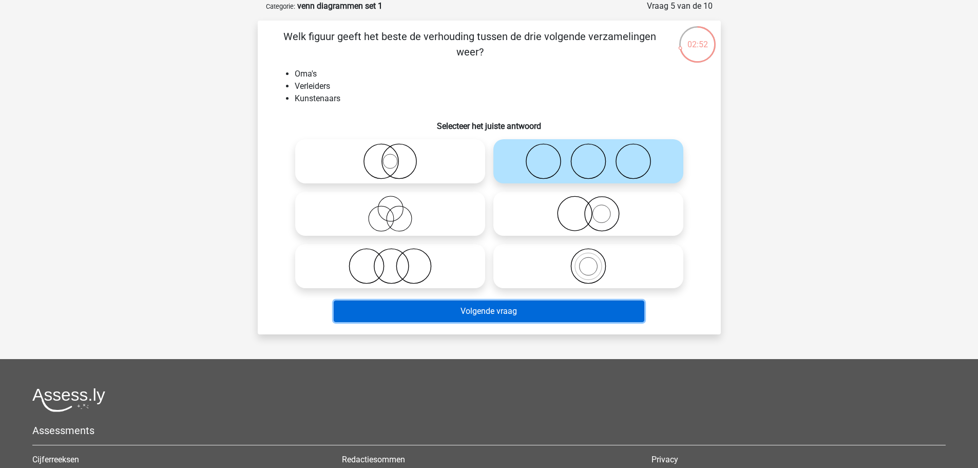
click at [427, 312] on button "Volgende vraag" at bounding box center [489, 311] width 311 height 22
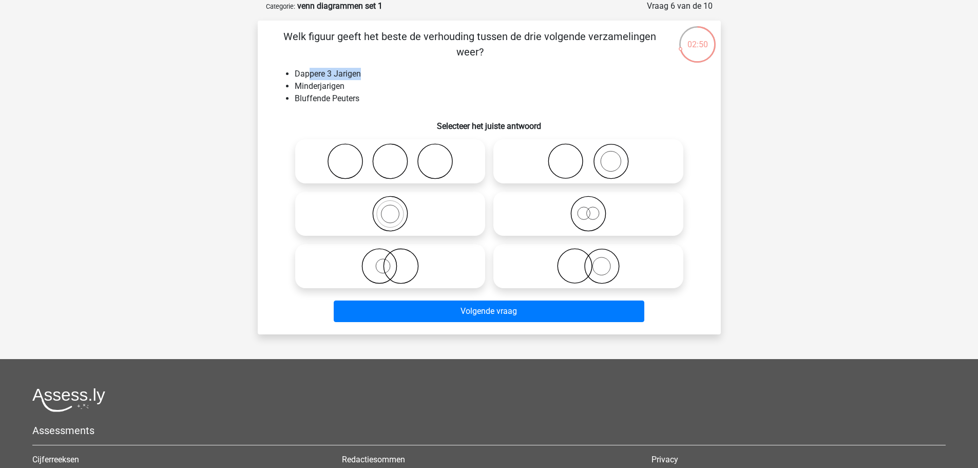
drag, startPoint x: 308, startPoint y: 73, endPoint x: 390, endPoint y: 77, distance: 82.2
click at [390, 77] on li "Dappere 3 Jarigen" at bounding box center [500, 74] width 410 height 12
drag, startPoint x: 300, startPoint y: 77, endPoint x: 372, endPoint y: 78, distance: 71.4
click at [372, 78] on li "Dappere 3 Jarigen" at bounding box center [500, 74] width 410 height 12
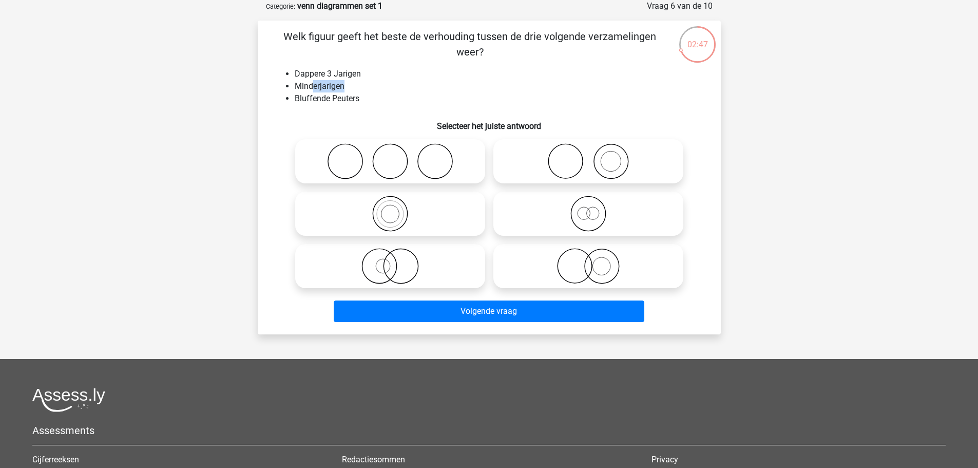
drag, startPoint x: 317, startPoint y: 89, endPoint x: 353, endPoint y: 89, distance: 36.5
click at [353, 89] on li "Minderjarigen" at bounding box center [500, 86] width 410 height 12
drag, startPoint x: 296, startPoint y: 89, endPoint x: 330, endPoint y: 93, distance: 33.6
click at [330, 93] on ul "Dappere 3 Jarigen Minderjarigen Bluffende Peuters" at bounding box center [489, 86] width 430 height 37
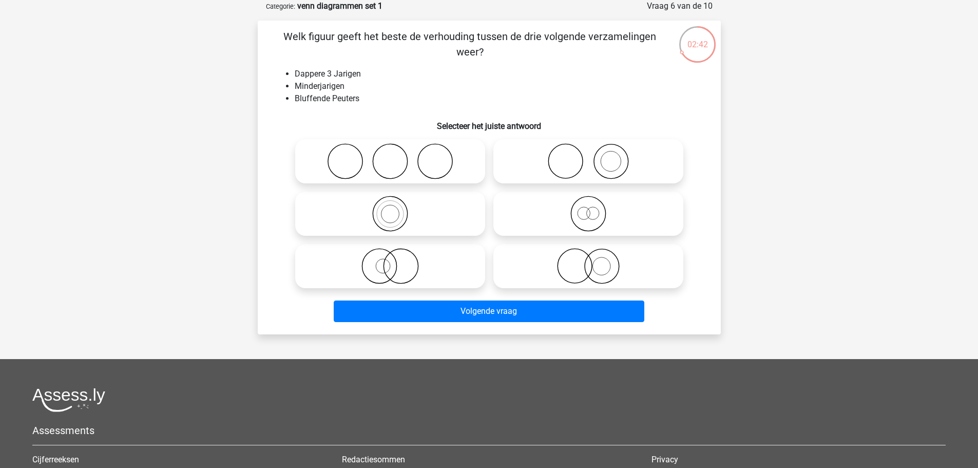
click at [318, 73] on li "Dappere 3 Jarigen" at bounding box center [500, 74] width 410 height 12
click at [316, 98] on li "Bluffende Peuters" at bounding box center [500, 98] width 410 height 12
click at [320, 68] on li "Dappere 3 Jarigen" at bounding box center [500, 74] width 410 height 12
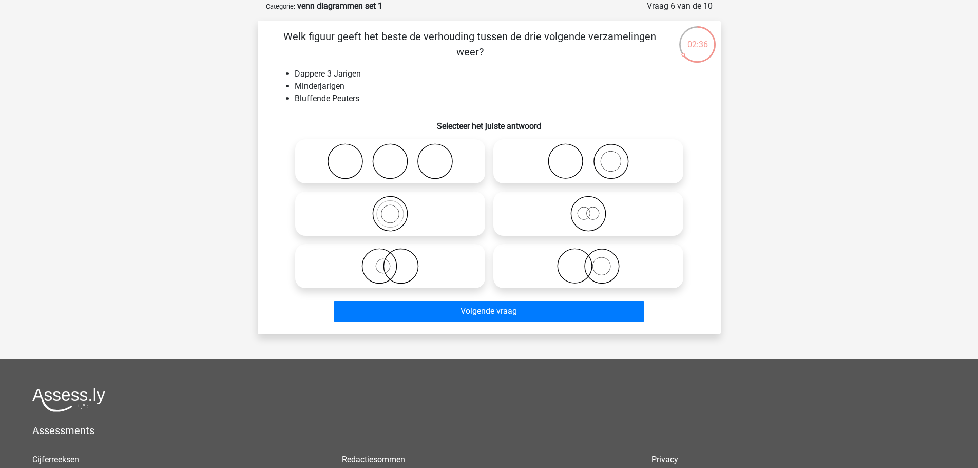
click at [614, 216] on icon at bounding box center [589, 214] width 182 height 36
click at [595, 208] on input "radio" at bounding box center [592, 205] width 7 height 7
radio input "true"
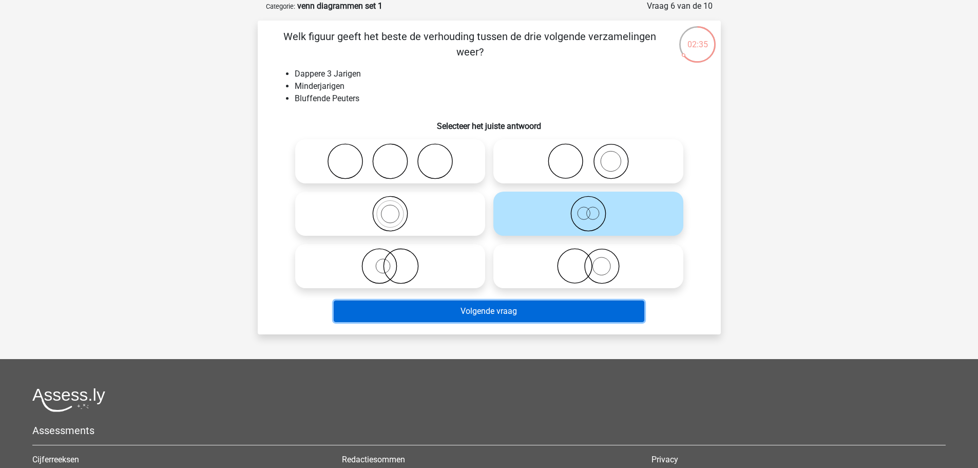
click at [574, 315] on button "Volgende vraag" at bounding box center [489, 311] width 311 height 22
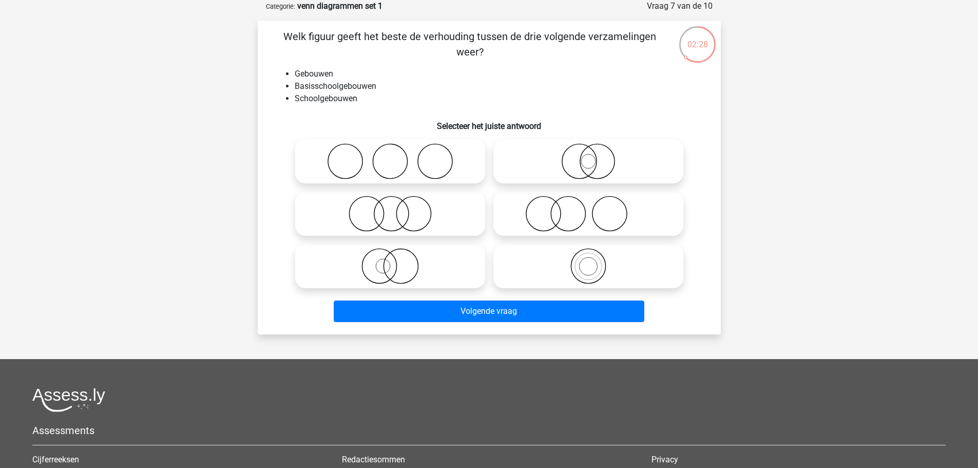
click at [534, 256] on icon at bounding box center [589, 266] width 182 height 36
click at [589, 256] on input "radio" at bounding box center [592, 257] width 7 height 7
radio input "true"
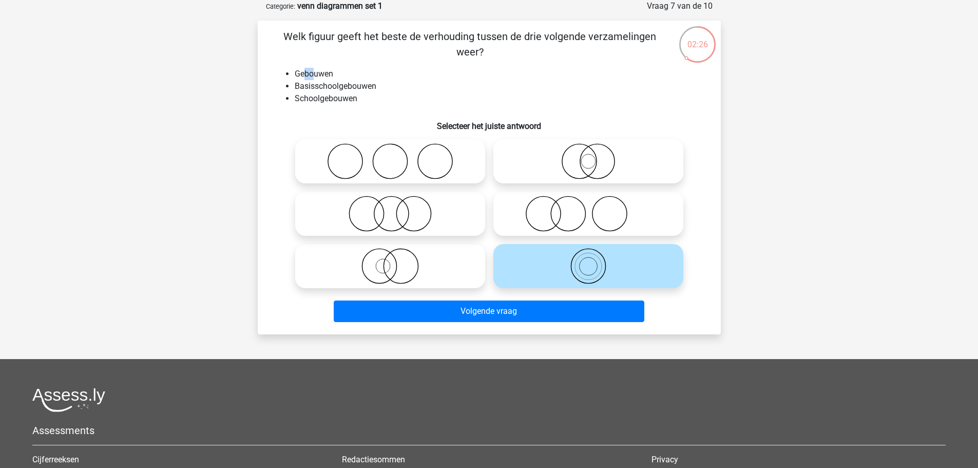
drag, startPoint x: 303, startPoint y: 75, endPoint x: 314, endPoint y: 74, distance: 10.9
click at [314, 74] on li "Gebouwen" at bounding box center [500, 74] width 410 height 12
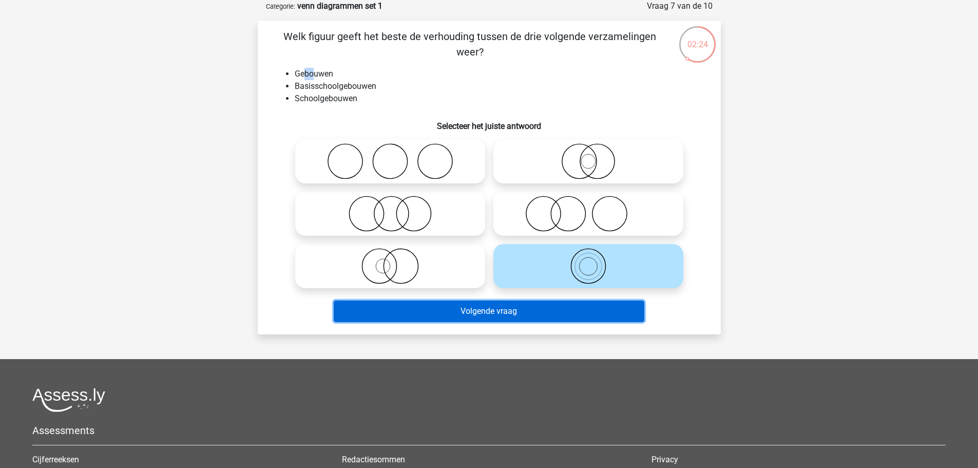
click at [426, 306] on button "Volgende vraag" at bounding box center [489, 311] width 311 height 22
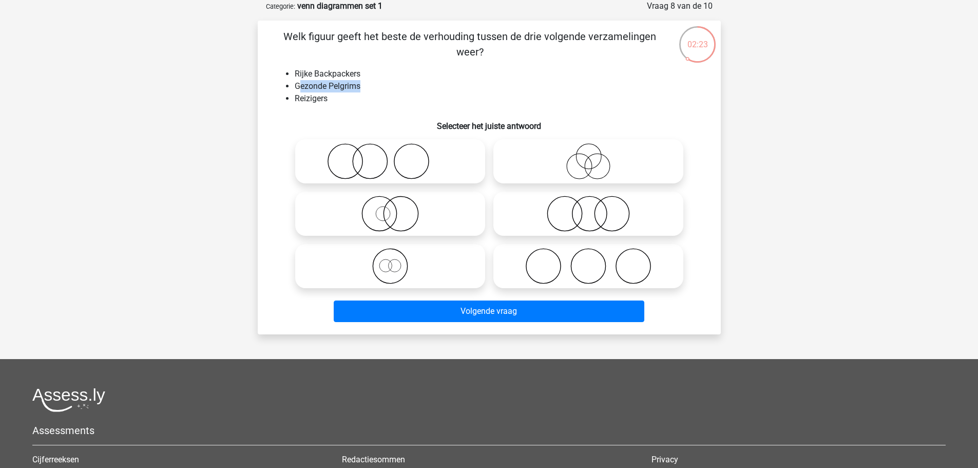
drag, startPoint x: 299, startPoint y: 81, endPoint x: 360, endPoint y: 83, distance: 61.1
click at [360, 83] on li "Gezonde Pelgrims" at bounding box center [500, 86] width 410 height 12
drag, startPoint x: 339, startPoint y: 75, endPoint x: 362, endPoint y: 75, distance: 22.6
click at [362, 75] on li "Rijke Backpackers" at bounding box center [500, 74] width 410 height 12
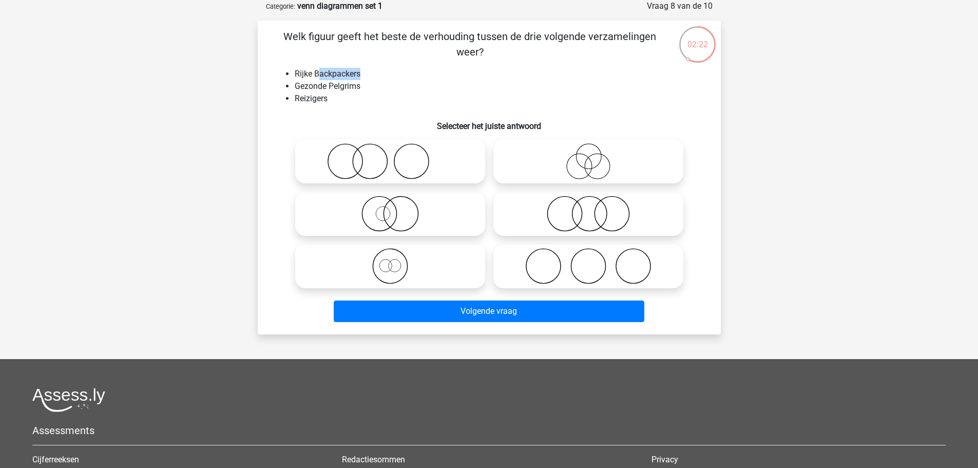
click at [362, 75] on li "Rijke Backpackers" at bounding box center [500, 74] width 410 height 12
click at [357, 74] on li "Rijke Backpackers" at bounding box center [500, 74] width 410 height 12
drag, startPoint x: 289, startPoint y: 91, endPoint x: 358, endPoint y: 84, distance: 69.8
click at [358, 84] on ul "Rijke Backpackers Gezonde Pelgrims Reizigers" at bounding box center [489, 86] width 430 height 37
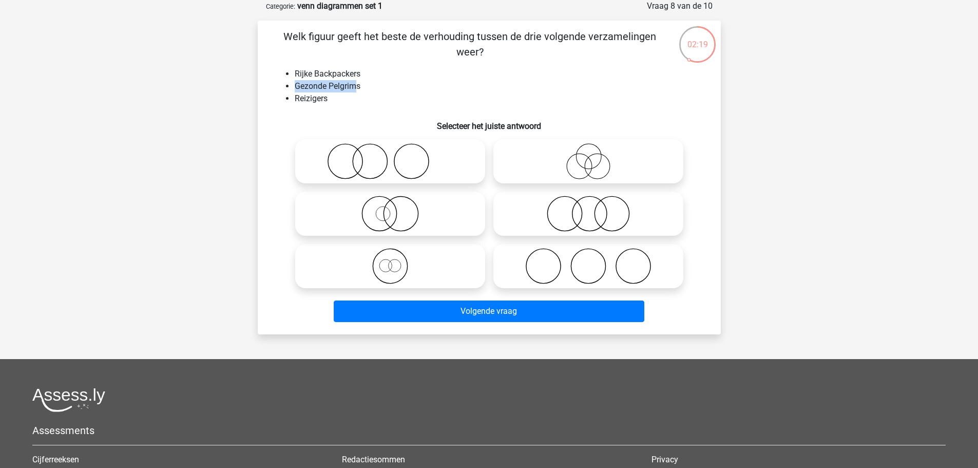
click at [358, 84] on li "Gezonde Pelgrims" at bounding box center [500, 86] width 410 height 12
drag, startPoint x: 300, startPoint y: 97, endPoint x: 346, endPoint y: 95, distance: 45.8
click at [346, 95] on li "Reizigers" at bounding box center [500, 98] width 410 height 12
click at [549, 159] on icon at bounding box center [589, 161] width 182 height 36
click at [589, 156] on input "radio" at bounding box center [592, 152] width 7 height 7
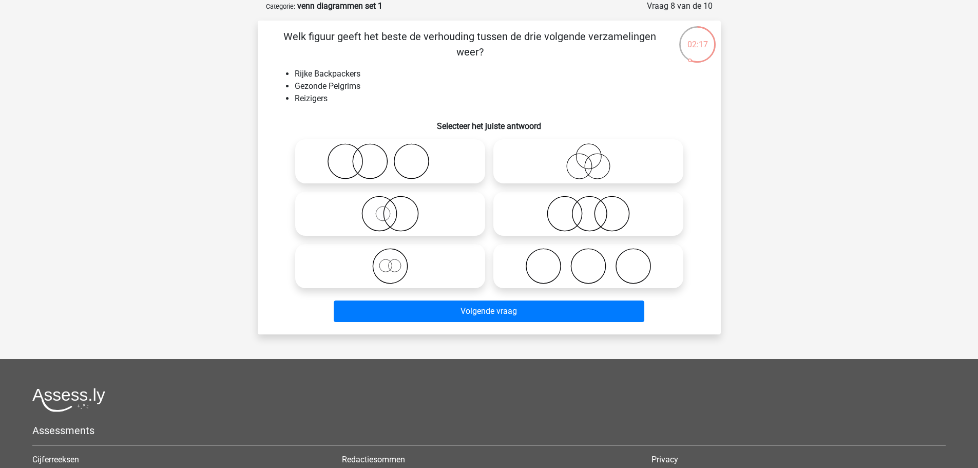
radio input "true"
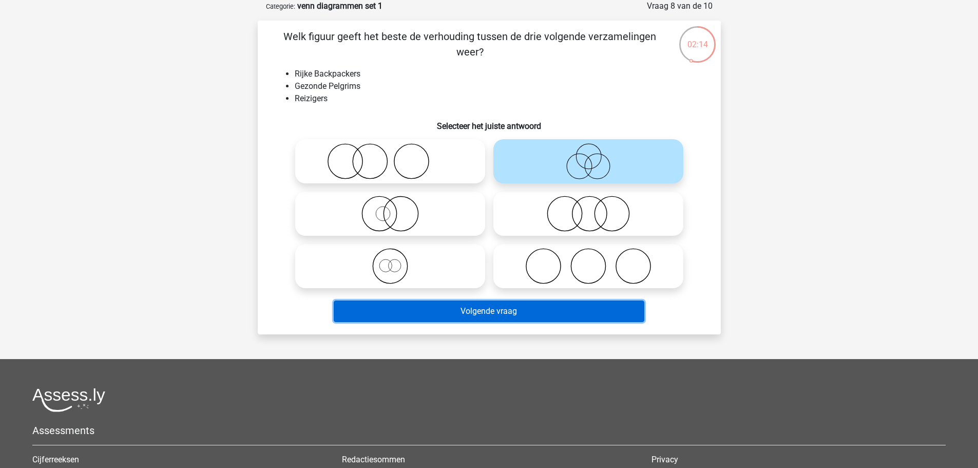
click at [454, 312] on button "Volgende vraag" at bounding box center [489, 311] width 311 height 22
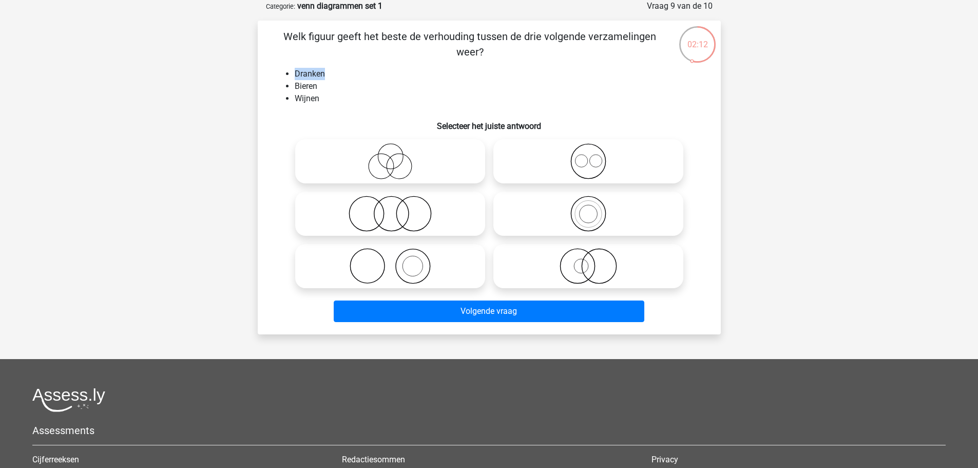
drag, startPoint x: 294, startPoint y: 74, endPoint x: 326, endPoint y: 76, distance: 31.9
click at [326, 76] on li "Dranken" at bounding box center [500, 74] width 410 height 12
drag, startPoint x: 301, startPoint y: 89, endPoint x: 310, endPoint y: 89, distance: 8.2
click at [310, 89] on li "Bieren" at bounding box center [500, 86] width 410 height 12
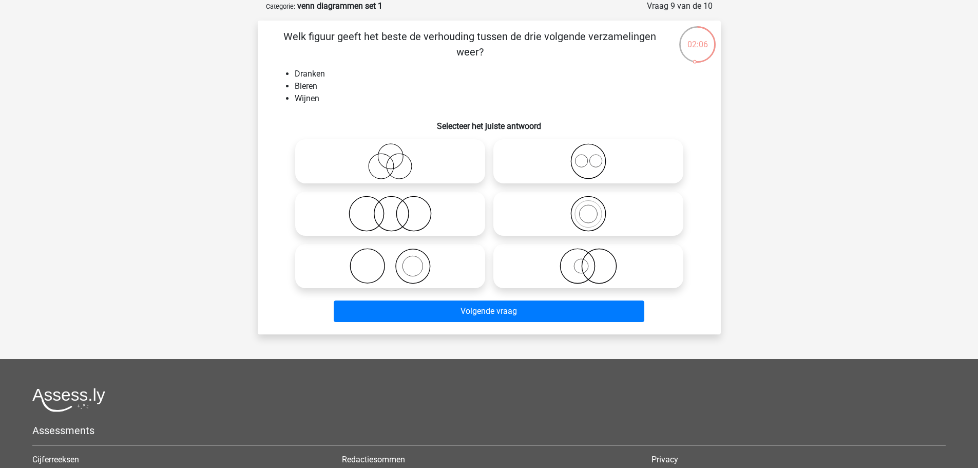
click at [563, 162] on icon at bounding box center [589, 161] width 182 height 36
click at [589, 156] on input "radio" at bounding box center [592, 152] width 7 height 7
radio input "true"
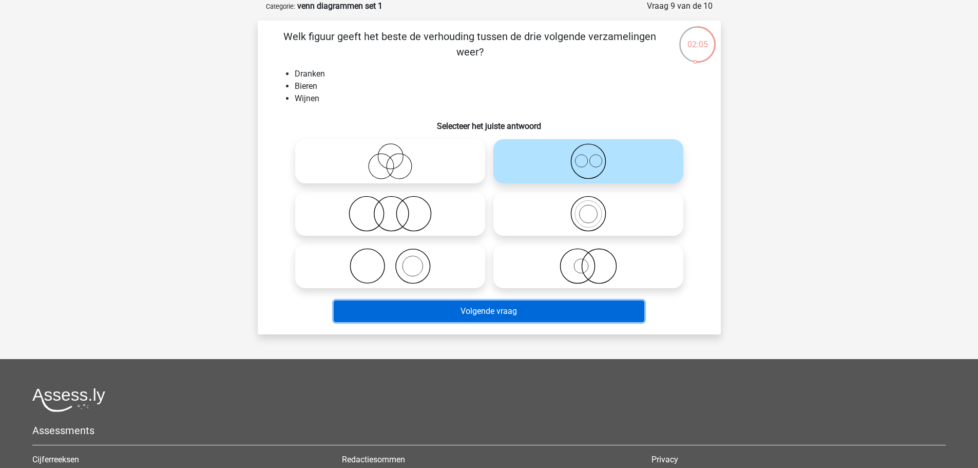
click at [553, 308] on button "Volgende vraag" at bounding box center [489, 311] width 311 height 22
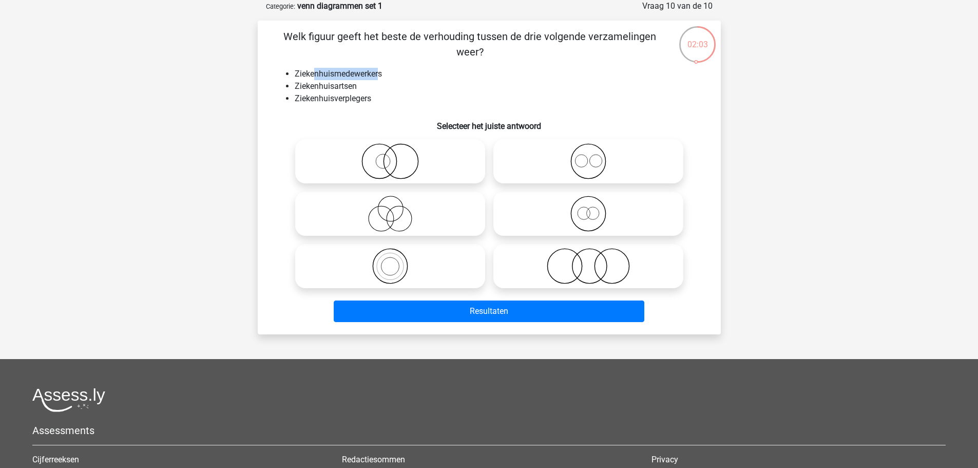
drag, startPoint x: 314, startPoint y: 78, endPoint x: 381, endPoint y: 79, distance: 66.3
click at [381, 79] on li "Ziekenhuismedewerkers" at bounding box center [500, 74] width 410 height 12
drag, startPoint x: 312, startPoint y: 88, endPoint x: 365, endPoint y: 89, distance: 53.4
click at [365, 89] on li "Ziekenhuisartsen" at bounding box center [500, 86] width 410 height 12
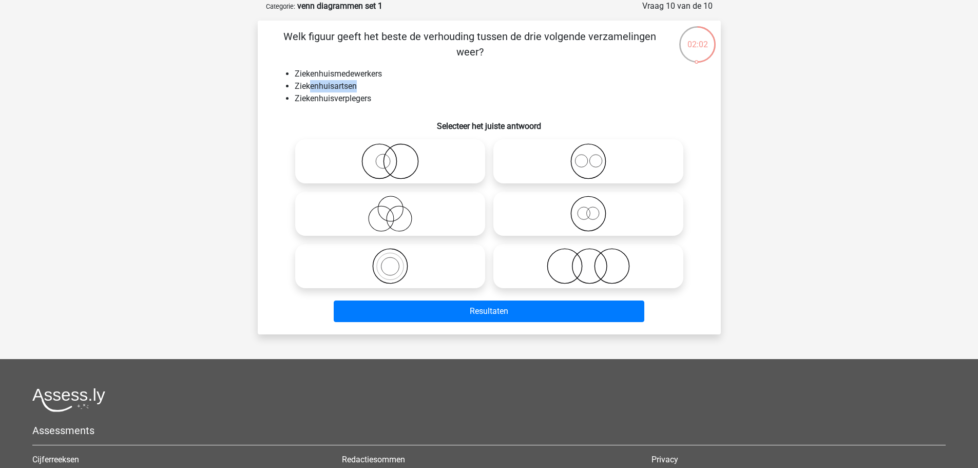
click at [365, 89] on li "Ziekenhuisartsen" at bounding box center [500, 86] width 410 height 12
click at [564, 155] on icon at bounding box center [589, 161] width 182 height 36
click at [589, 155] on input "radio" at bounding box center [592, 152] width 7 height 7
radio input "true"
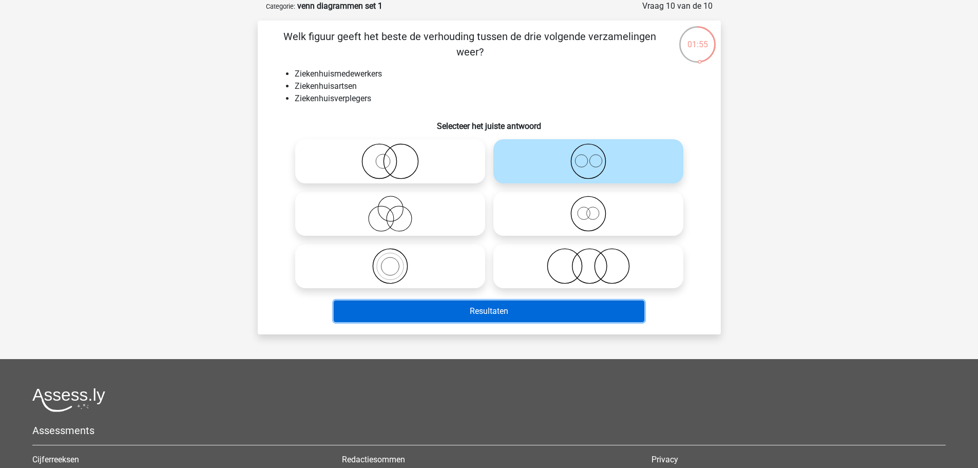
click at [542, 309] on button "Resultaten" at bounding box center [489, 311] width 311 height 22
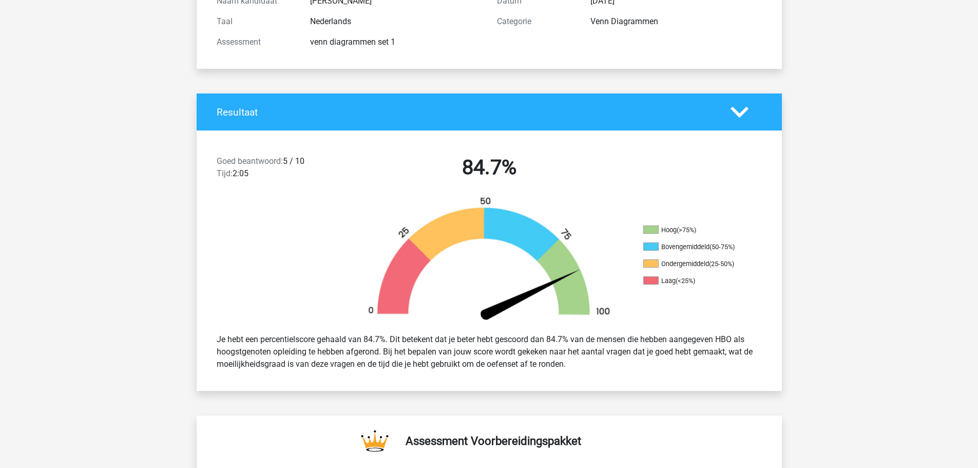
scroll to position [308, 0]
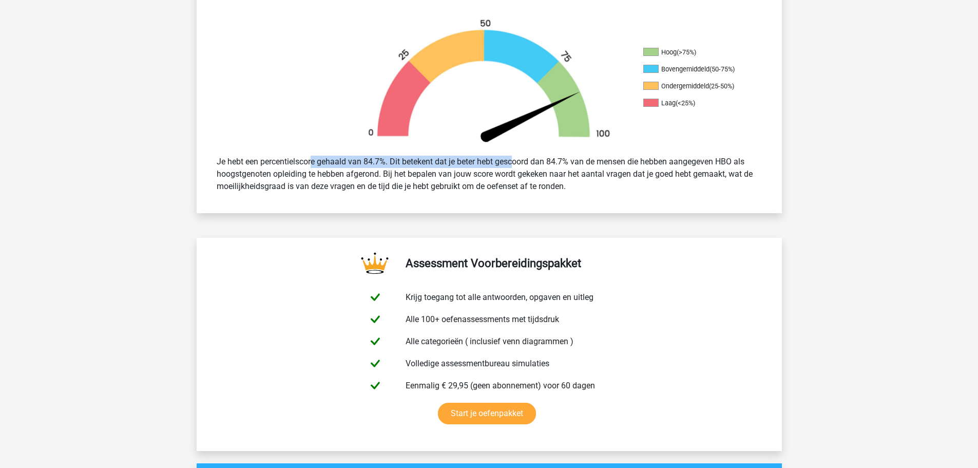
drag, startPoint x: 280, startPoint y: 157, endPoint x: 481, endPoint y: 167, distance: 201.1
click at [481, 167] on div "Je hebt een percentielscore gehaald van 84.7%. Dit betekent dat je beter hebt g…" at bounding box center [489, 173] width 561 height 45
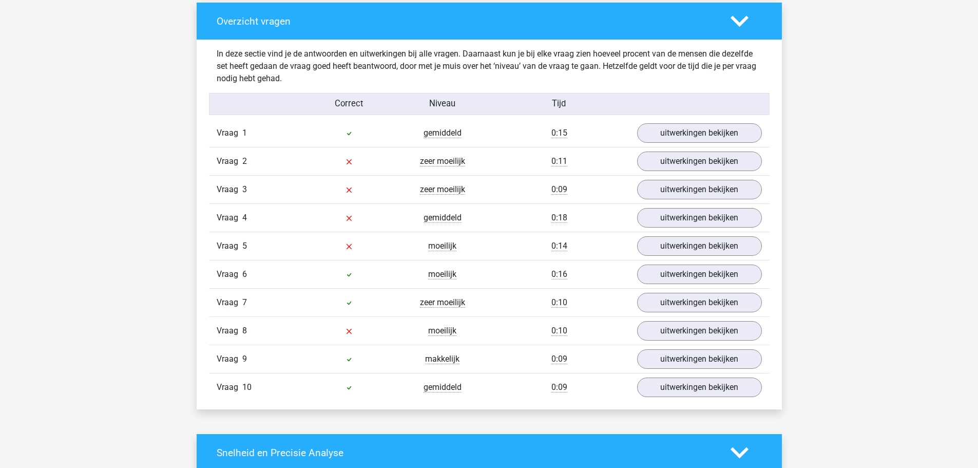
scroll to position [770, 0]
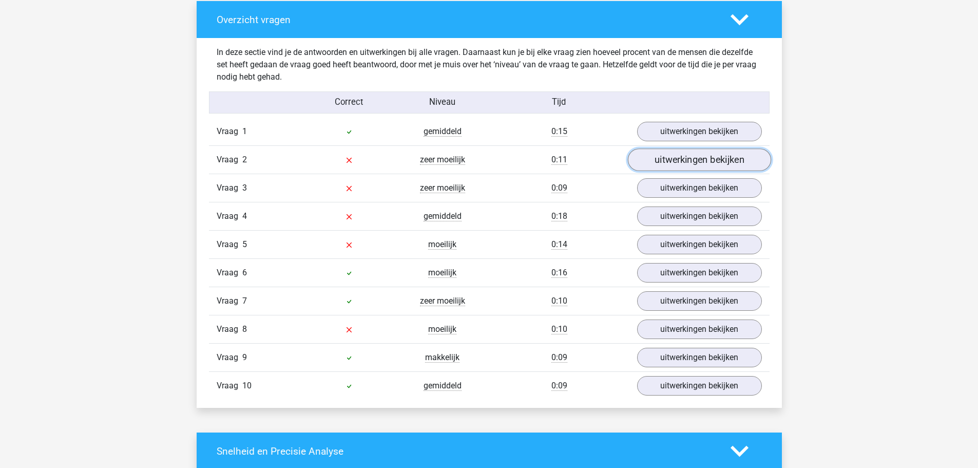
click at [656, 163] on link "uitwerkingen bekijken" at bounding box center [699, 160] width 143 height 23
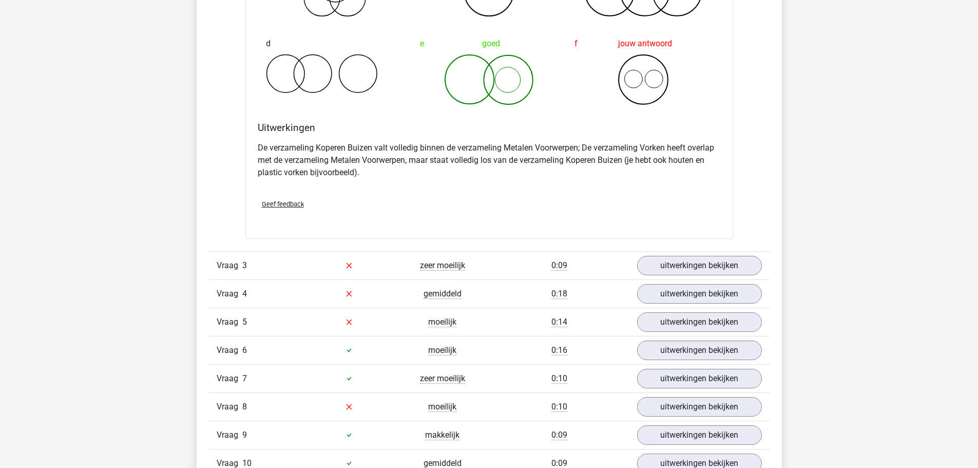
scroll to position [1130, 0]
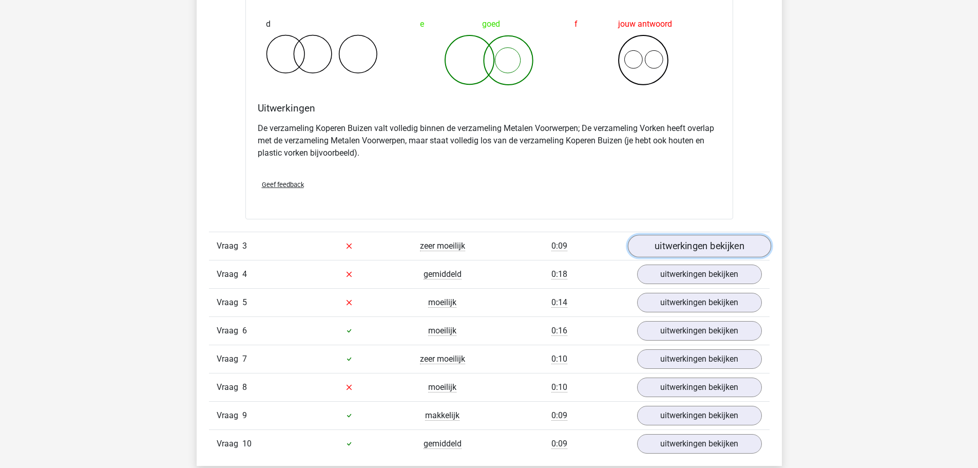
click at [653, 251] on link "uitwerkingen bekijken" at bounding box center [699, 246] width 143 height 23
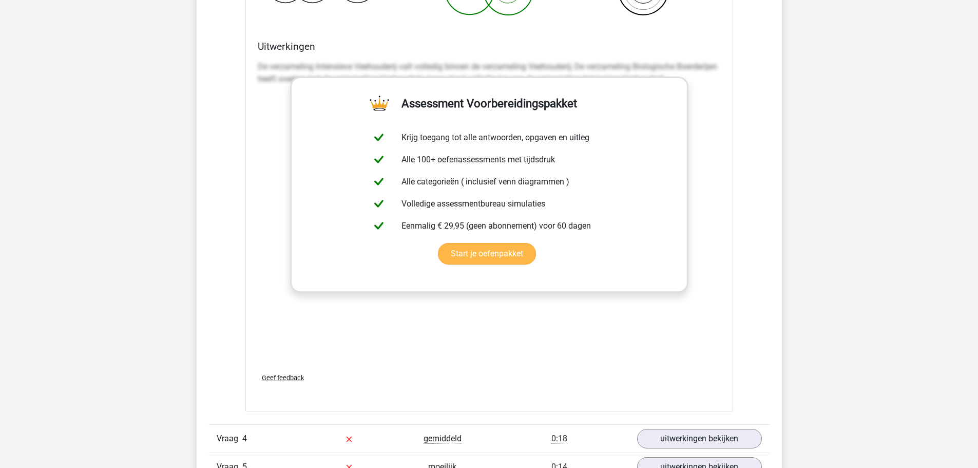
scroll to position [1746, 0]
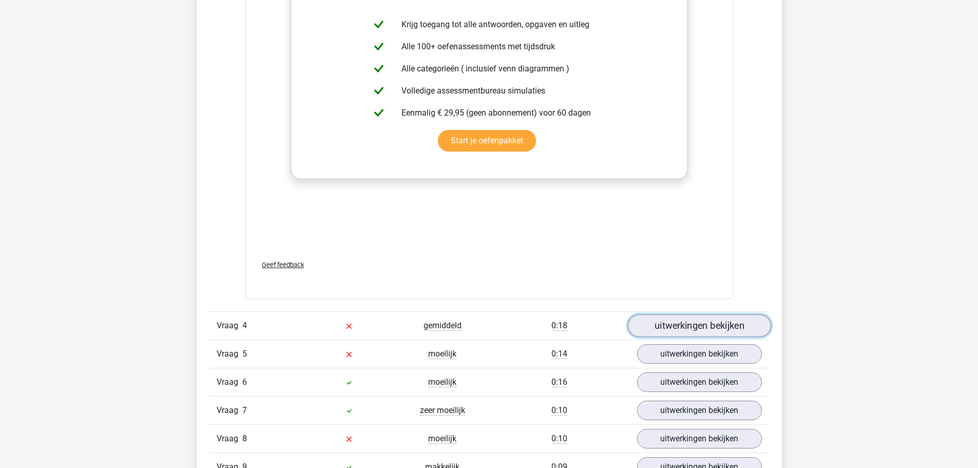
click at [676, 332] on link "uitwerkingen bekijken" at bounding box center [699, 325] width 143 height 23
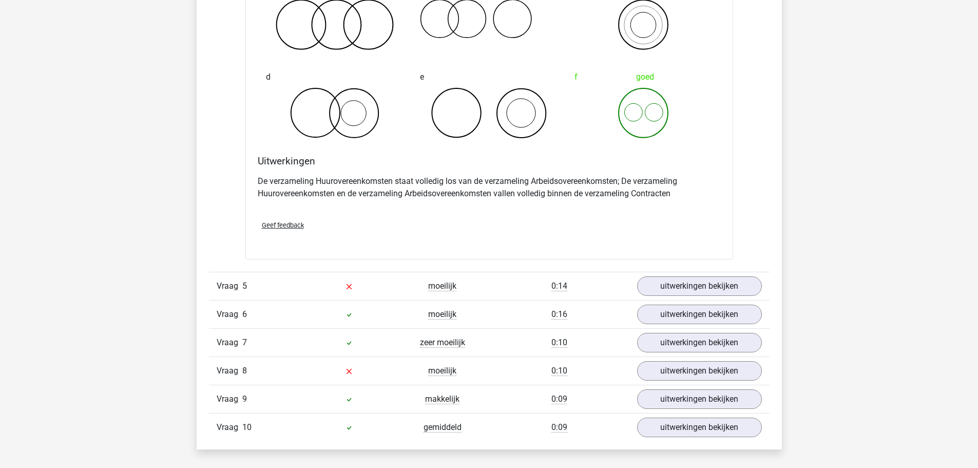
scroll to position [2260, 0]
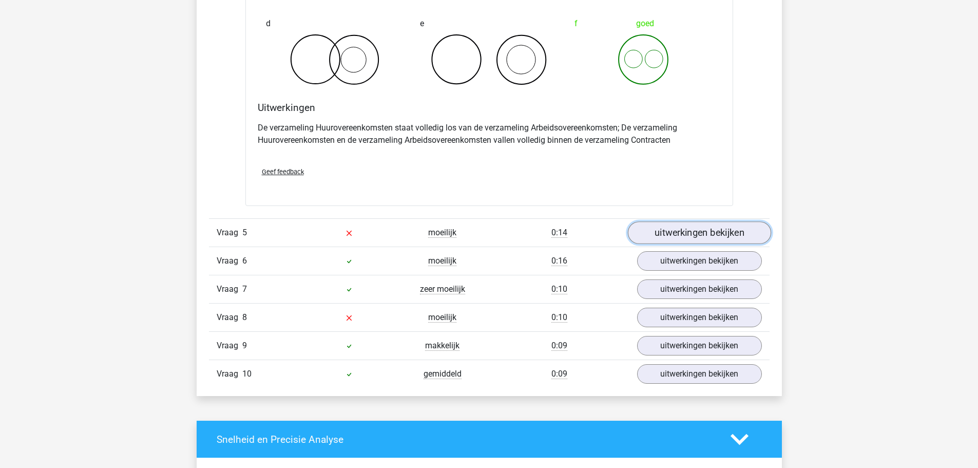
click at [659, 233] on link "uitwerkingen bekijken" at bounding box center [699, 232] width 143 height 23
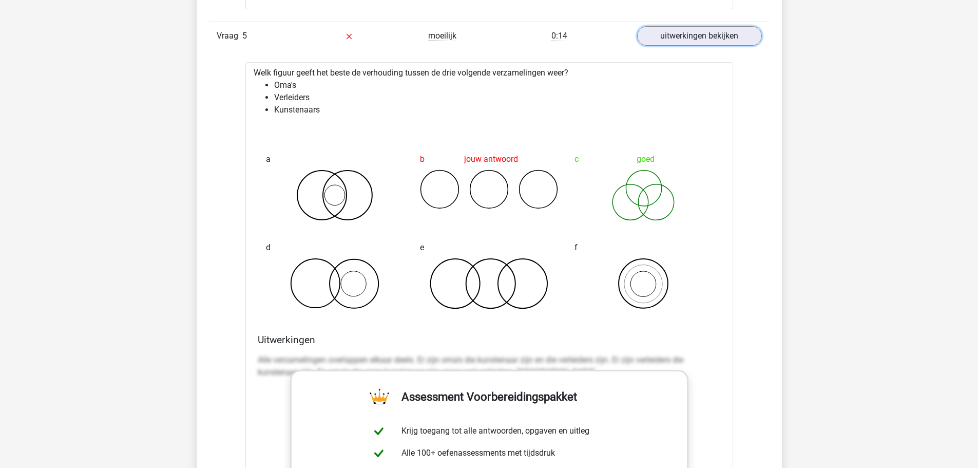
scroll to position [2465, 0]
